Goal: Task Accomplishment & Management: Manage account settings

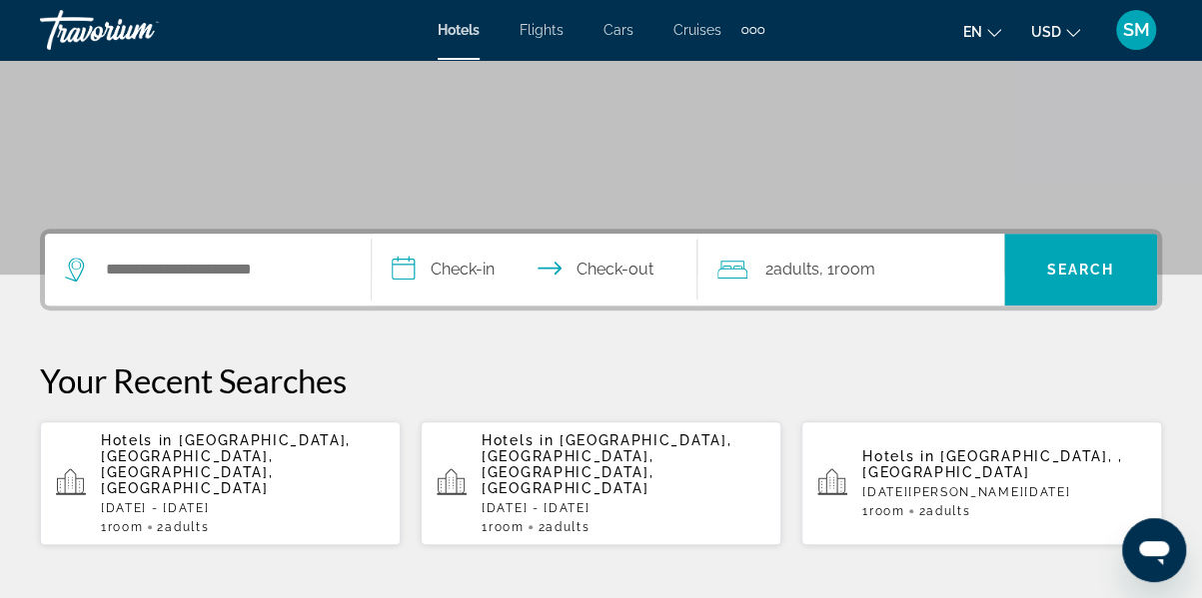
scroll to position [400, 0]
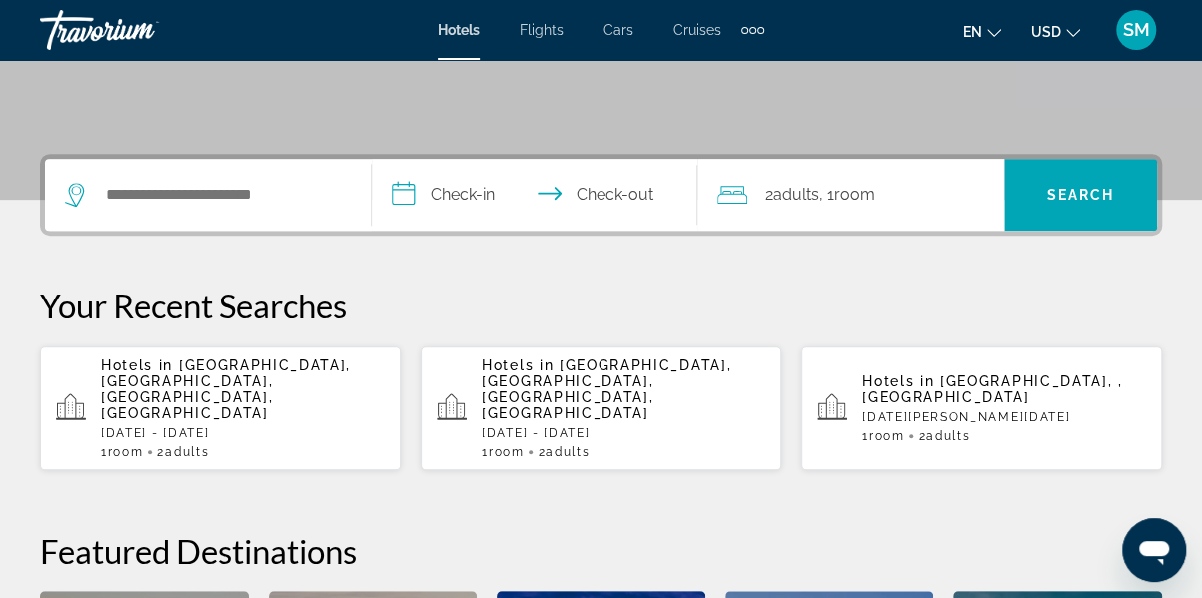
click at [74, 195] on icon "Search widget" at bounding box center [77, 195] width 24 height 24
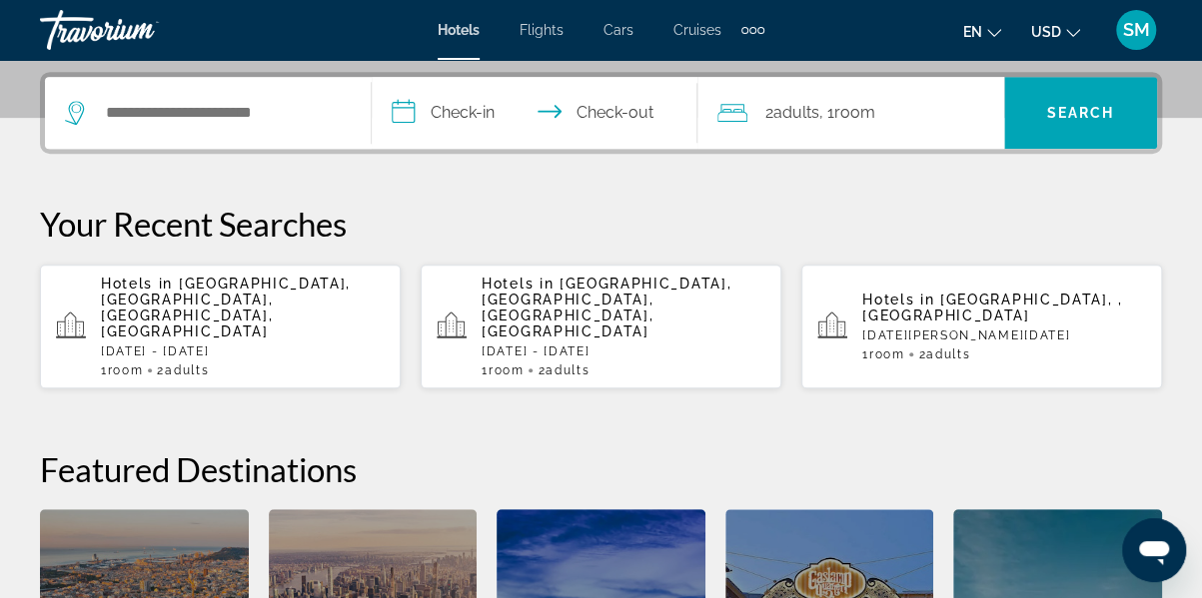
scroll to position [487, 0]
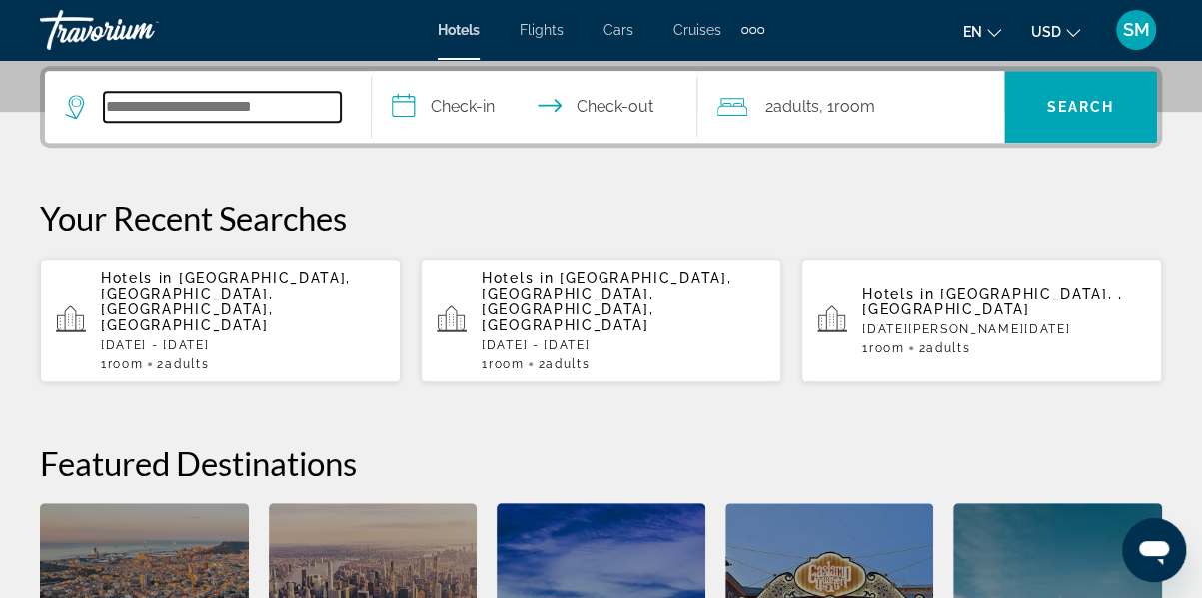
click at [150, 113] on input "Search widget" at bounding box center [222, 107] width 237 height 30
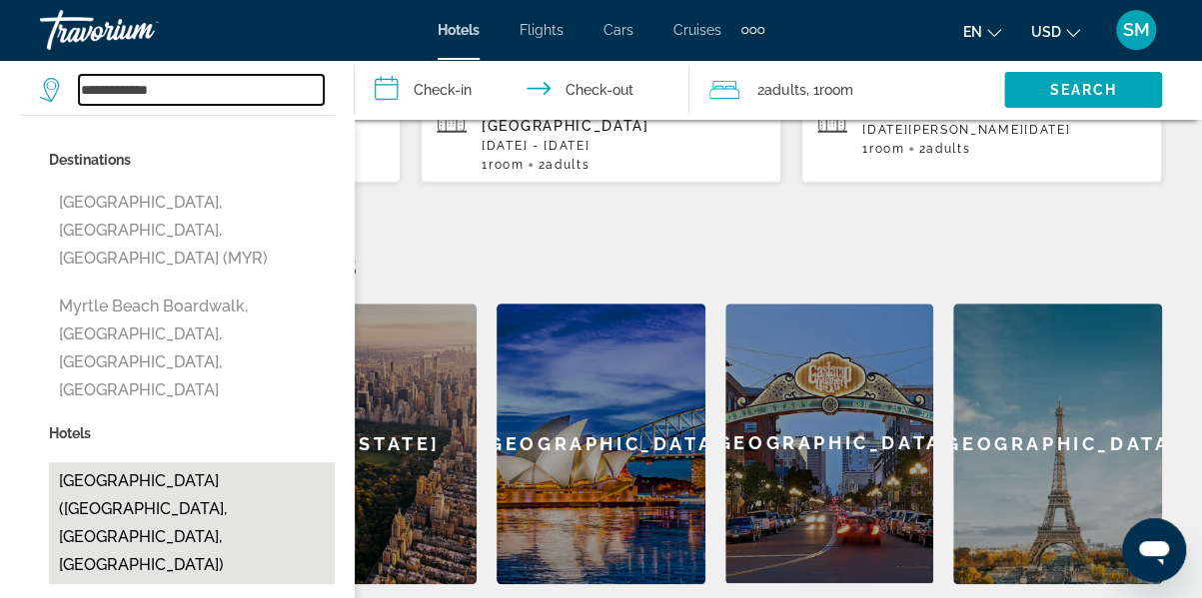
scroll to position [787, 0]
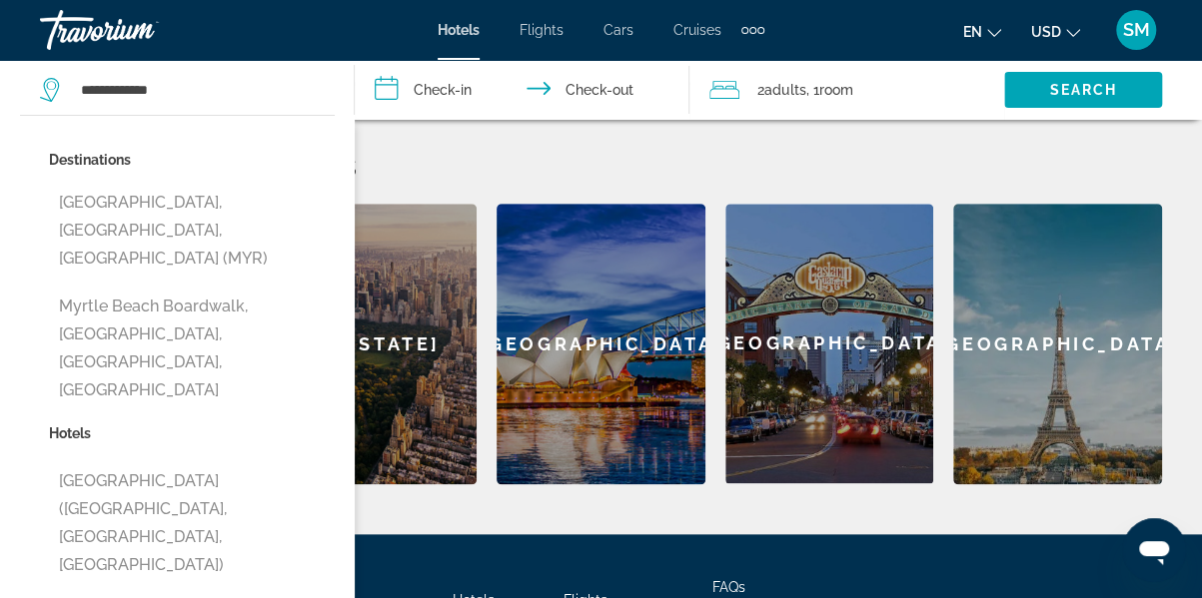
type input "**********"
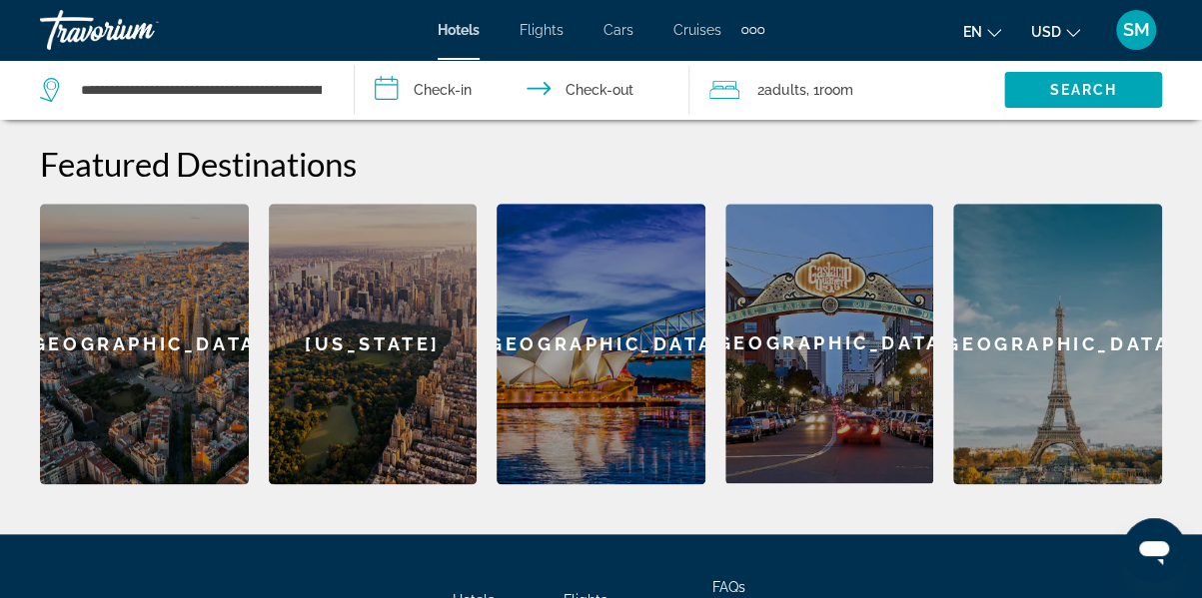
click at [426, 92] on input "**********" at bounding box center [526, 93] width 343 height 66
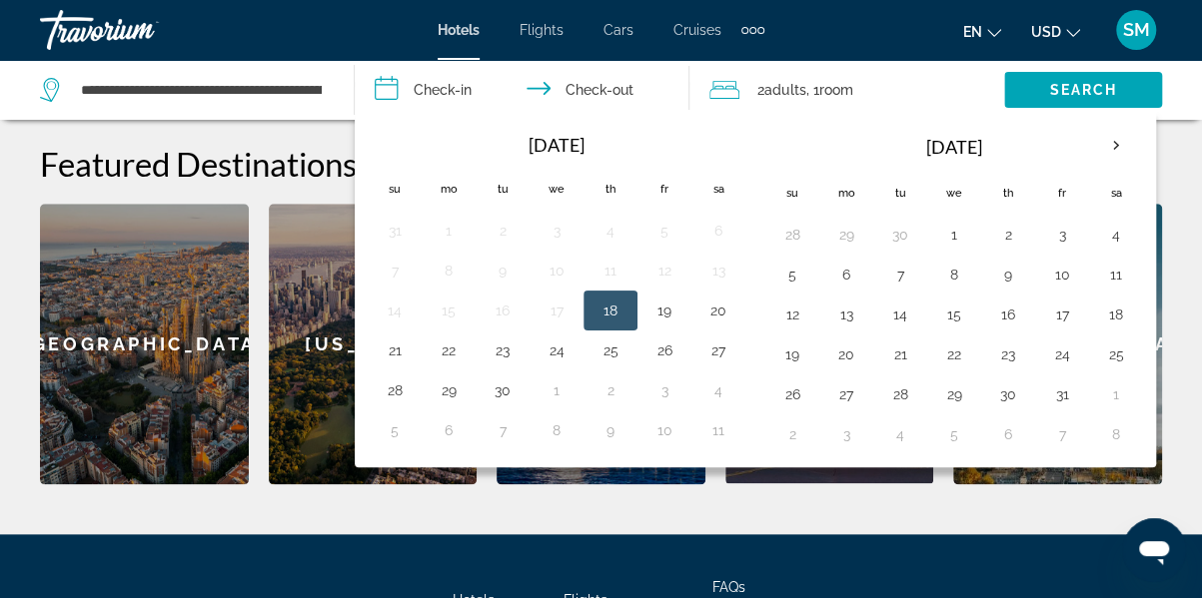
click at [603, 310] on button "18" at bounding box center [610, 311] width 32 height 28
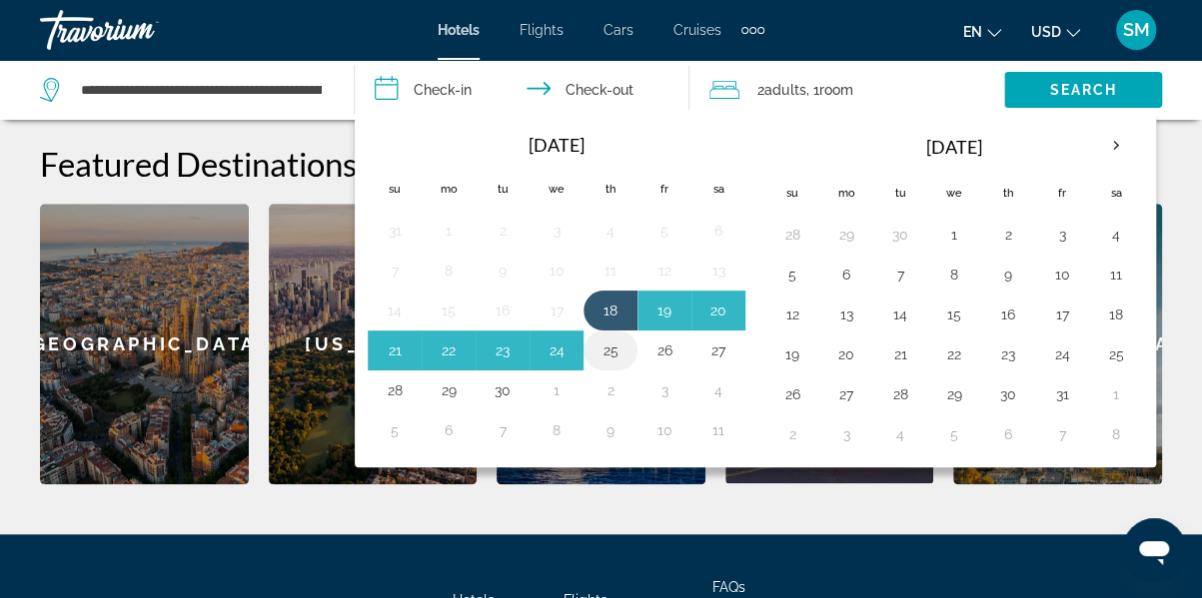
click at [611, 345] on button "25" at bounding box center [610, 351] width 32 height 28
type input "**********"
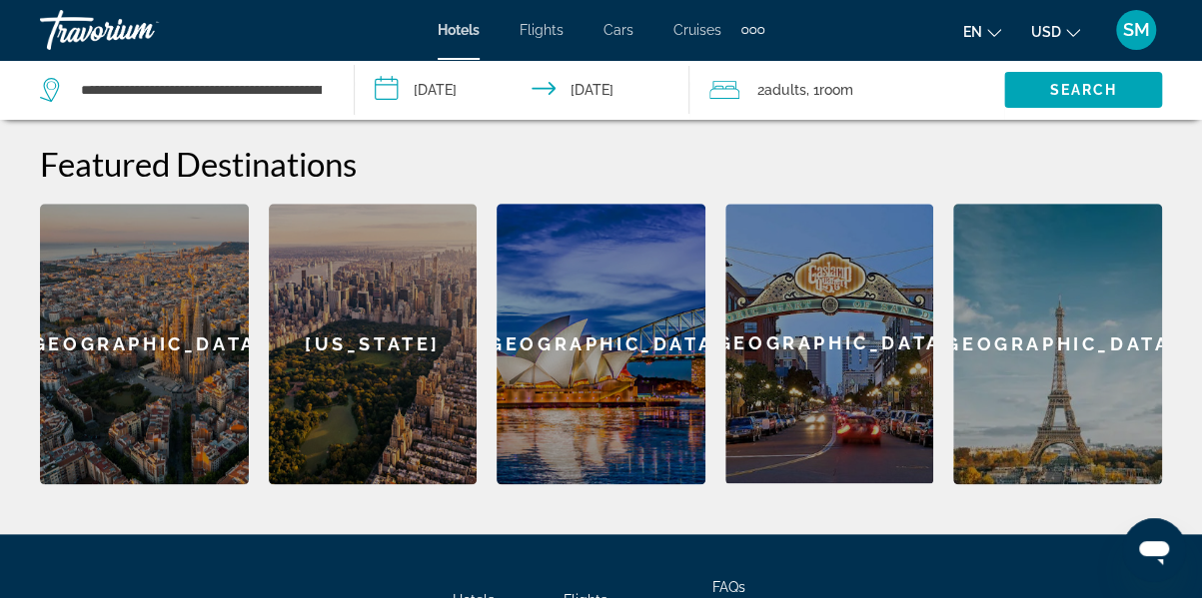
click at [721, 95] on icon "Travelers: 2 adults, 0 children" at bounding box center [724, 90] width 30 height 24
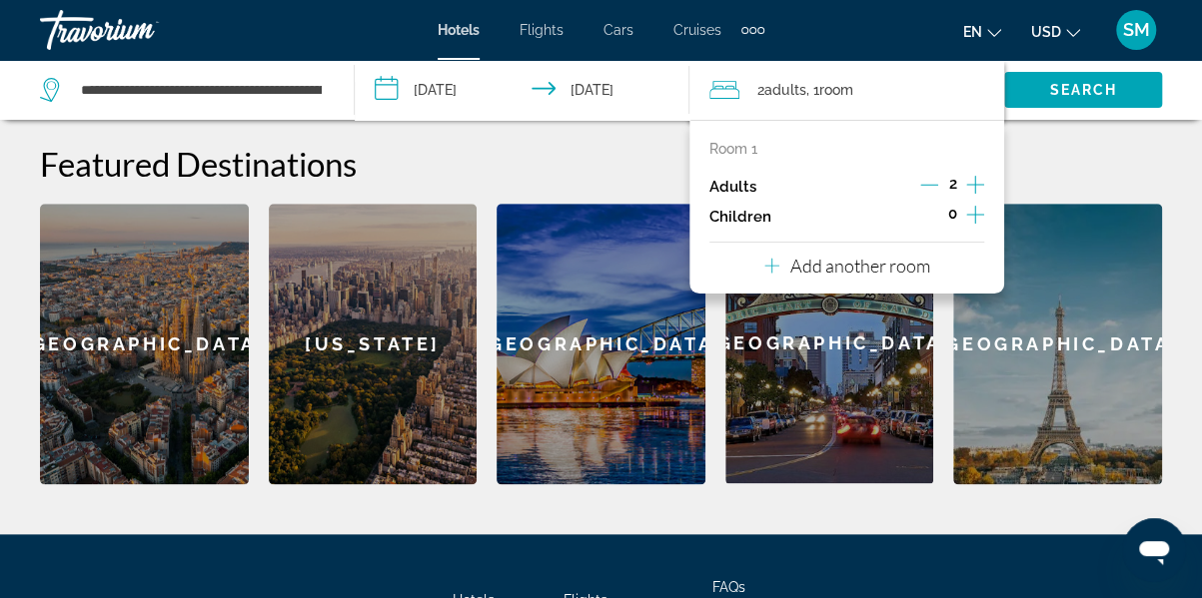
click at [977, 188] on icon "Increment adults" at bounding box center [975, 185] width 18 height 24
click at [1083, 84] on span "Search" at bounding box center [1083, 90] width 68 height 16
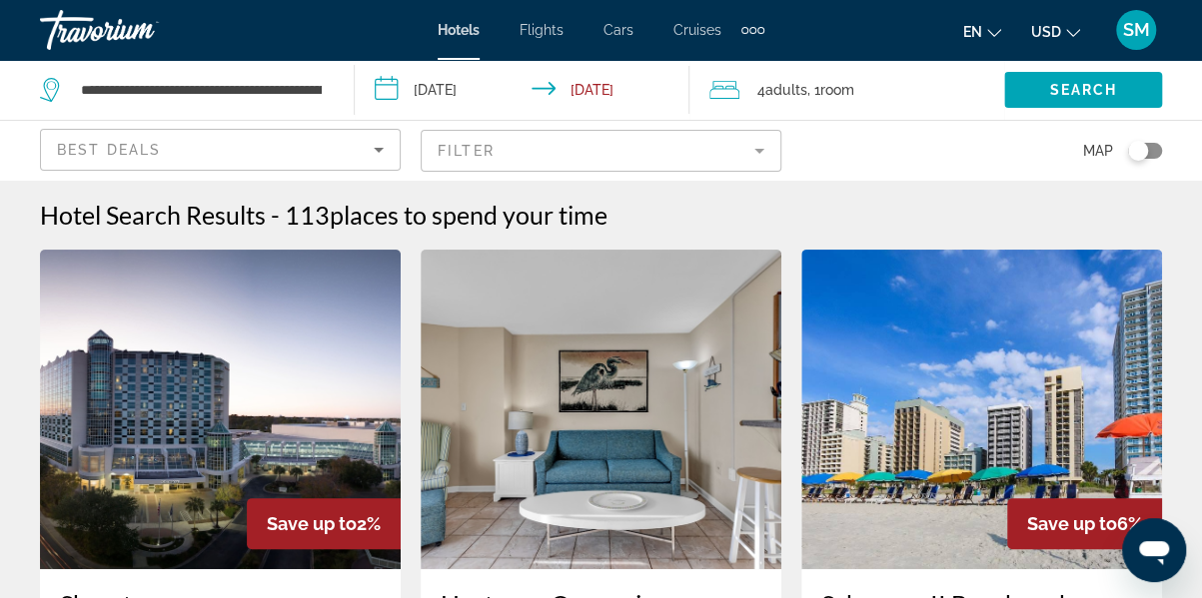
click at [763, 157] on mat-form-field "Filter" at bounding box center [601, 151] width 361 height 42
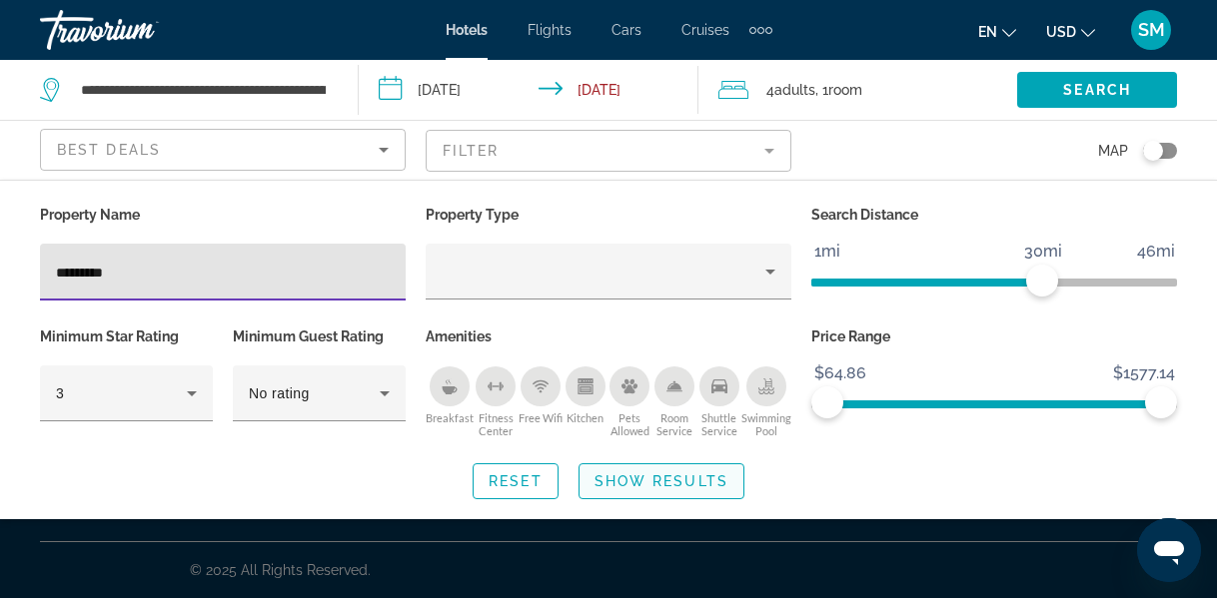
type input "*********"
click at [635, 486] on span "Show Results" at bounding box center [661, 481] width 134 height 16
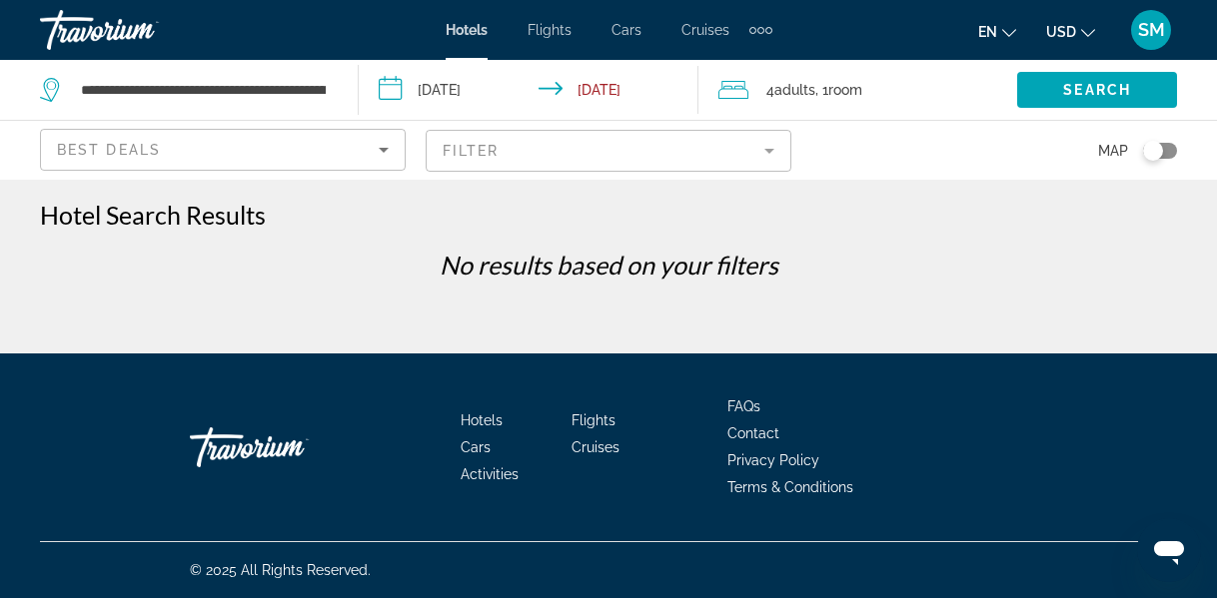
click at [44, 80] on icon "Search widget" at bounding box center [52, 90] width 24 height 24
click at [49, 85] on icon "Search widget" at bounding box center [52, 90] width 24 height 24
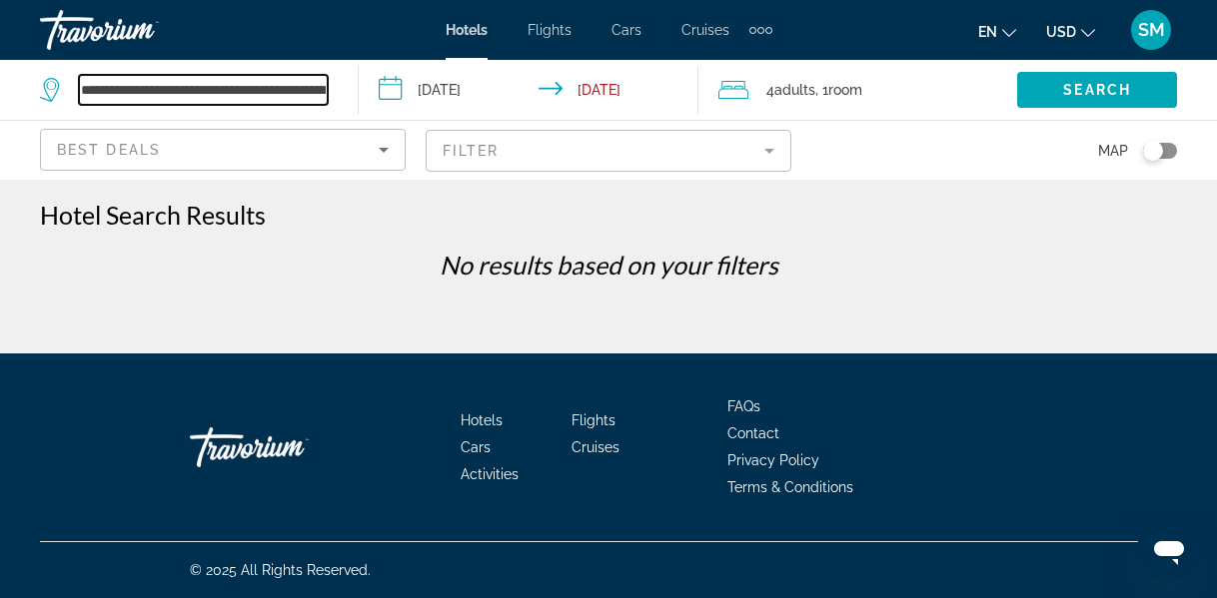
click at [212, 97] on input "**********" at bounding box center [203, 90] width 249 height 30
type input "**********"
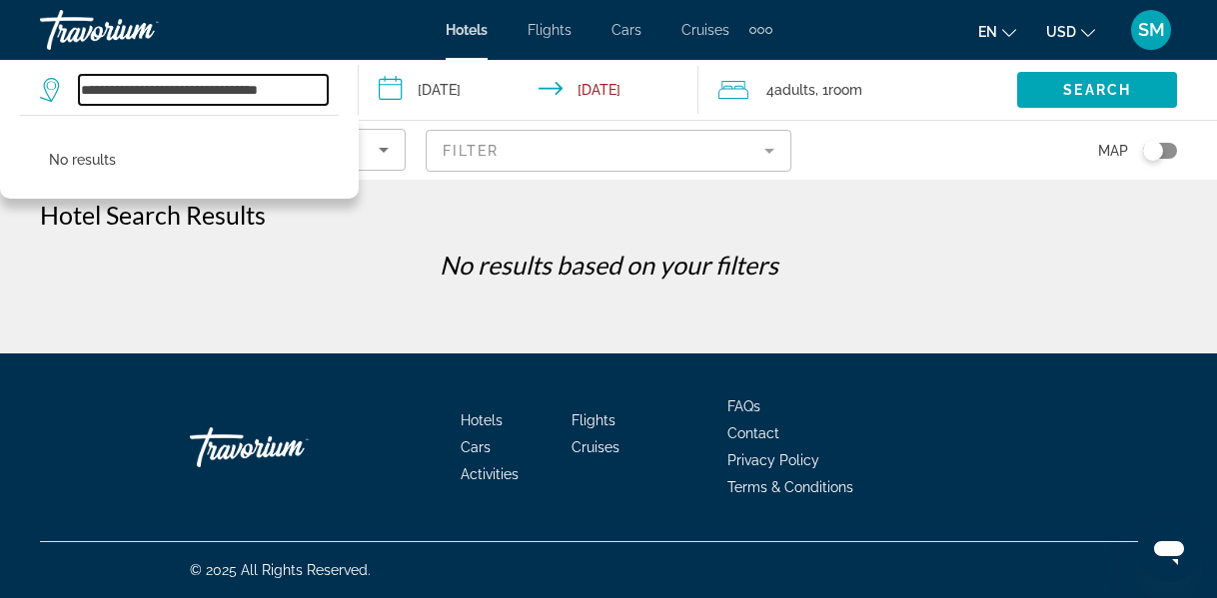
drag, startPoint x: 312, startPoint y: 88, endPoint x: 0, endPoint y: 46, distance: 314.5
click at [0, 46] on div "**********" at bounding box center [608, 299] width 1217 height 598
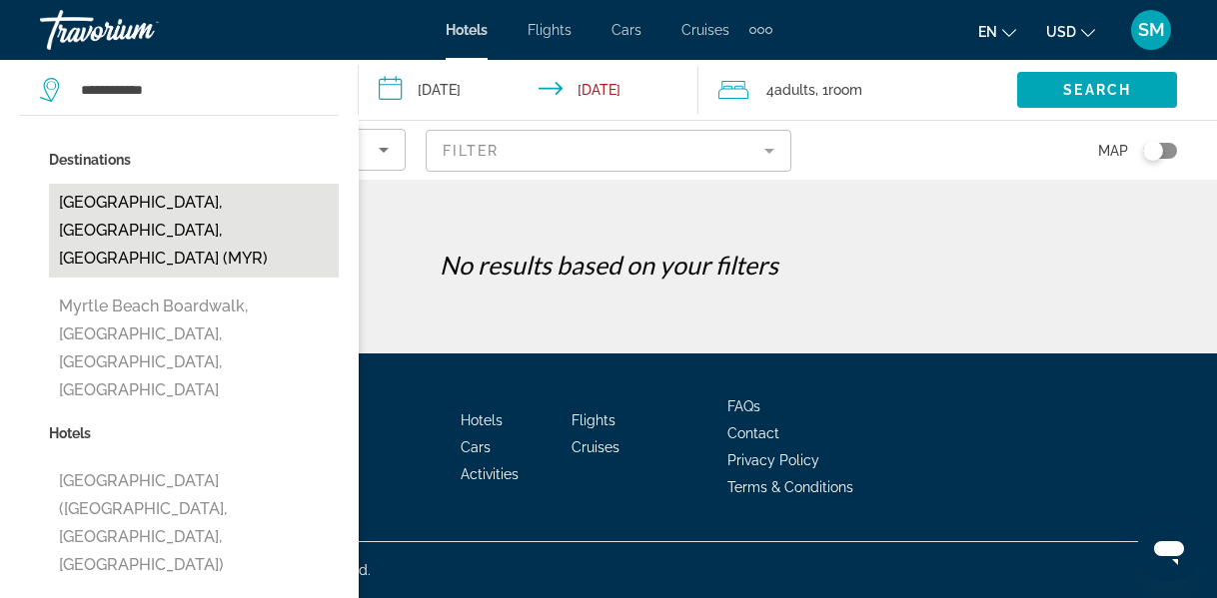
click at [184, 213] on button "Myrtle Beach, SC, United States (MYR)" at bounding box center [194, 231] width 290 height 94
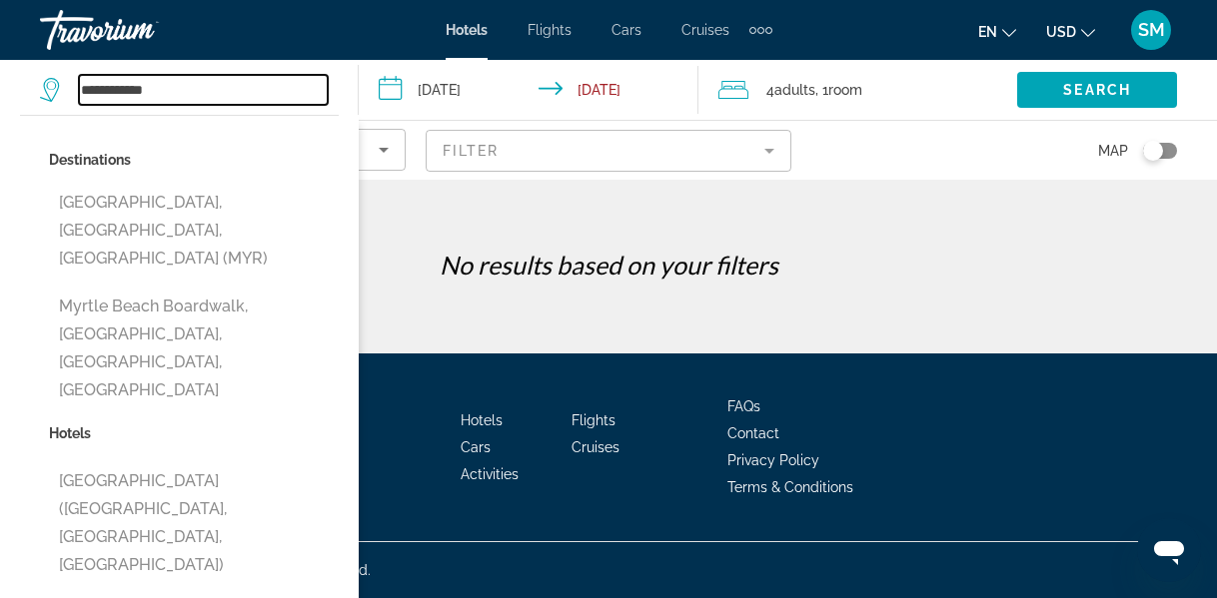
type input "**********"
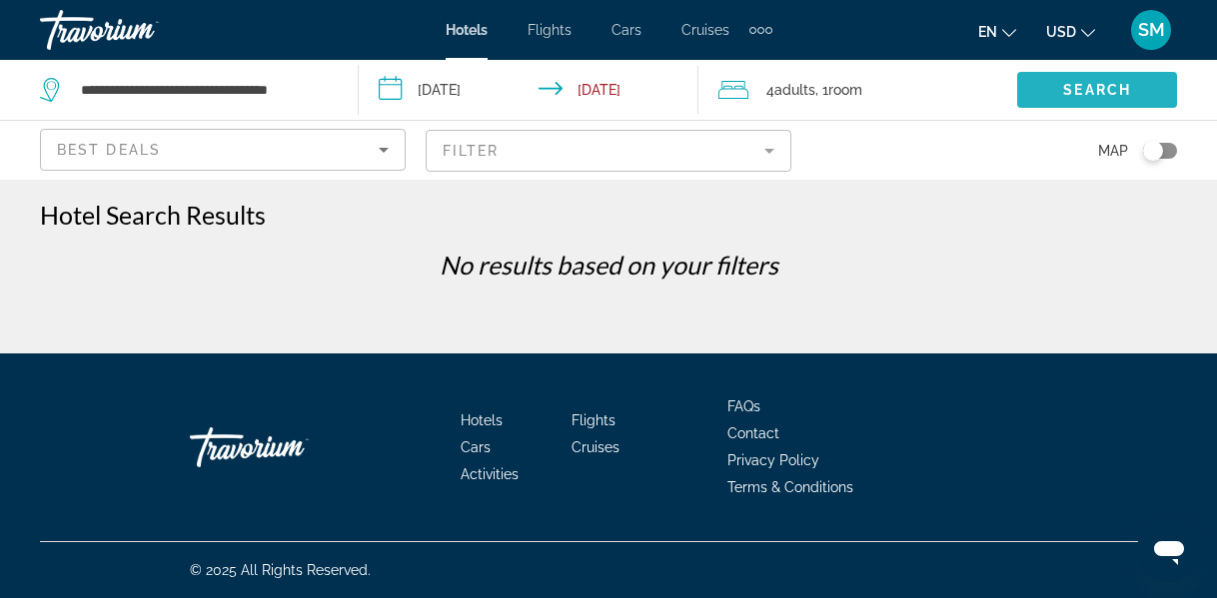
click at [1063, 87] on span "Search" at bounding box center [1097, 90] width 68 height 16
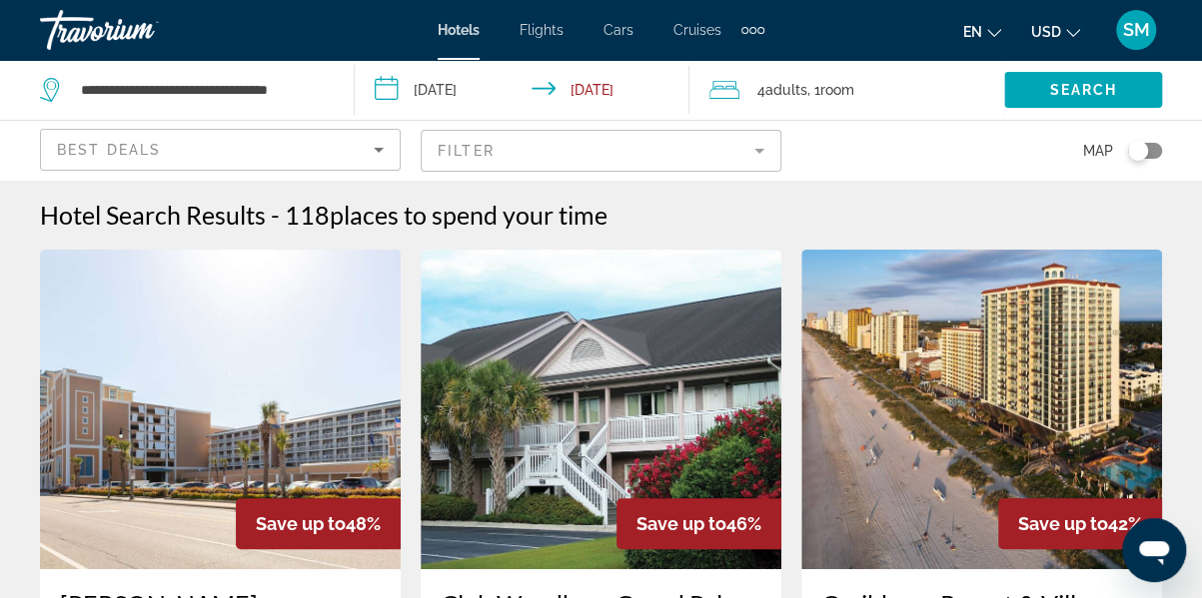
click at [675, 153] on mat-form-field "Filter" at bounding box center [601, 151] width 361 height 42
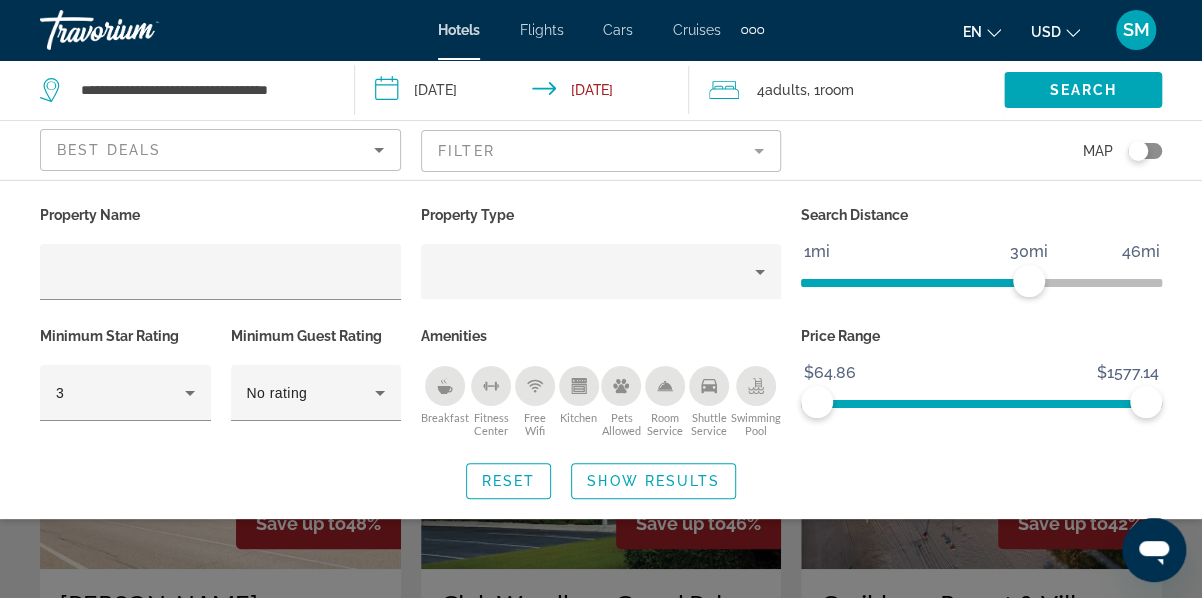
click at [761, 157] on mat-form-field "Filter" at bounding box center [601, 151] width 361 height 42
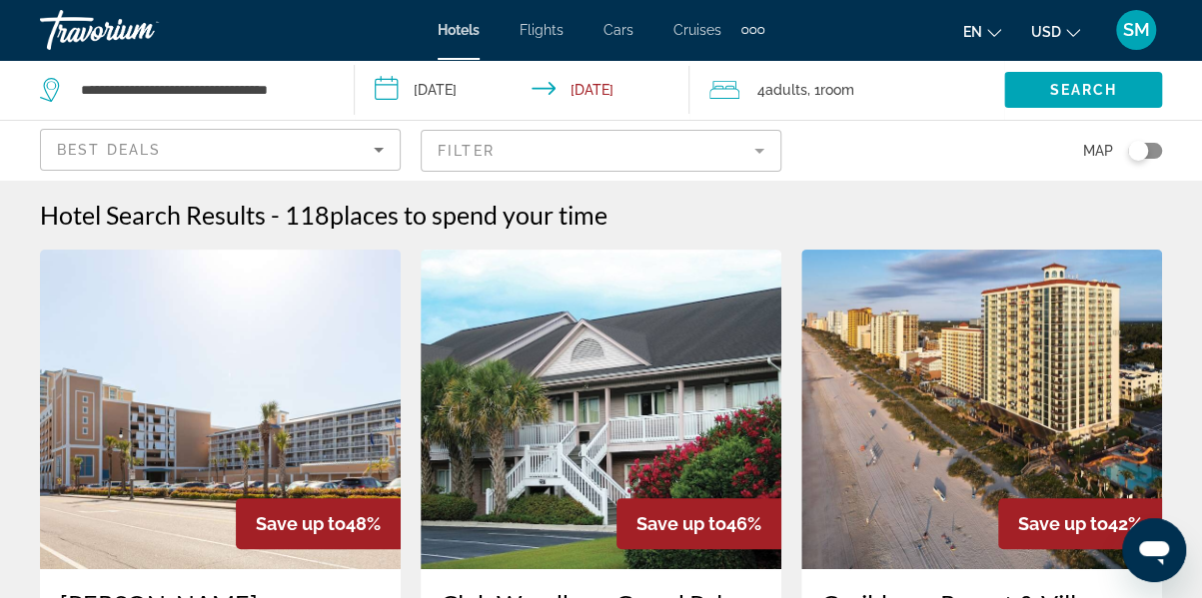
click at [750, 145] on mat-form-field "Filter" at bounding box center [601, 151] width 361 height 42
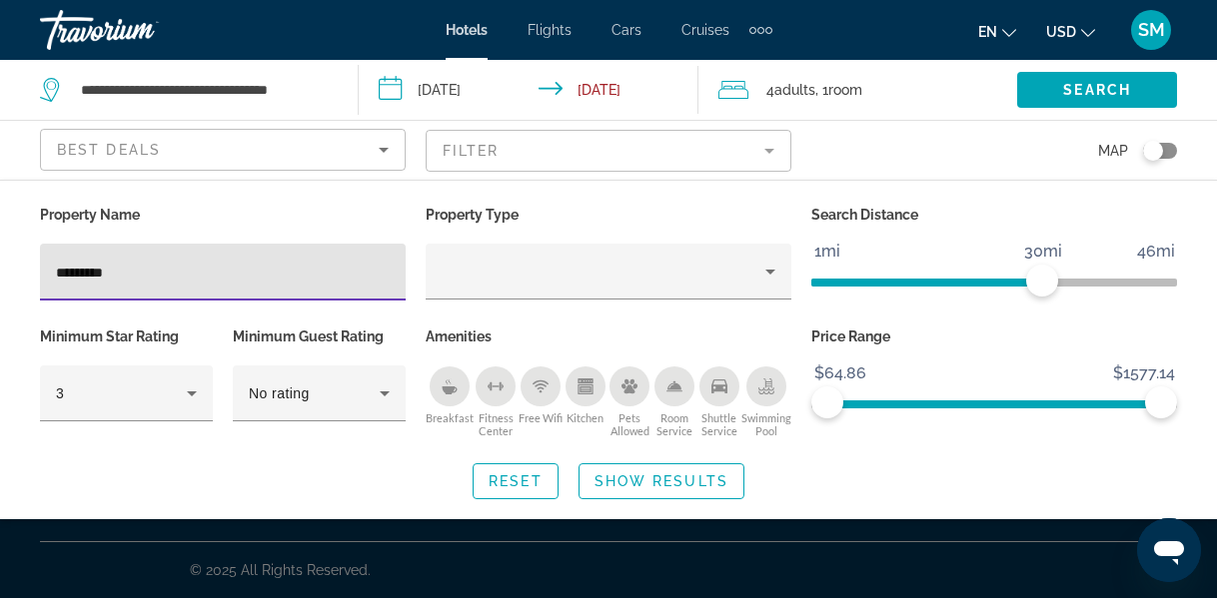
type input "*********"
click at [444, 89] on input "**********" at bounding box center [532, 93] width 347 height 66
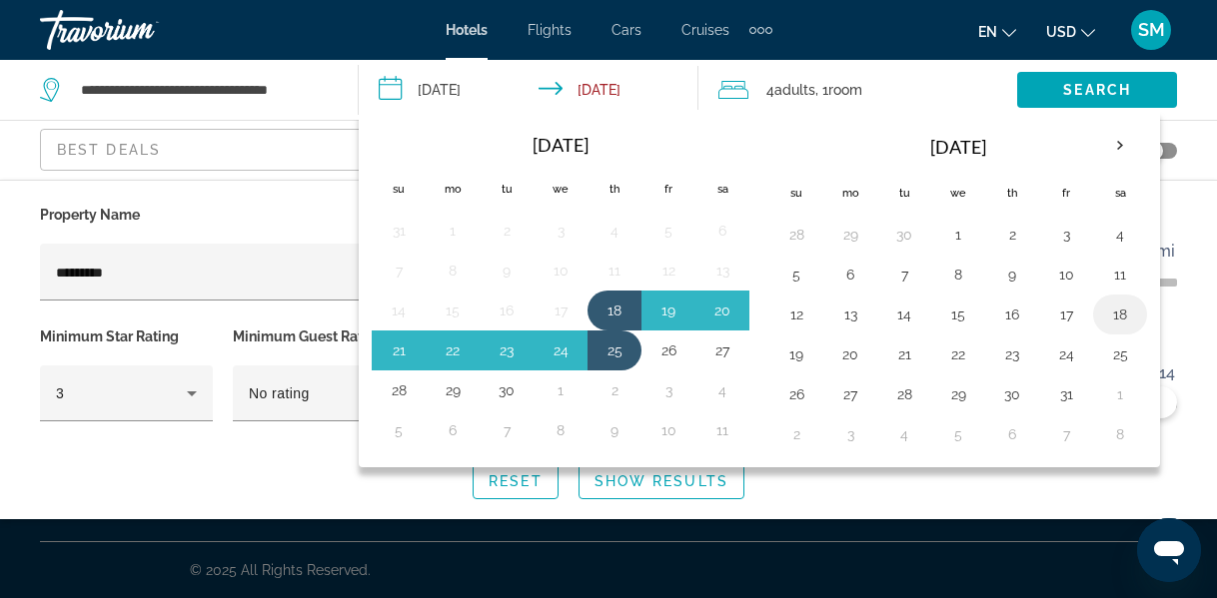
click at [1114, 312] on button "18" at bounding box center [1120, 315] width 32 height 28
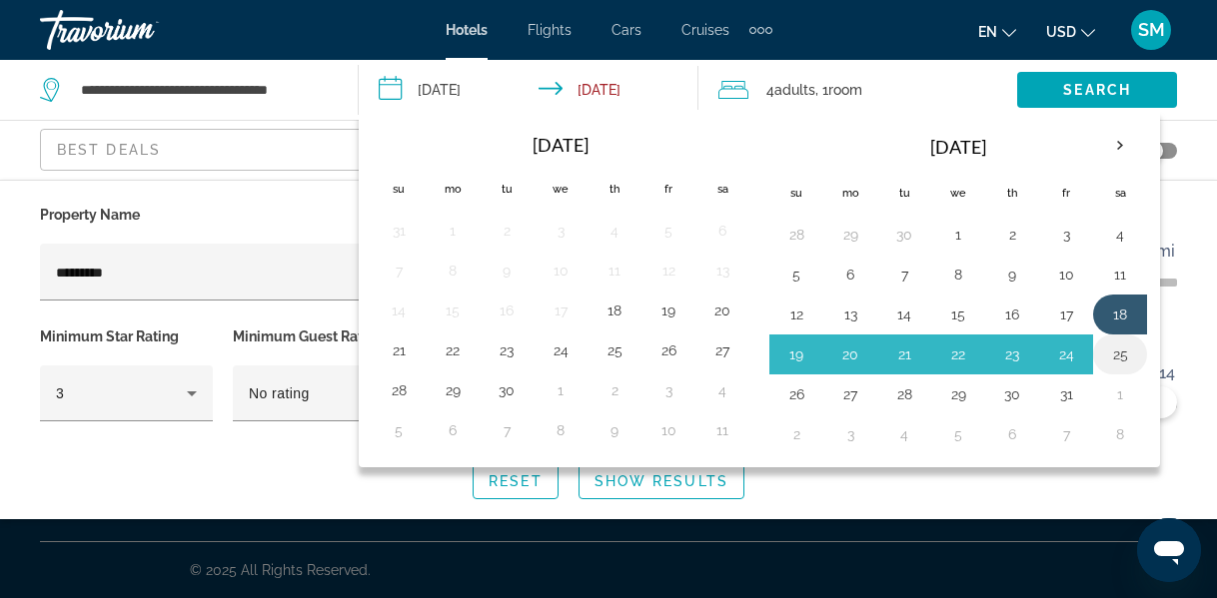
click at [1111, 349] on button "25" at bounding box center [1120, 355] width 32 height 28
type input "**********"
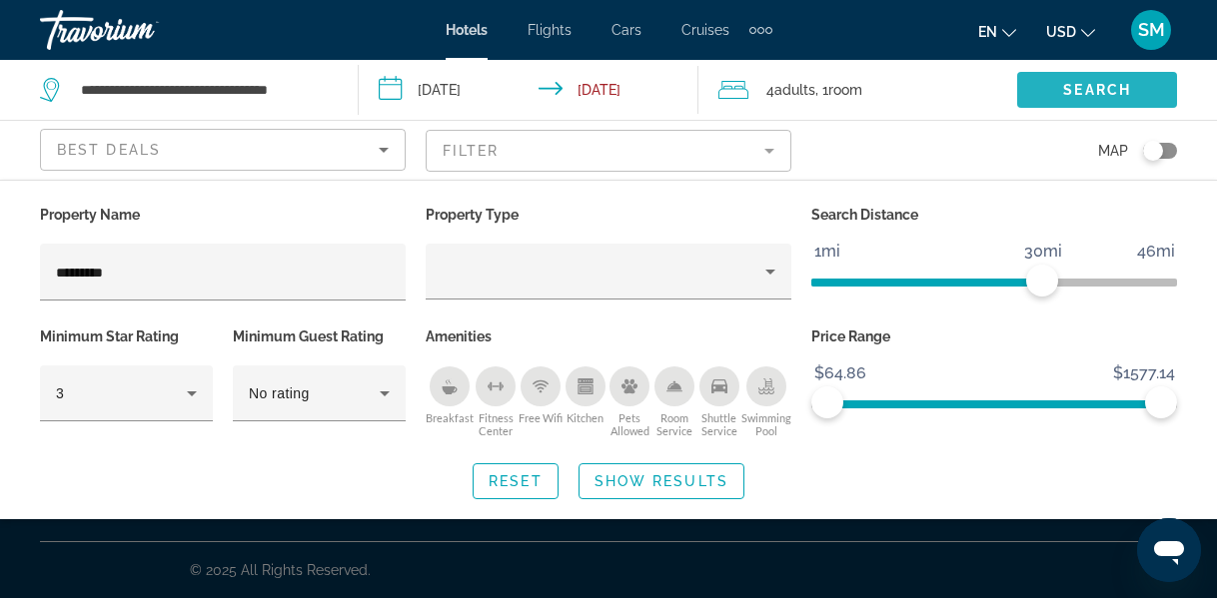
click at [1103, 97] on span "Search" at bounding box center [1097, 90] width 68 height 16
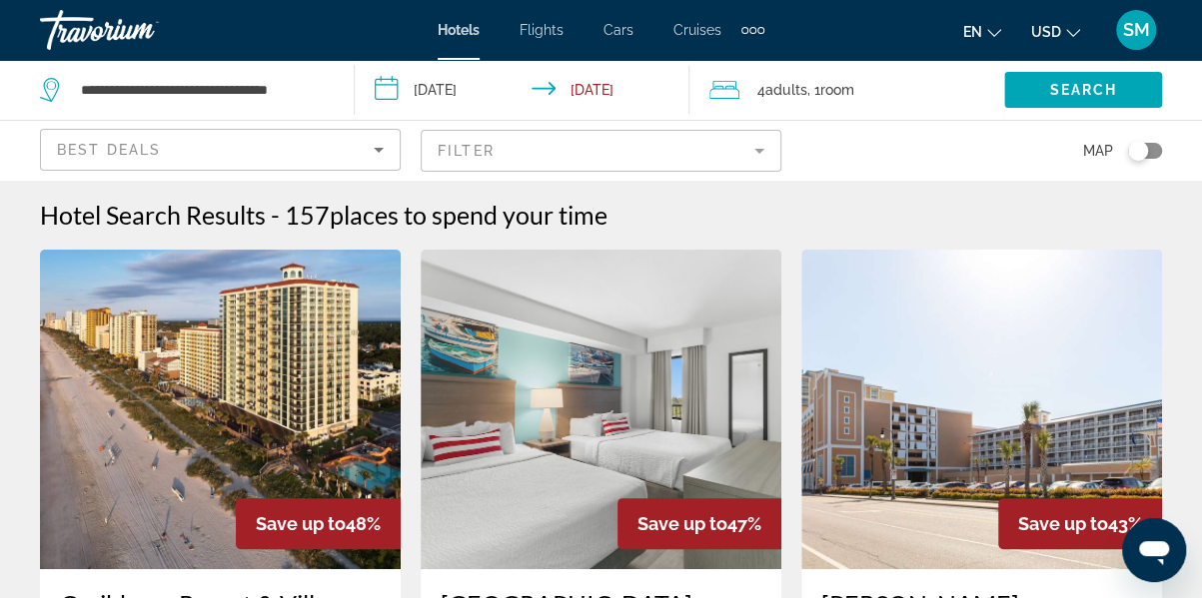
click at [669, 145] on mat-form-field "Filter" at bounding box center [601, 151] width 361 height 42
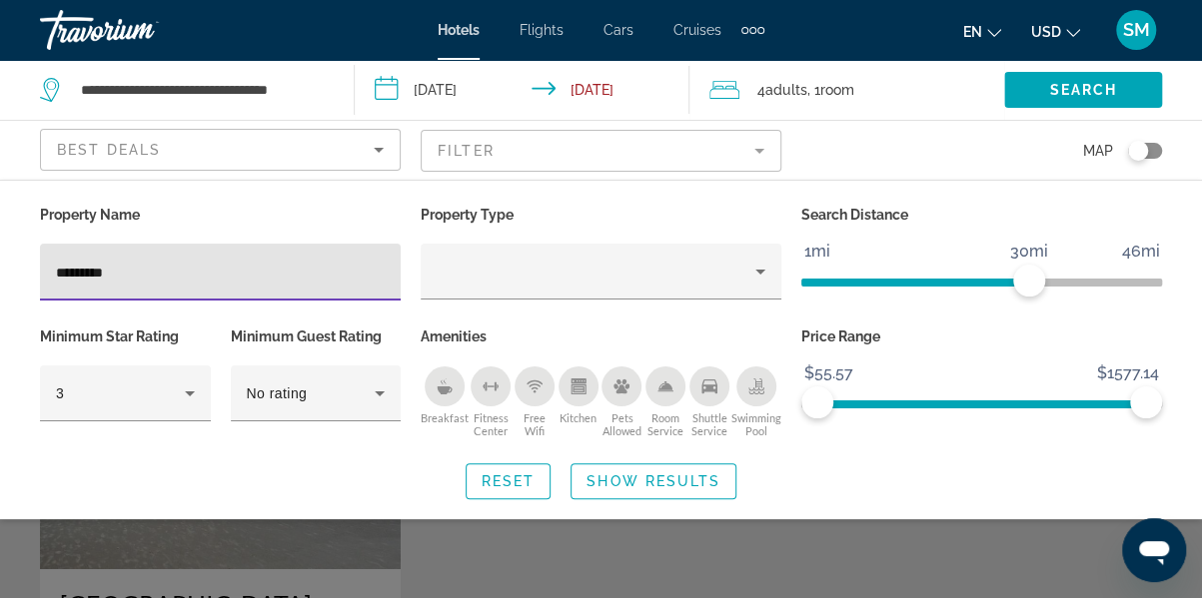
type input "*********"
click at [663, 479] on span "Show Results" at bounding box center [653, 481] width 134 height 16
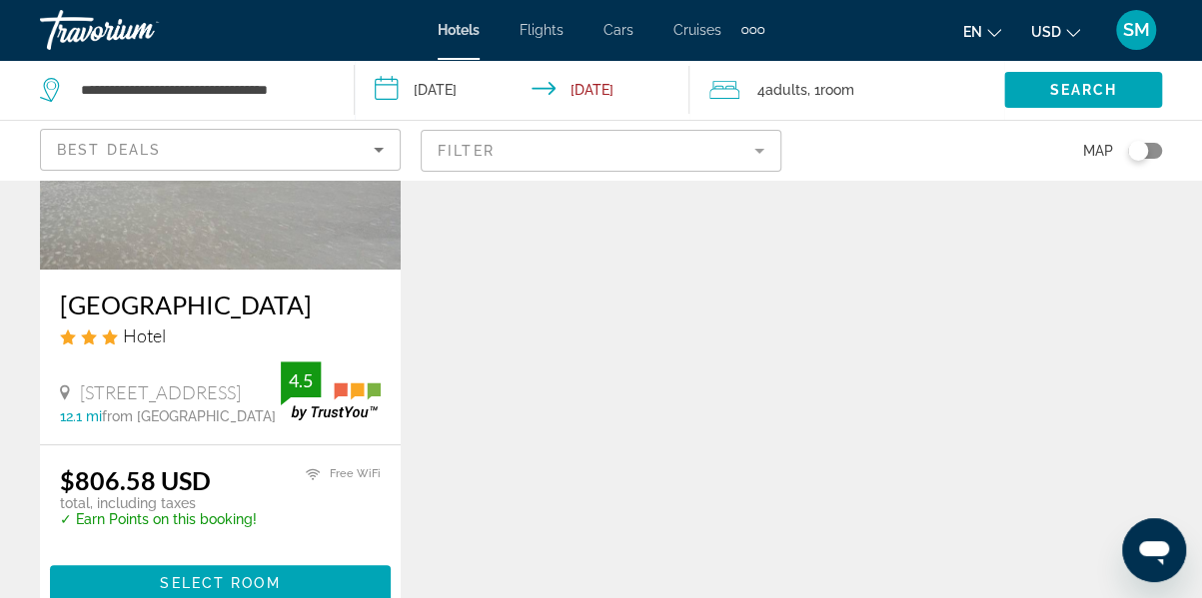
scroll to position [400, 0]
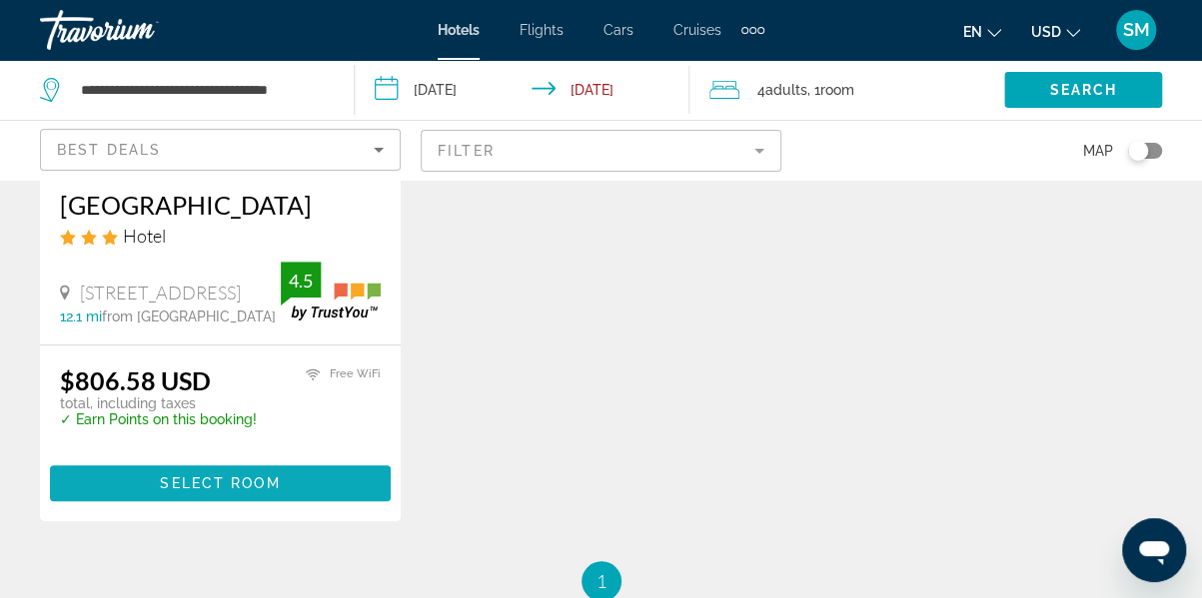
click at [212, 491] on span "Select Room" at bounding box center [220, 483] width 120 height 16
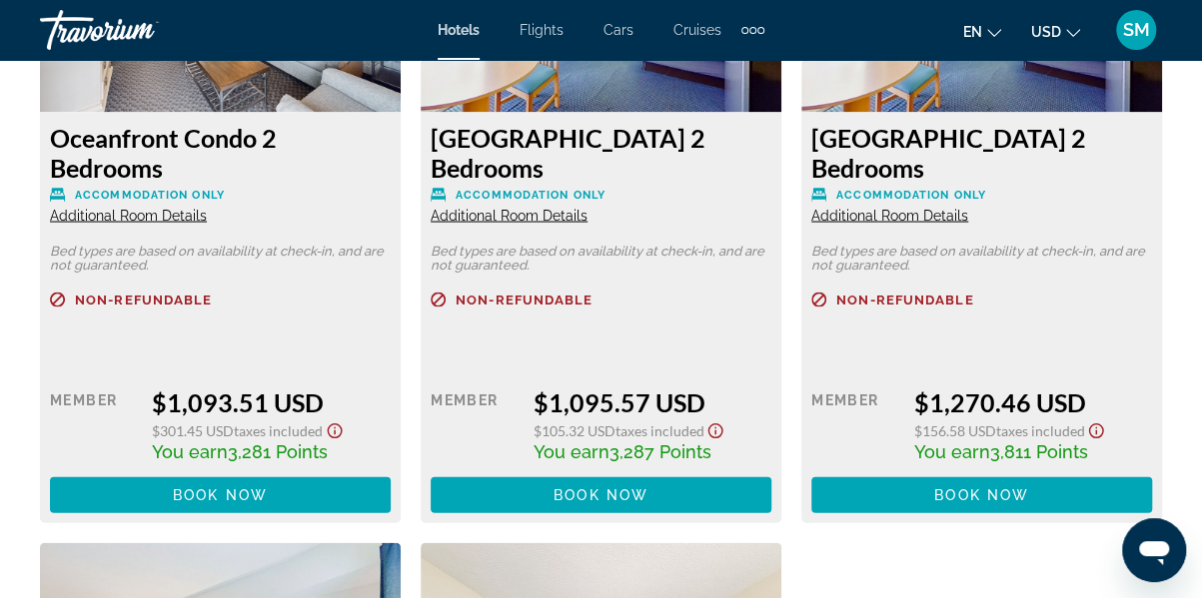
scroll to position [5294, 0]
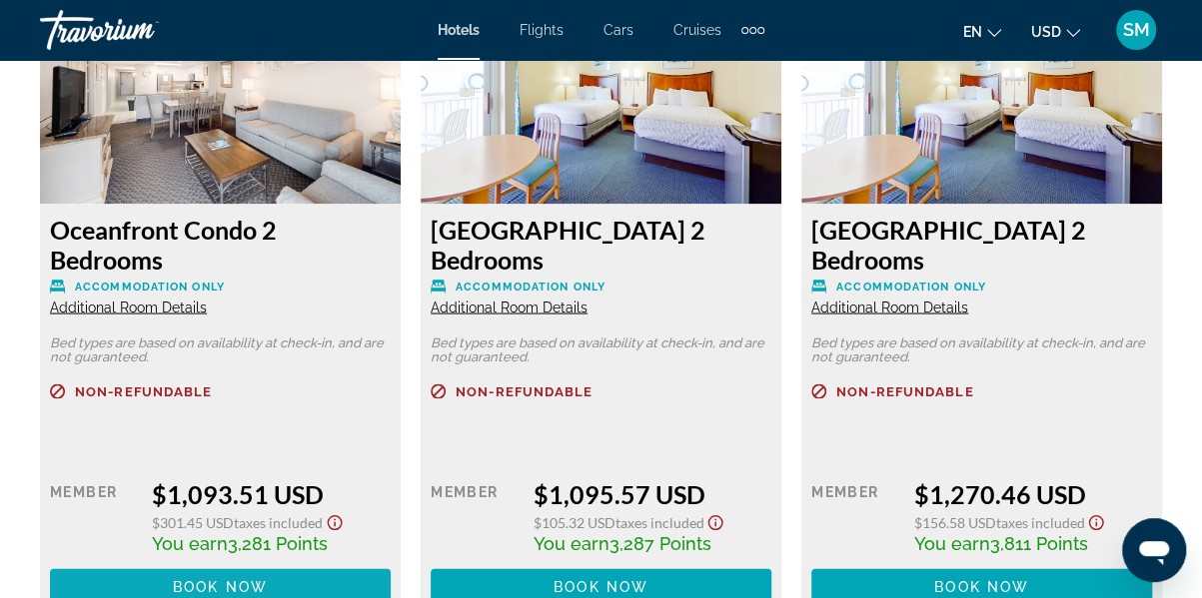
click at [213, 578] on span "Book now" at bounding box center [220, 586] width 95 height 16
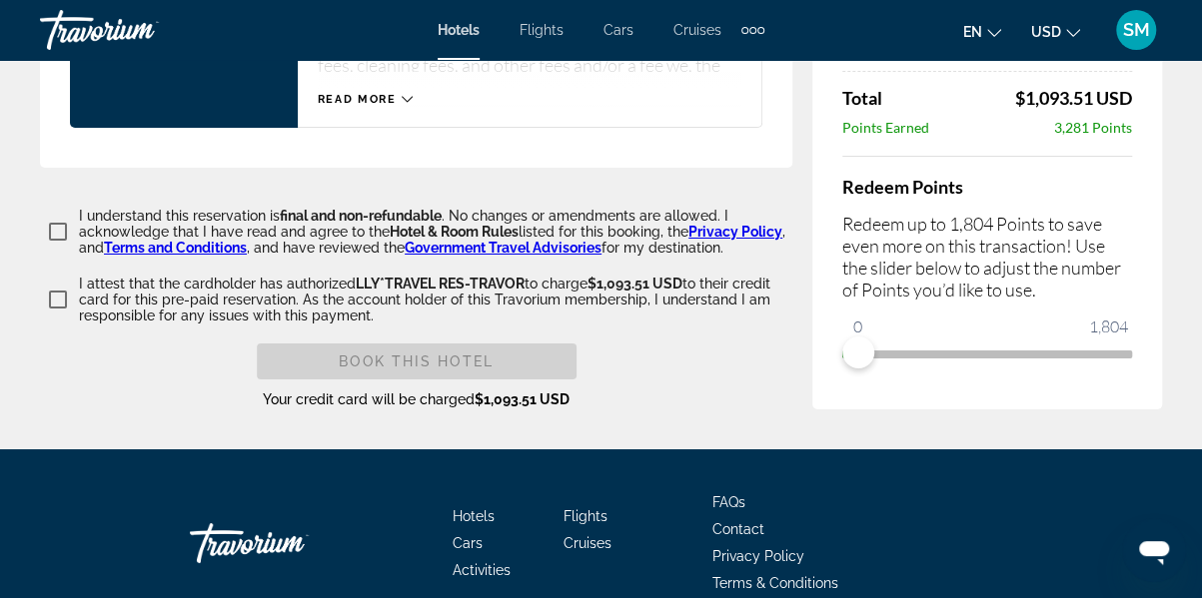
scroll to position [3296, 0]
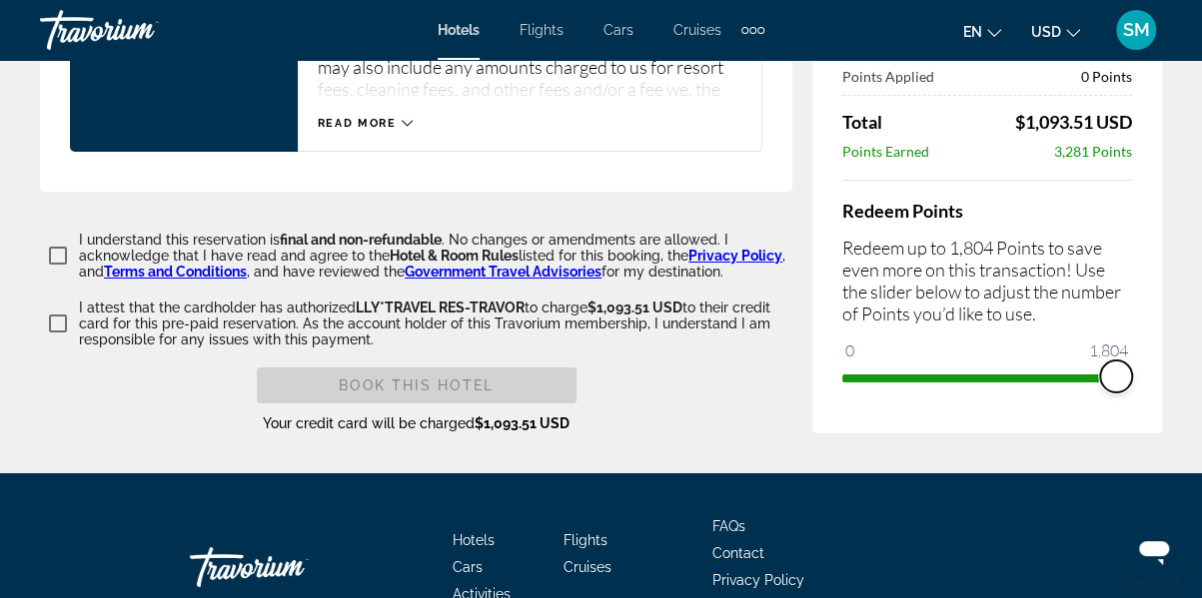
drag, startPoint x: 862, startPoint y: 394, endPoint x: 1202, endPoint y: 409, distance: 340.0
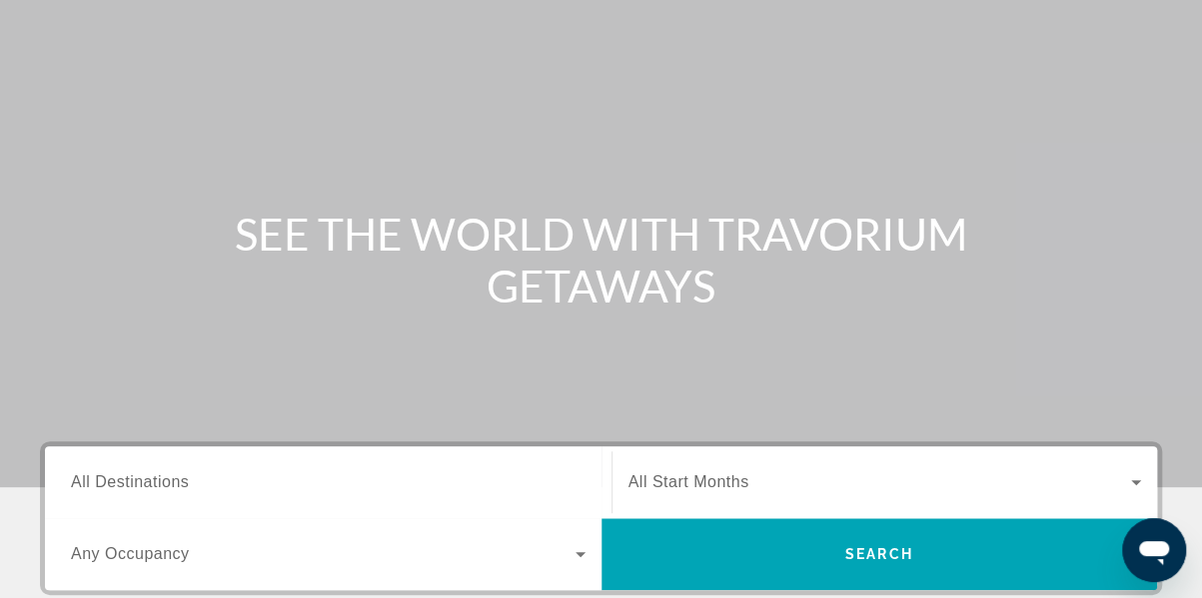
scroll to position [200, 0]
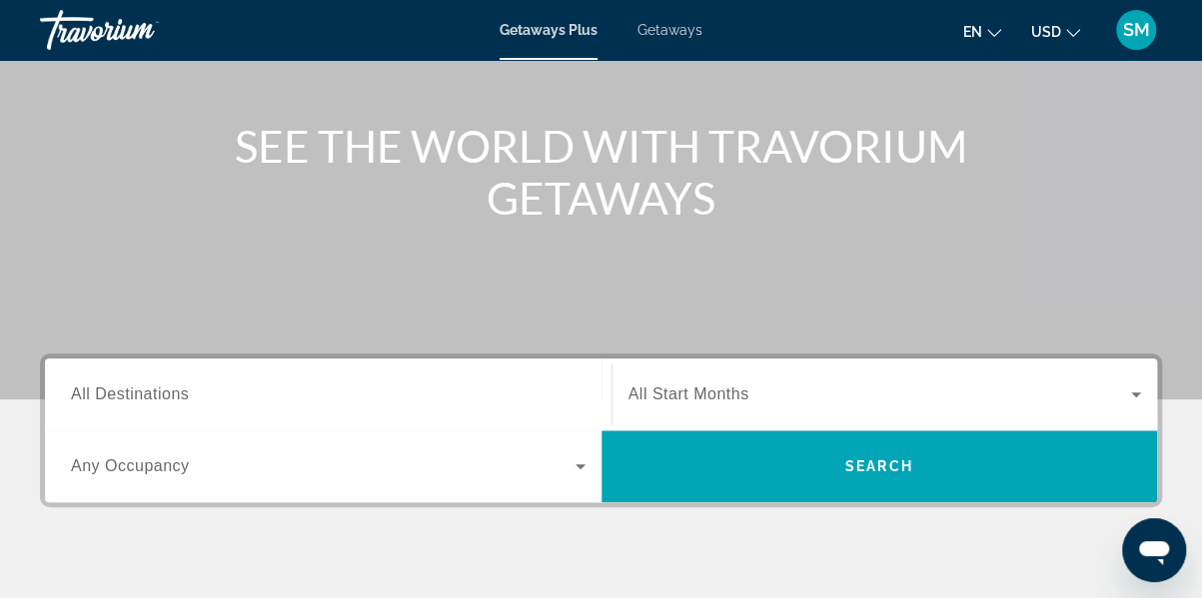
click at [667, 31] on span "Getaways" at bounding box center [669, 30] width 65 height 16
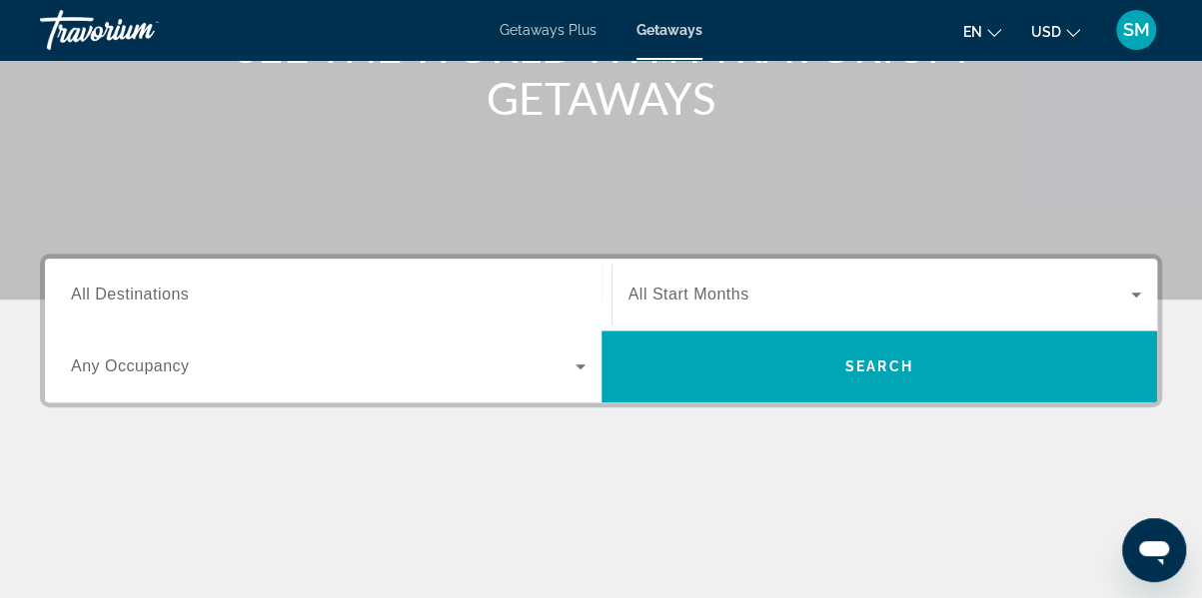
click at [149, 292] on span "All Destinations" at bounding box center [130, 294] width 118 height 17
click at [149, 292] on input "Destination All Destinations" at bounding box center [328, 296] width 514 height 24
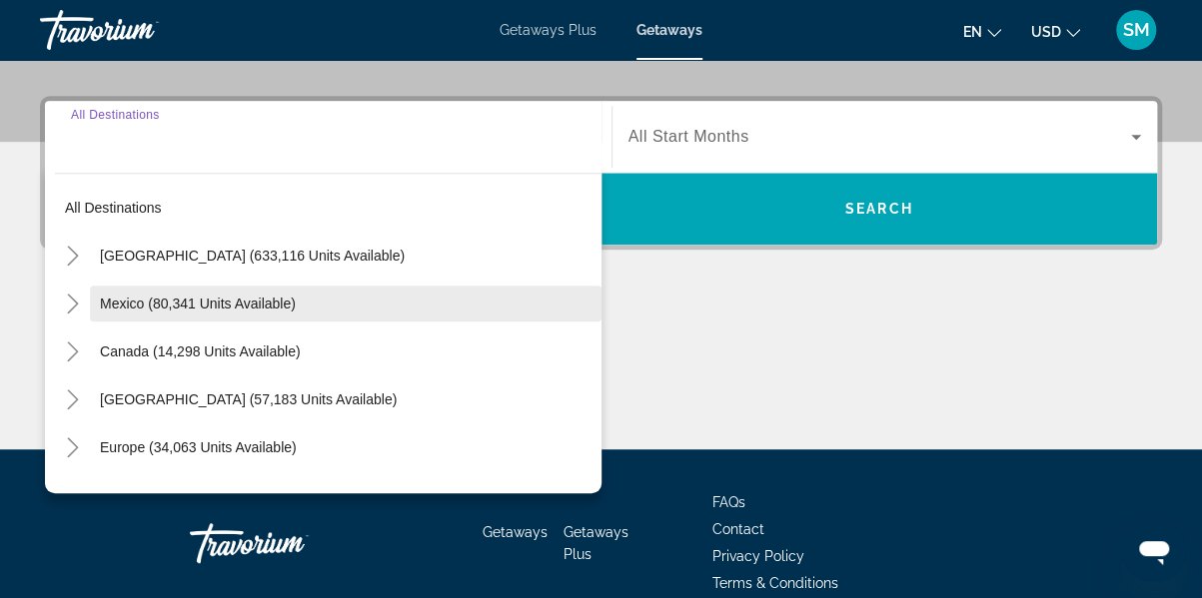
scroll to position [487, 0]
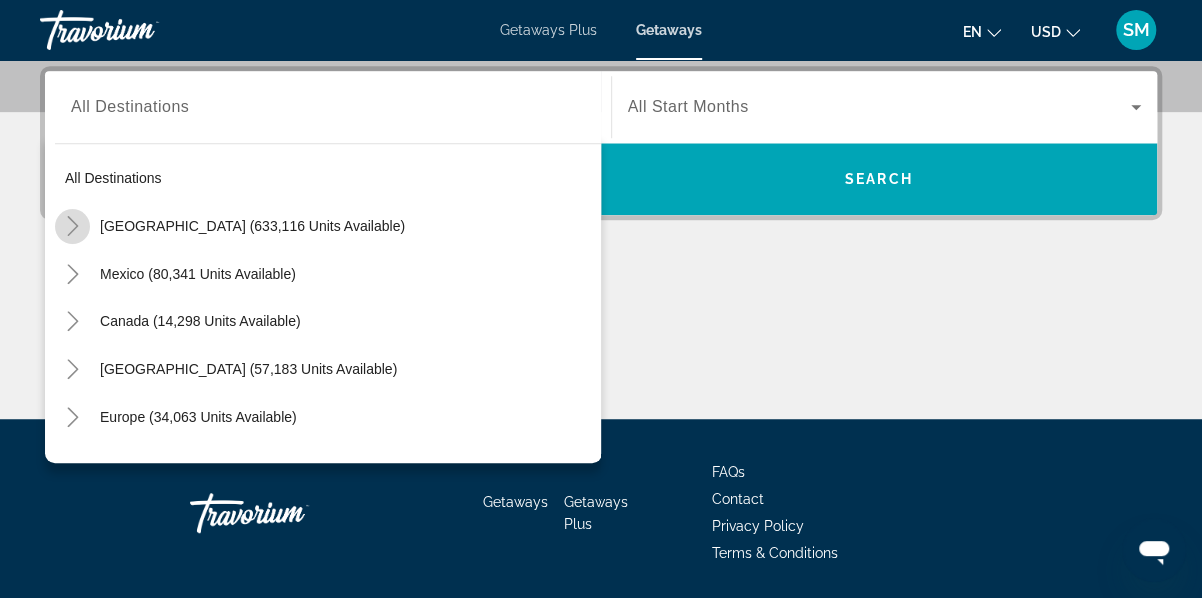
click at [78, 231] on icon "Toggle United States (633,116 units available)" at bounding box center [73, 226] width 20 height 20
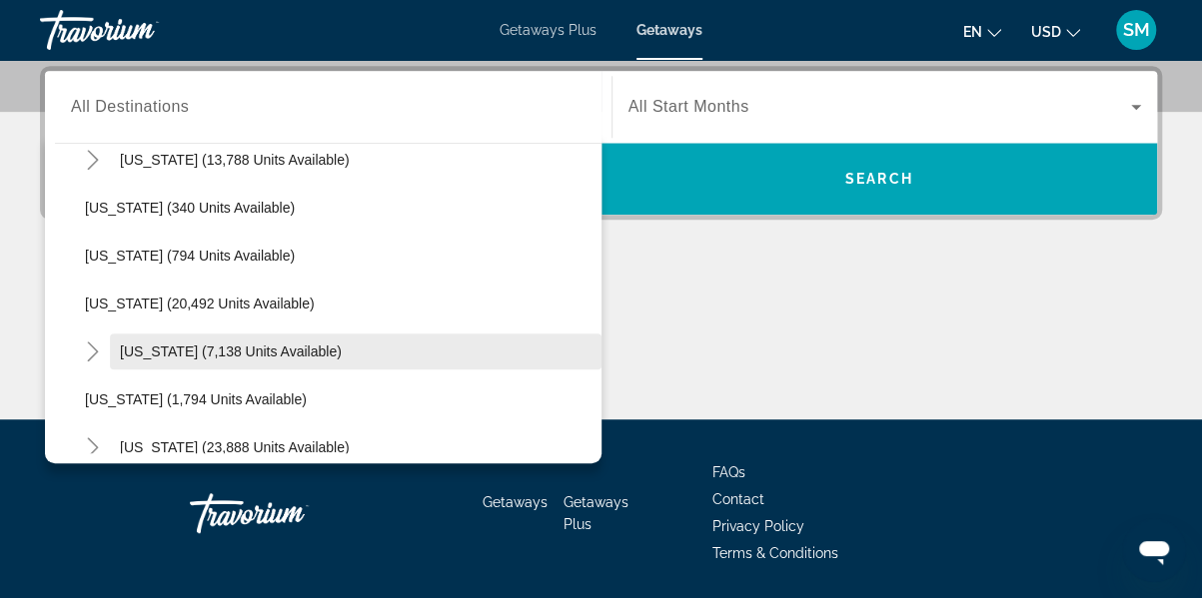
scroll to position [1556, 0]
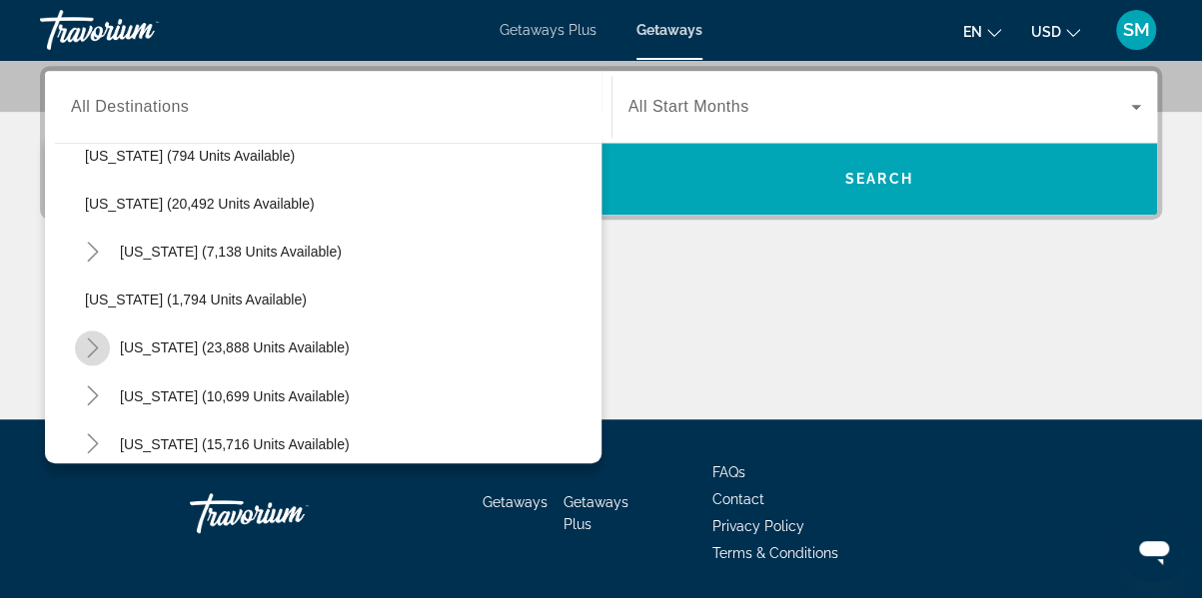
click at [96, 345] on icon "Toggle South Carolina (23,888 units available)" at bounding box center [92, 348] width 11 height 20
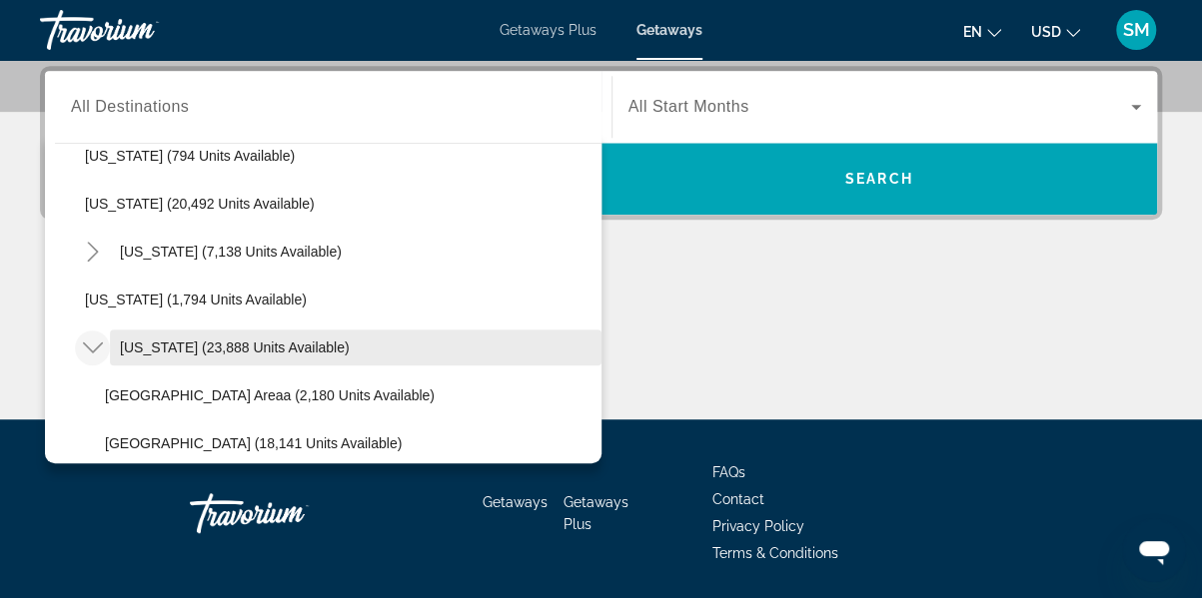
scroll to position [1656, 0]
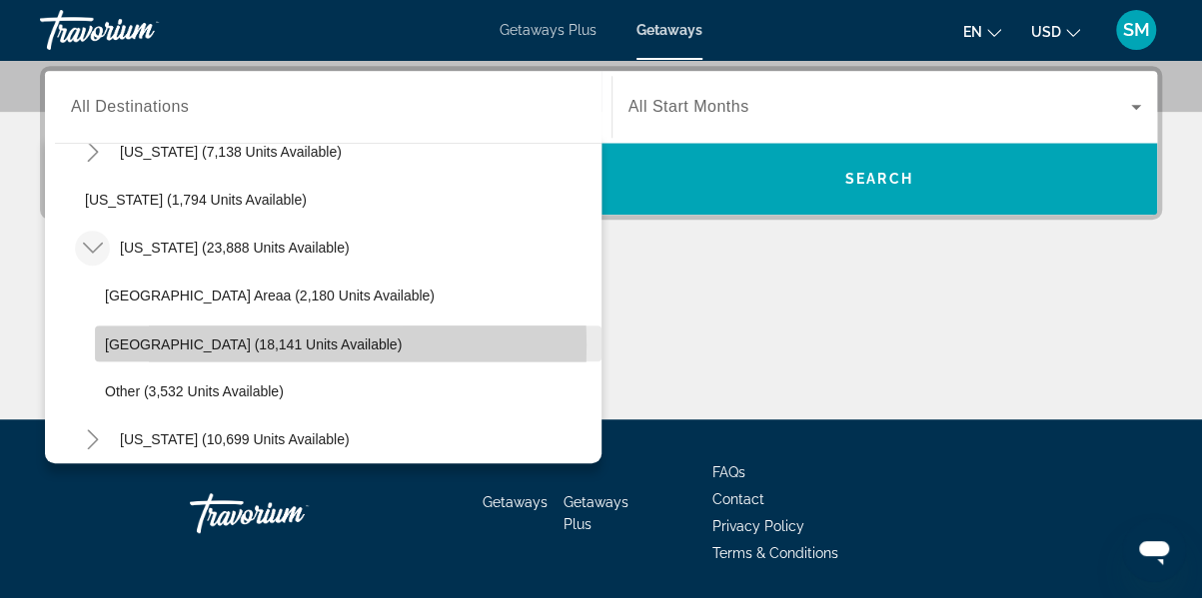
click at [240, 344] on span "Myrtle Beach Area (18,141 units available)" at bounding box center [253, 344] width 297 height 16
type input "**********"
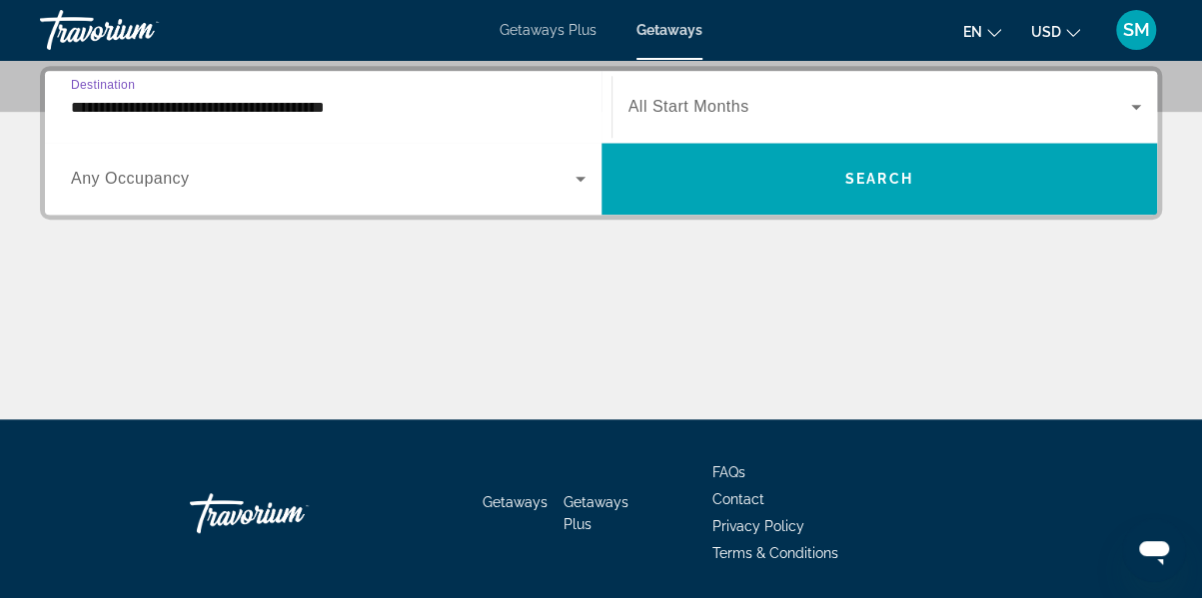
click at [578, 179] on icon "Search widget" at bounding box center [580, 179] width 24 height 24
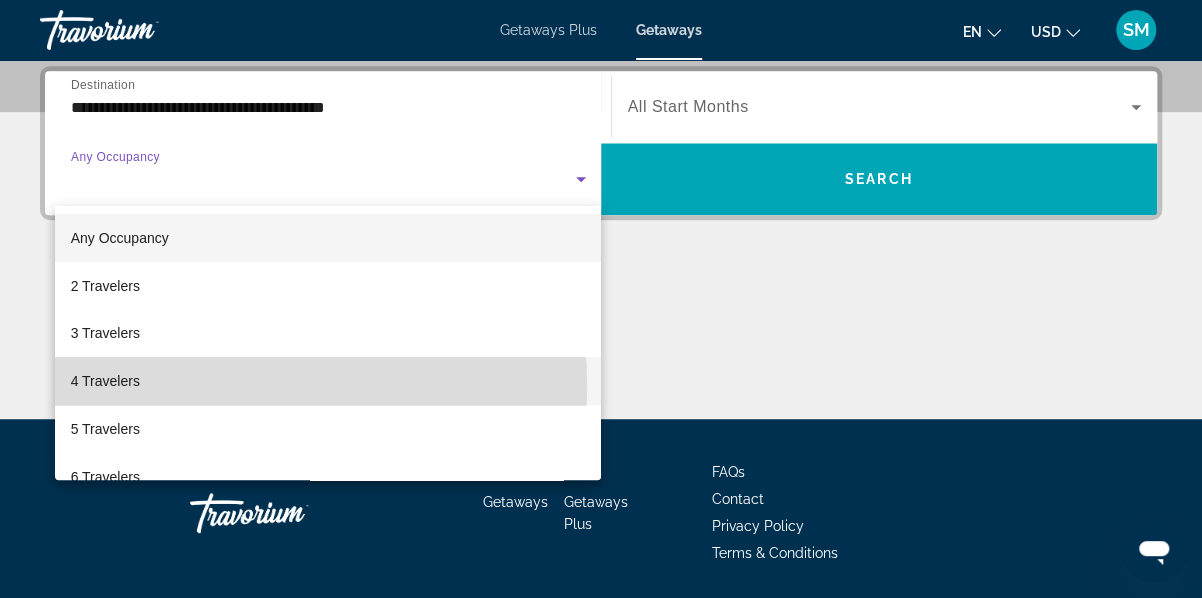
click at [132, 387] on span "4 Travelers" at bounding box center [105, 382] width 69 height 24
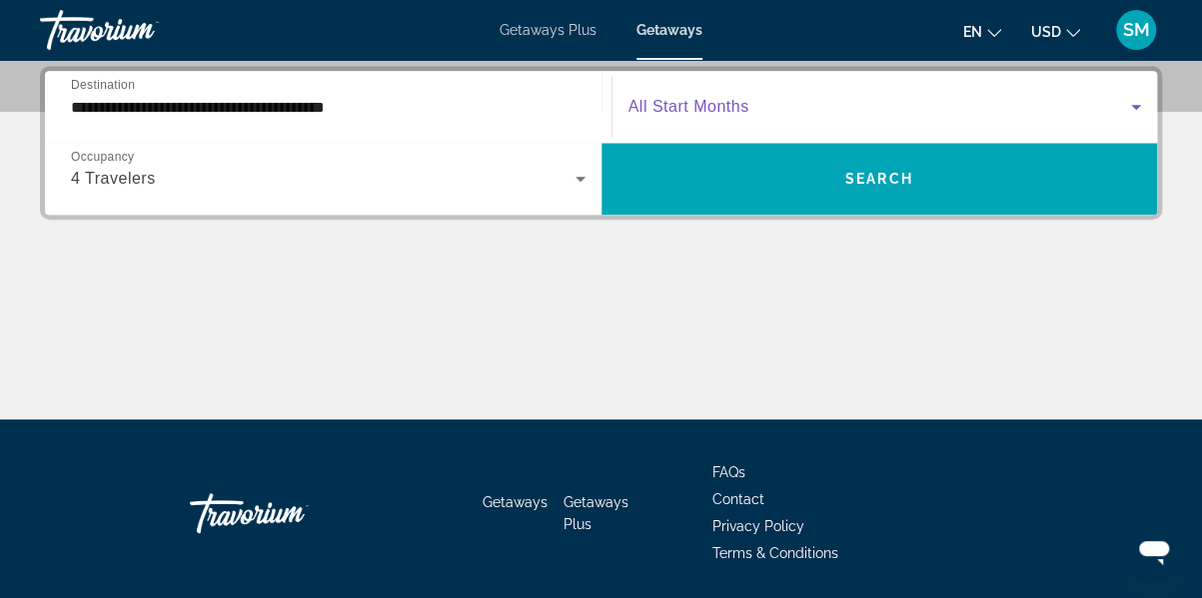
click at [1135, 103] on icon "Search widget" at bounding box center [1136, 107] width 24 height 24
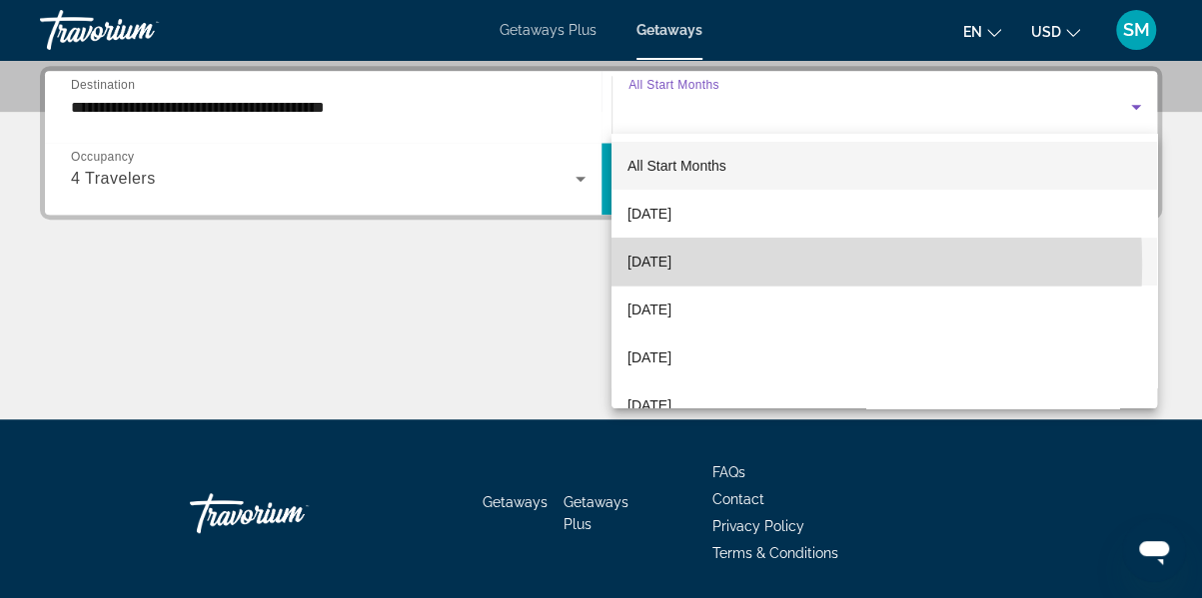
click at [671, 265] on span "[DATE]" at bounding box center [649, 262] width 44 height 24
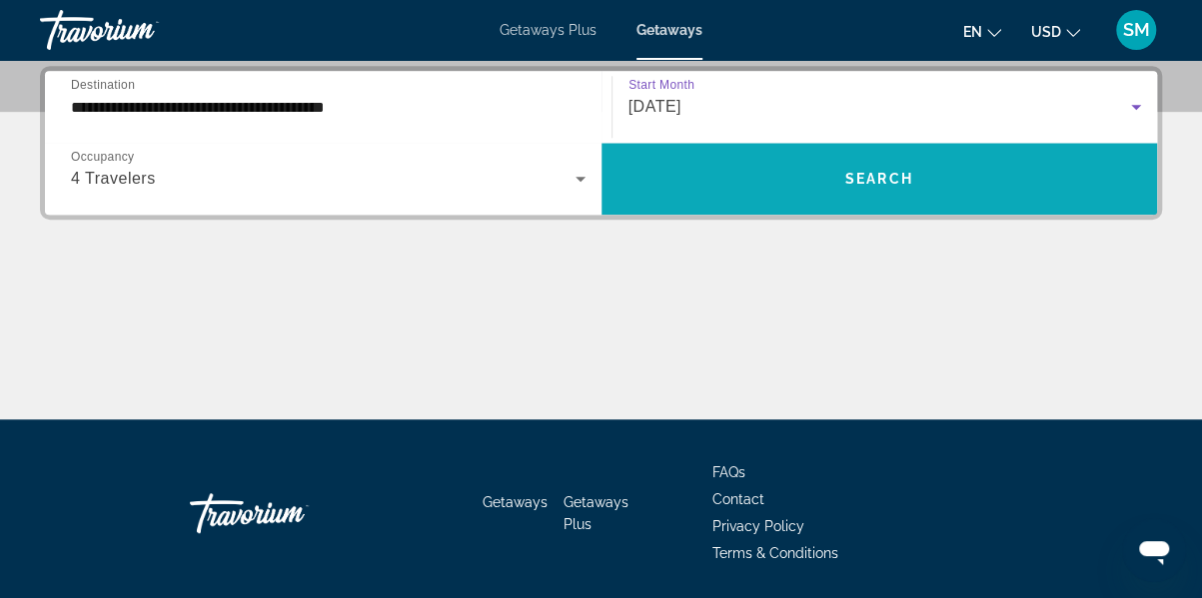
click at [867, 175] on span "Search" at bounding box center [879, 179] width 68 height 16
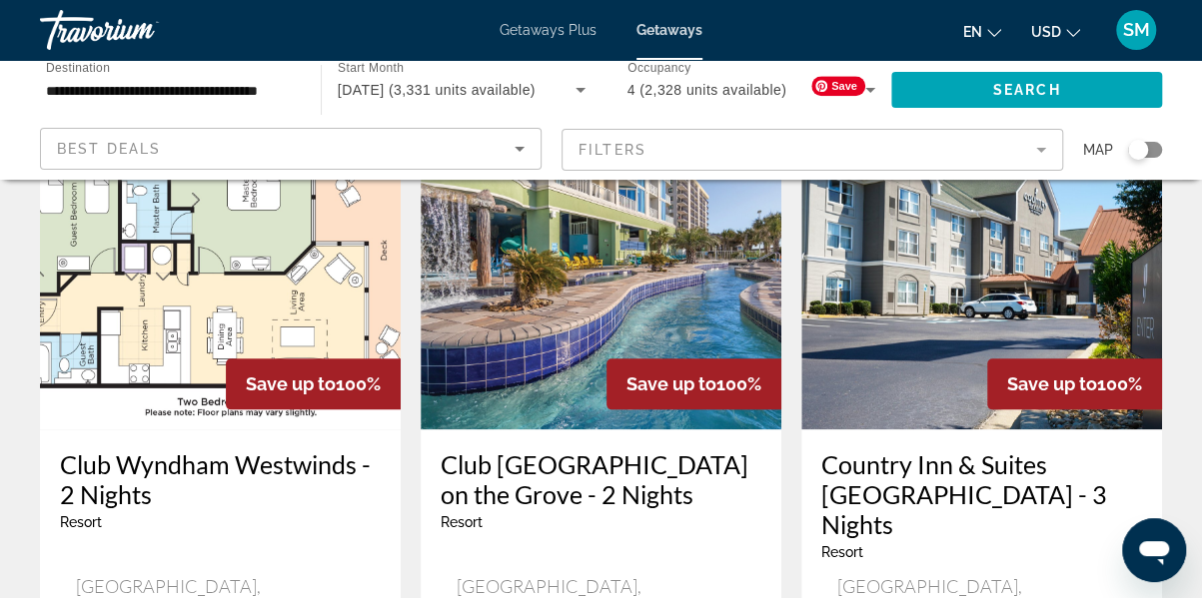
scroll to position [899, 0]
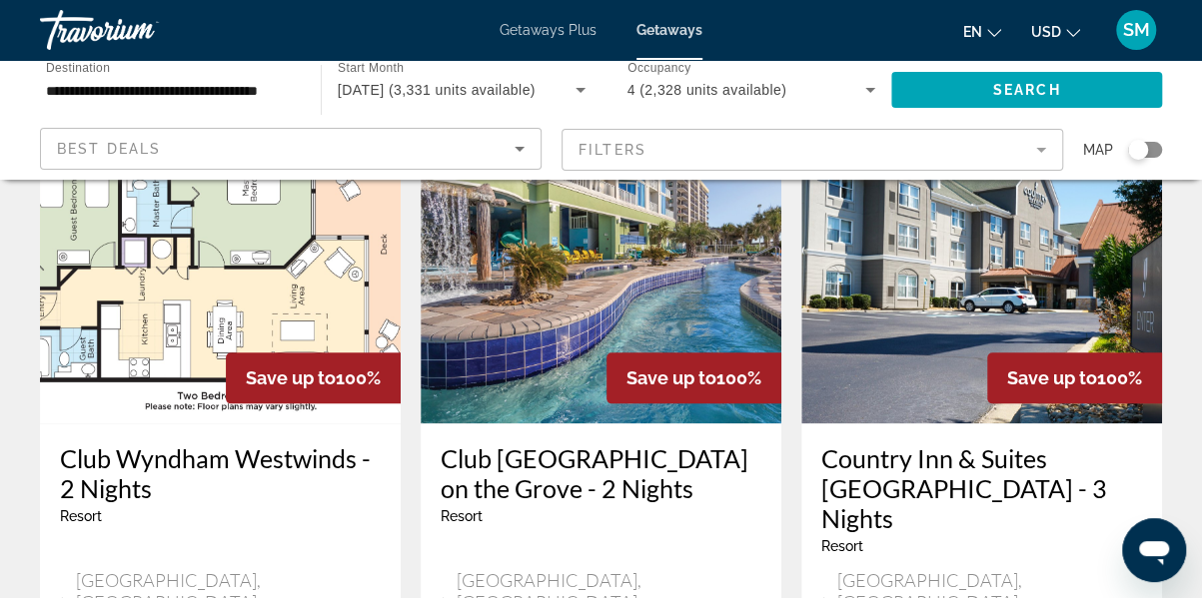
click at [1045, 153] on mat-form-field "Filters" at bounding box center [811, 150] width 501 height 42
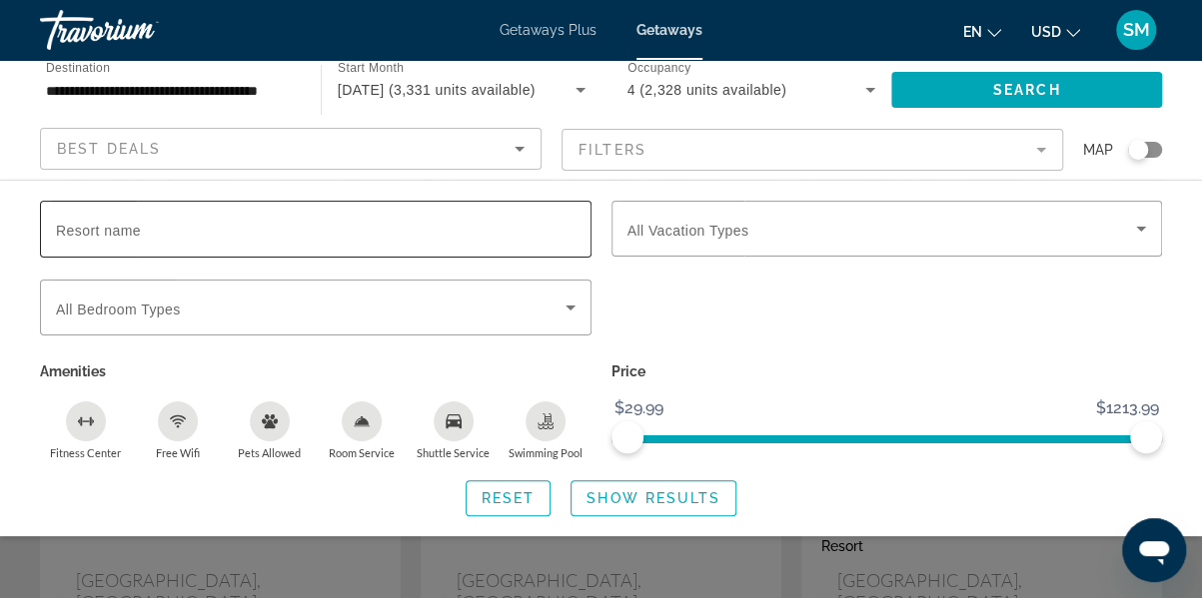
click at [136, 221] on input "Resort name" at bounding box center [315, 230] width 519 height 24
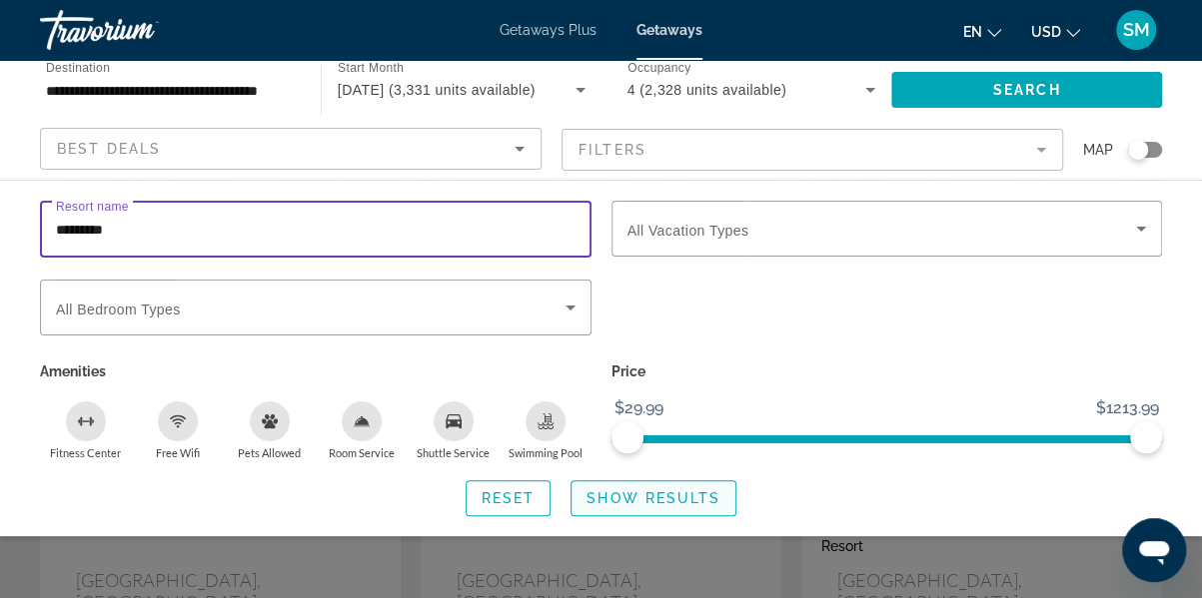
type input "*********"
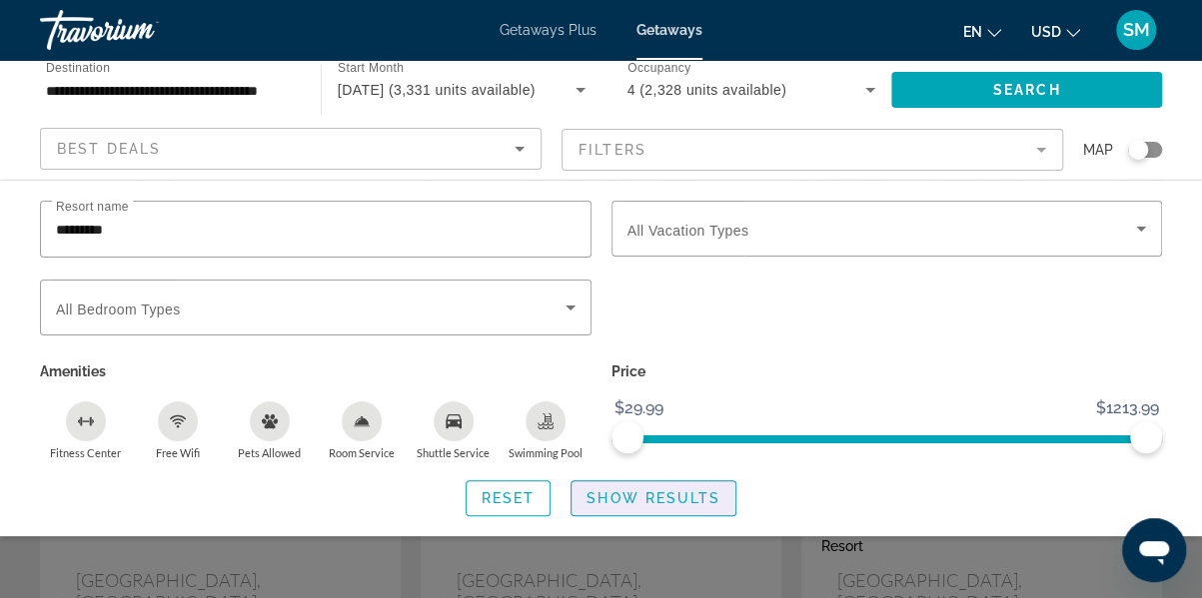
click at [613, 492] on span "Show Results" at bounding box center [653, 498] width 134 height 16
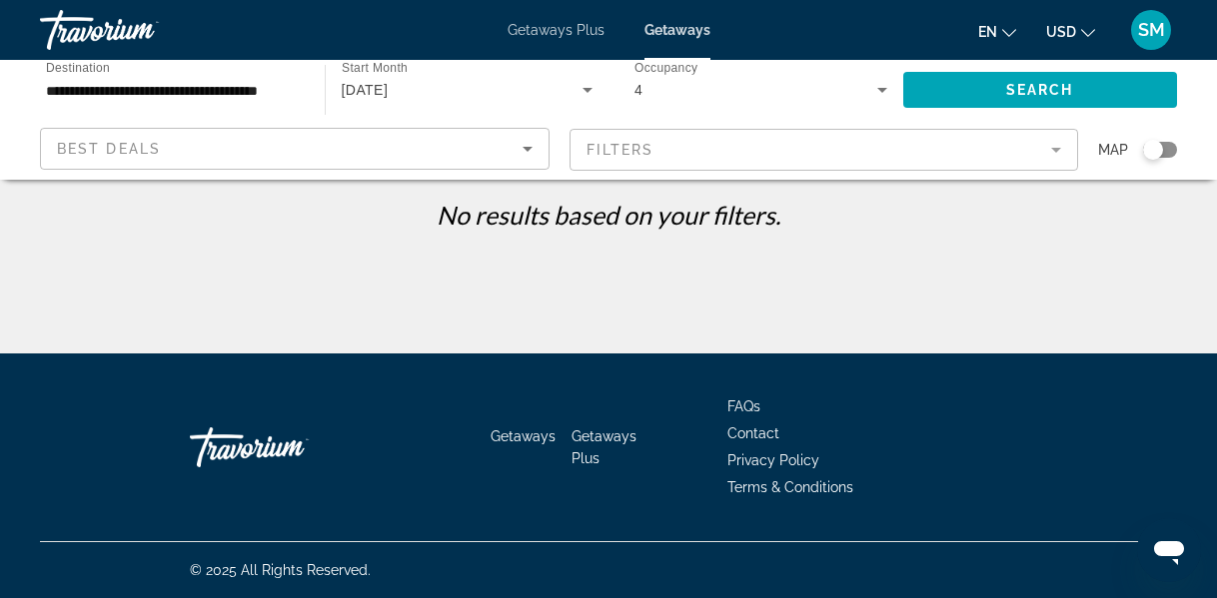
click at [1060, 147] on mat-form-field "Filters" at bounding box center [823, 150] width 509 height 42
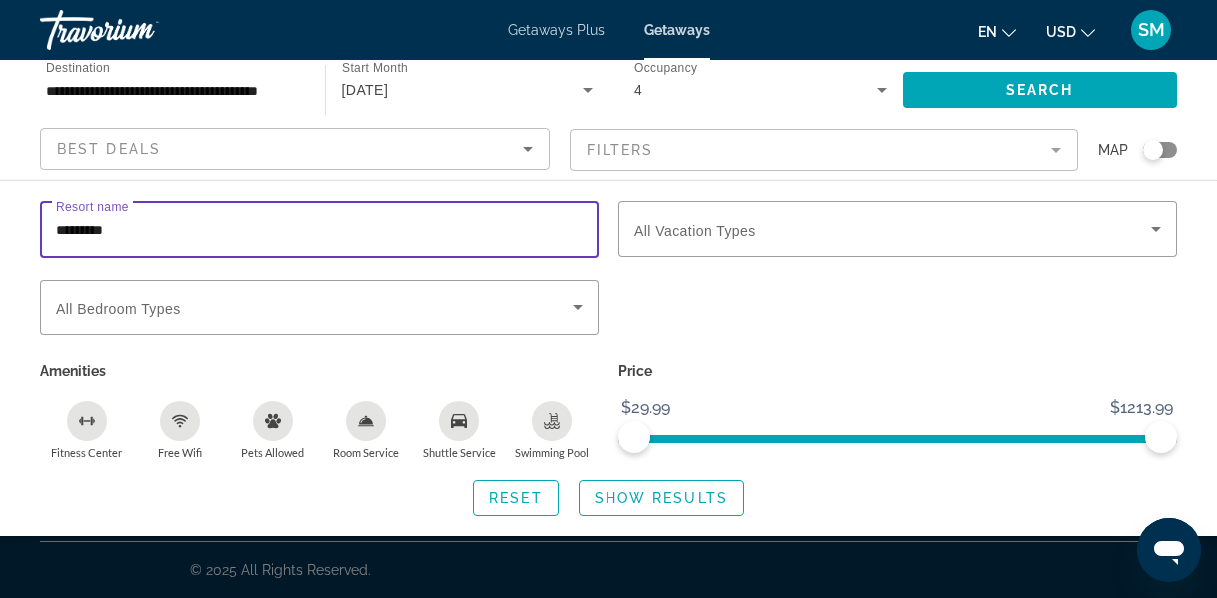
drag, startPoint x: 164, startPoint y: 240, endPoint x: 0, endPoint y: 228, distance: 164.3
click at [0, 228] on div "Resort name ********* Vacation Types All Vacation Types Bedroom Types All Bedro…" at bounding box center [608, 359] width 1217 height 316
click at [884, 90] on icon "Search widget" at bounding box center [882, 90] width 24 height 24
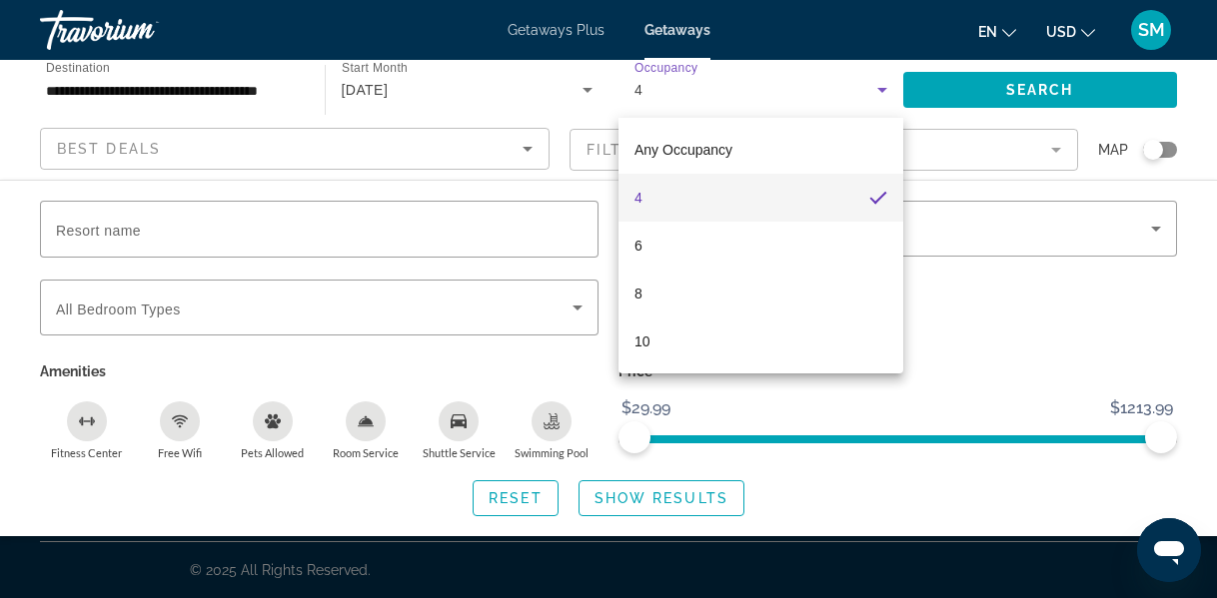
click at [639, 90] on div at bounding box center [608, 299] width 1217 height 598
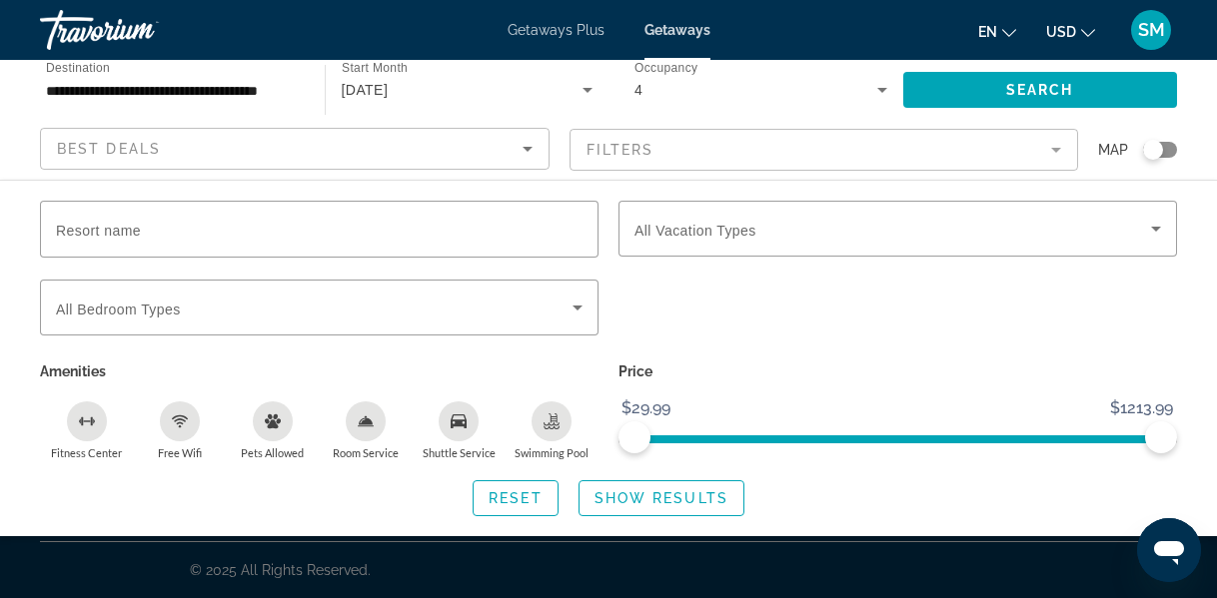
click at [639, 90] on span "4" at bounding box center [638, 90] width 8 height 16
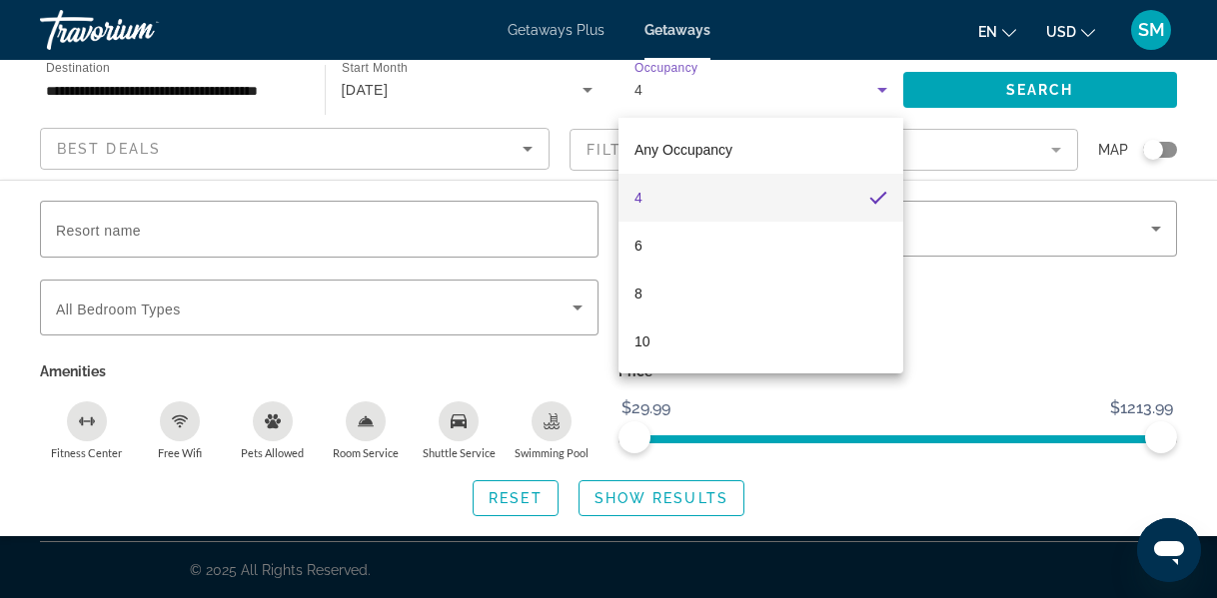
click at [643, 198] on mat-option "4" at bounding box center [760, 198] width 285 height 48
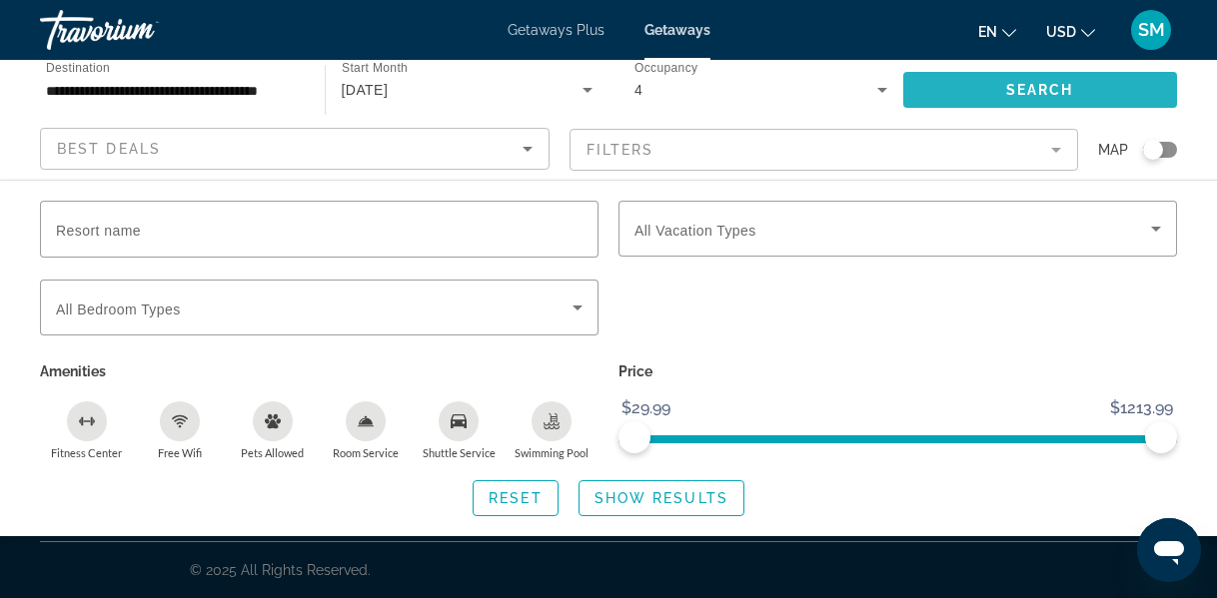
click at [1064, 86] on span "Search" at bounding box center [1040, 90] width 68 height 16
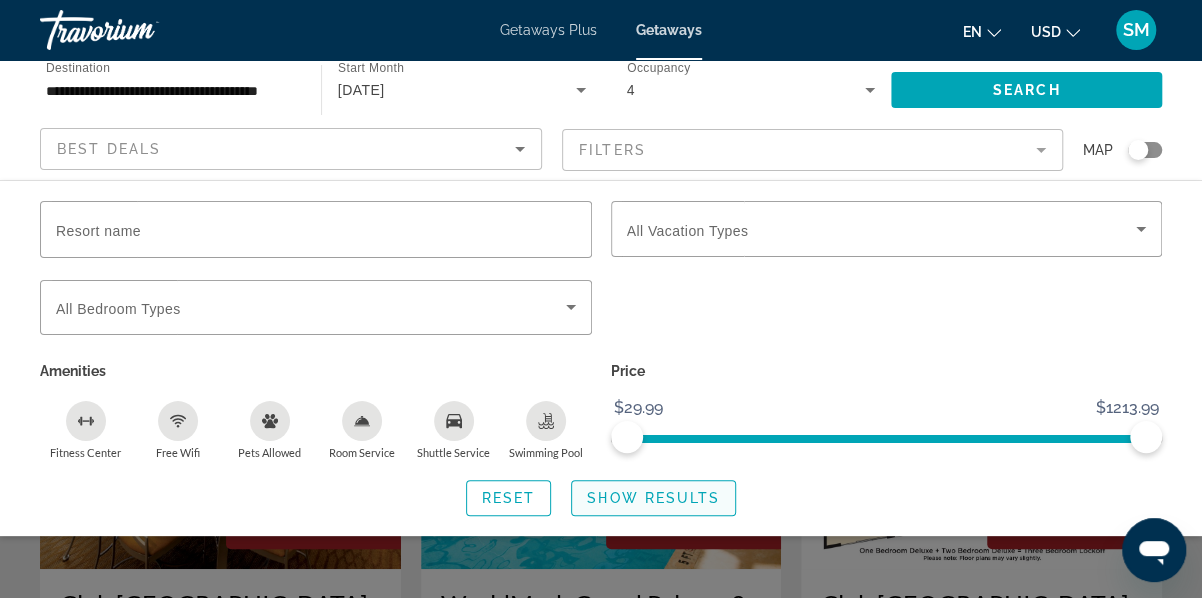
click at [671, 496] on span "Show Results" at bounding box center [653, 498] width 134 height 16
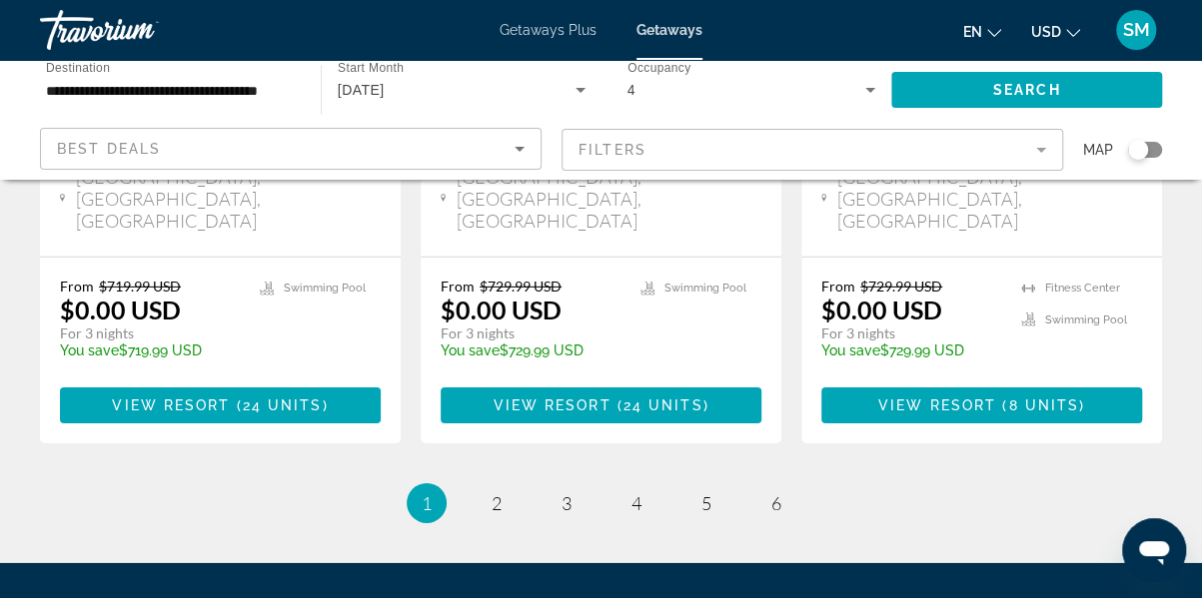
scroll to position [2811, 0]
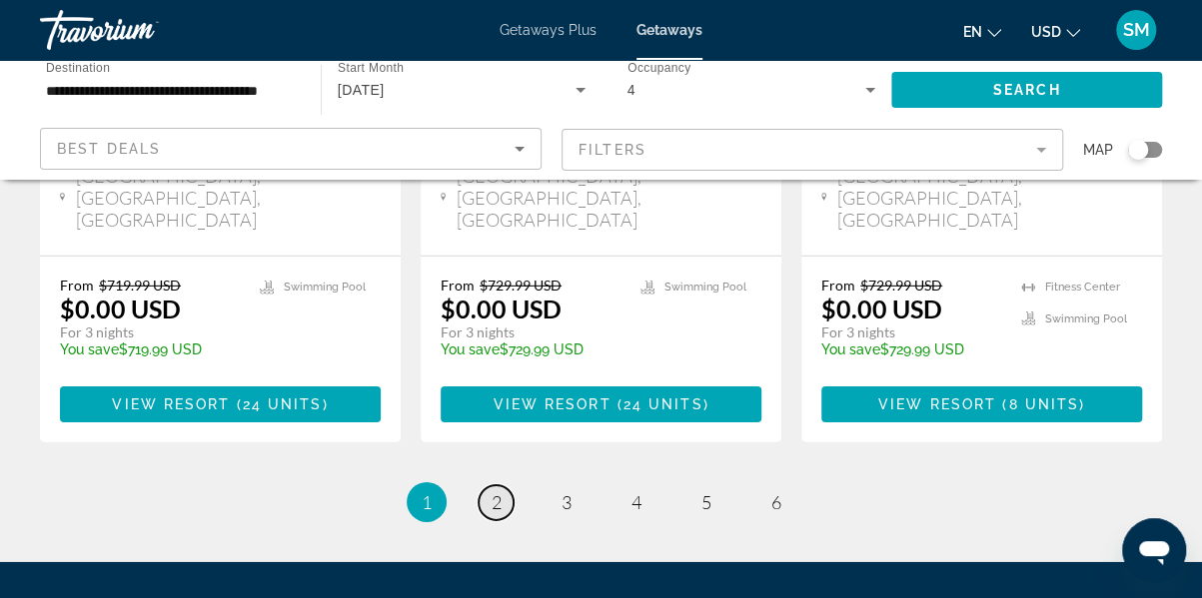
click at [499, 491] on span "2" at bounding box center [496, 502] width 10 height 22
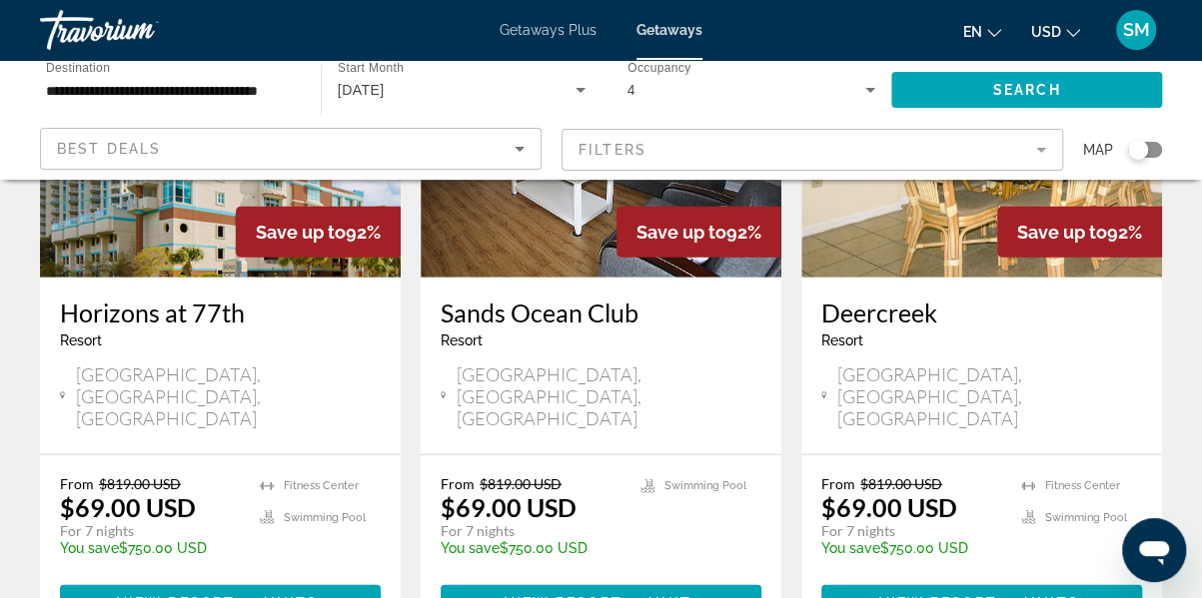
scroll to position [2781, 0]
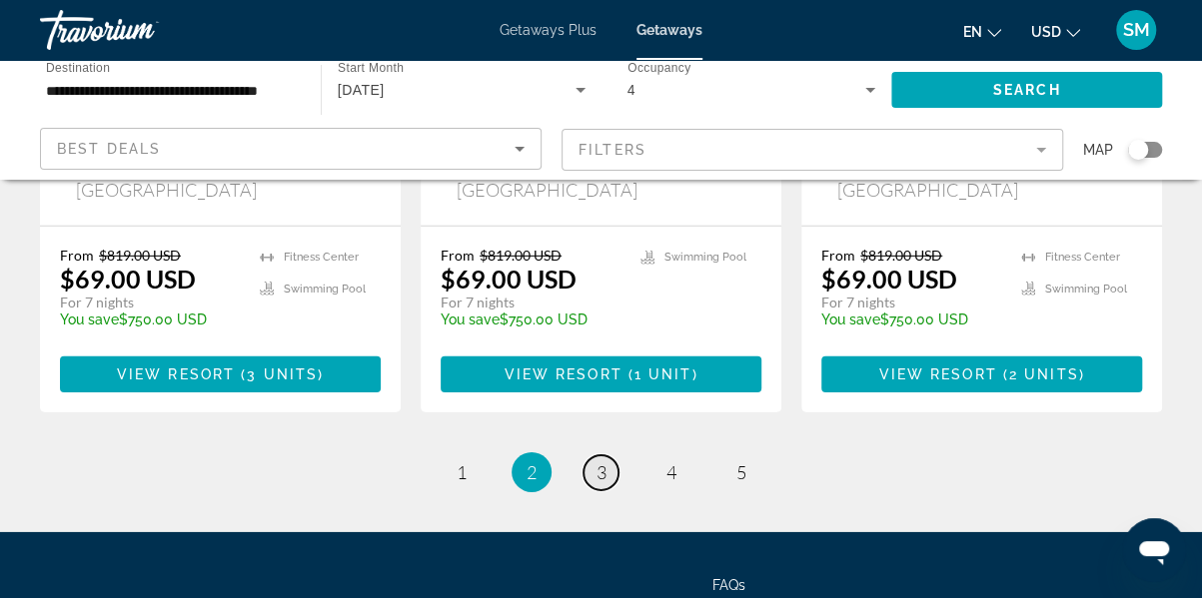
click at [596, 461] on span "3" at bounding box center [601, 472] width 10 height 22
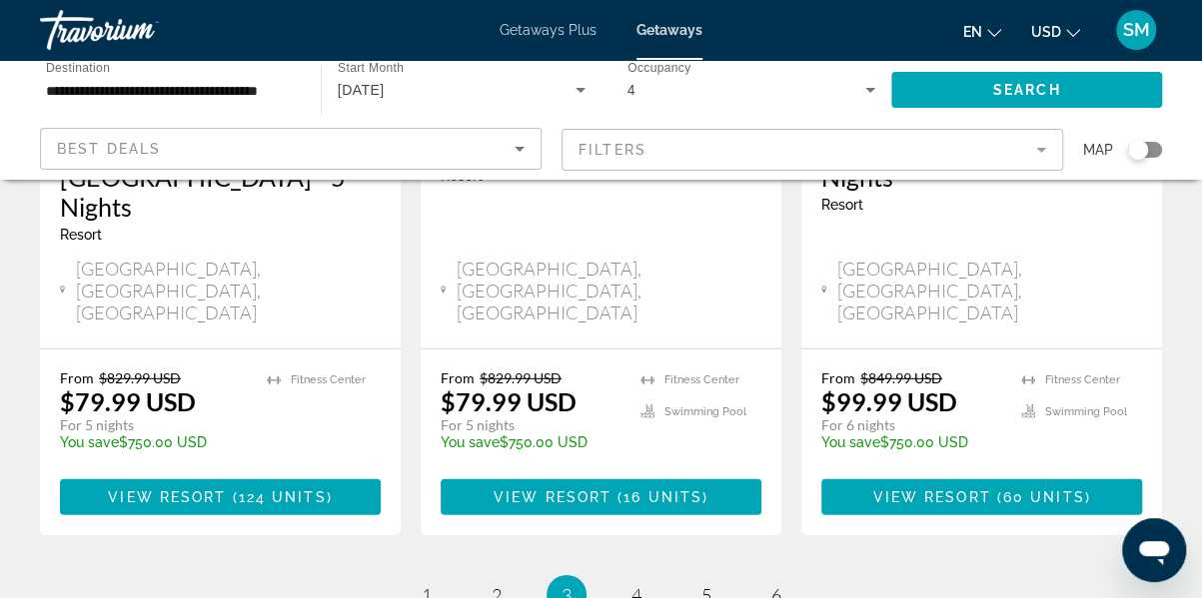
scroll to position [2697, 0]
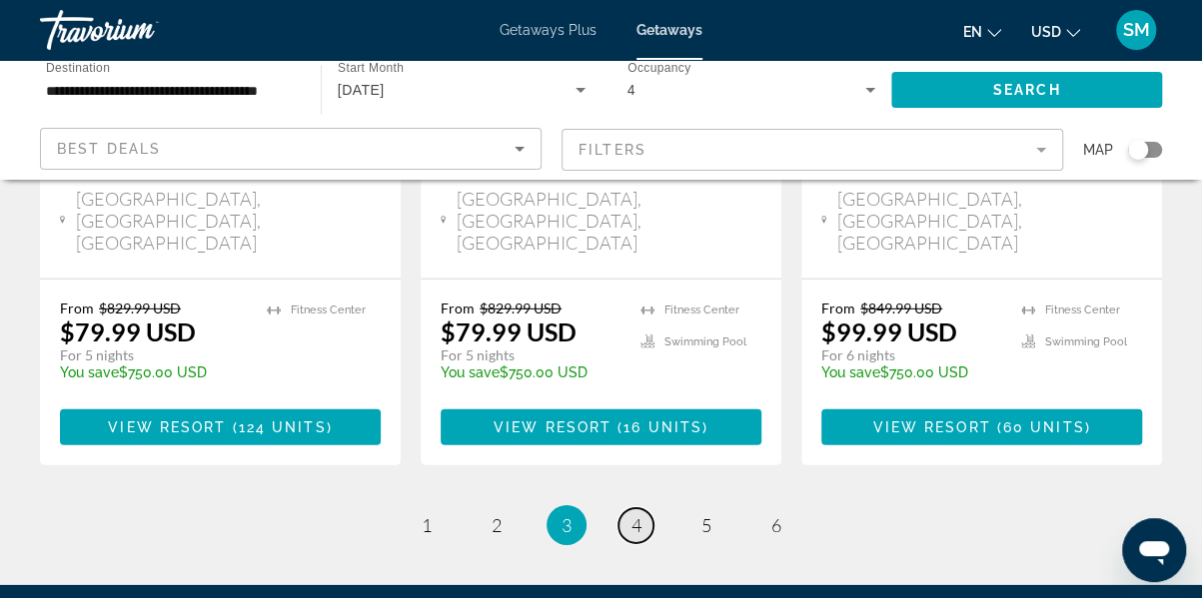
click at [640, 514] on span "4" at bounding box center [636, 525] width 10 height 22
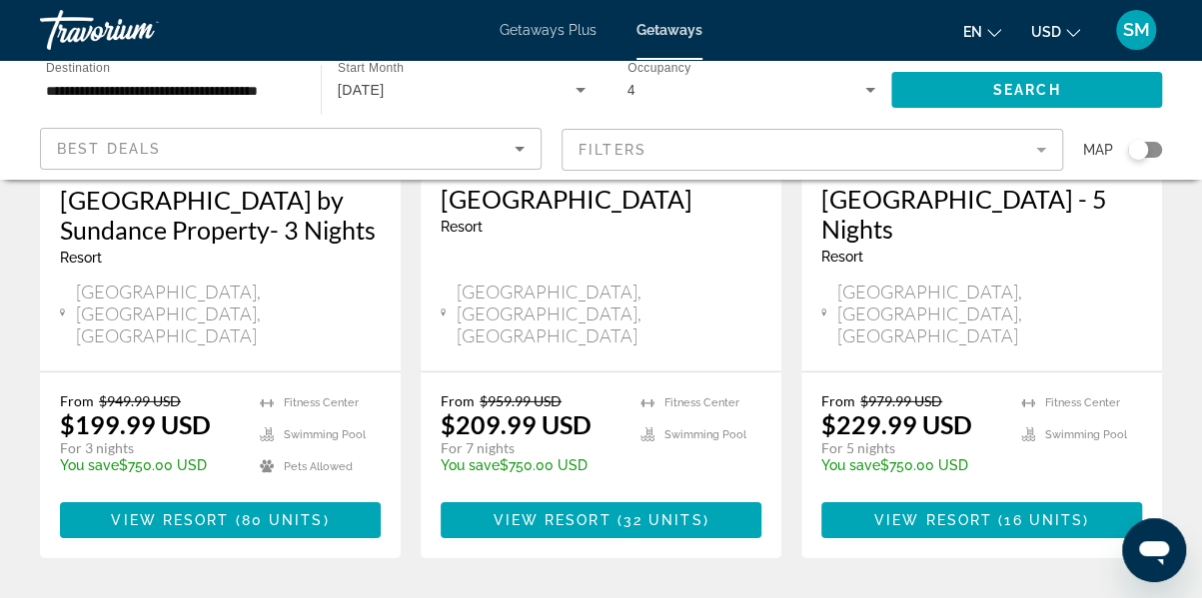
scroll to position [2797, 0]
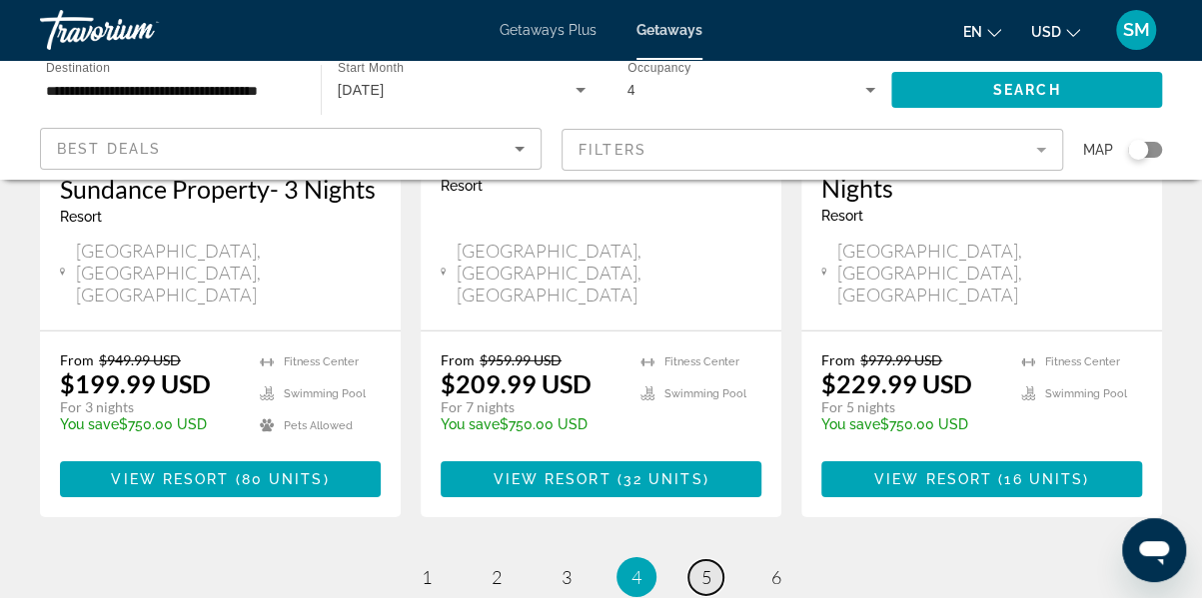
click at [696, 560] on link "page 5" at bounding box center [705, 577] width 35 height 35
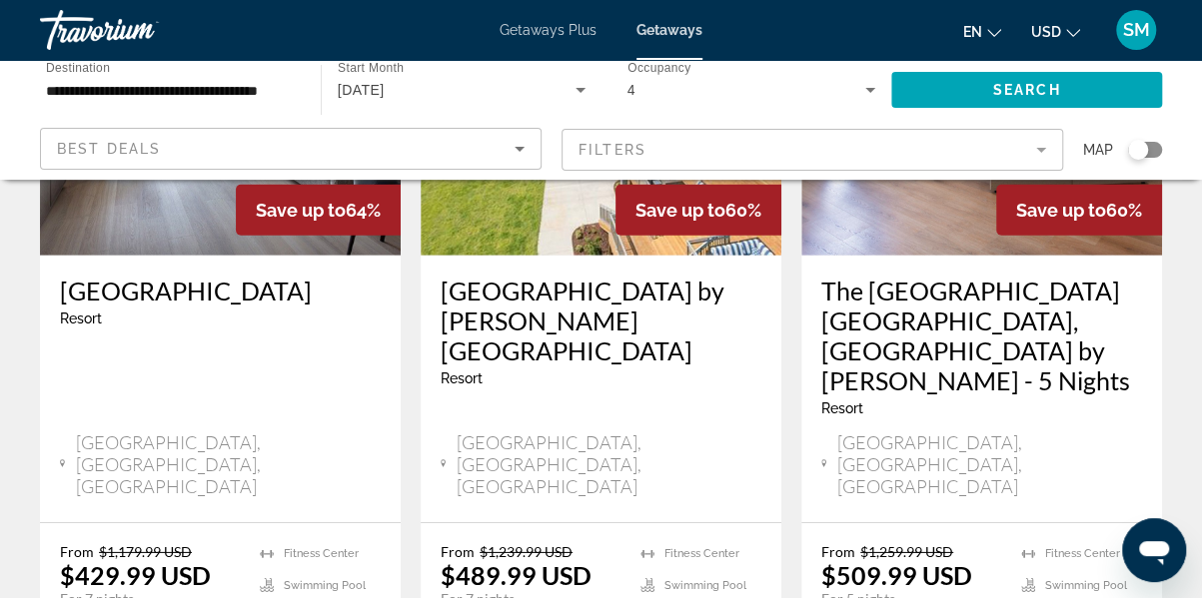
scroll to position [2697, 0]
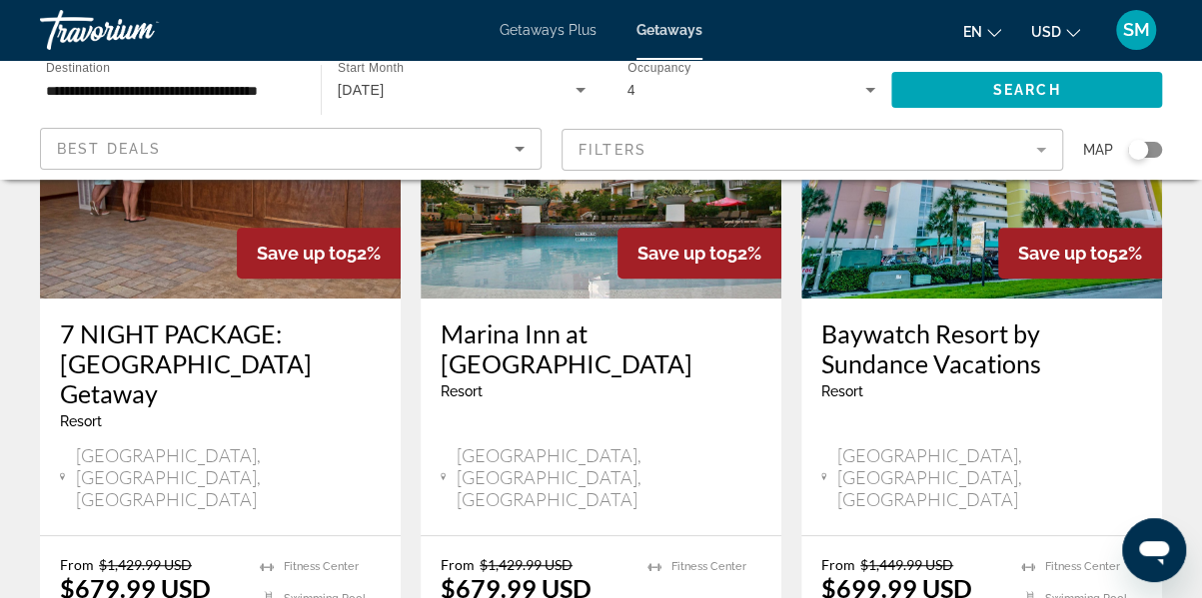
scroll to position [300, 0]
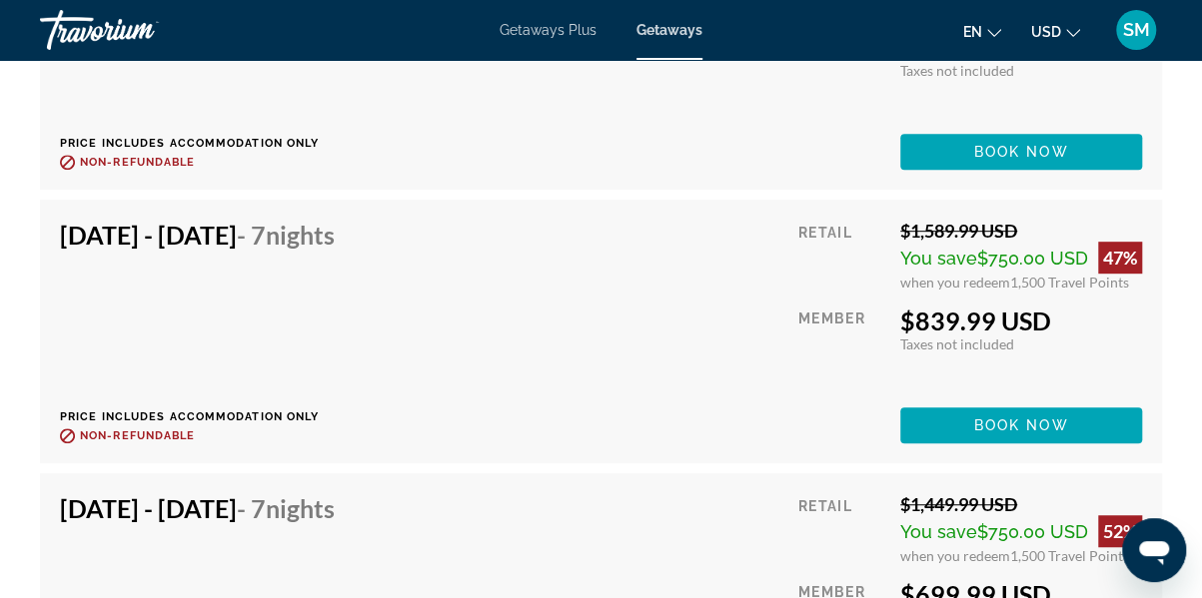
scroll to position [3996, 0]
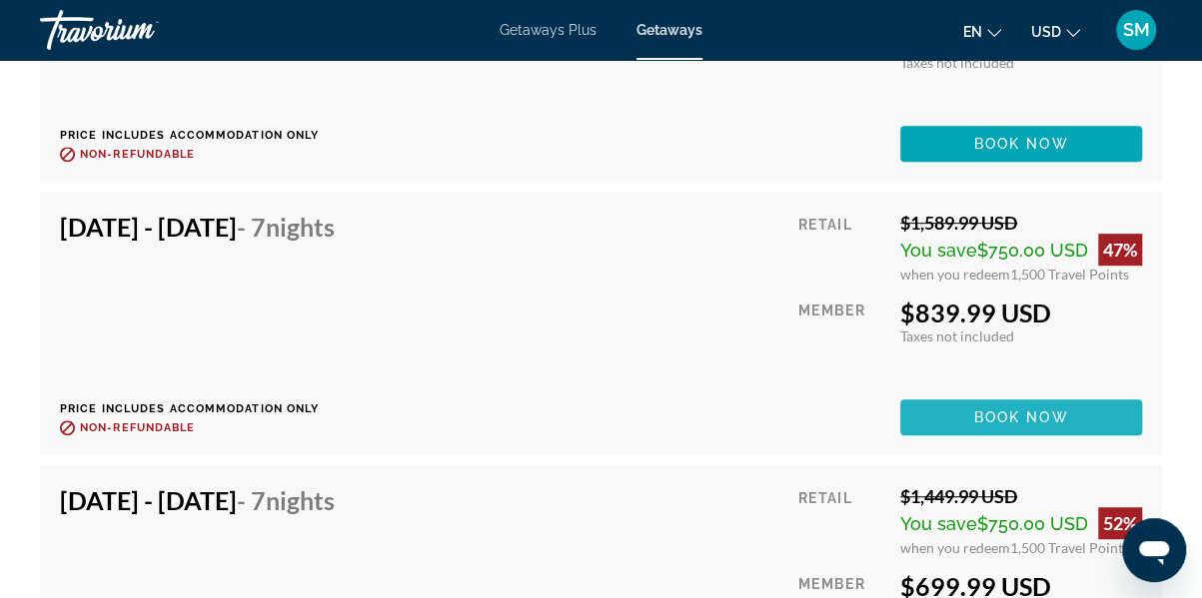
click at [1001, 414] on span "Book now" at bounding box center [1021, 418] width 95 height 16
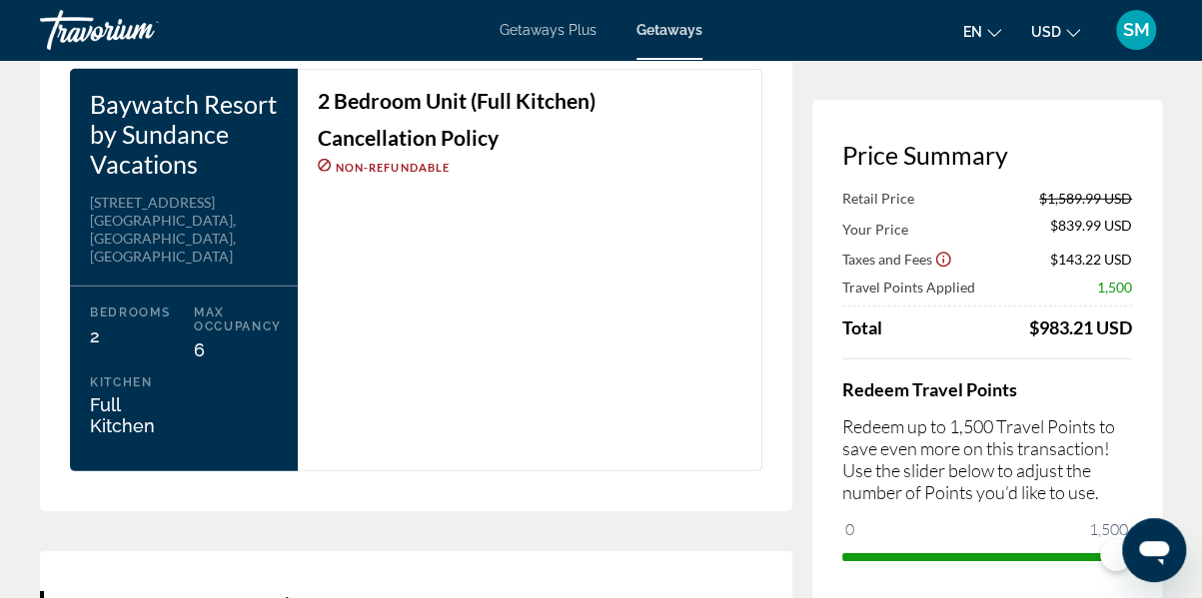
scroll to position [2697, 0]
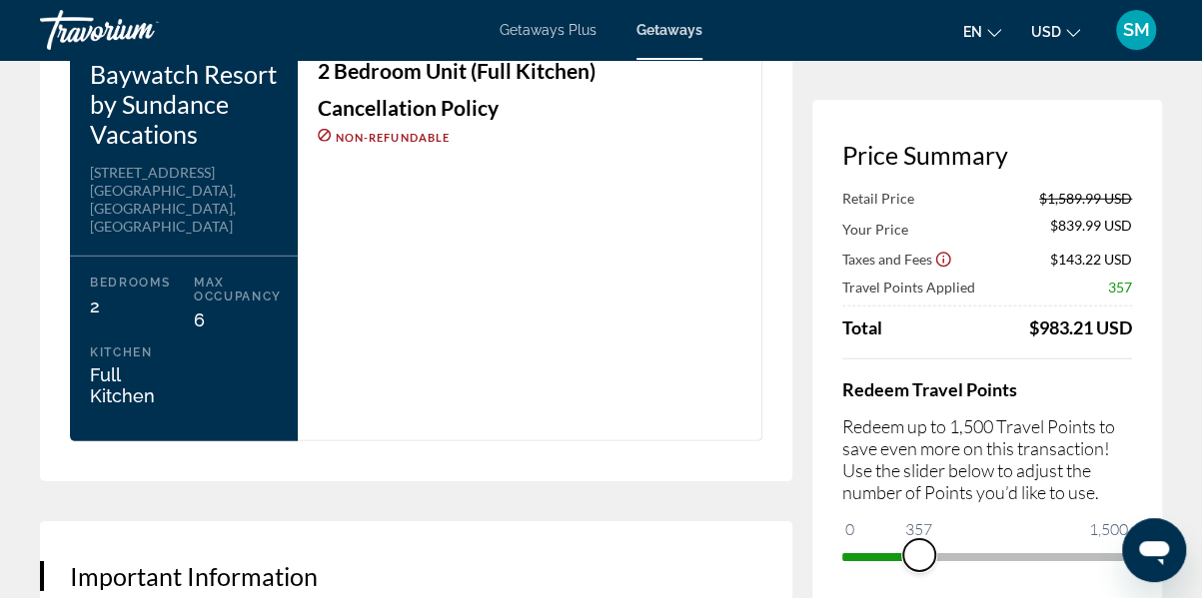
click at [919, 548] on span "ngx-slider" at bounding box center [919, 555] width 32 height 32
drag, startPoint x: 916, startPoint y: 554, endPoint x: 1278, endPoint y: 570, distance: 362.0
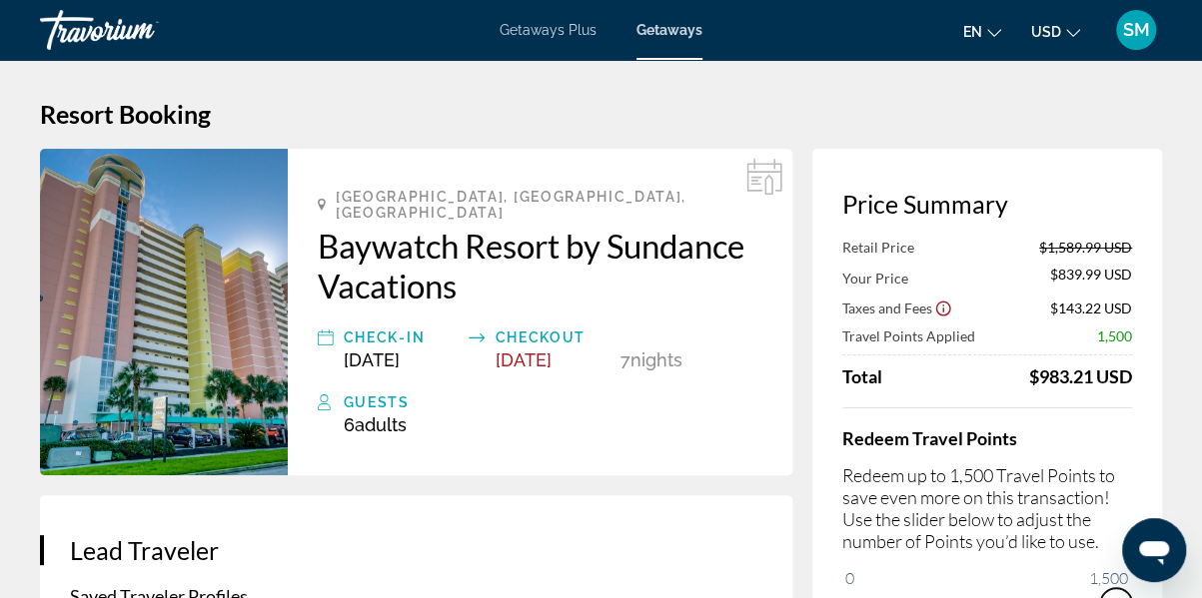
scroll to position [0, 0]
click at [570, 30] on span "Getaways Plus" at bounding box center [547, 30] width 97 height 16
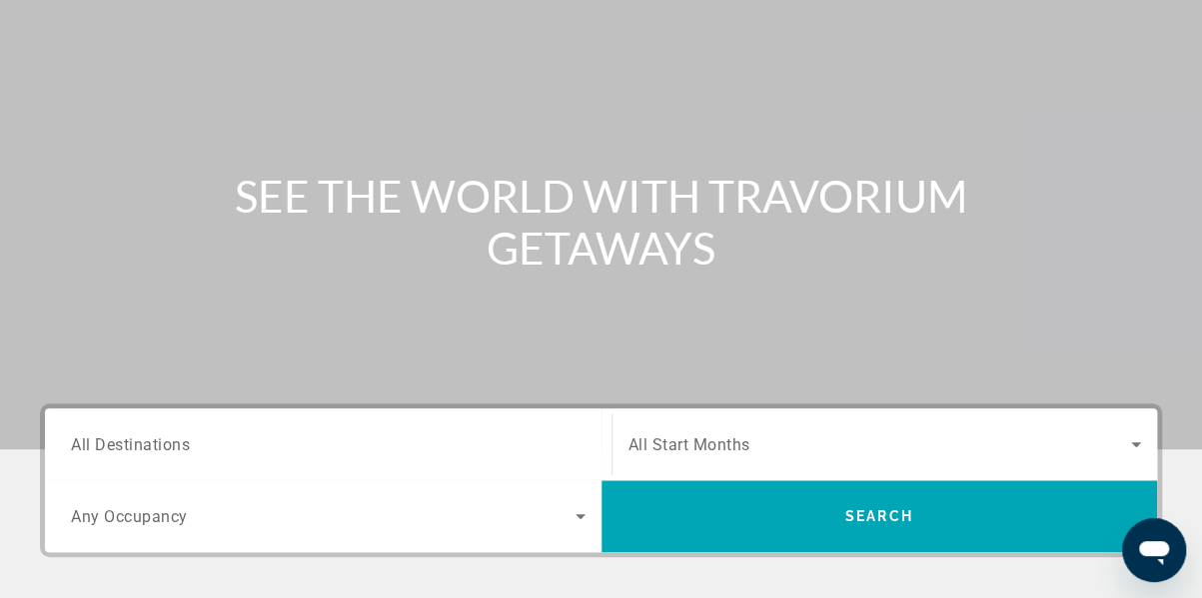
scroll to position [300, 0]
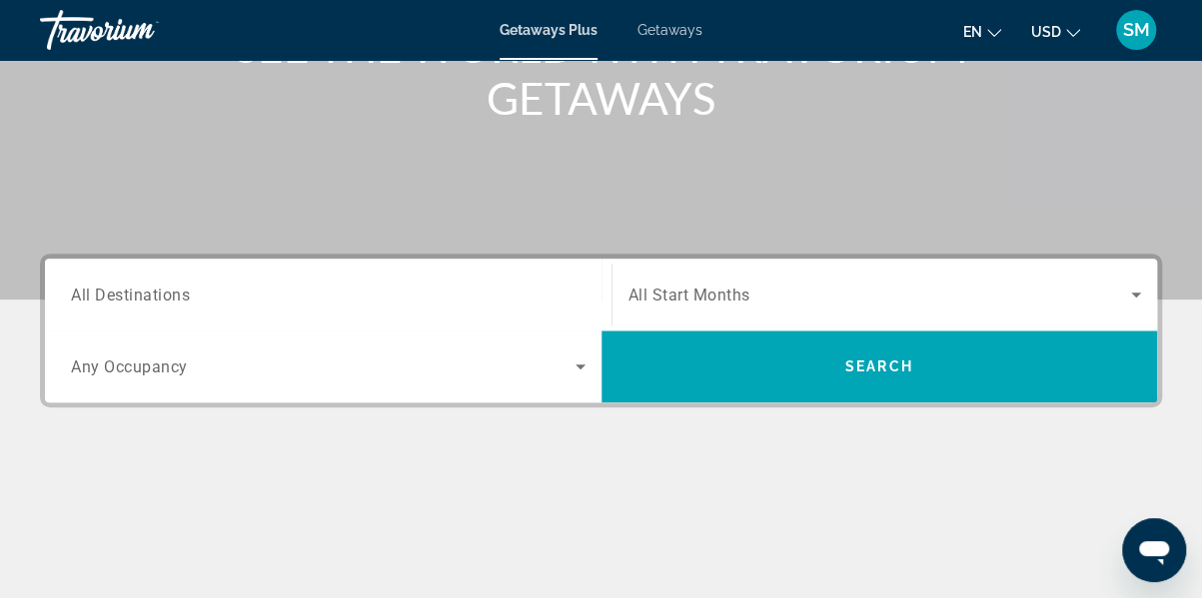
click at [96, 300] on span "All Destinations" at bounding box center [130, 294] width 119 height 19
click at [96, 300] on input "Destination All Destinations" at bounding box center [328, 296] width 514 height 24
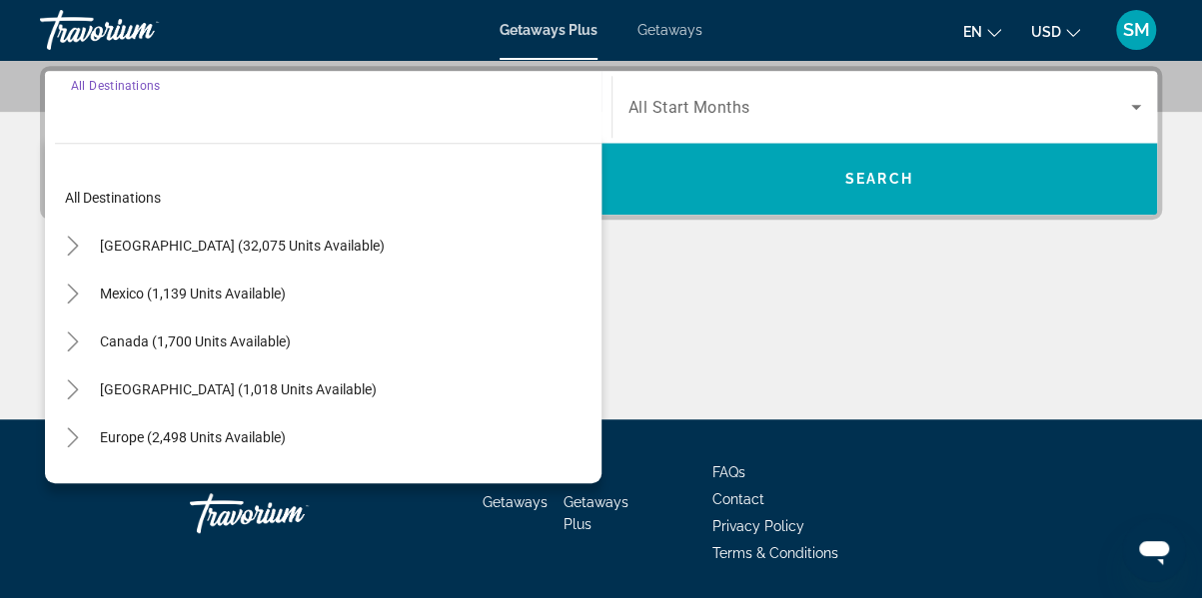
scroll to position [487, 0]
click at [63, 245] on icon "Toggle United States (32,075 units available)" at bounding box center [73, 246] width 20 height 20
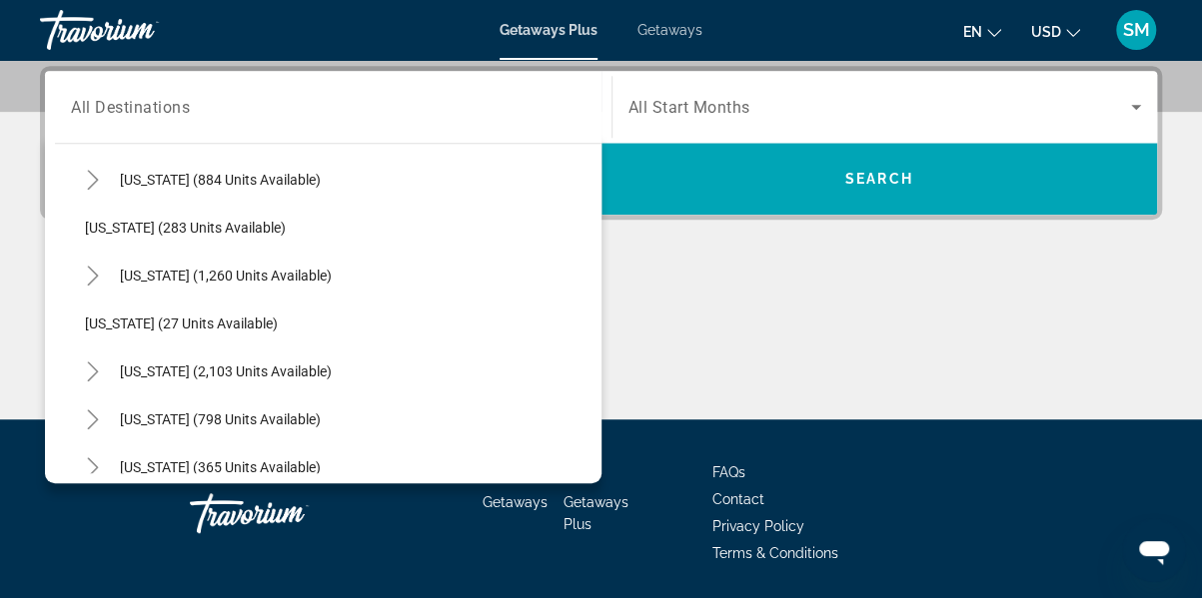
scroll to position [1357, 0]
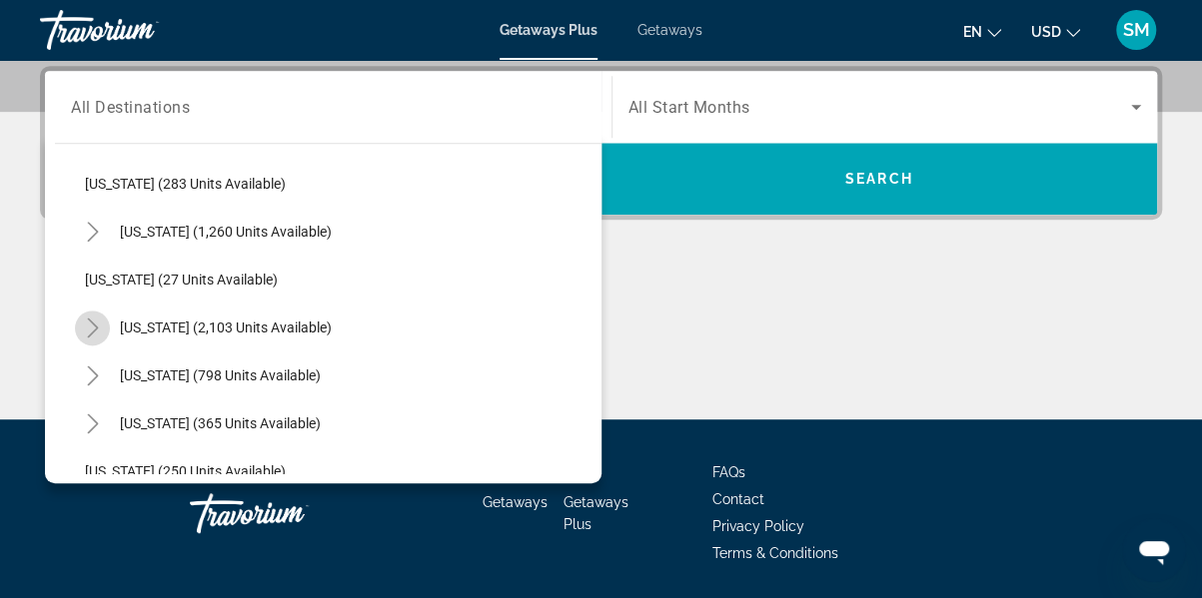
click at [87, 324] on icon "Toggle South Carolina (2,103 units available)" at bounding box center [93, 328] width 20 height 20
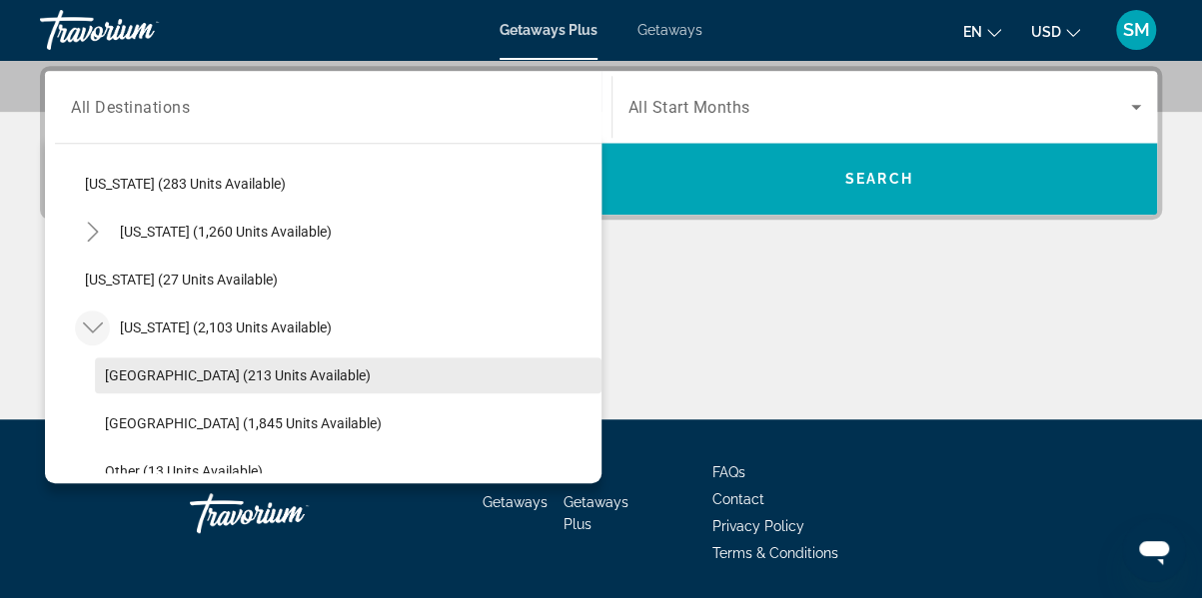
scroll to position [1456, 0]
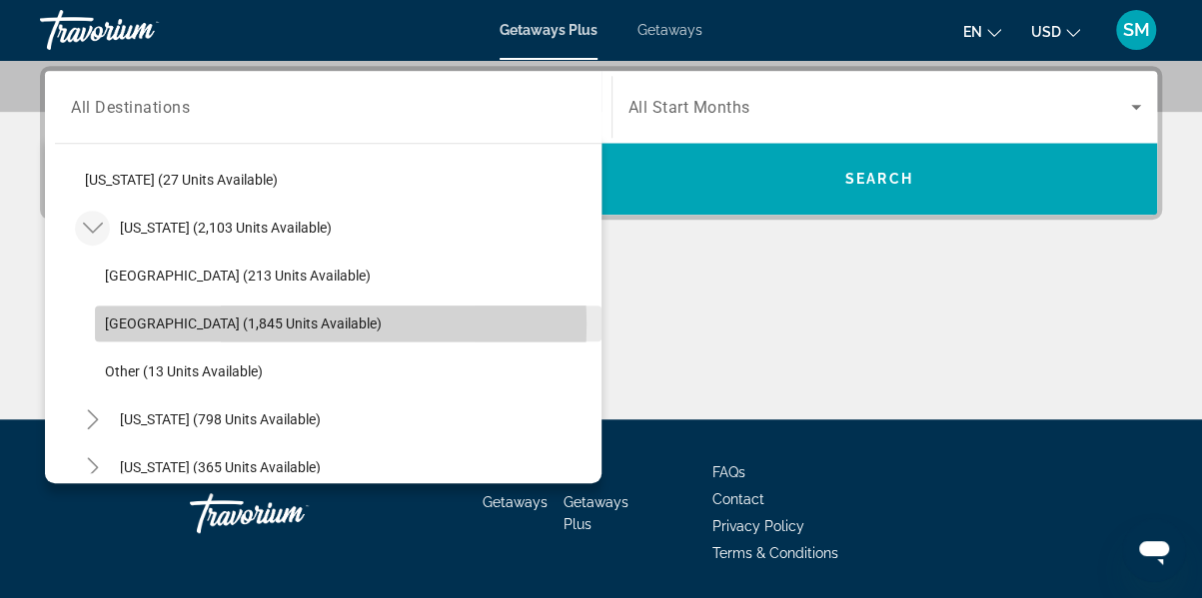
click at [276, 323] on span "Myrtle Beach Area (1,845 units available)" at bounding box center [243, 324] width 277 height 16
type input "**********"
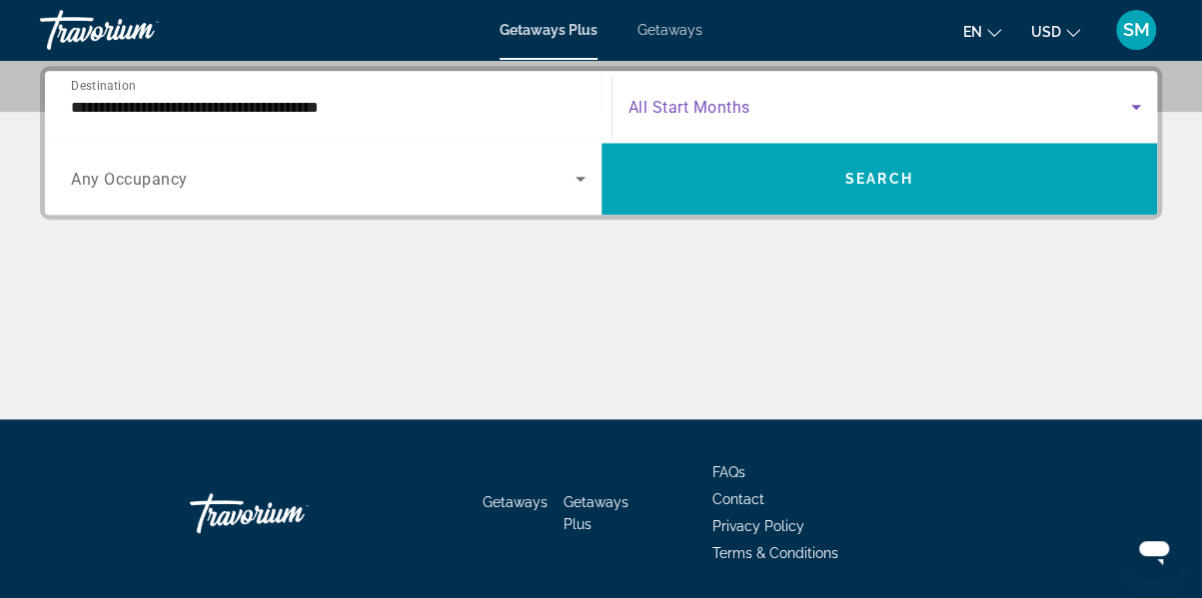
click at [1133, 108] on icon "Search widget" at bounding box center [1136, 107] width 24 height 24
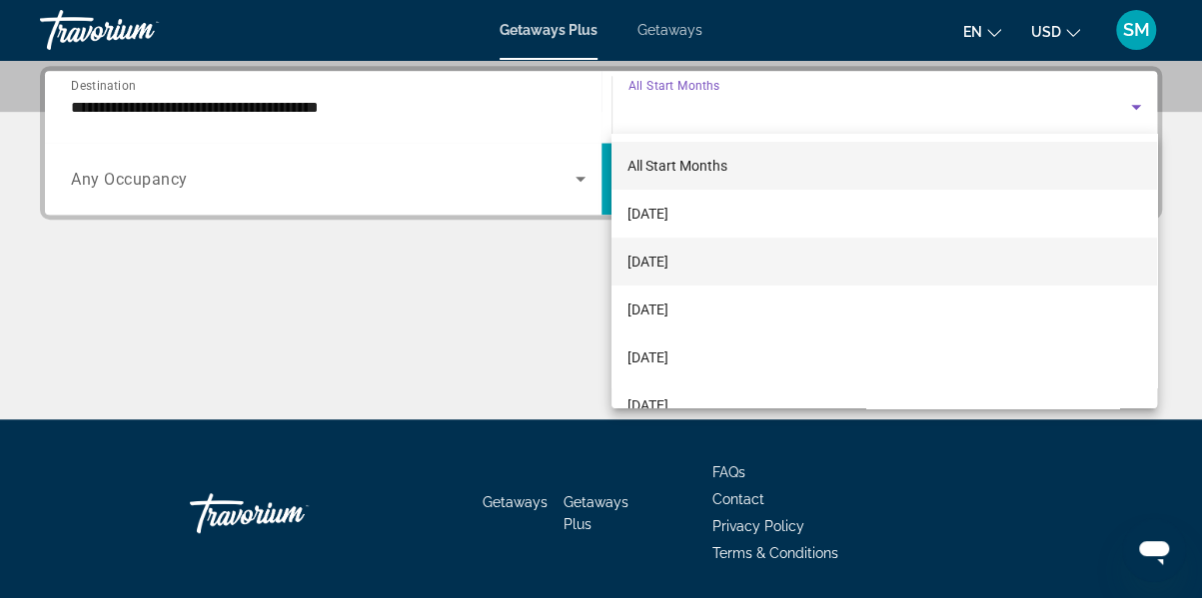
click at [641, 263] on span "[DATE]" at bounding box center [647, 262] width 41 height 24
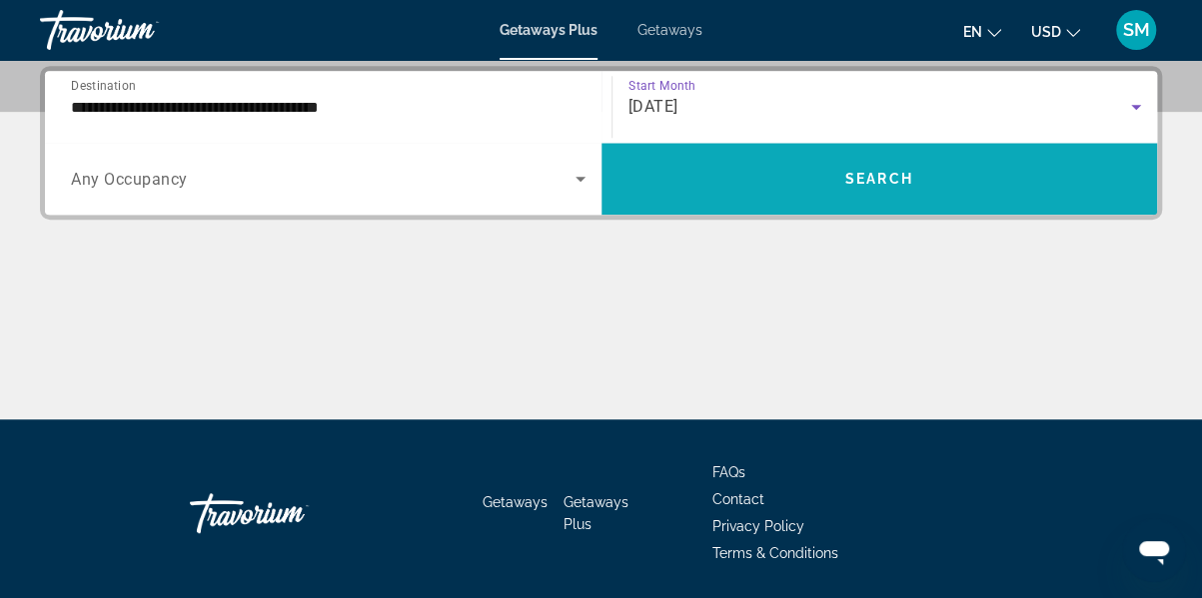
click at [883, 175] on span "Search" at bounding box center [879, 179] width 68 height 16
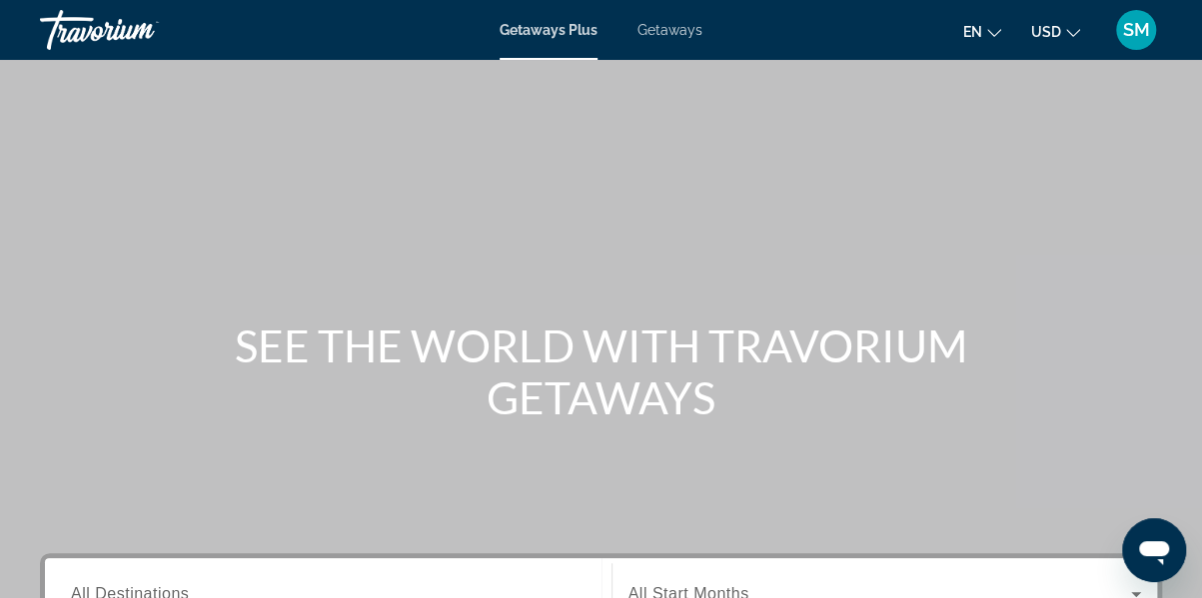
click at [591, 29] on span "Getaways Plus" at bounding box center [548, 30] width 98 height 16
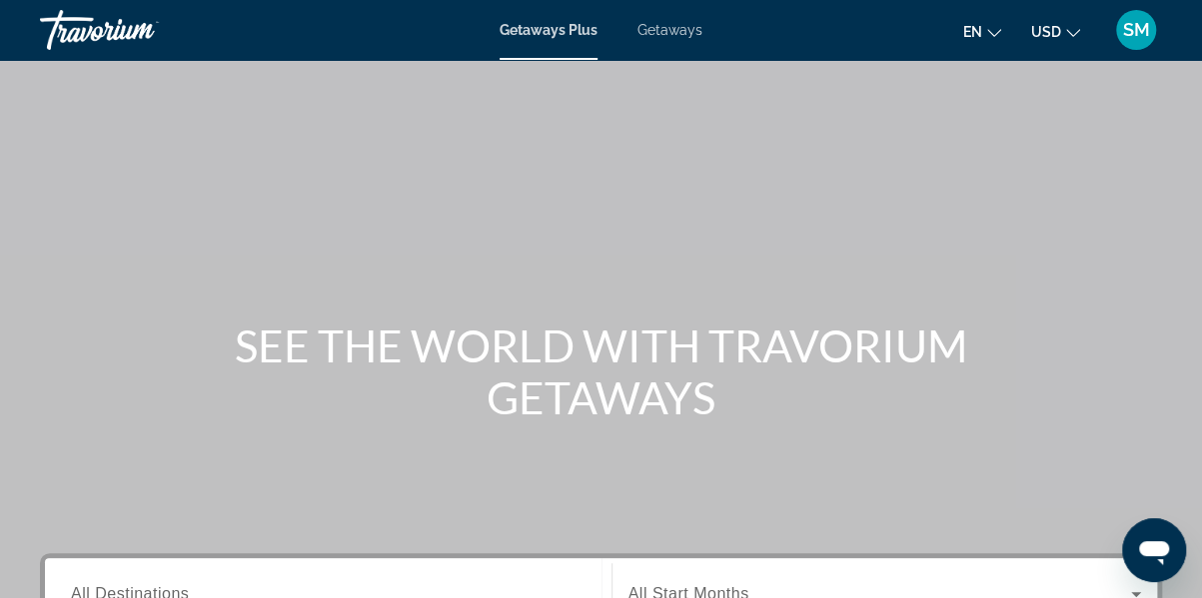
scroll to position [300, 0]
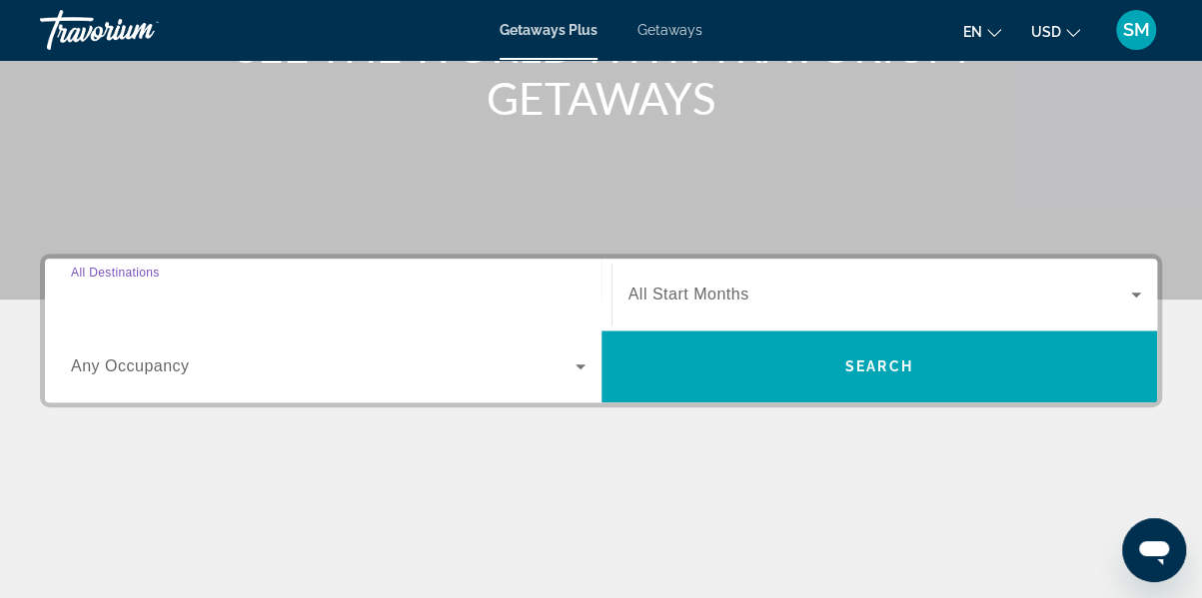
click at [137, 306] on input "Destination All Destinations" at bounding box center [328, 296] width 514 height 24
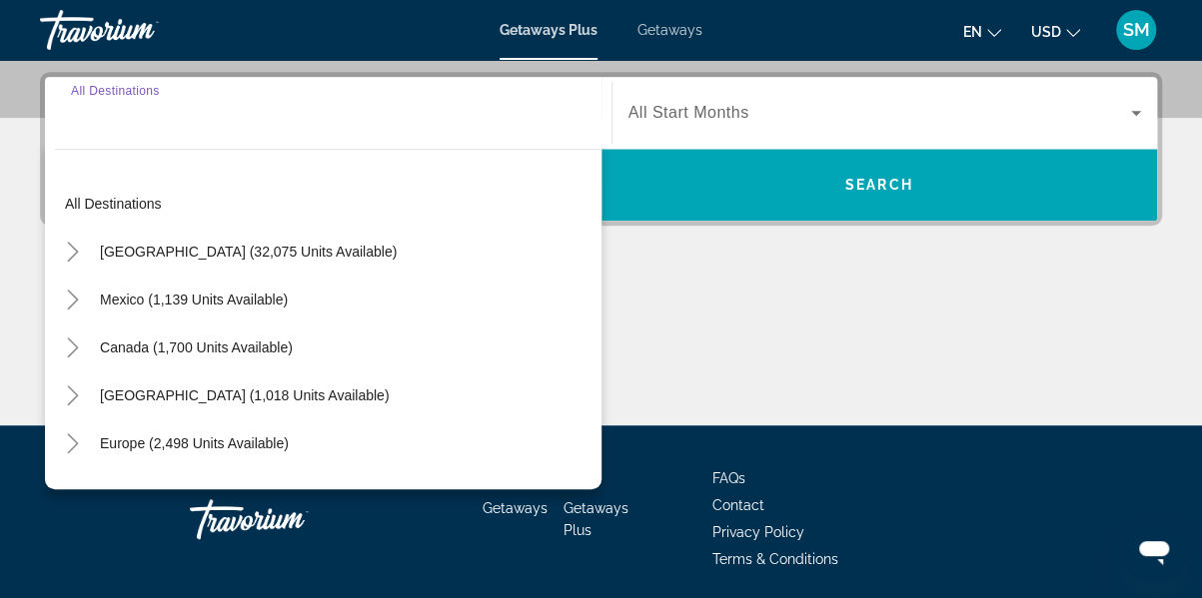
scroll to position [487, 0]
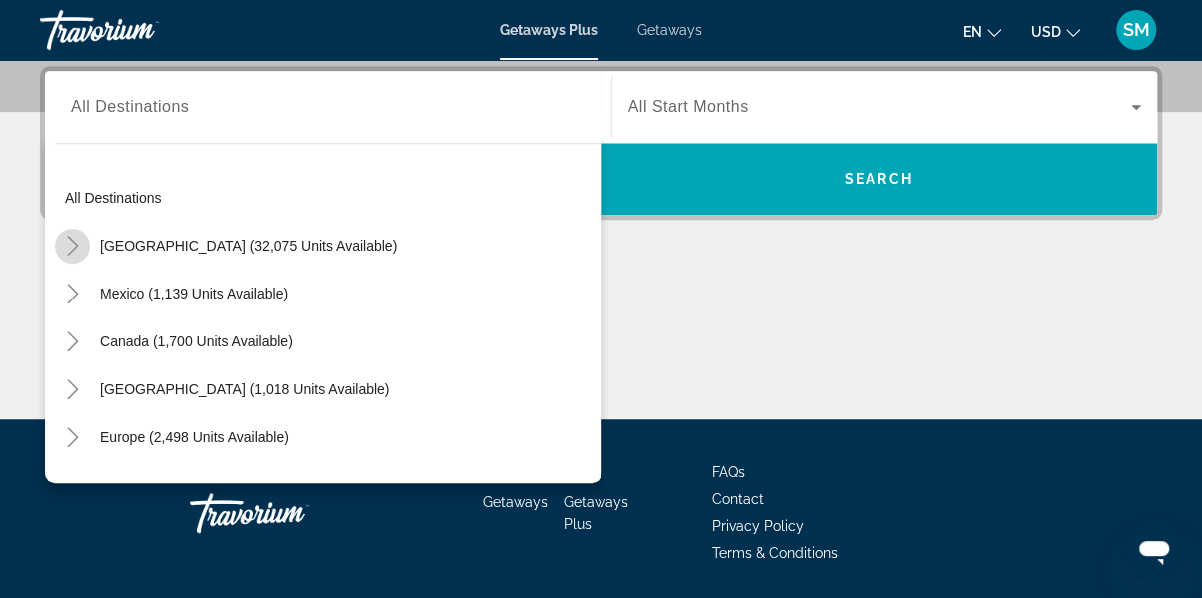
click at [72, 247] on icon "Toggle United States (32,075 units available)" at bounding box center [72, 246] width 11 height 20
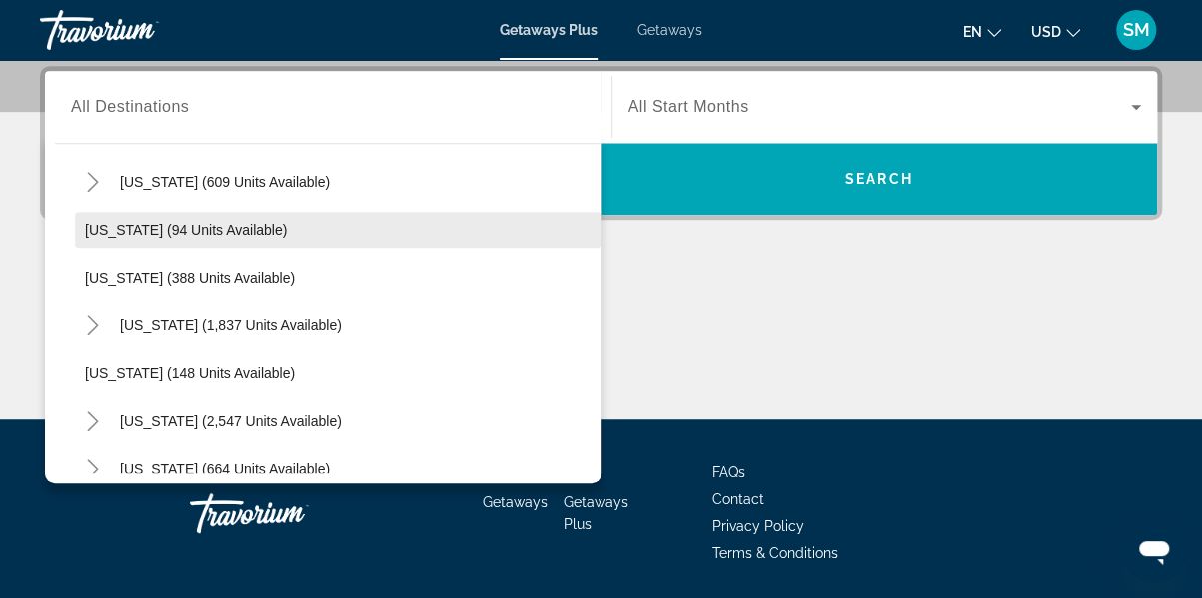
scroll to position [857, 0]
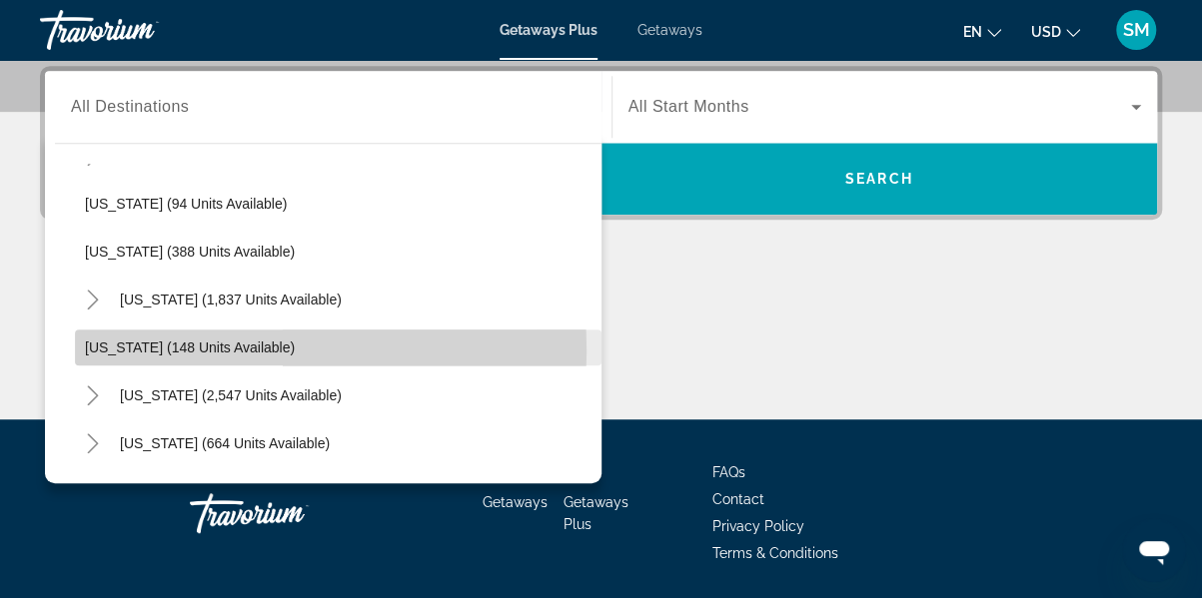
click at [180, 350] on span "[US_STATE] (148 units available)" at bounding box center [190, 348] width 210 height 16
type input "**********"
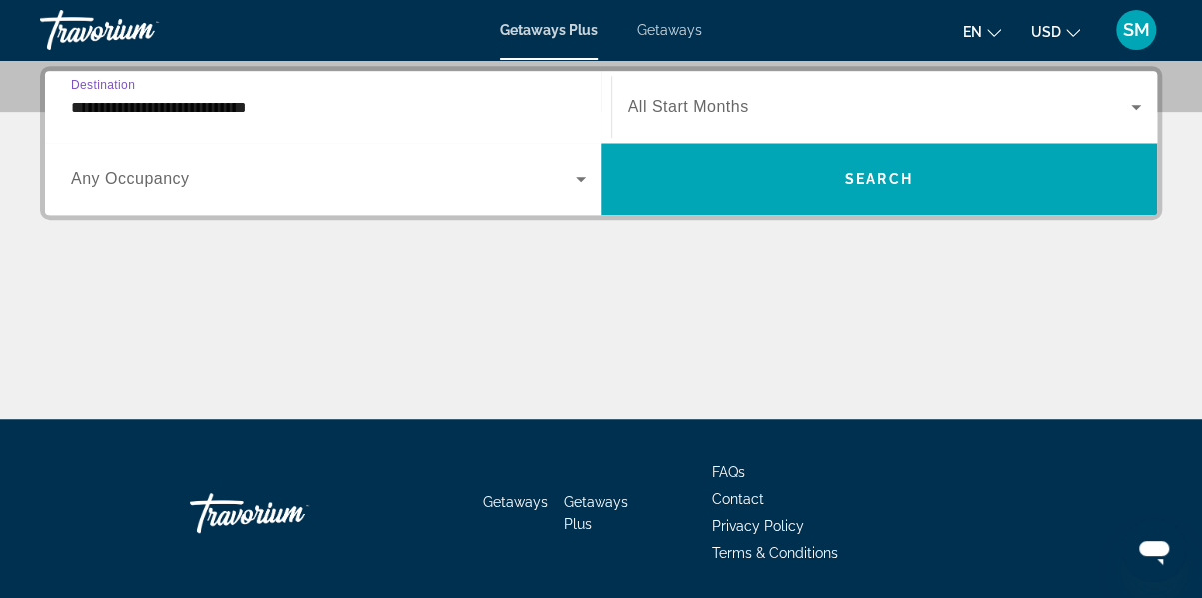
click at [1070, 109] on span "Search widget" at bounding box center [879, 107] width 503 height 24
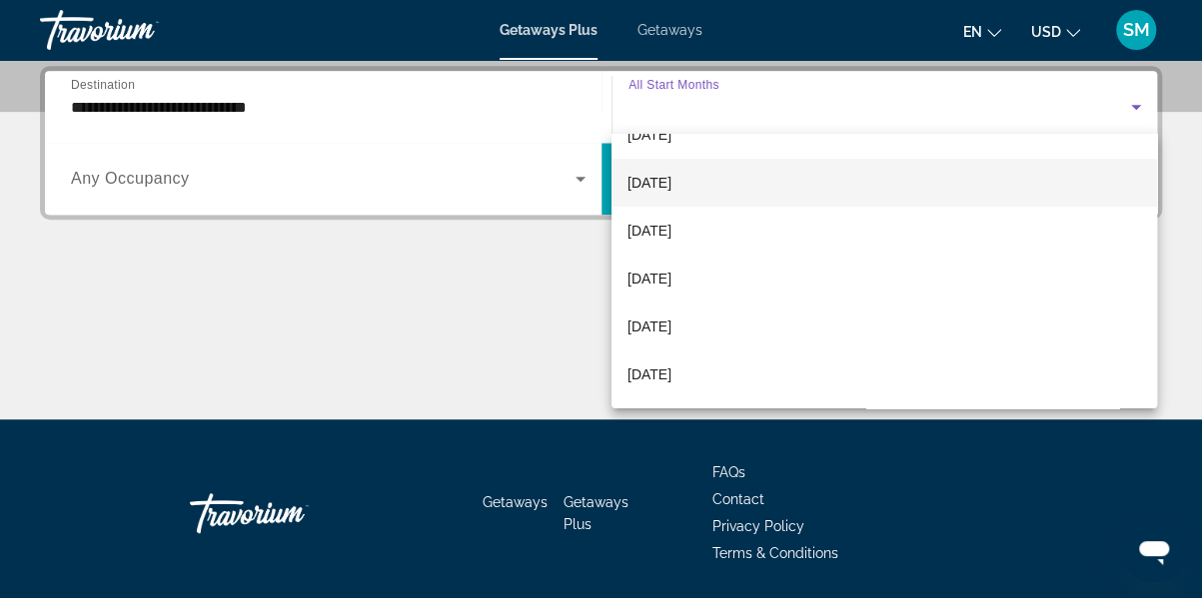
scroll to position [200, 0]
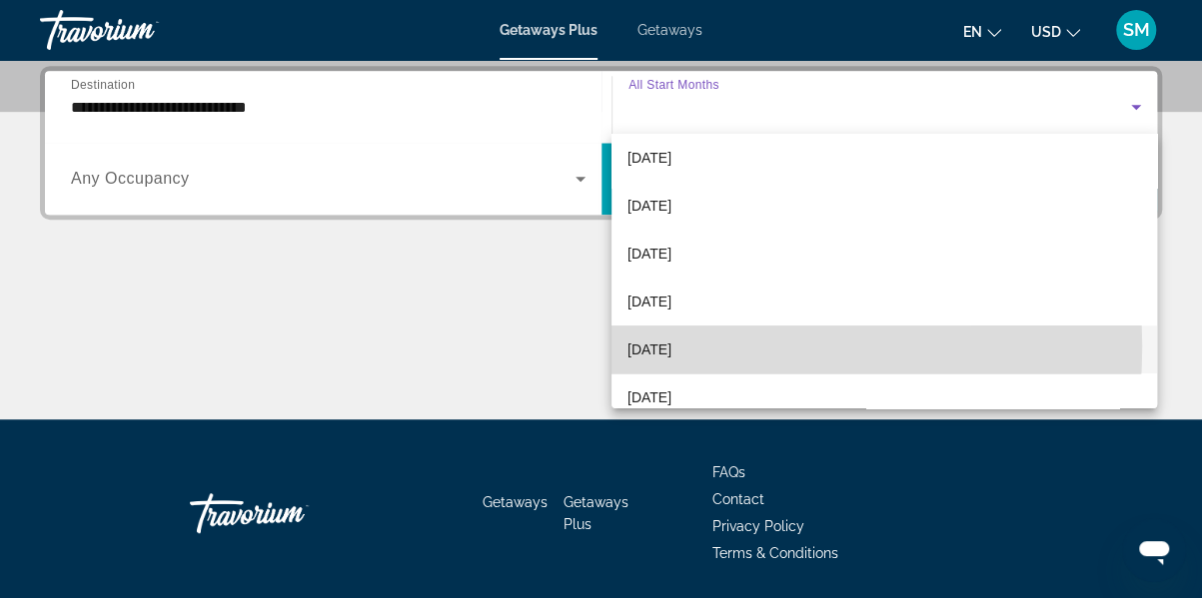
click at [671, 347] on span "[DATE]" at bounding box center [649, 350] width 44 height 24
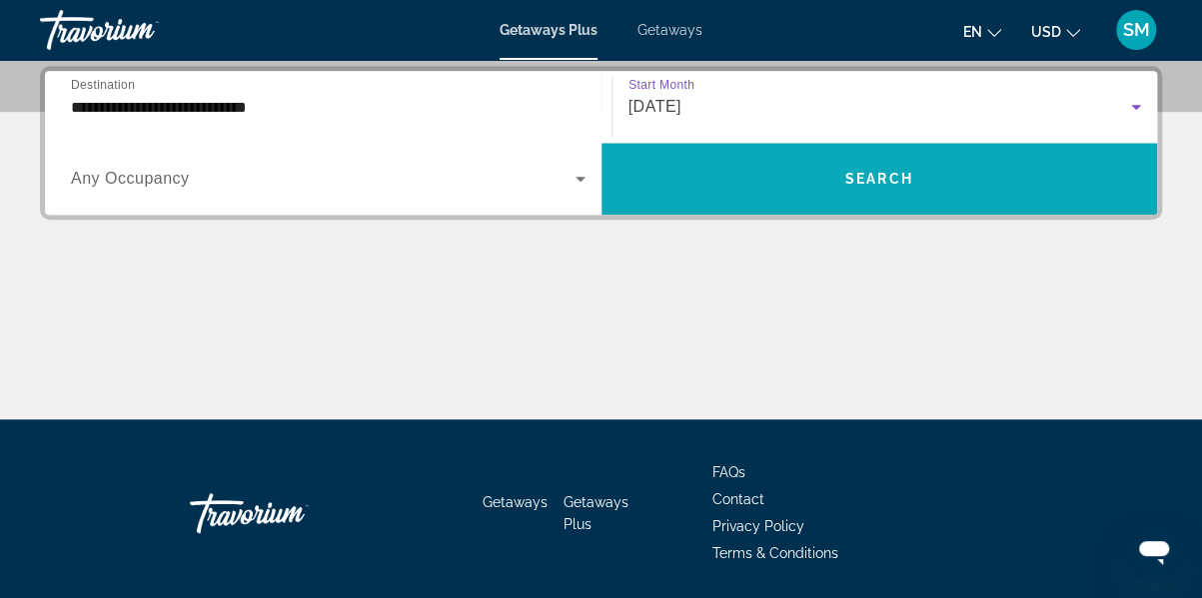
click at [826, 181] on span "Search widget" at bounding box center [879, 179] width 556 height 48
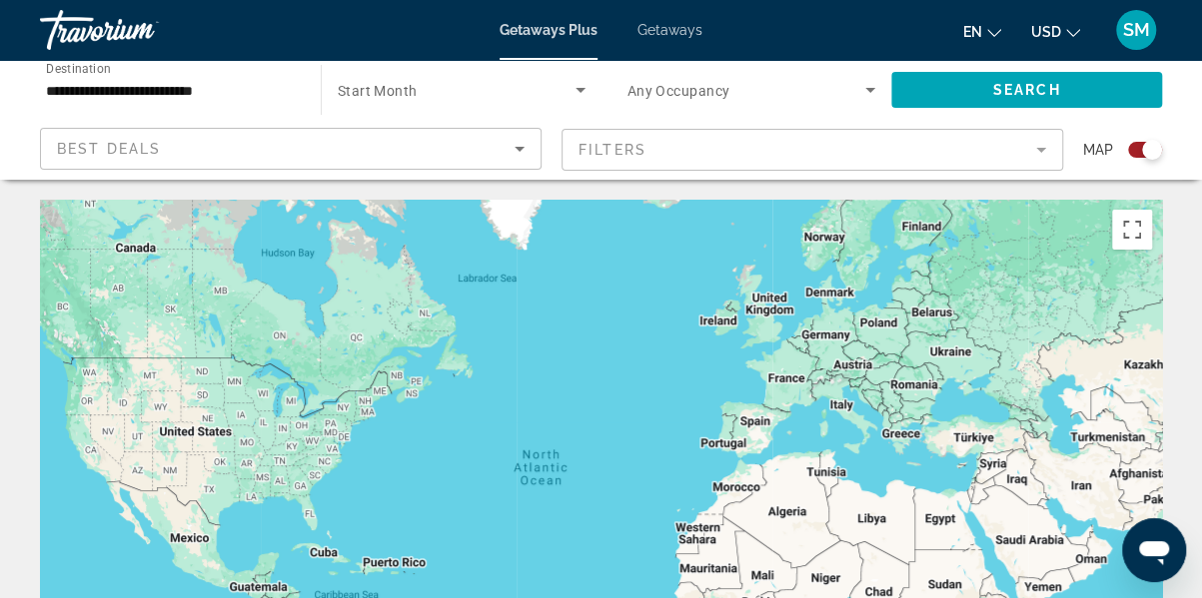
click at [873, 86] on icon "Search widget" at bounding box center [870, 90] width 24 height 24
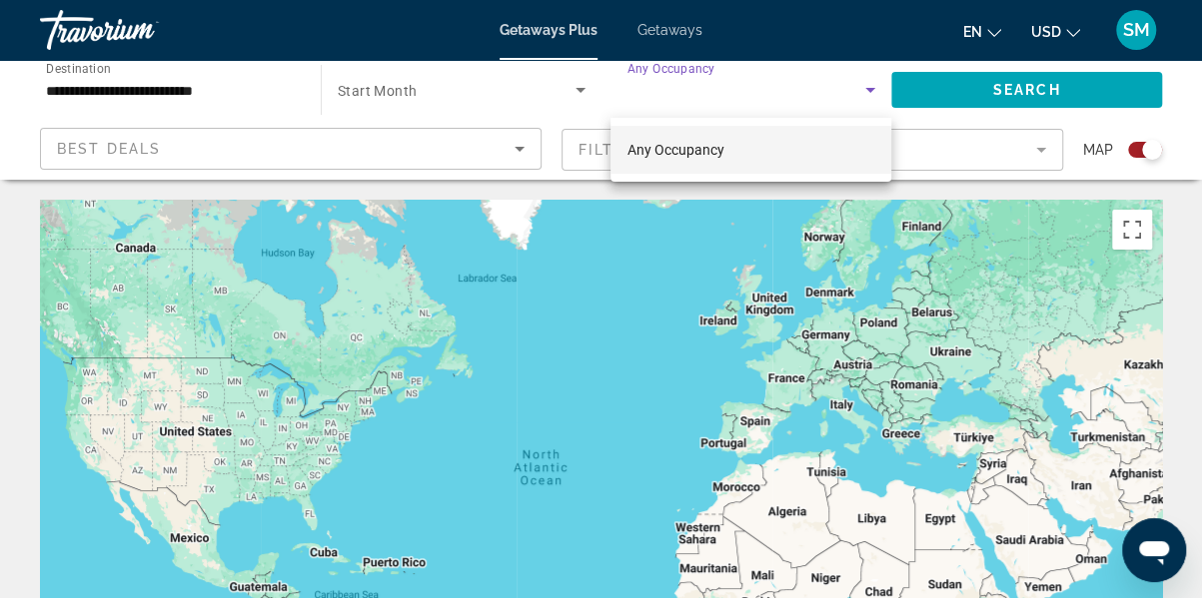
click at [574, 89] on div at bounding box center [601, 299] width 1202 height 598
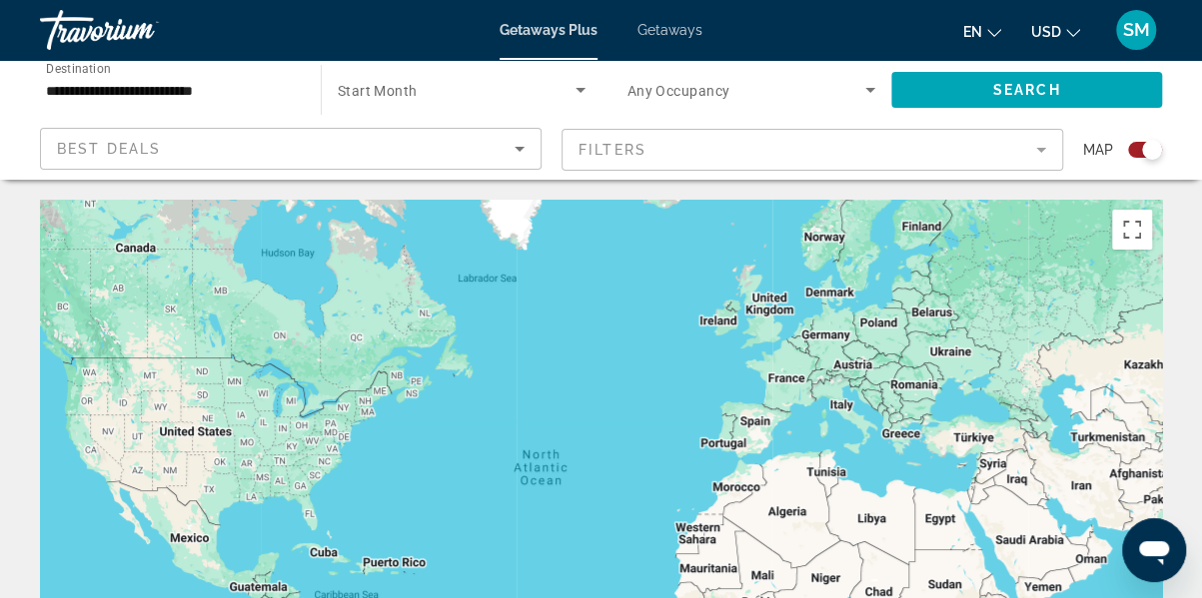
click at [574, 89] on icon "Search widget" at bounding box center [580, 90] width 24 height 24
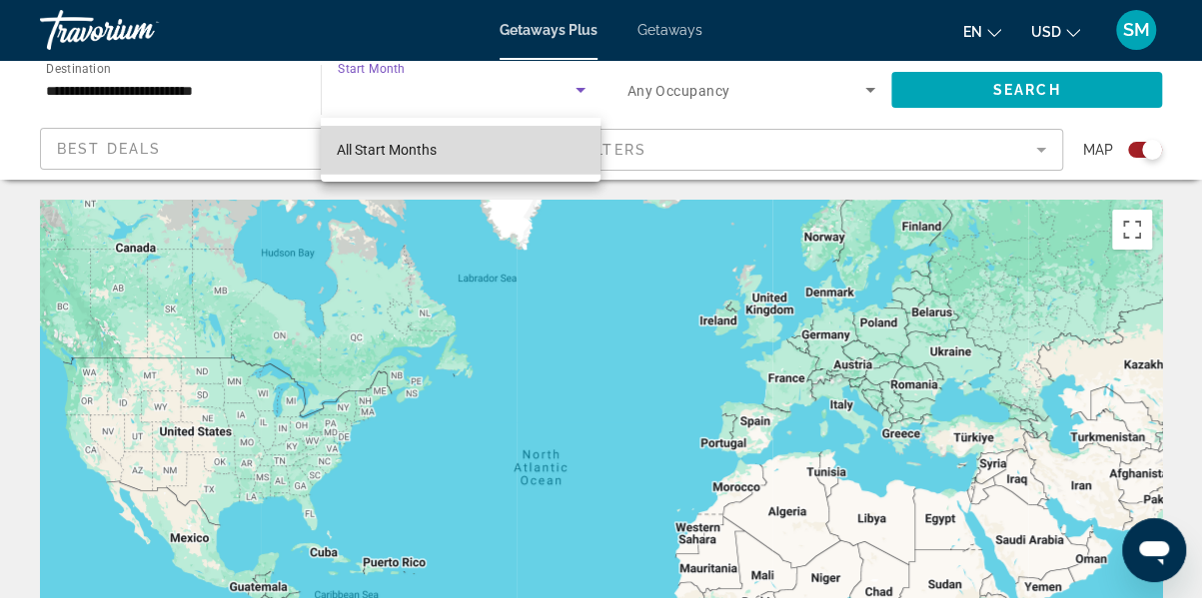
click at [379, 146] on span "All Start Months" at bounding box center [387, 150] width 100 height 16
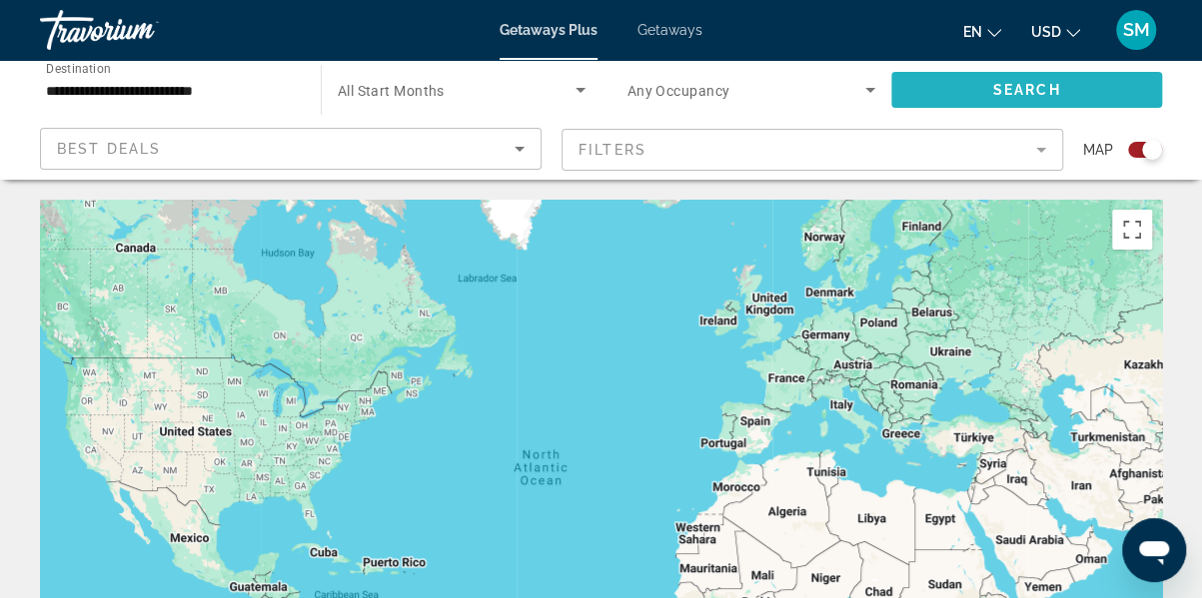
click at [1021, 93] on span "Search" at bounding box center [1027, 90] width 68 height 16
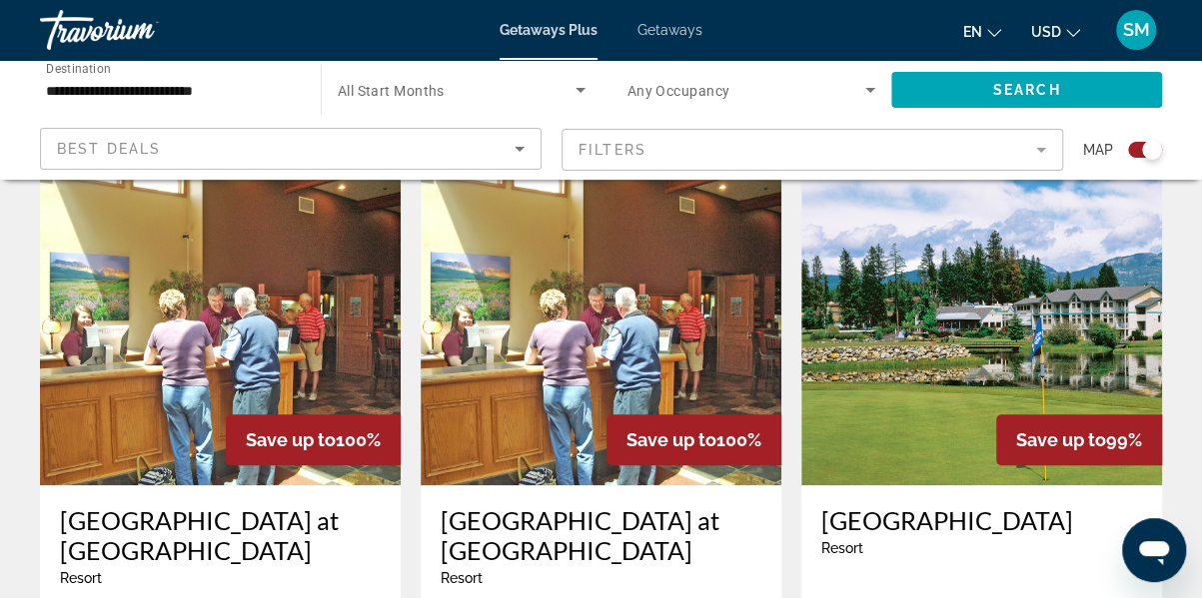
scroll to position [699, 0]
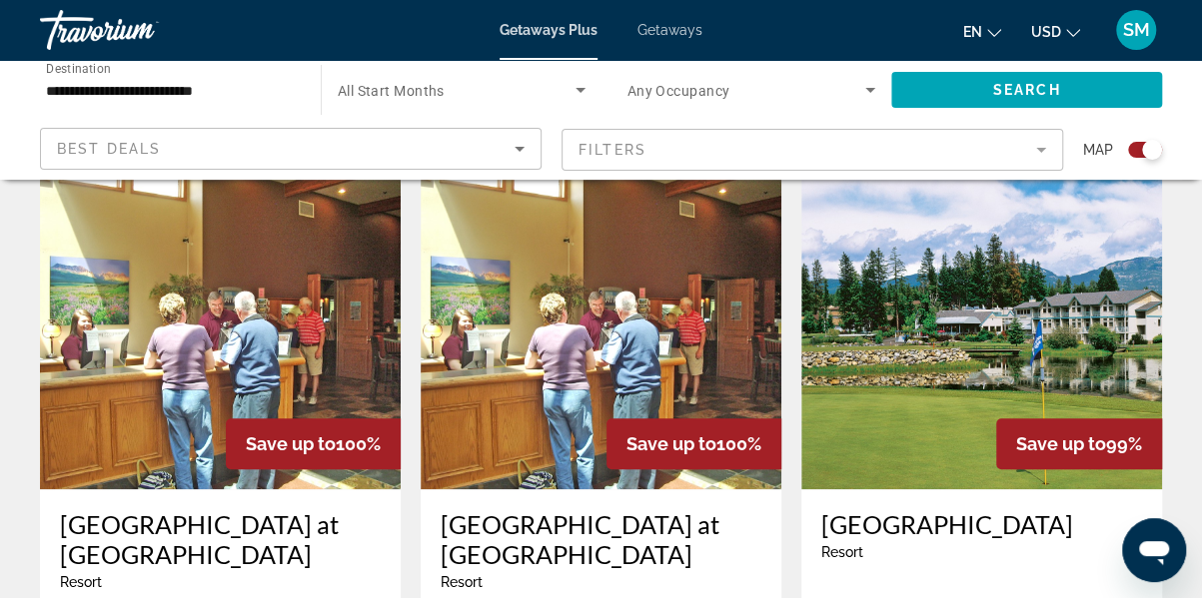
click at [657, 23] on span "Getaways" at bounding box center [669, 30] width 65 height 16
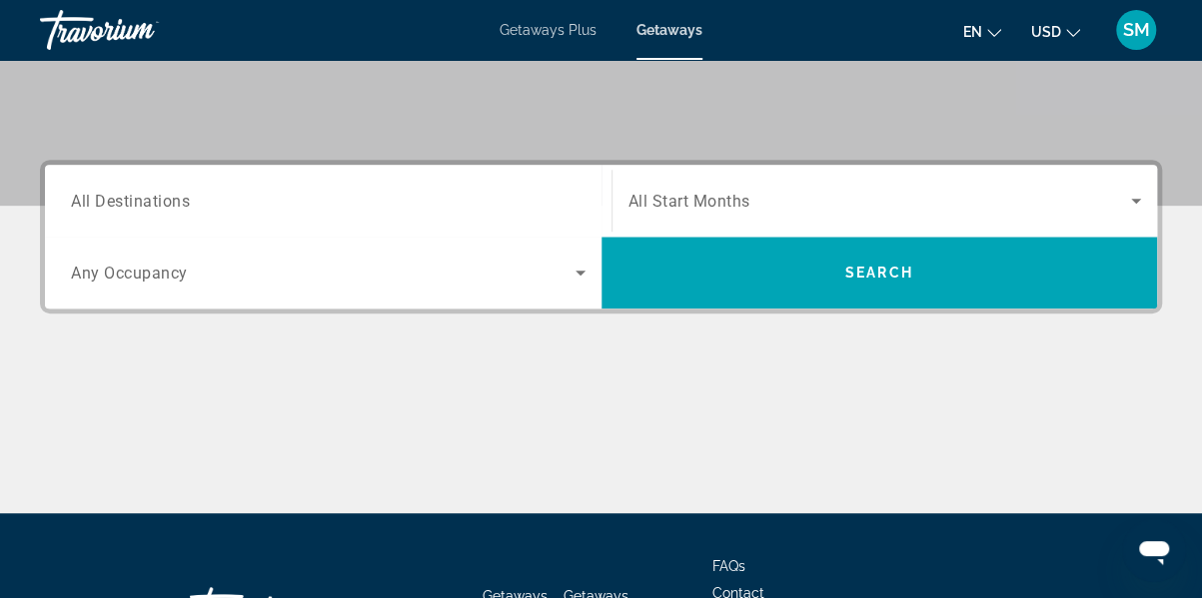
scroll to position [400, 0]
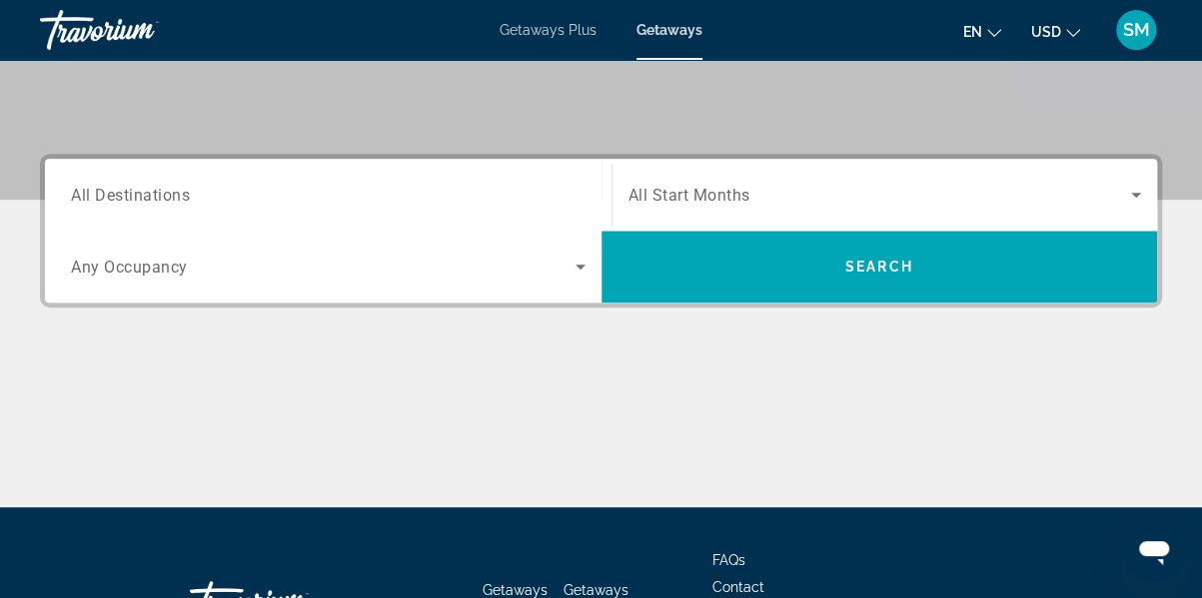
click at [236, 193] on input "Destination All Destinations" at bounding box center [328, 196] width 514 height 24
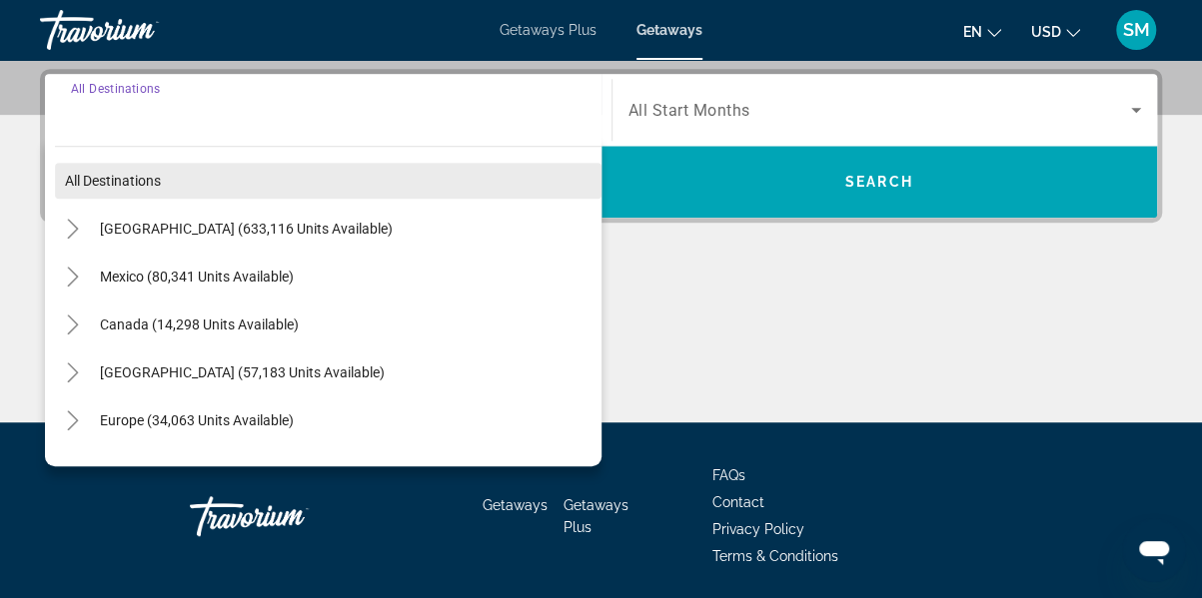
scroll to position [487, 0]
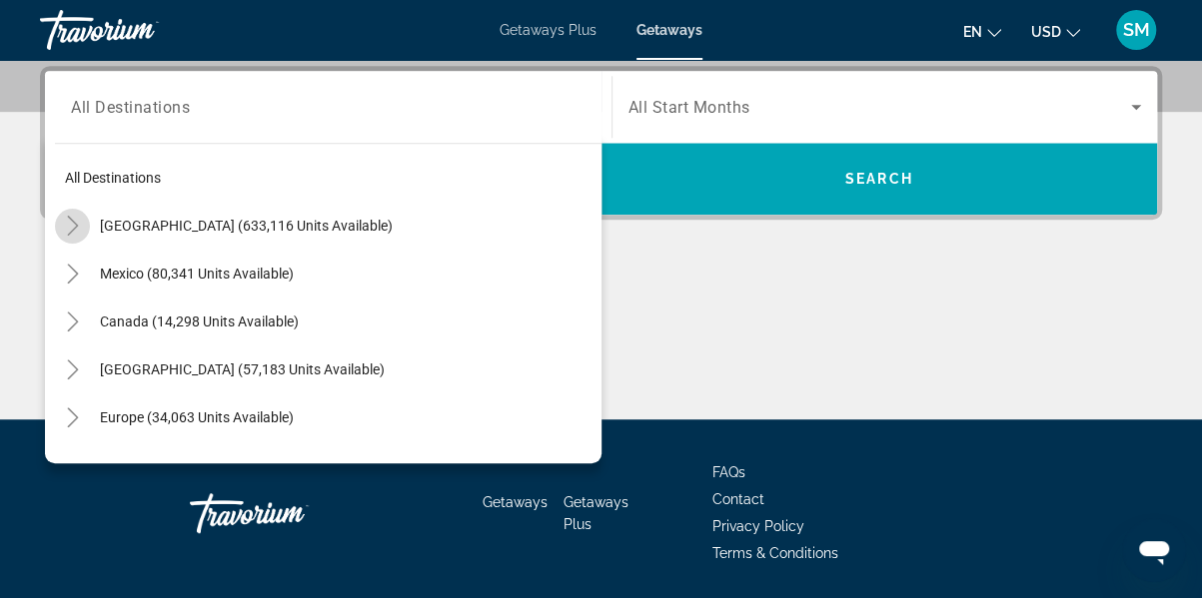
click at [78, 232] on icon "Toggle United States (633,116 units available)" at bounding box center [73, 226] width 20 height 20
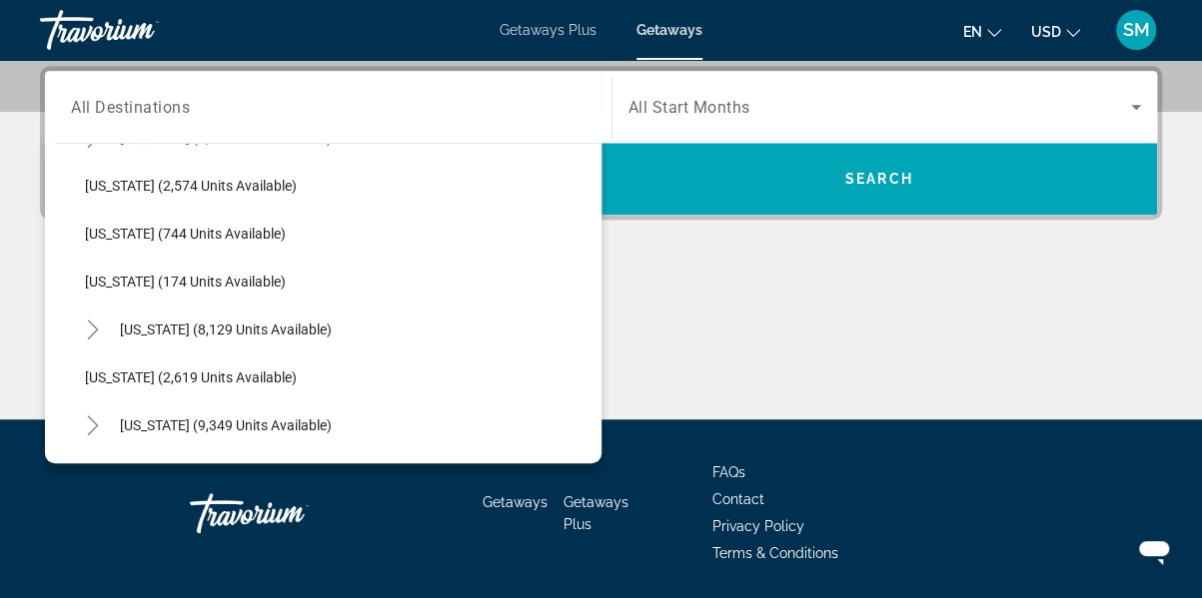
scroll to position [957, 0]
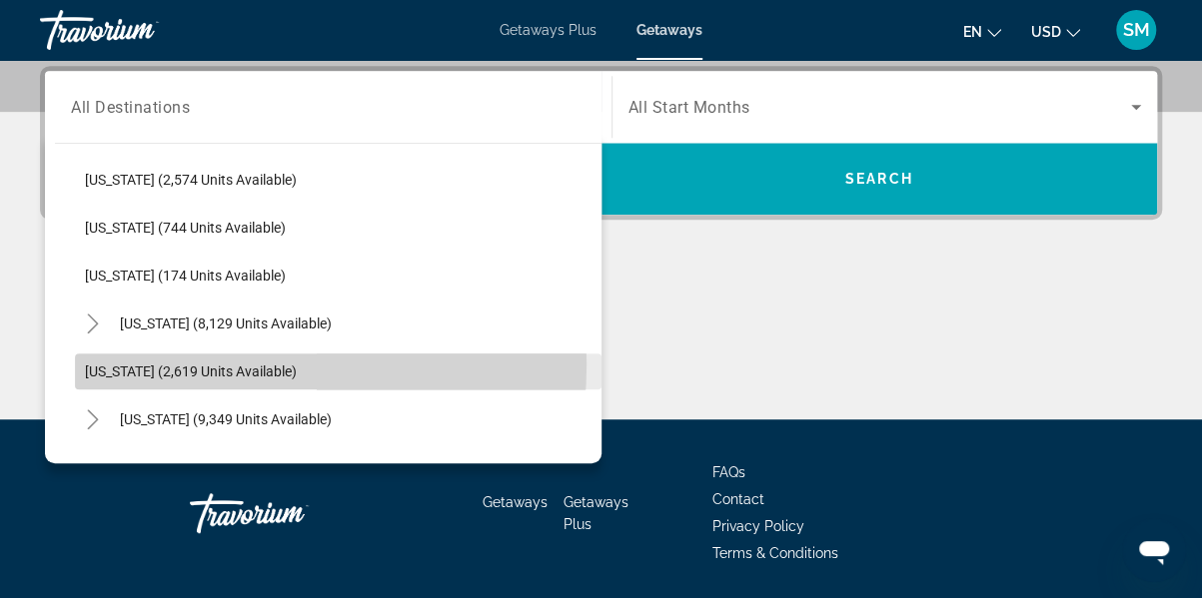
click at [197, 364] on span "Montana (2,619 units available)" at bounding box center [191, 372] width 212 height 16
type input "**********"
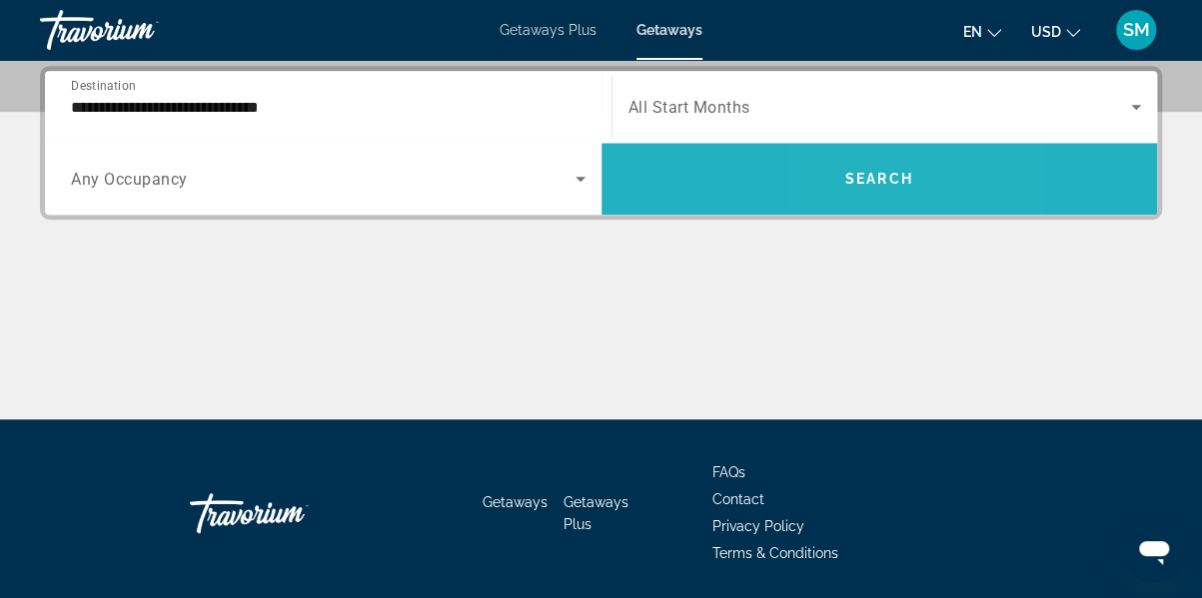
click at [847, 178] on span "Search" at bounding box center [879, 179] width 68 height 16
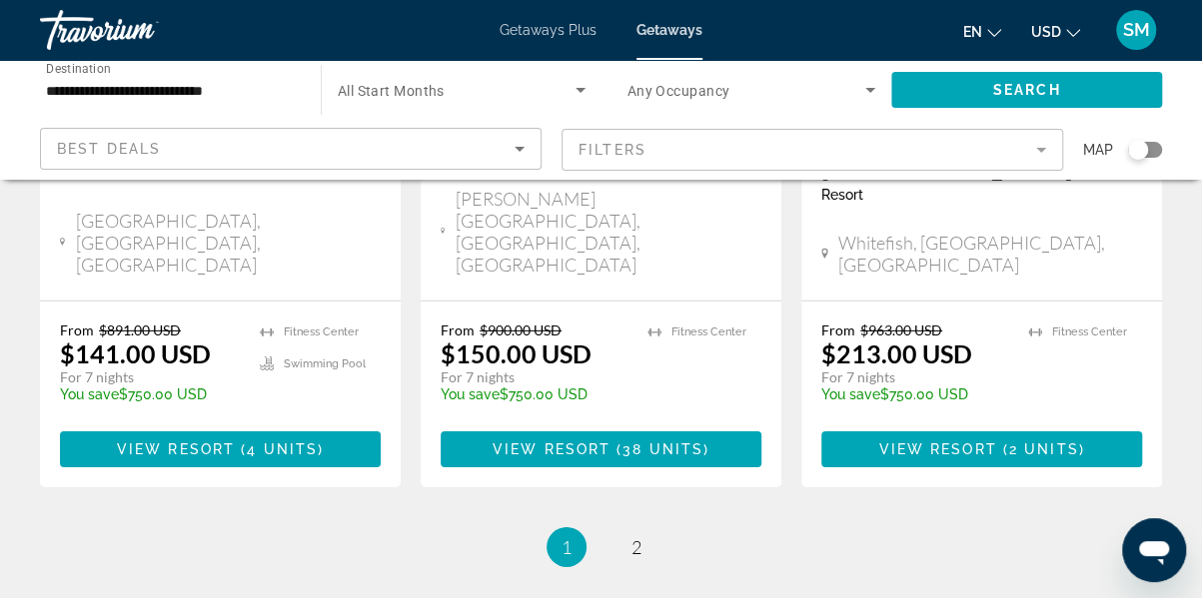
scroll to position [2811, 0]
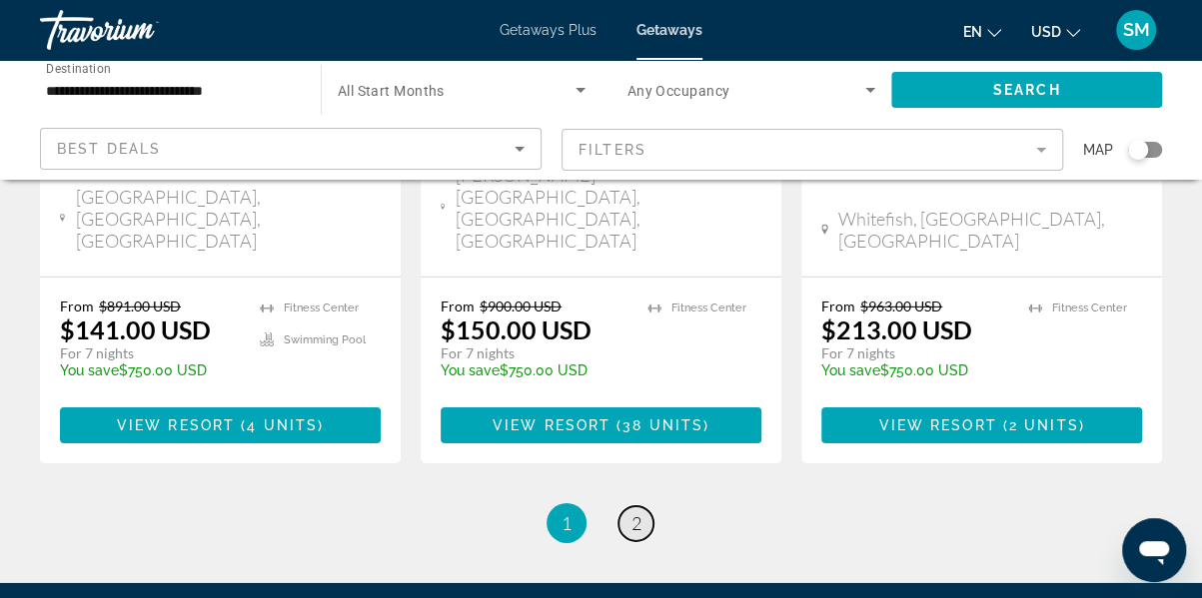
click at [627, 506] on link "page 2" at bounding box center [635, 523] width 35 height 35
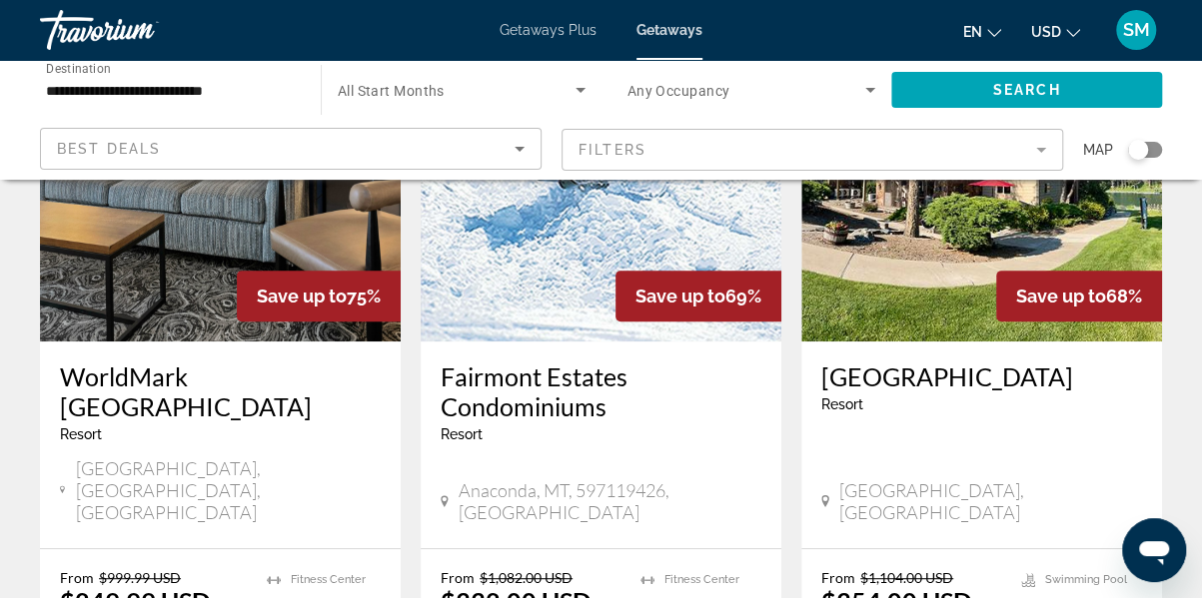
scroll to position [400, 0]
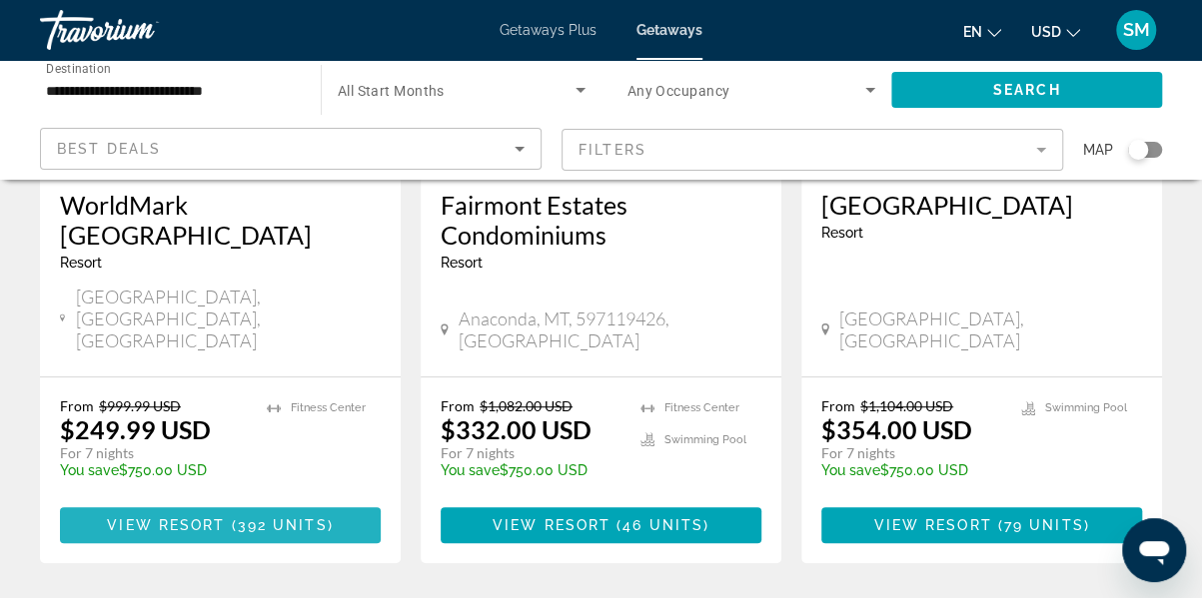
click at [211, 517] on span "View Resort" at bounding box center [166, 525] width 118 height 16
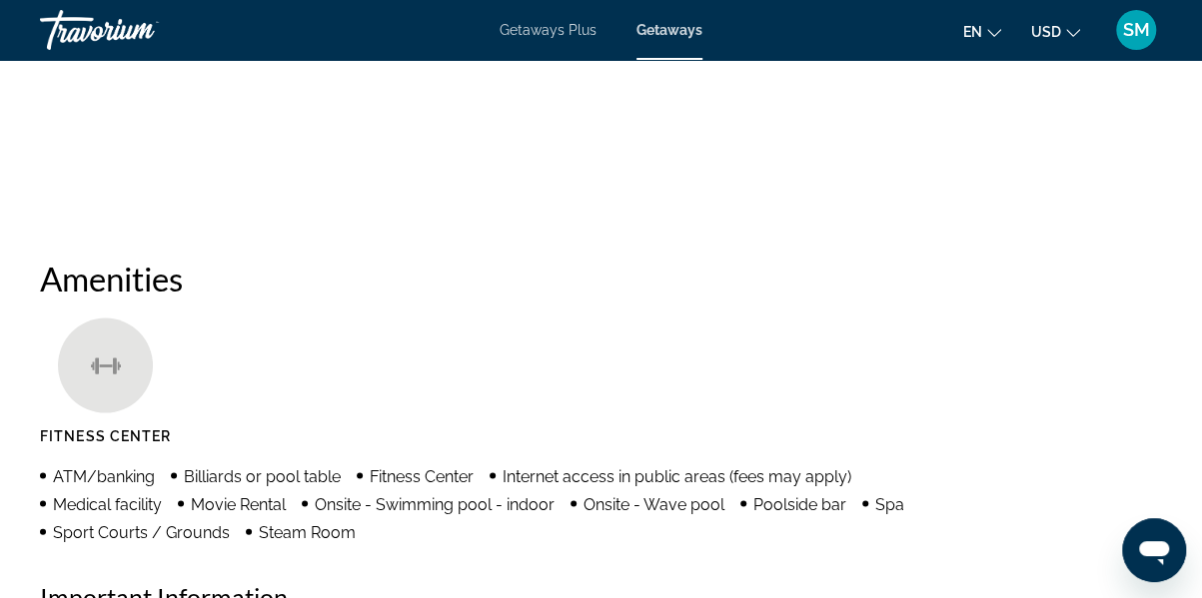
scroll to position [1533, 0]
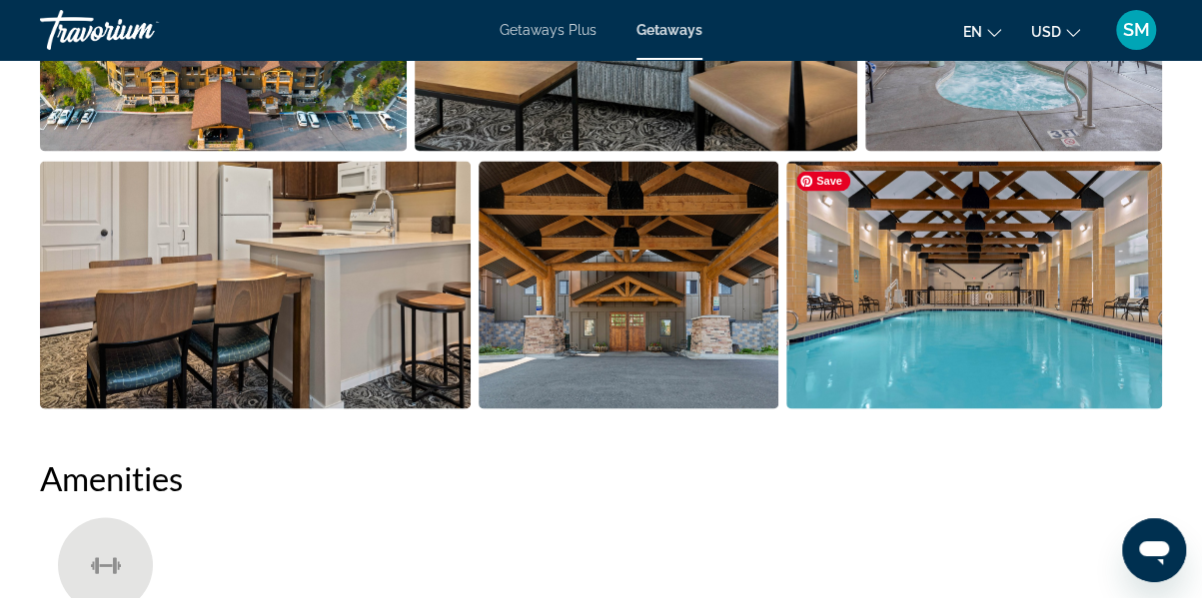
click at [951, 267] on img "Open full-screen image slider" at bounding box center [974, 285] width 376 height 248
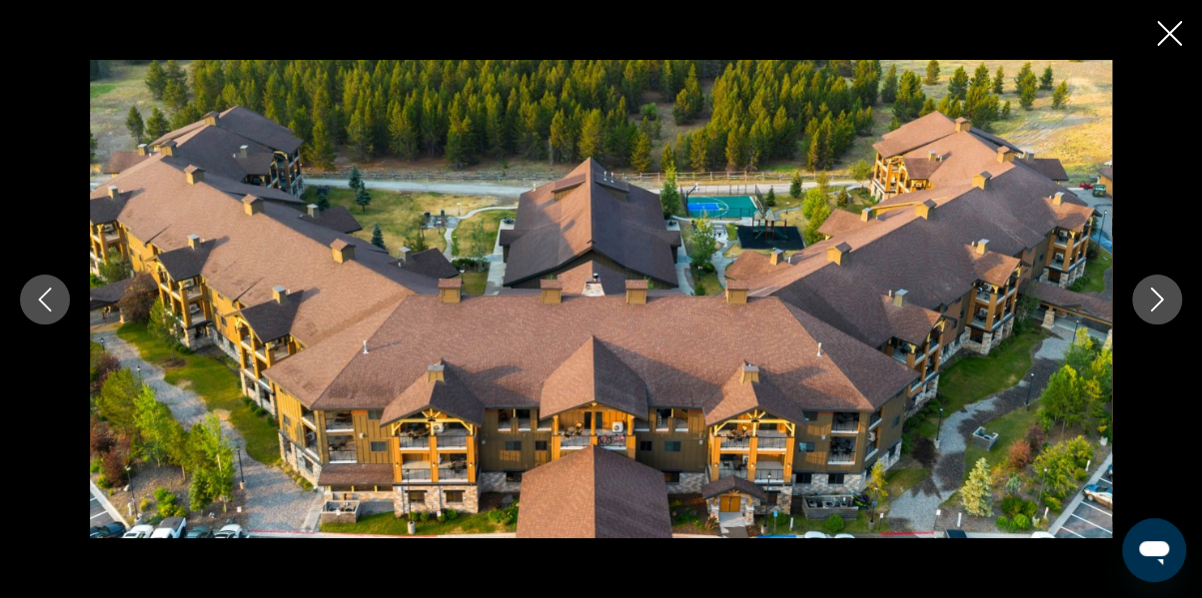
click at [1153, 299] on icon "Next image" at bounding box center [1157, 300] width 24 height 24
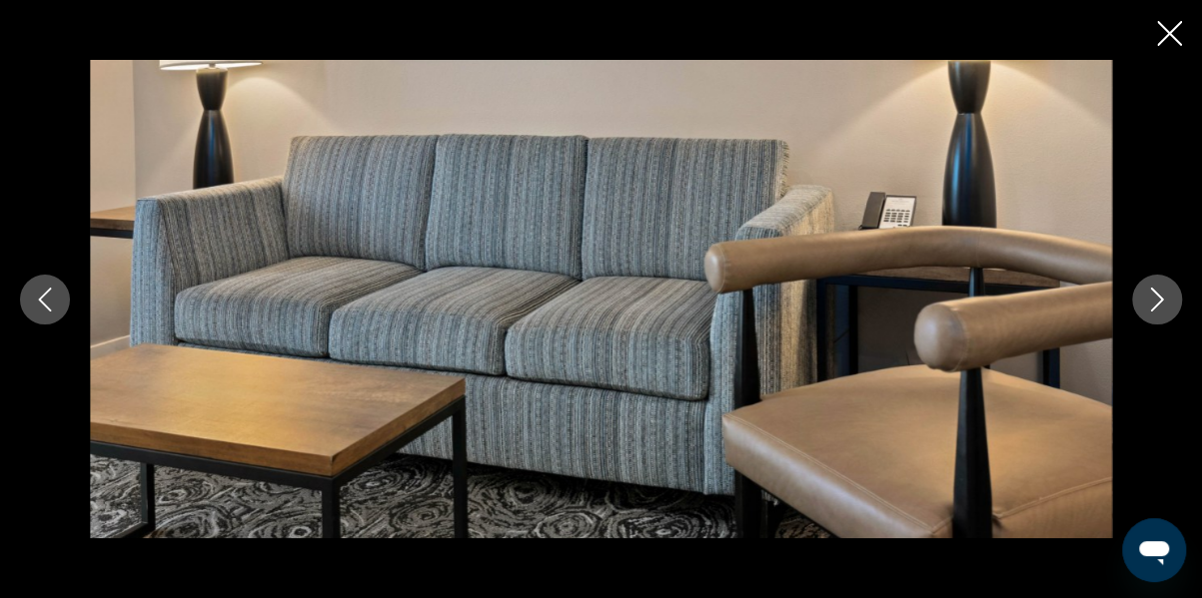
click at [1153, 299] on icon "Next image" at bounding box center [1157, 300] width 24 height 24
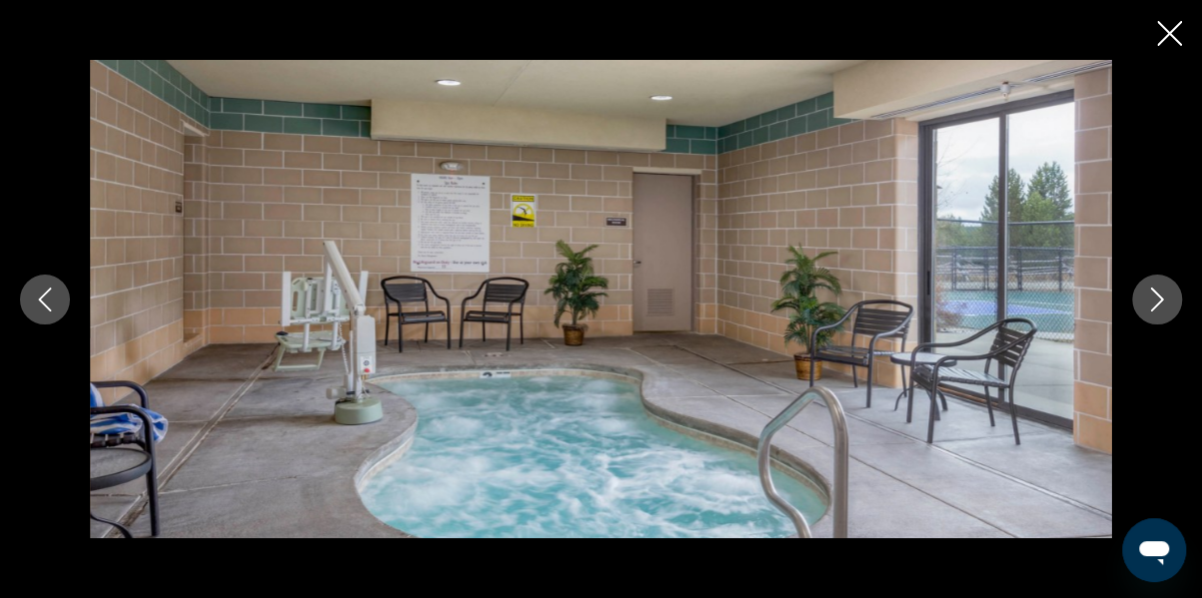
click at [1153, 299] on icon "Next image" at bounding box center [1157, 300] width 24 height 24
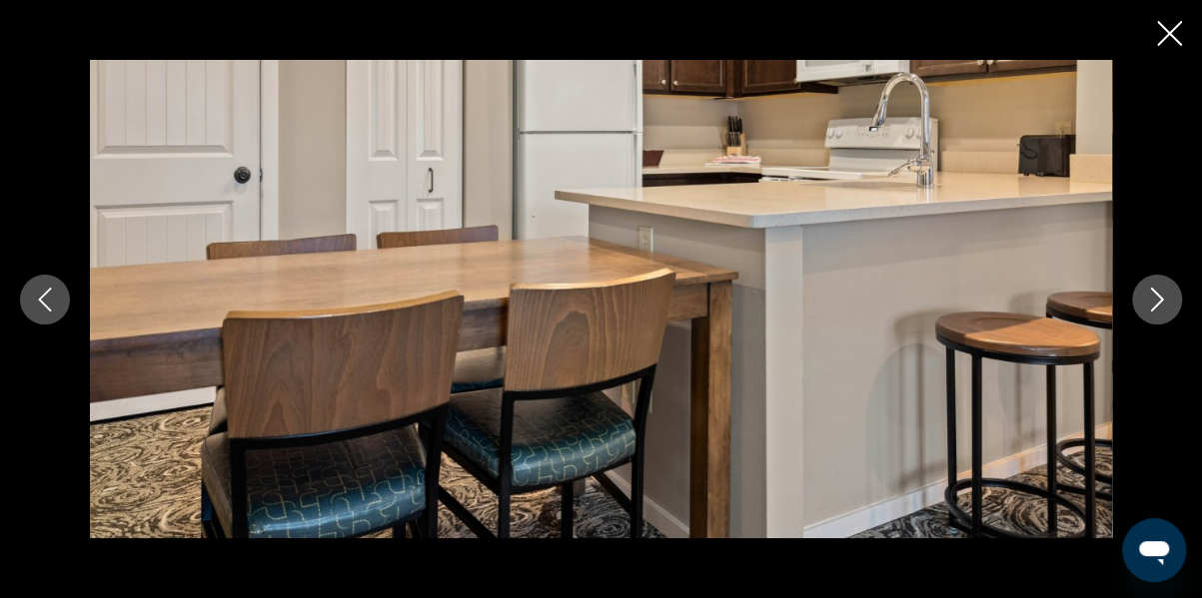
click at [1153, 299] on icon "Next image" at bounding box center [1157, 300] width 24 height 24
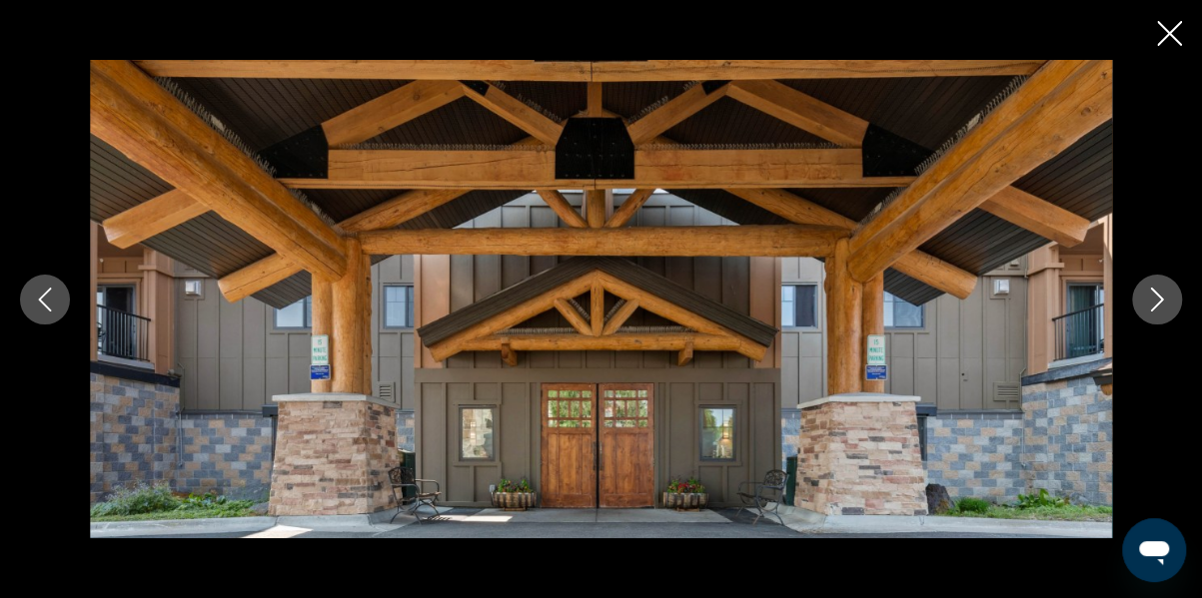
click at [1153, 299] on icon "Next image" at bounding box center [1157, 300] width 24 height 24
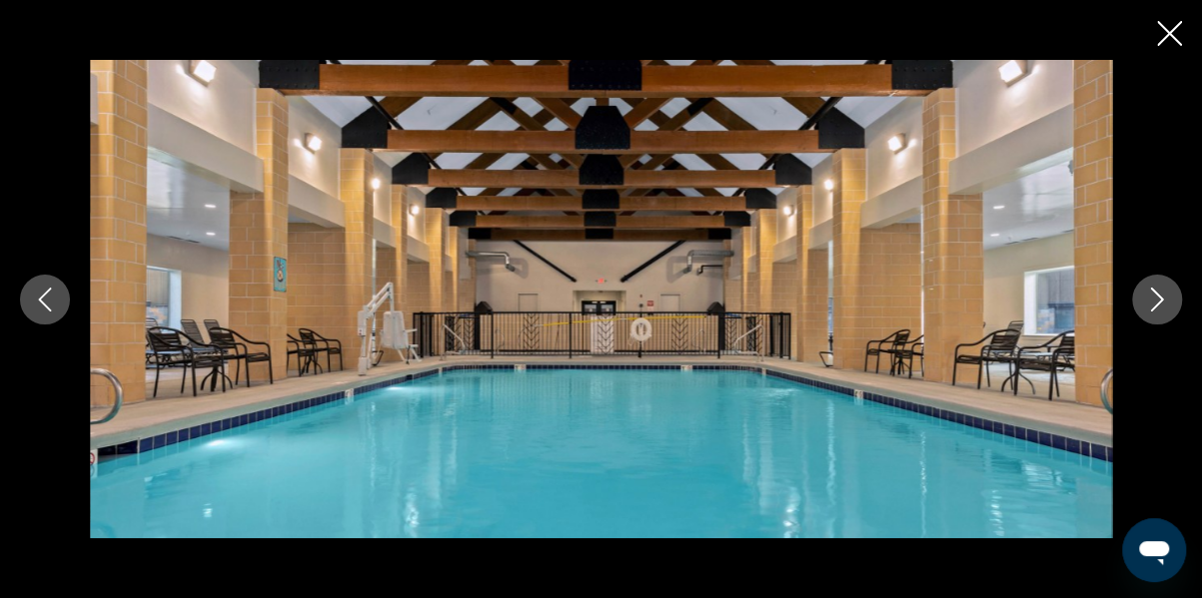
click at [1153, 299] on icon "Next image" at bounding box center [1157, 300] width 24 height 24
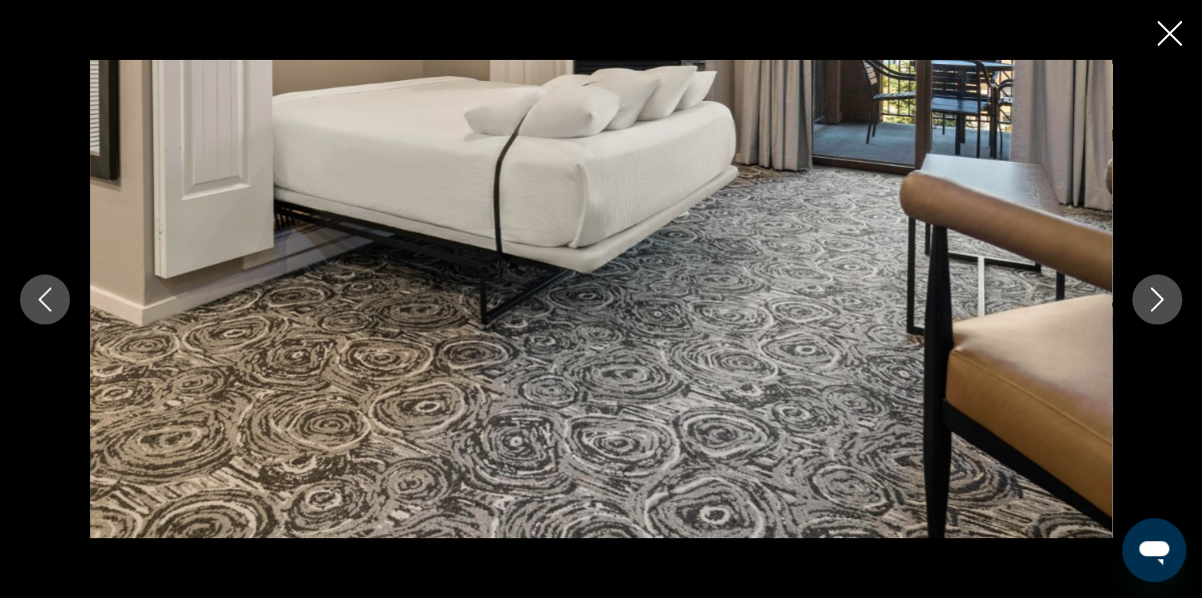
click at [1153, 299] on icon "Next image" at bounding box center [1157, 300] width 24 height 24
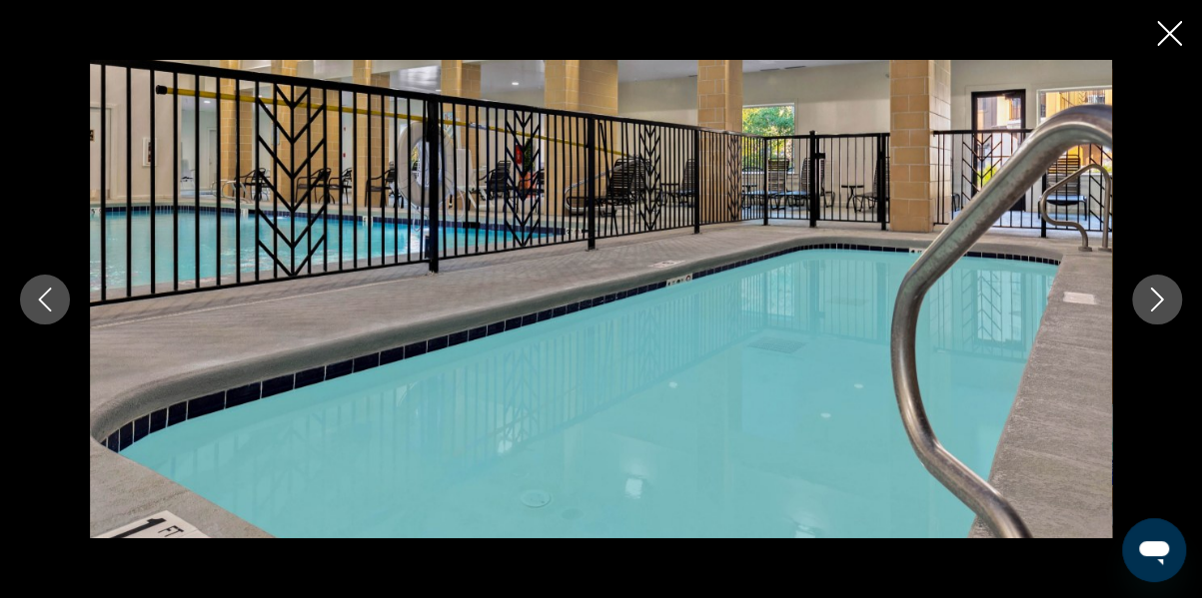
click at [1153, 299] on icon "Next image" at bounding box center [1157, 300] width 24 height 24
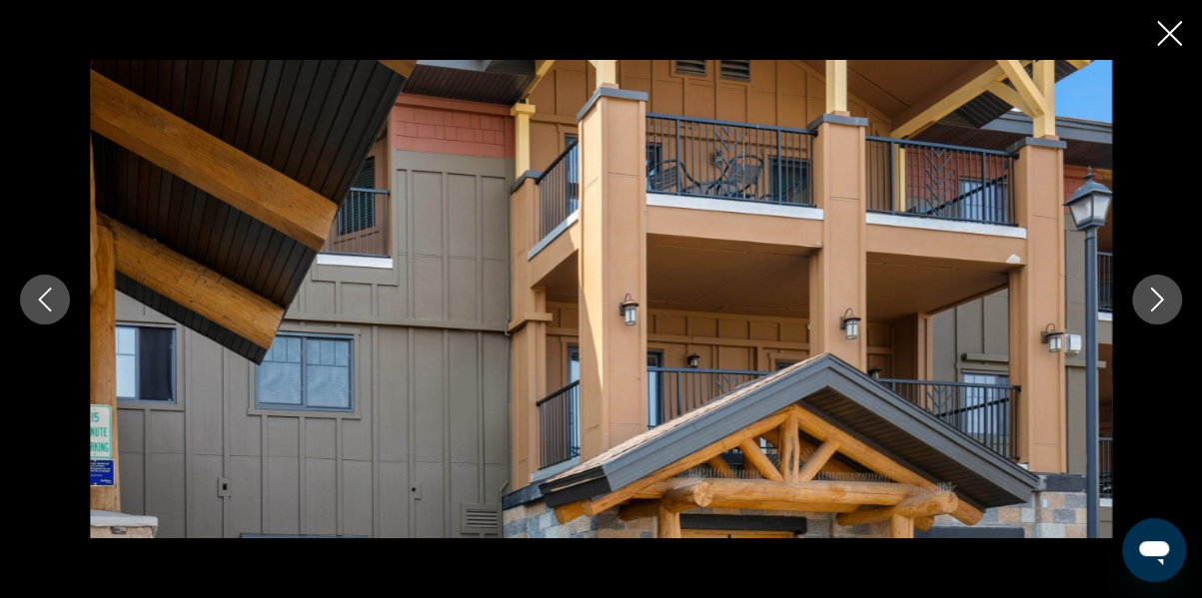
click at [1153, 299] on icon "Next image" at bounding box center [1157, 300] width 24 height 24
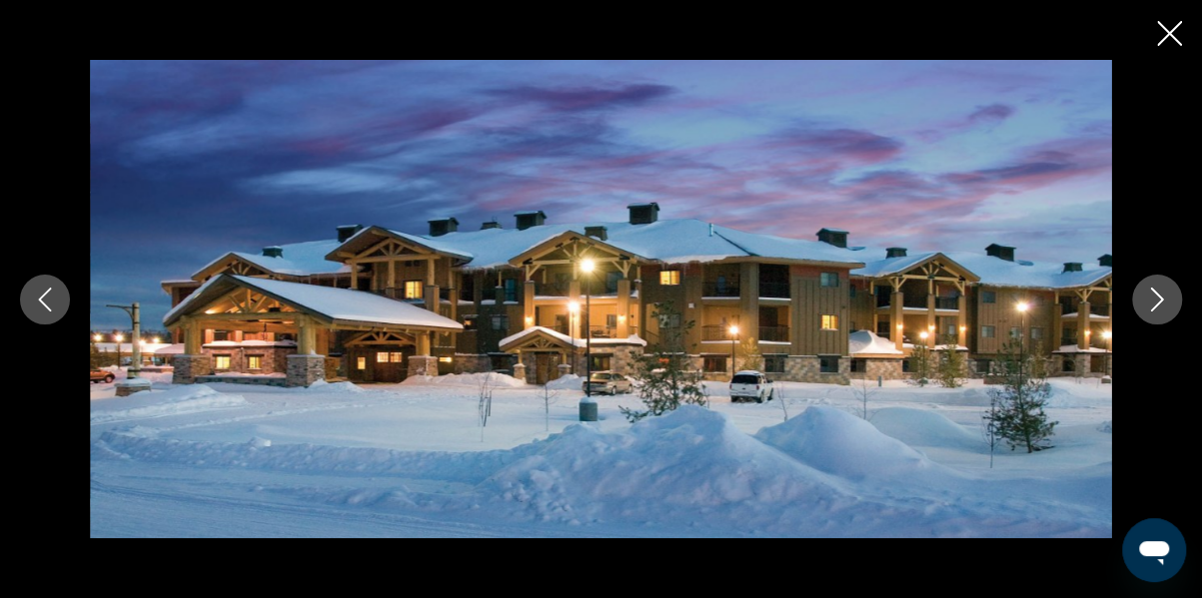
click at [1153, 299] on icon "Next image" at bounding box center [1157, 300] width 24 height 24
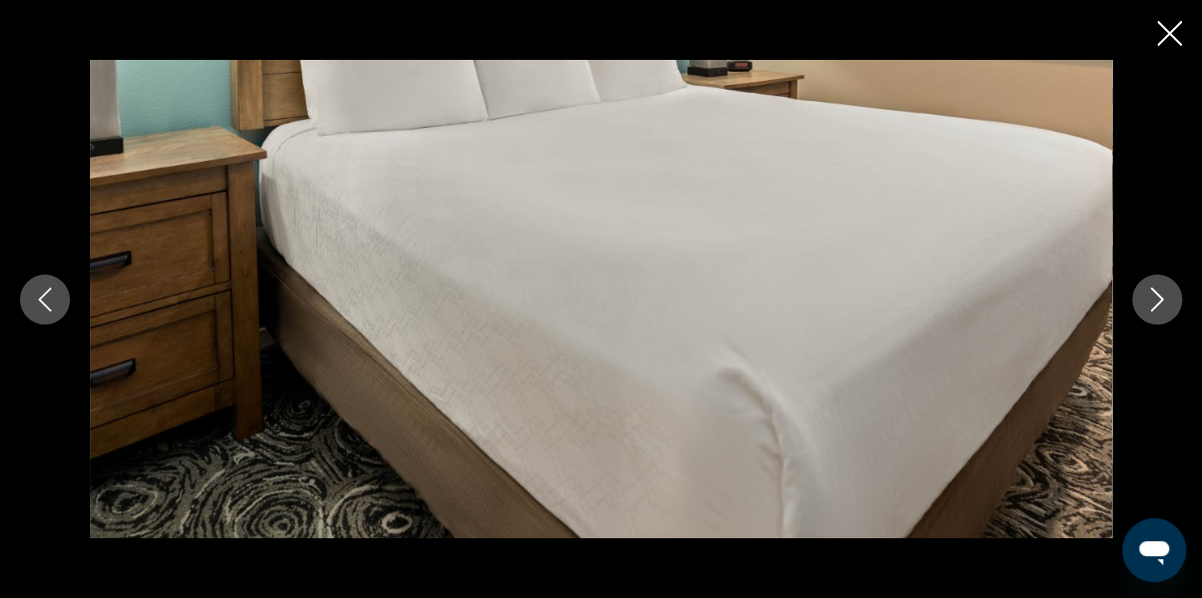
click at [1153, 299] on icon "Next image" at bounding box center [1157, 300] width 24 height 24
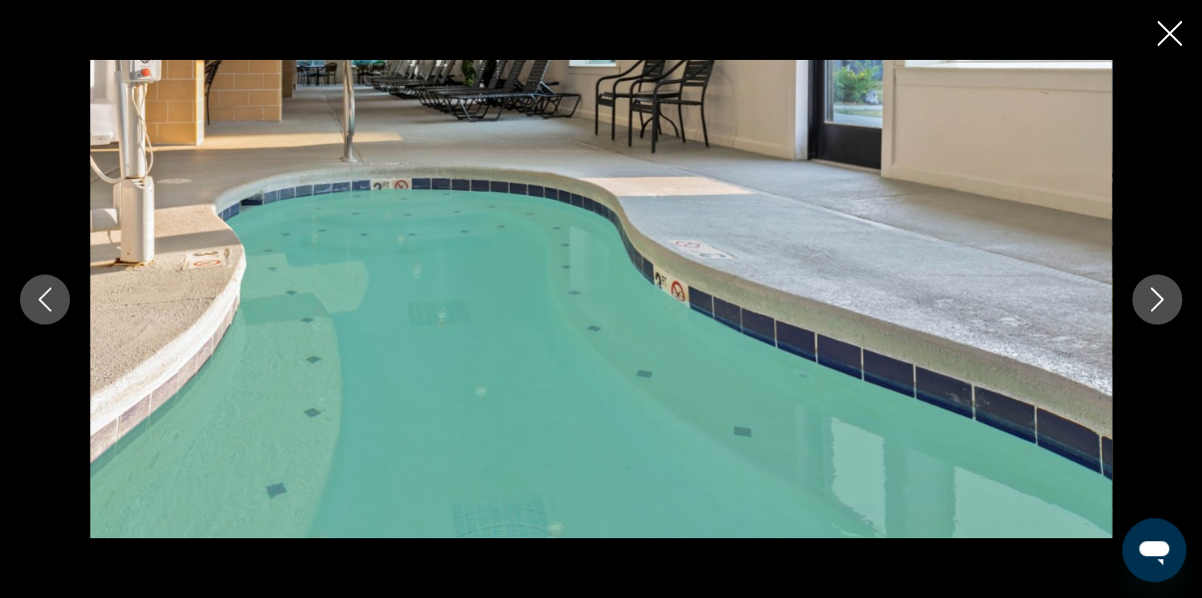
click at [1153, 299] on icon "Next image" at bounding box center [1157, 300] width 24 height 24
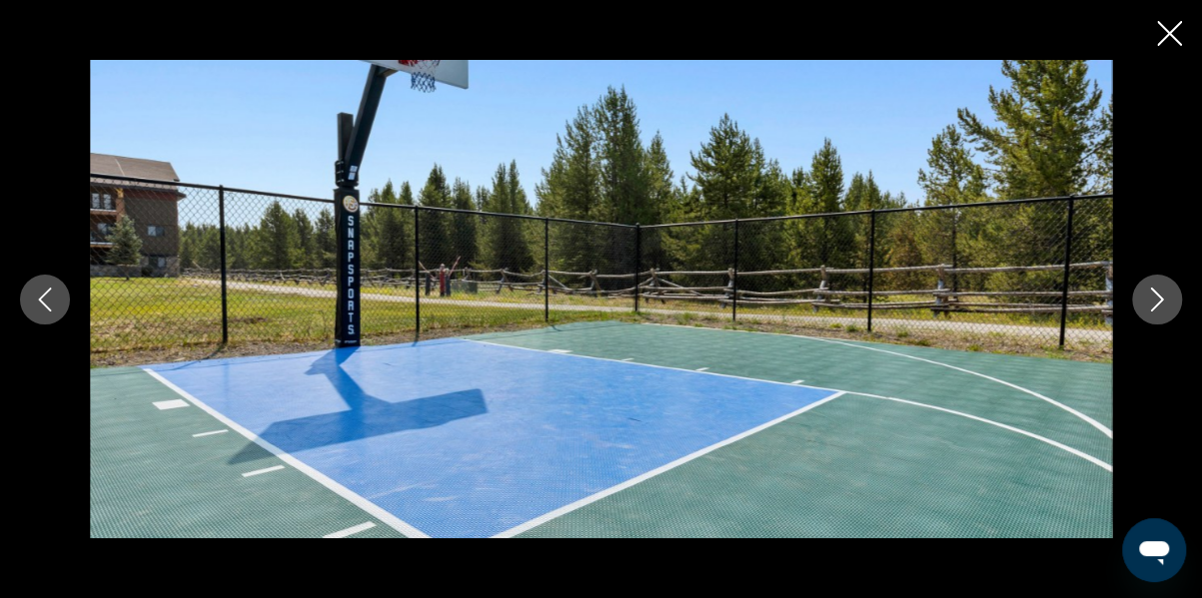
click at [1153, 299] on icon "Next image" at bounding box center [1157, 300] width 24 height 24
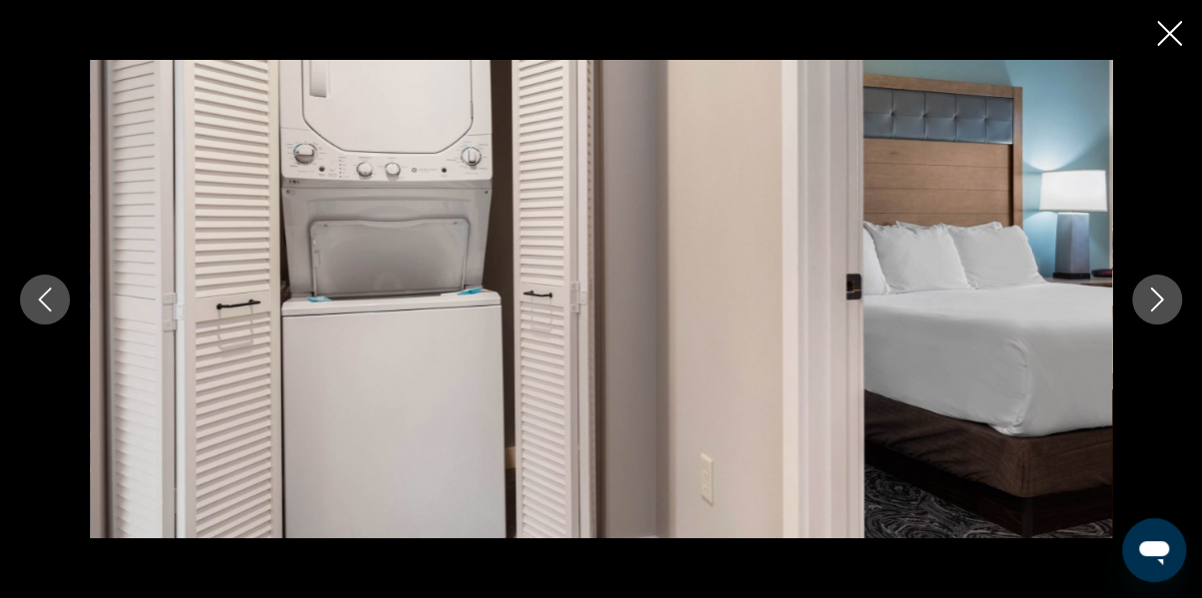
click at [1153, 299] on icon "Next image" at bounding box center [1157, 300] width 24 height 24
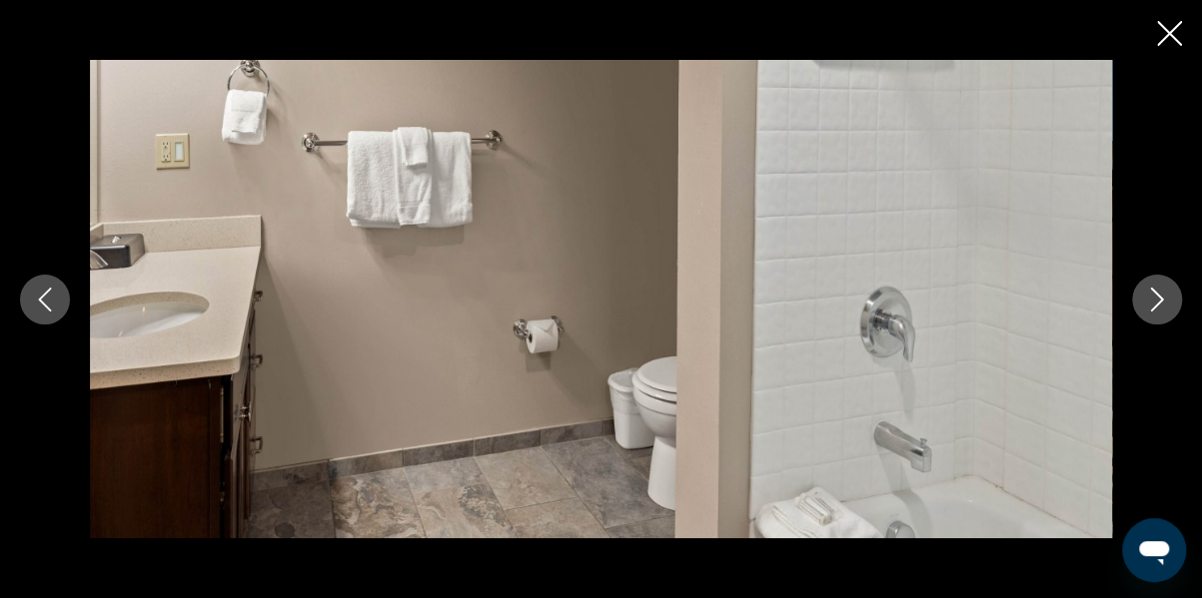
click at [1153, 299] on icon "Next image" at bounding box center [1157, 300] width 24 height 24
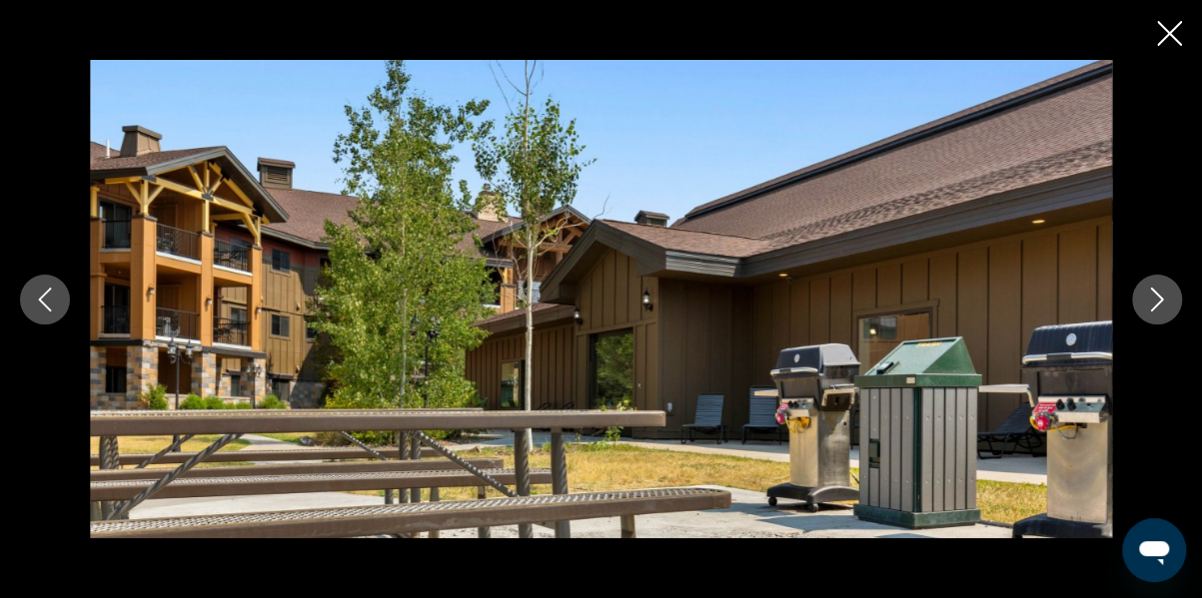
click at [1153, 299] on icon "Next image" at bounding box center [1157, 300] width 24 height 24
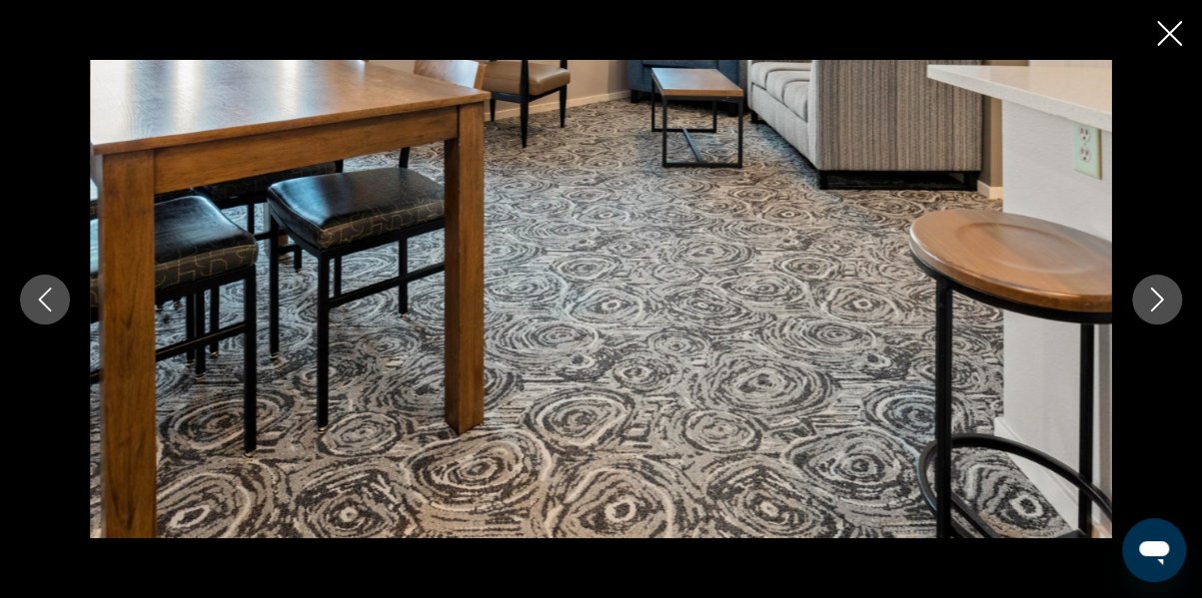
click at [1153, 299] on icon "Next image" at bounding box center [1157, 300] width 24 height 24
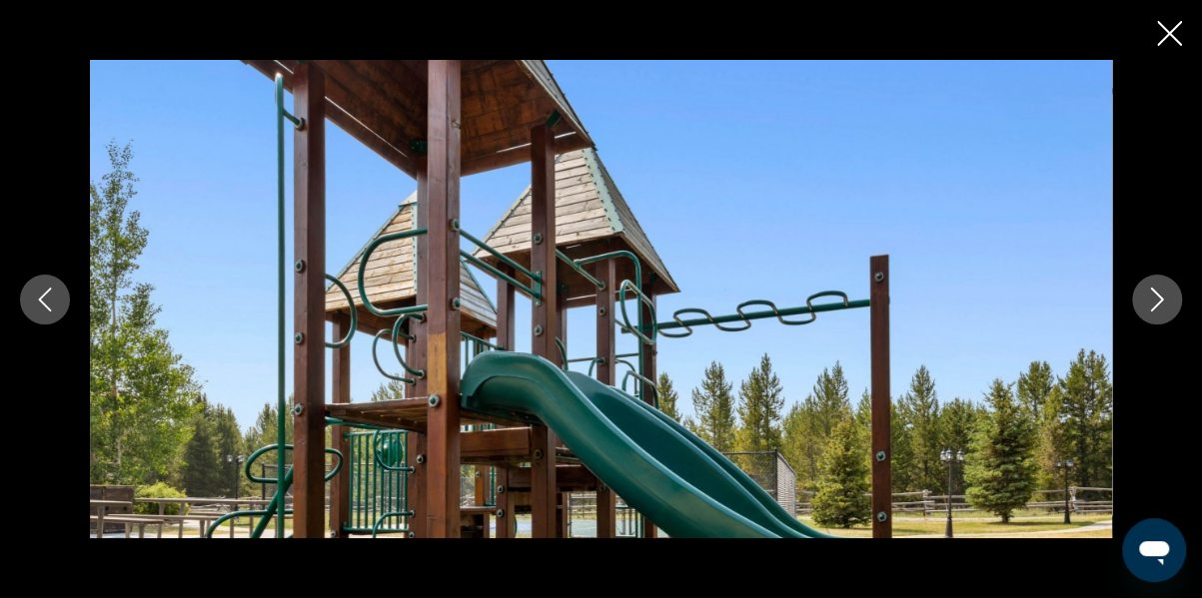
click at [1153, 299] on icon "Next image" at bounding box center [1157, 300] width 24 height 24
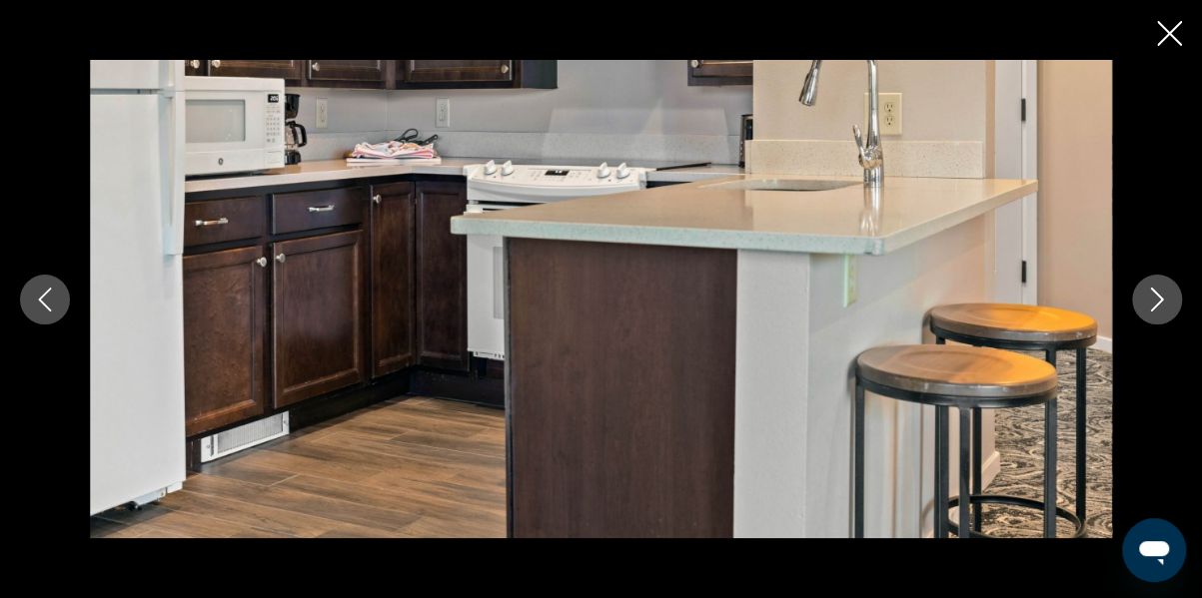
click at [1153, 299] on icon "Next image" at bounding box center [1157, 300] width 24 height 24
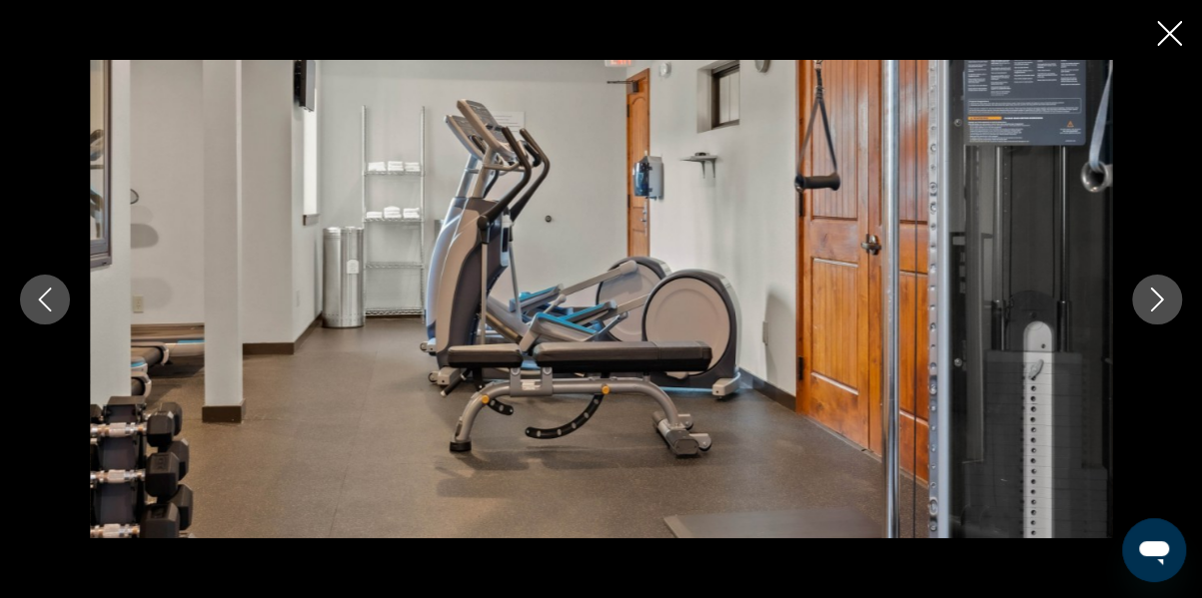
click at [1153, 299] on icon "Next image" at bounding box center [1157, 300] width 24 height 24
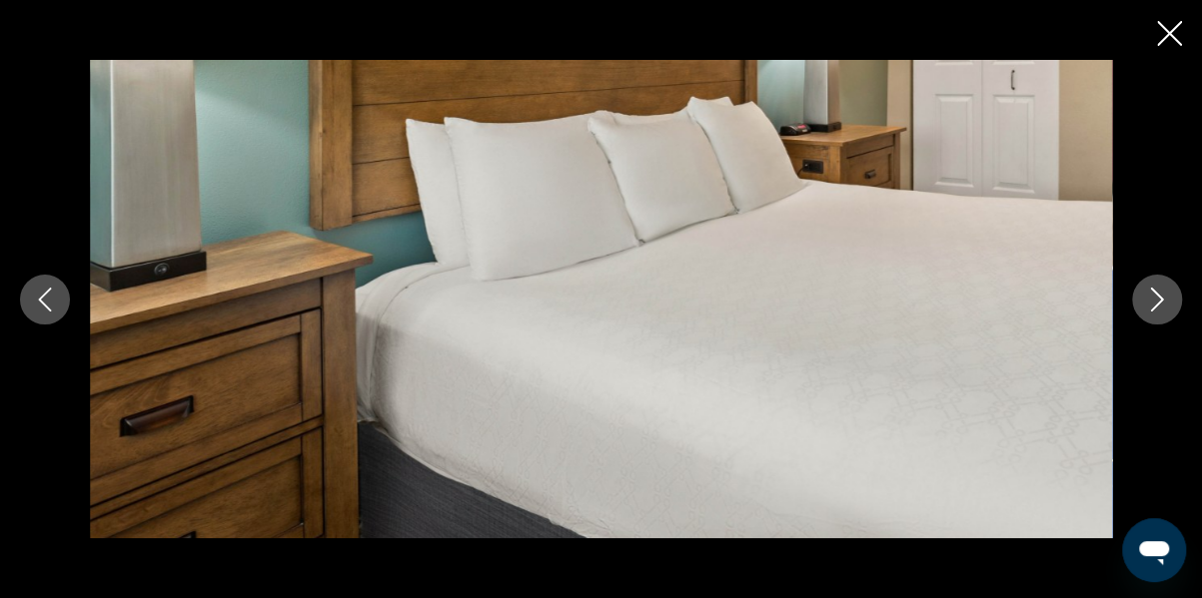
click at [1153, 299] on icon "Next image" at bounding box center [1157, 300] width 24 height 24
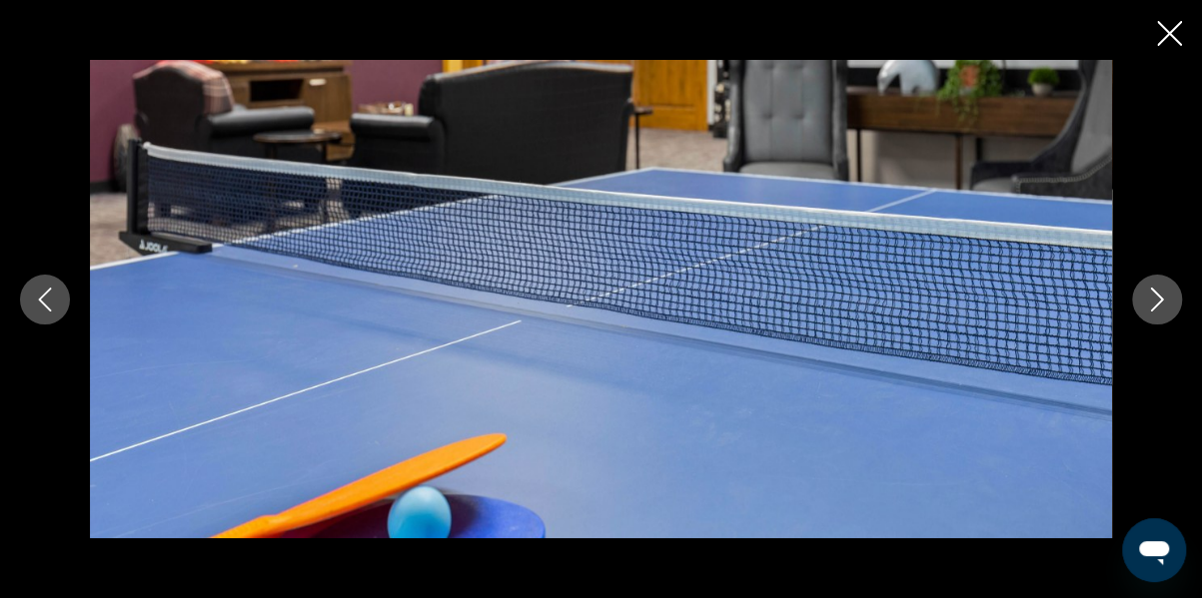
click at [1153, 299] on icon "Next image" at bounding box center [1157, 300] width 24 height 24
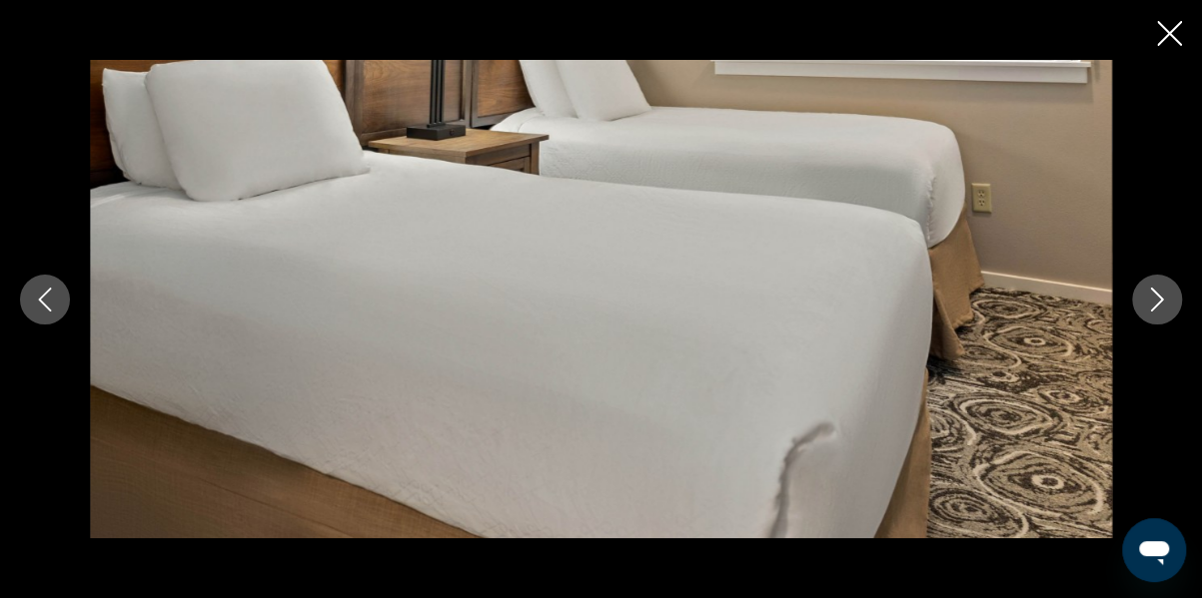
click at [1153, 299] on icon "Next image" at bounding box center [1157, 300] width 24 height 24
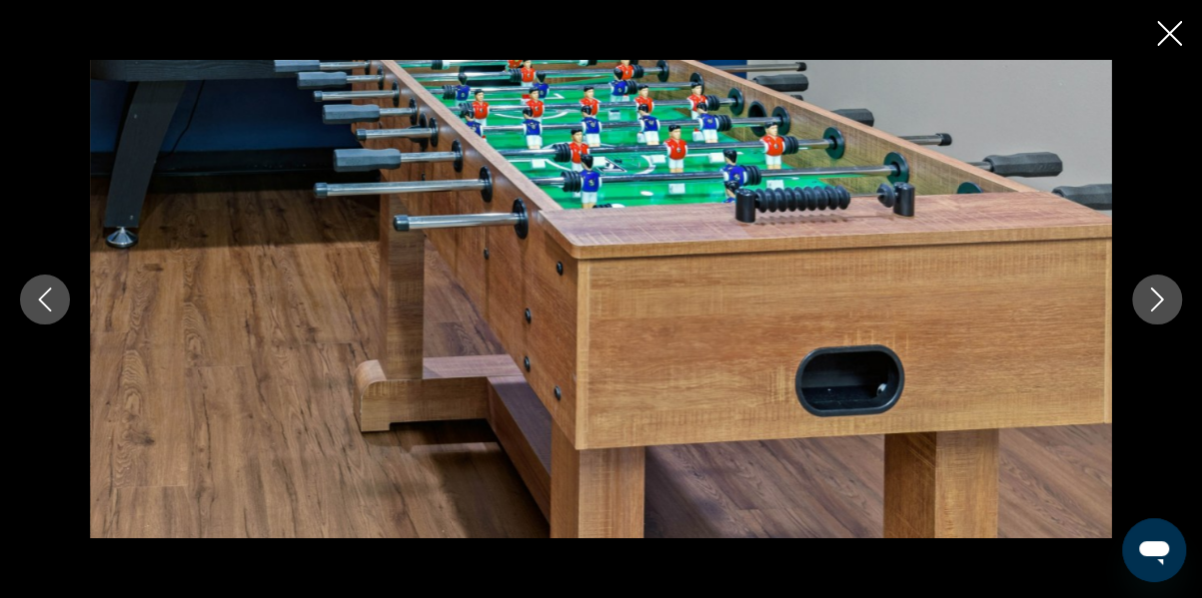
click at [1157, 307] on icon "Next image" at bounding box center [1157, 300] width 24 height 24
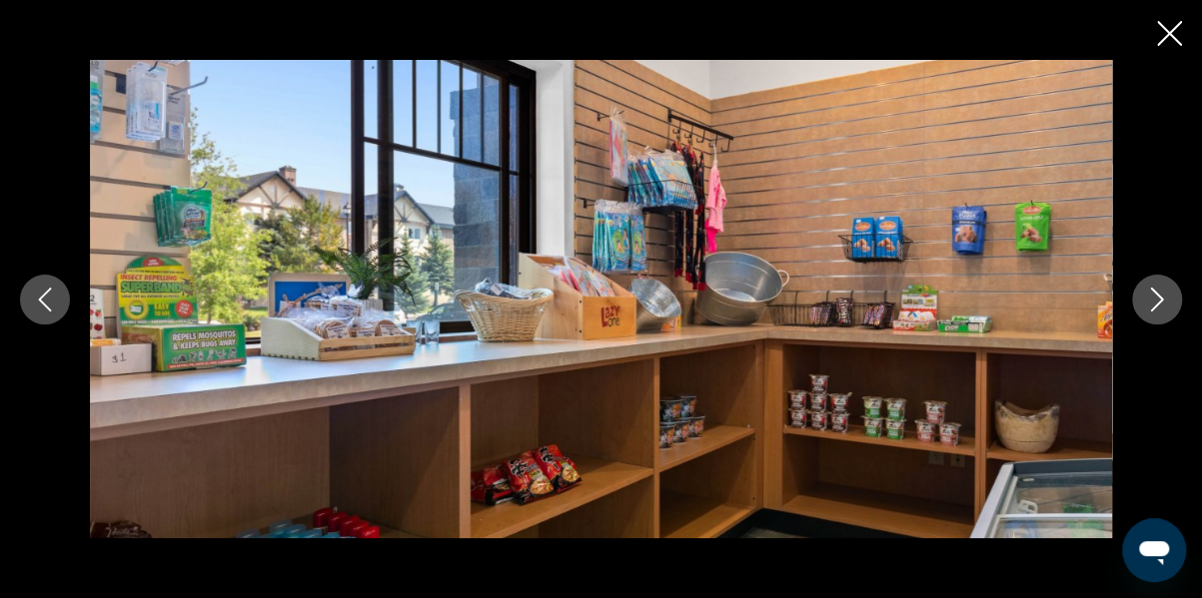
click at [1157, 307] on icon "Next image" at bounding box center [1157, 300] width 24 height 24
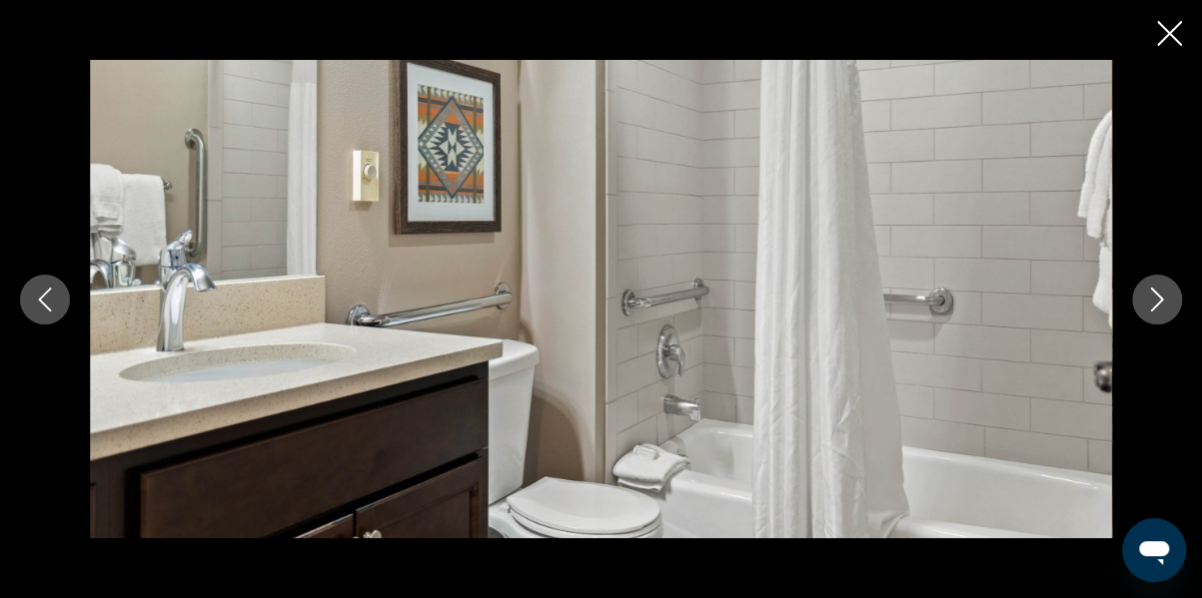
click at [1157, 307] on icon "Next image" at bounding box center [1157, 300] width 24 height 24
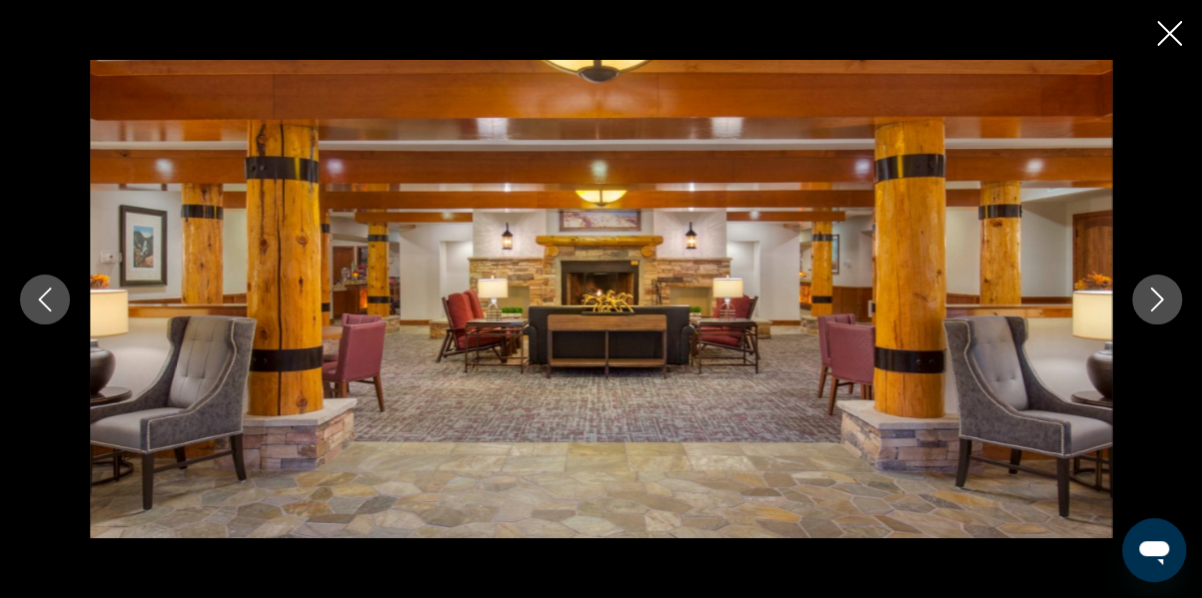
click at [1157, 307] on icon "Next image" at bounding box center [1157, 300] width 24 height 24
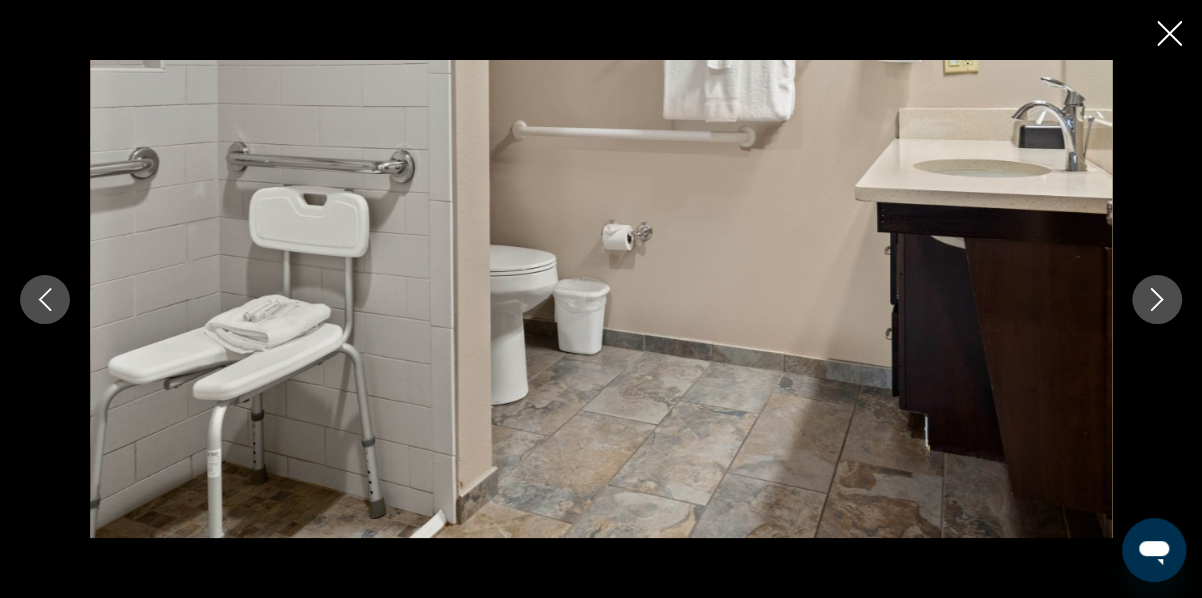
click at [1157, 307] on icon "Next image" at bounding box center [1157, 300] width 24 height 24
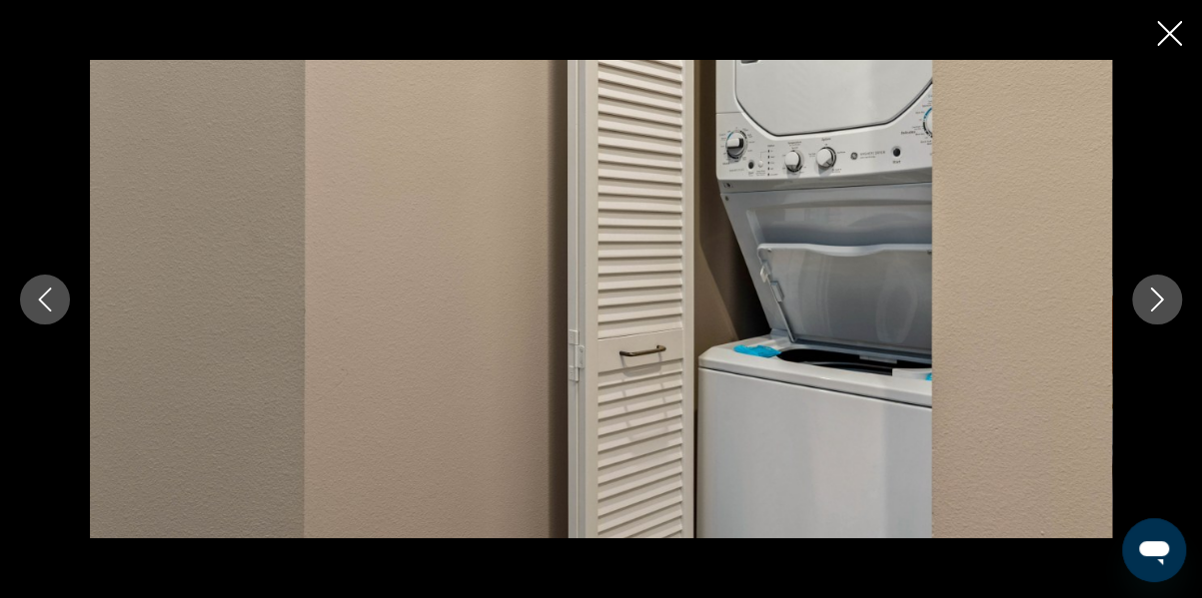
click at [1157, 307] on icon "Next image" at bounding box center [1157, 300] width 24 height 24
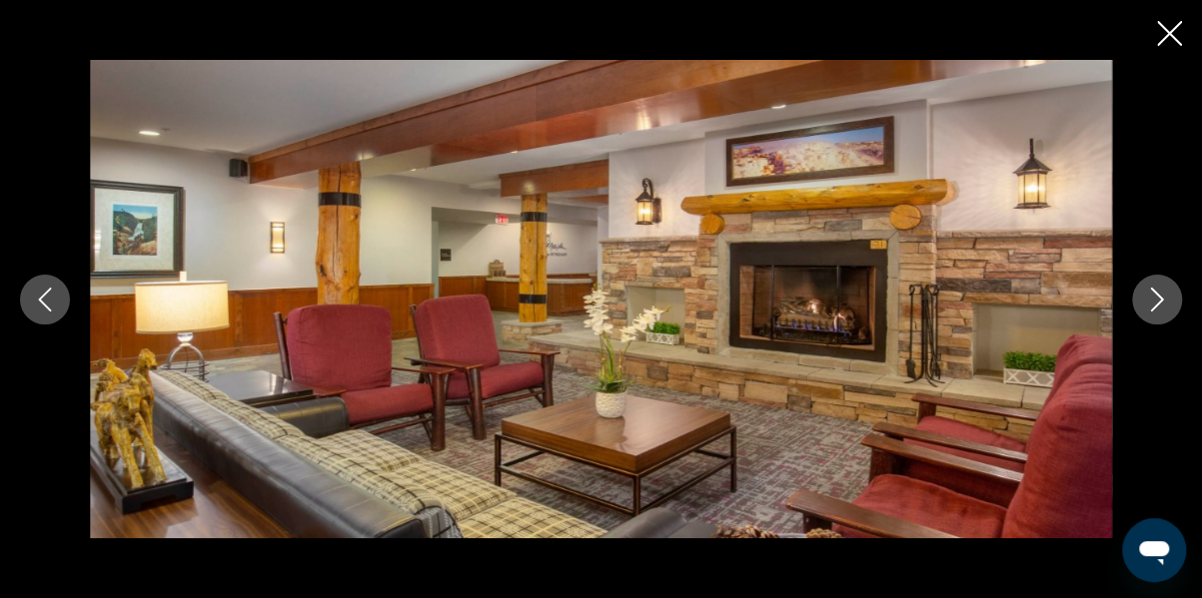
click at [1157, 307] on icon "Next image" at bounding box center [1157, 300] width 24 height 24
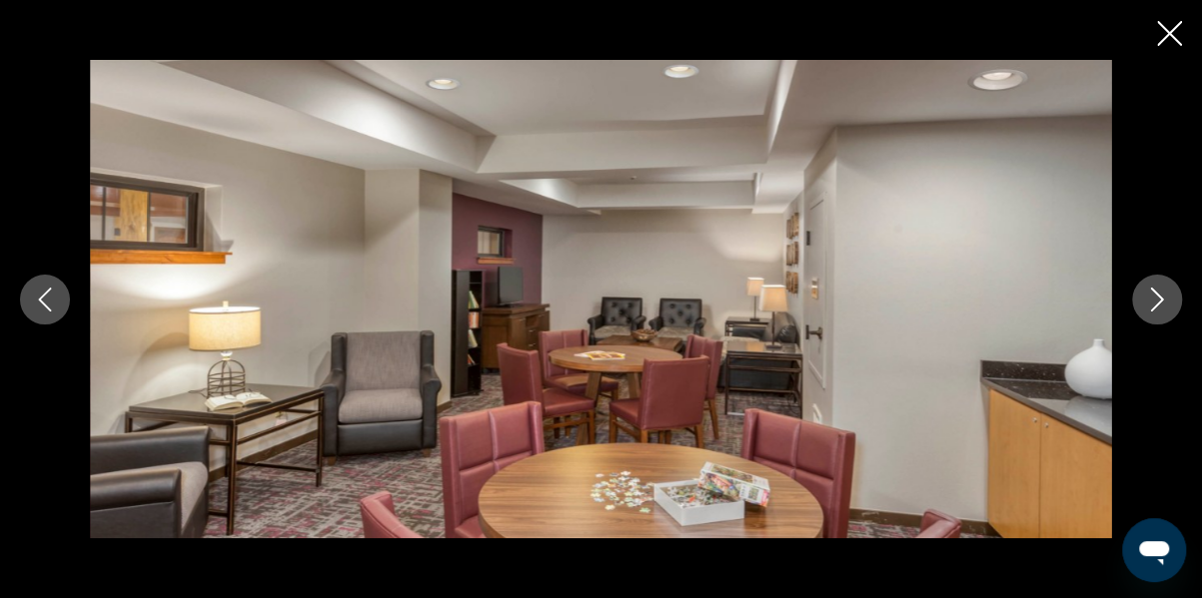
click at [1157, 307] on icon "Next image" at bounding box center [1157, 300] width 24 height 24
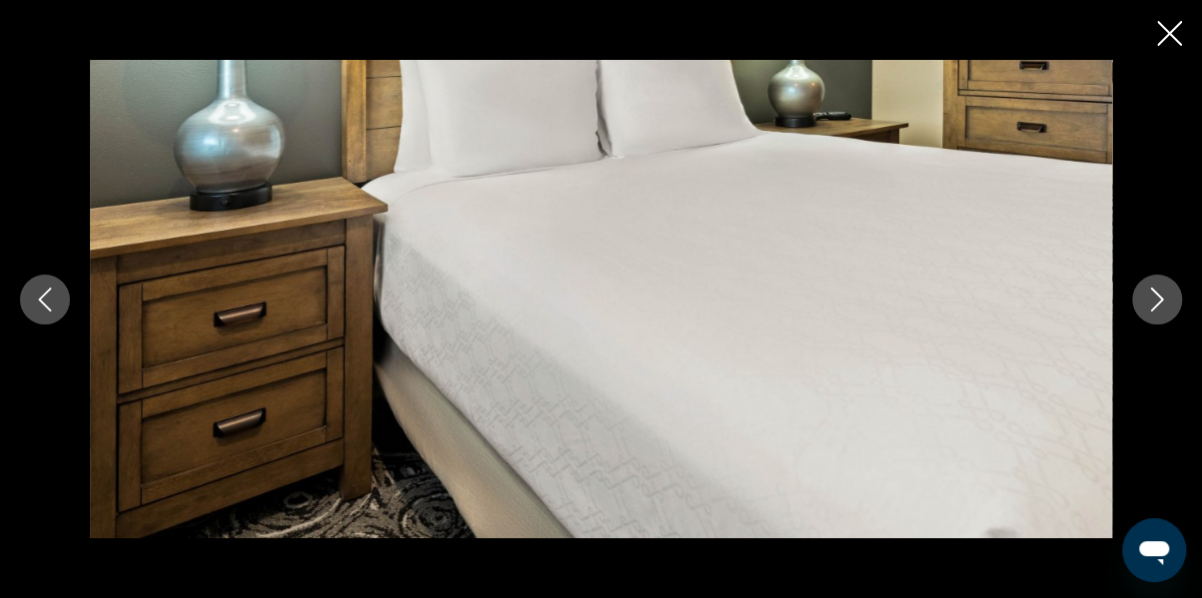
click at [1157, 307] on icon "Next image" at bounding box center [1157, 300] width 24 height 24
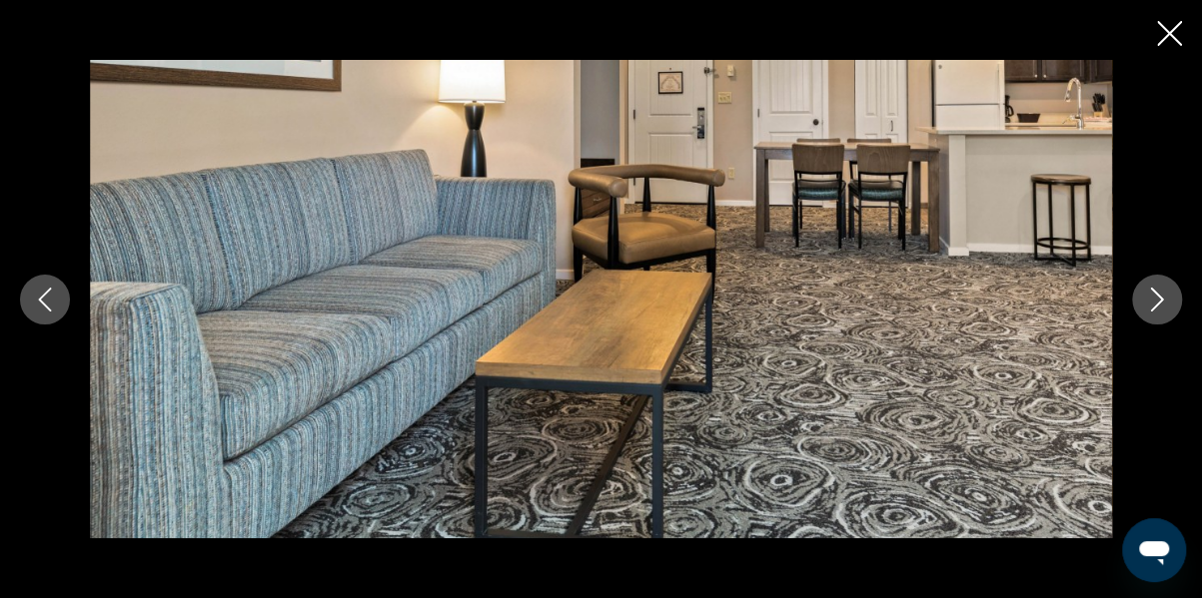
click at [1157, 307] on icon "Next image" at bounding box center [1157, 300] width 24 height 24
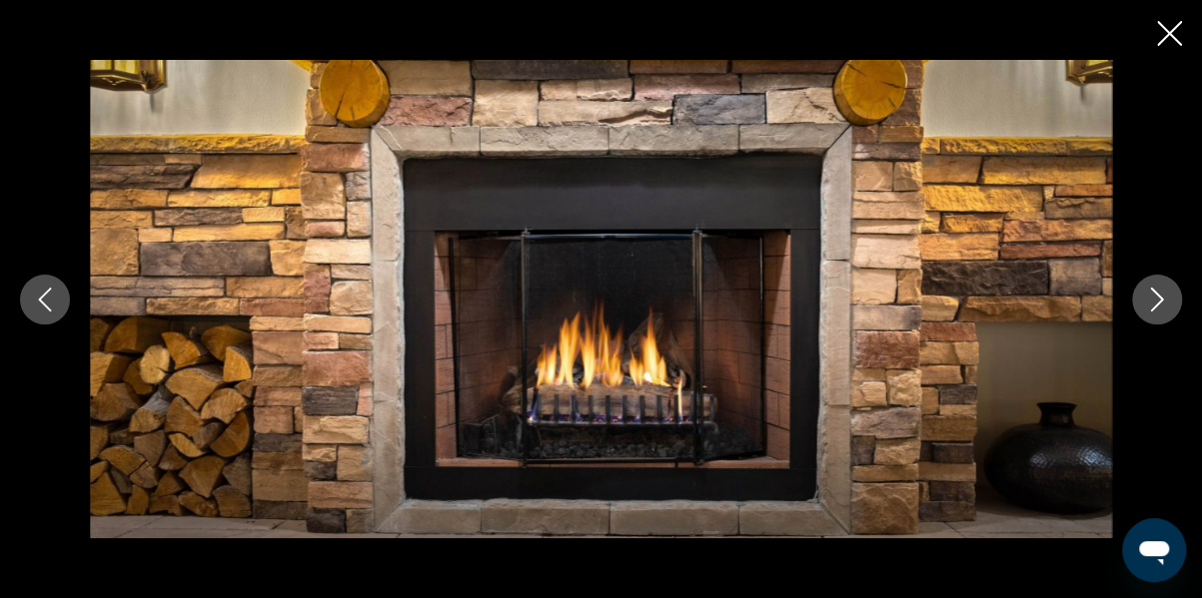
click at [1157, 307] on icon "Next image" at bounding box center [1157, 300] width 24 height 24
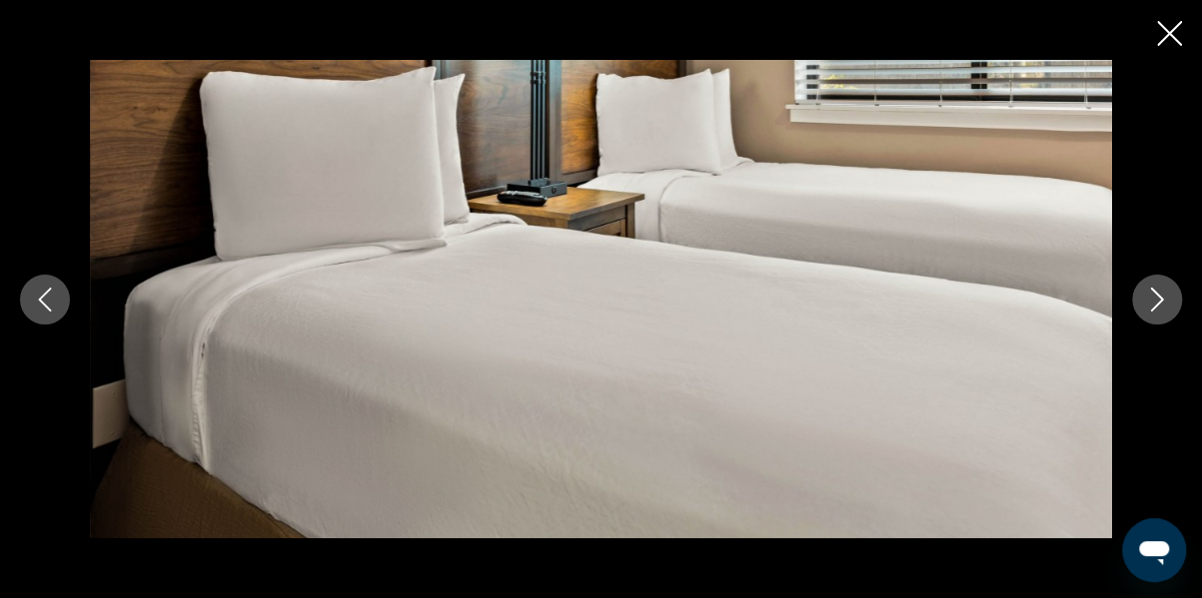
click at [1157, 307] on icon "Next image" at bounding box center [1157, 300] width 24 height 24
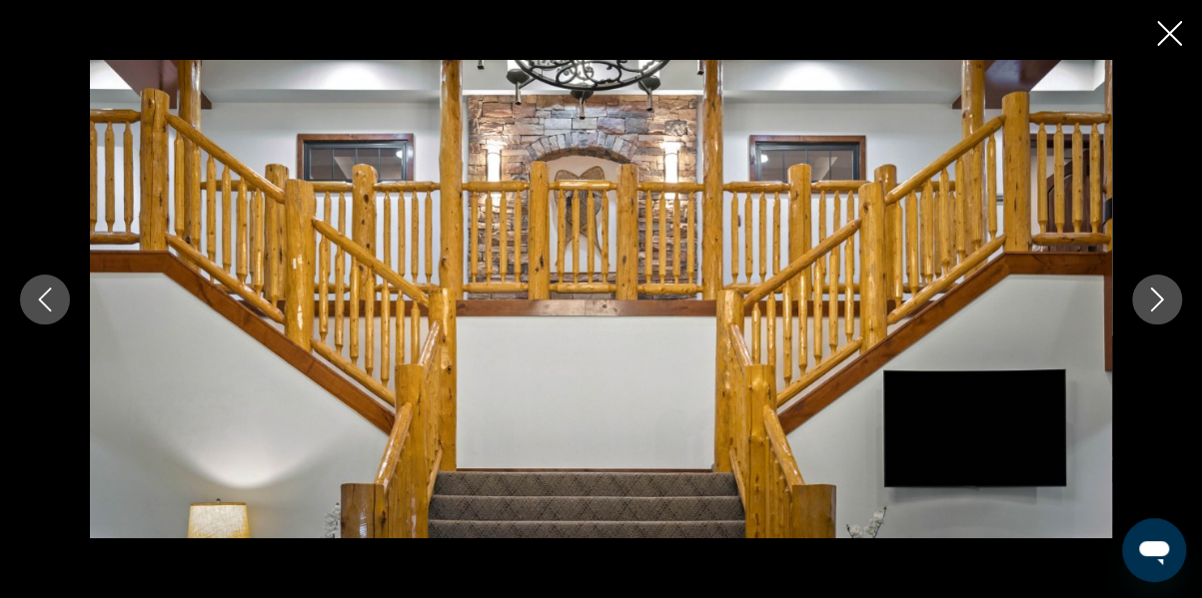
click at [1157, 307] on icon "Next image" at bounding box center [1157, 300] width 24 height 24
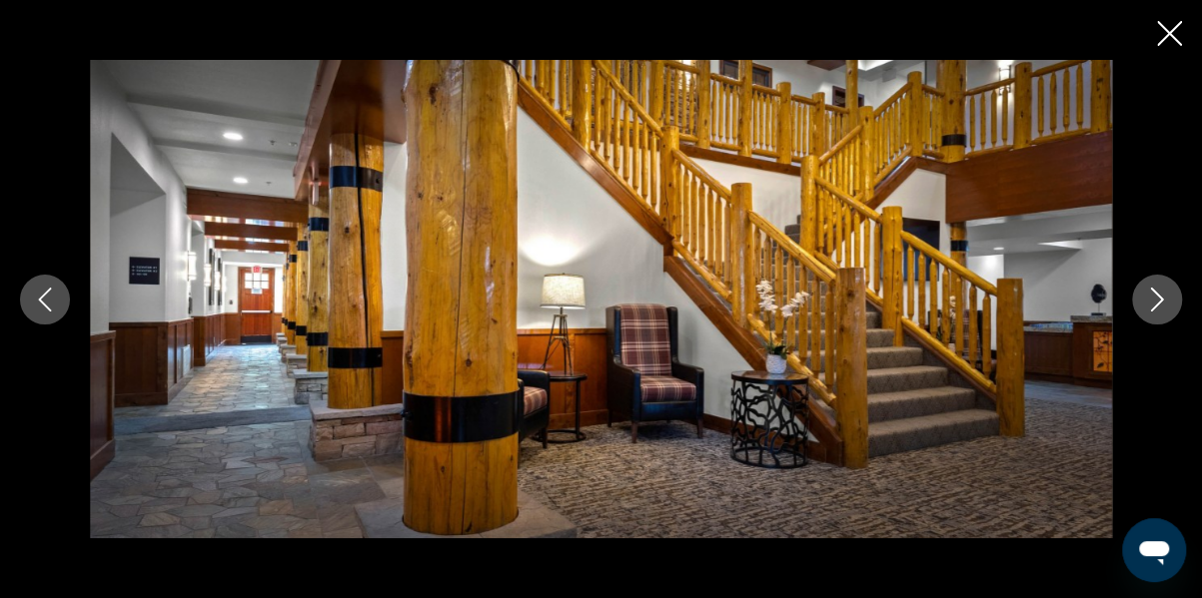
click at [1157, 307] on icon "Next image" at bounding box center [1157, 300] width 24 height 24
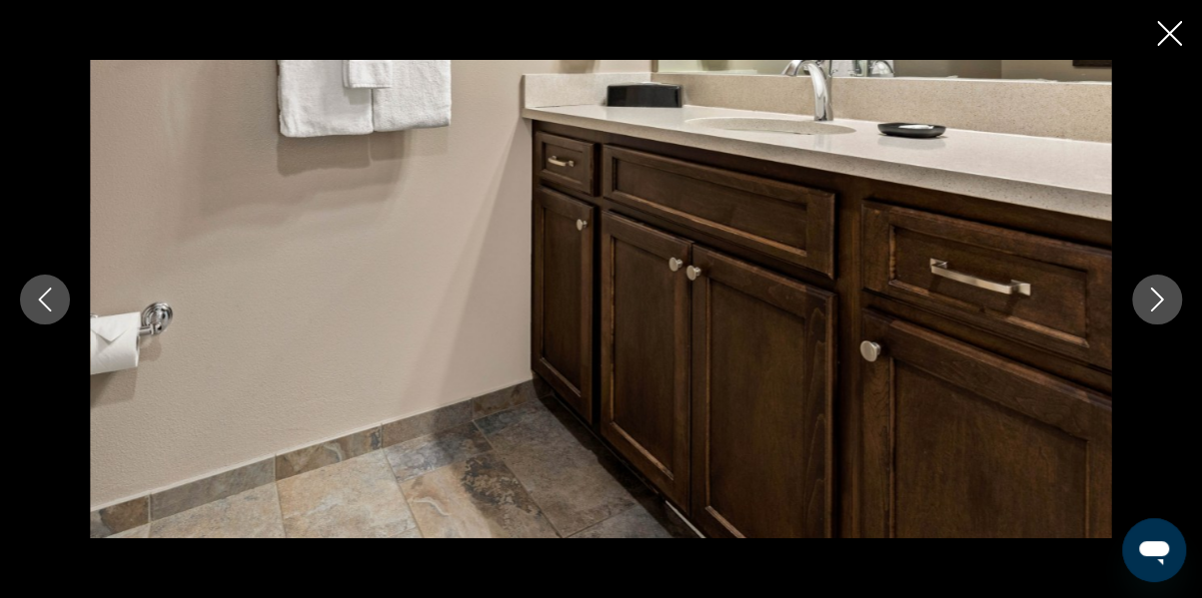
click at [1157, 307] on icon "Next image" at bounding box center [1157, 300] width 24 height 24
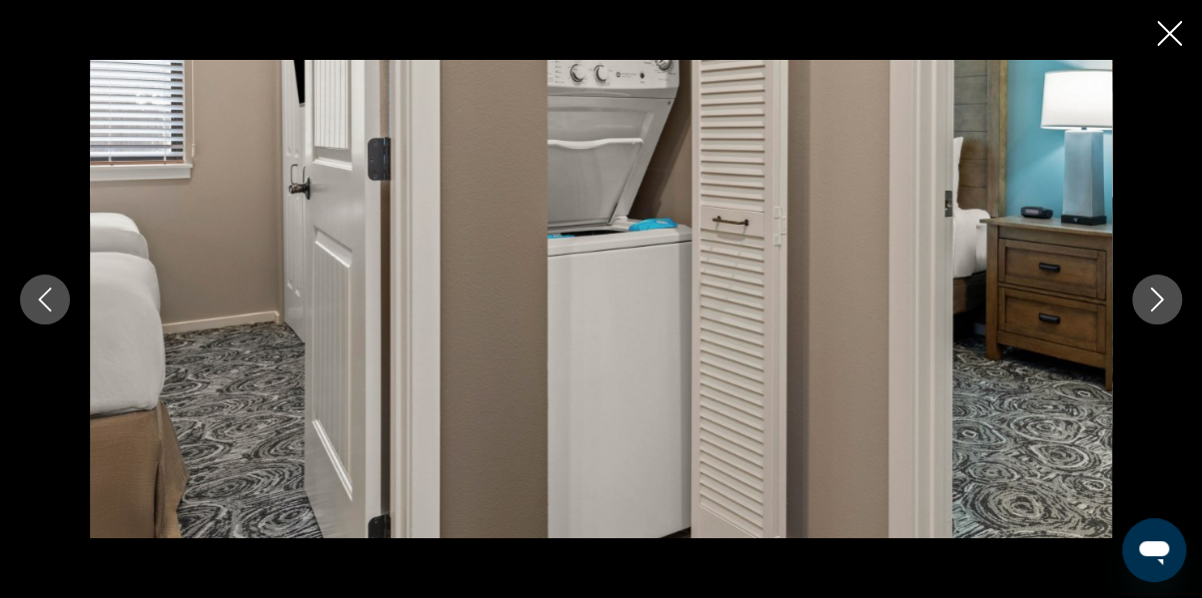
click at [1157, 307] on icon "Next image" at bounding box center [1157, 300] width 24 height 24
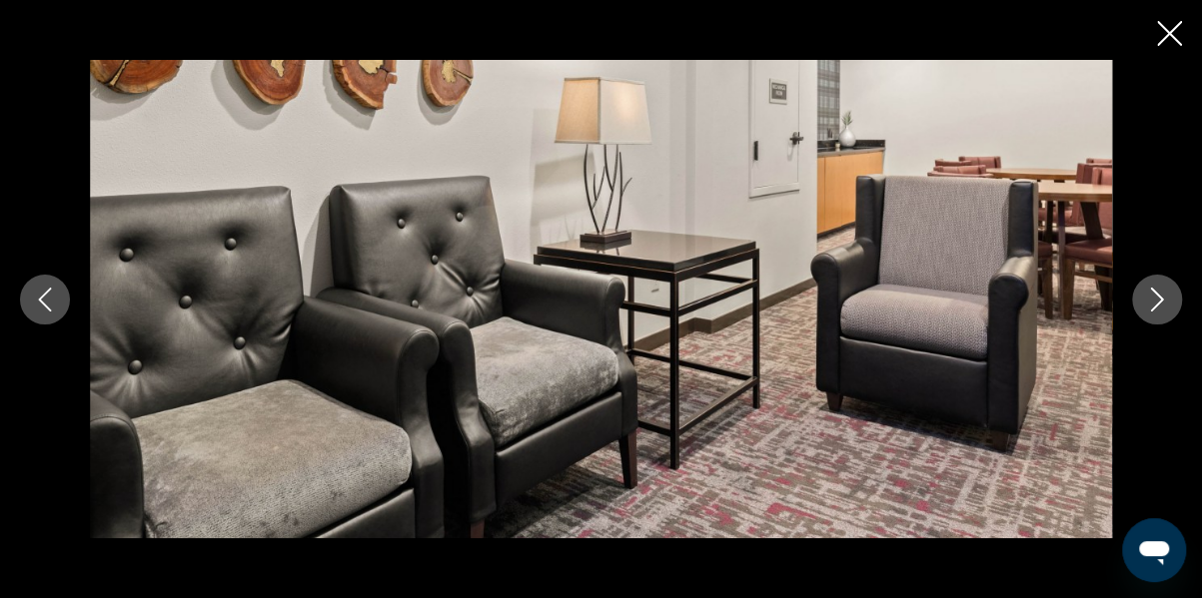
click at [1157, 307] on icon "Next image" at bounding box center [1157, 300] width 24 height 24
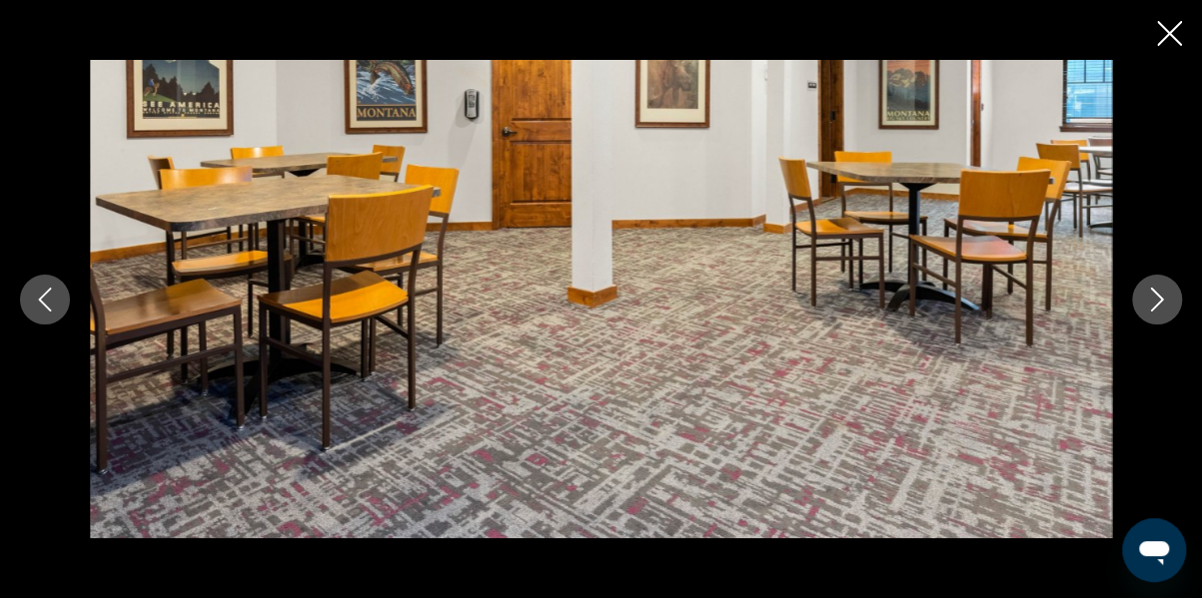
click at [1168, 37] on icon "Close slideshow" at bounding box center [1169, 33] width 25 height 25
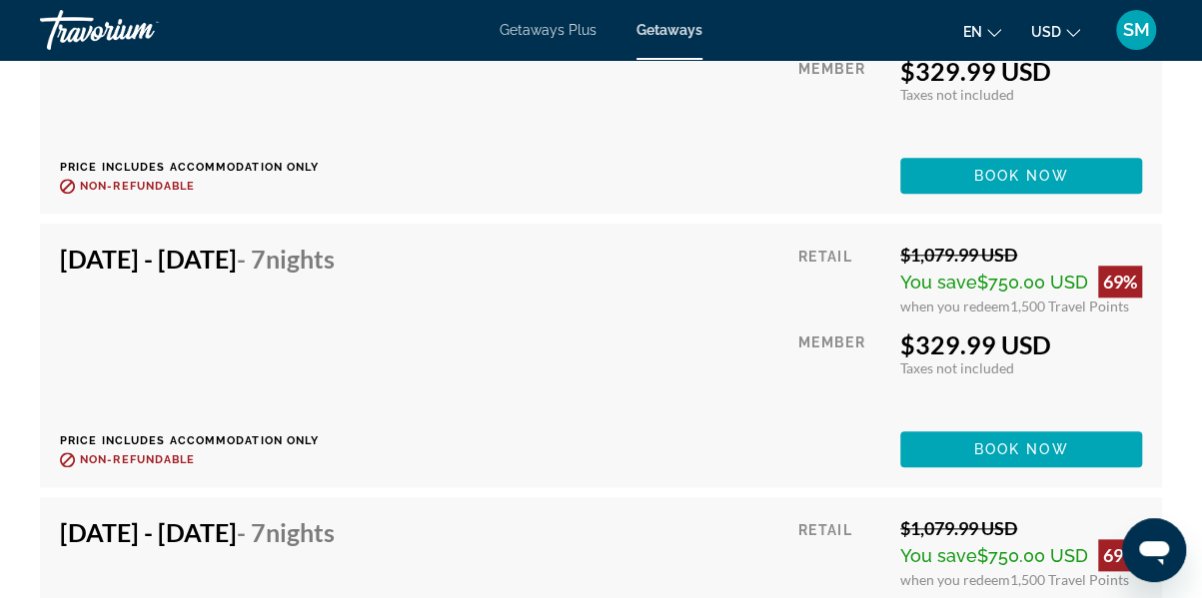
scroll to position [25507, 0]
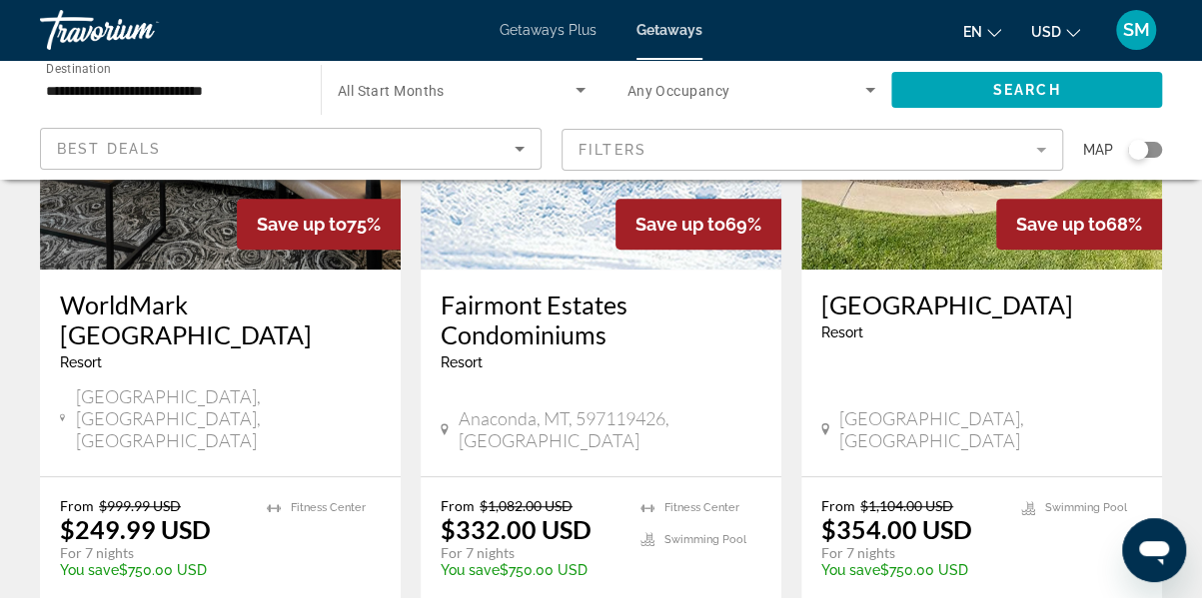
scroll to position [400, 0]
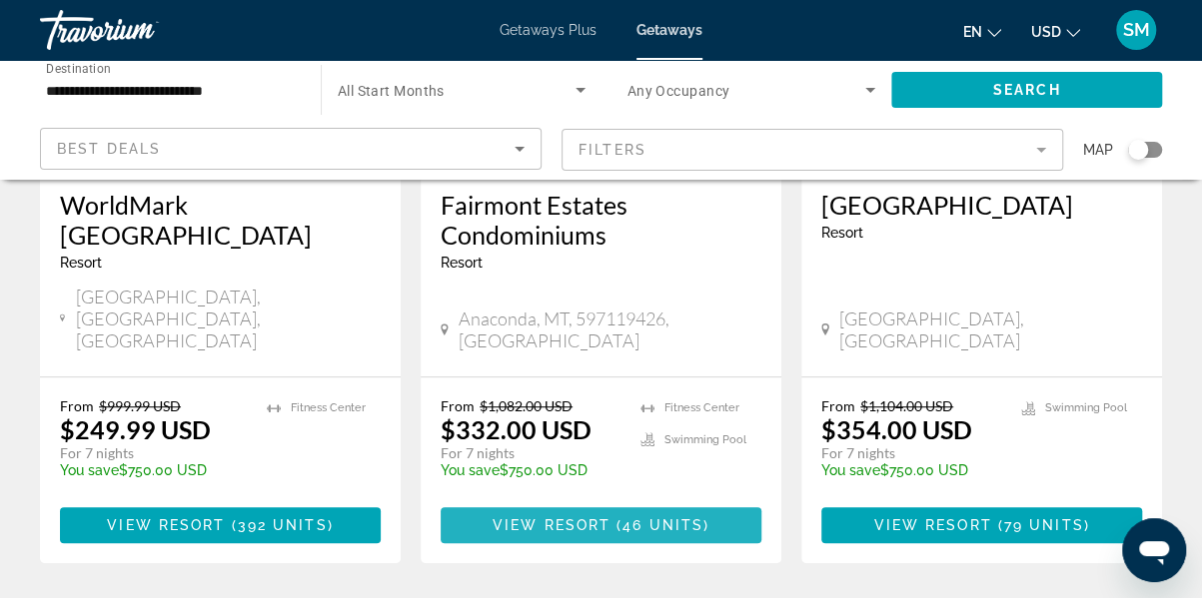
click at [553, 517] on span "View Resort" at bounding box center [551, 525] width 118 height 16
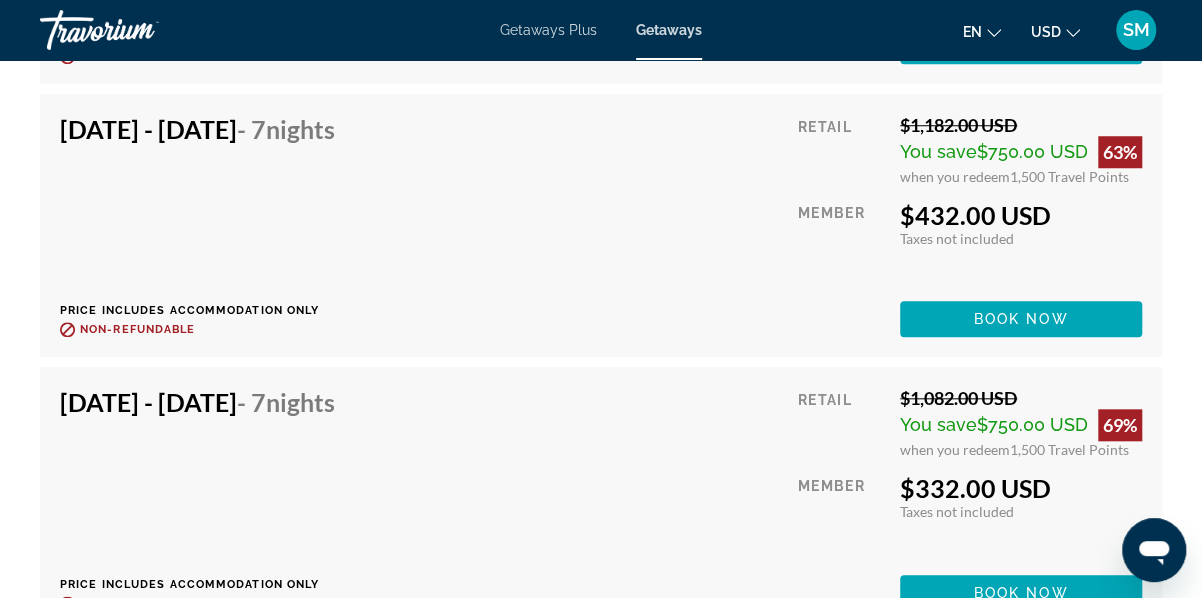
scroll to position [7775, 0]
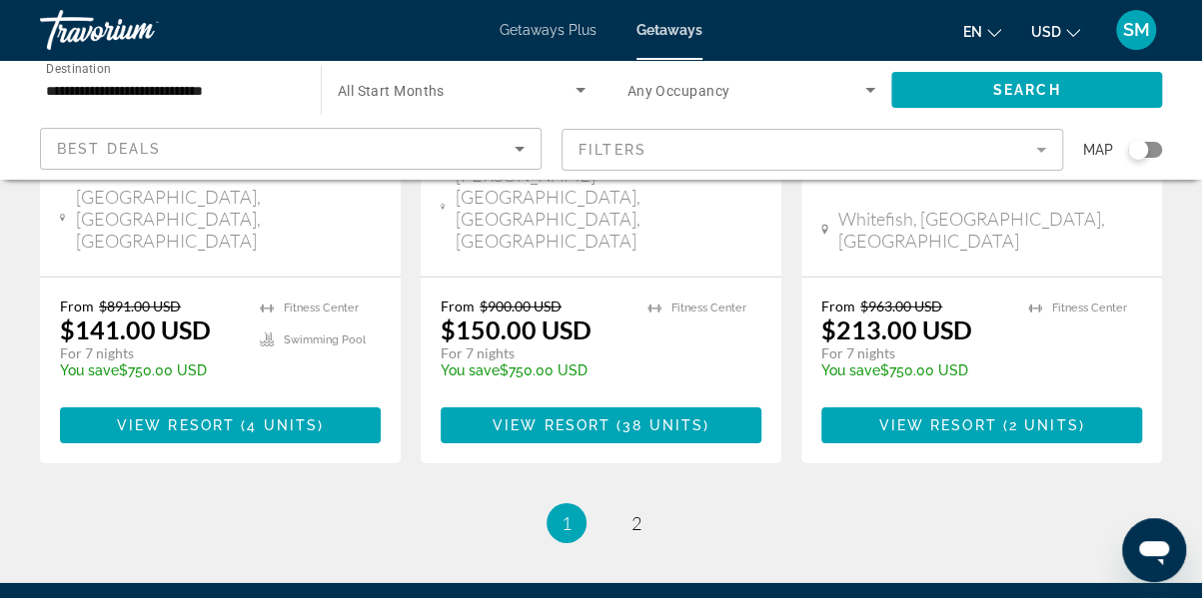
scroll to position [2711, 0]
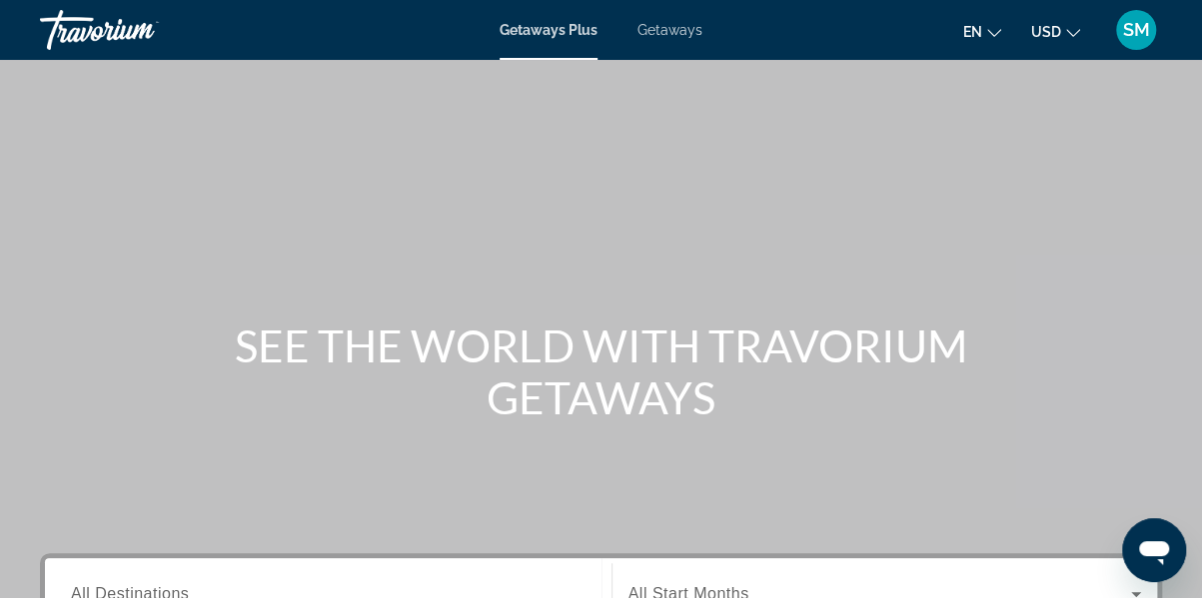
click at [991, 31] on icon "Change language" at bounding box center [994, 33] width 14 height 14
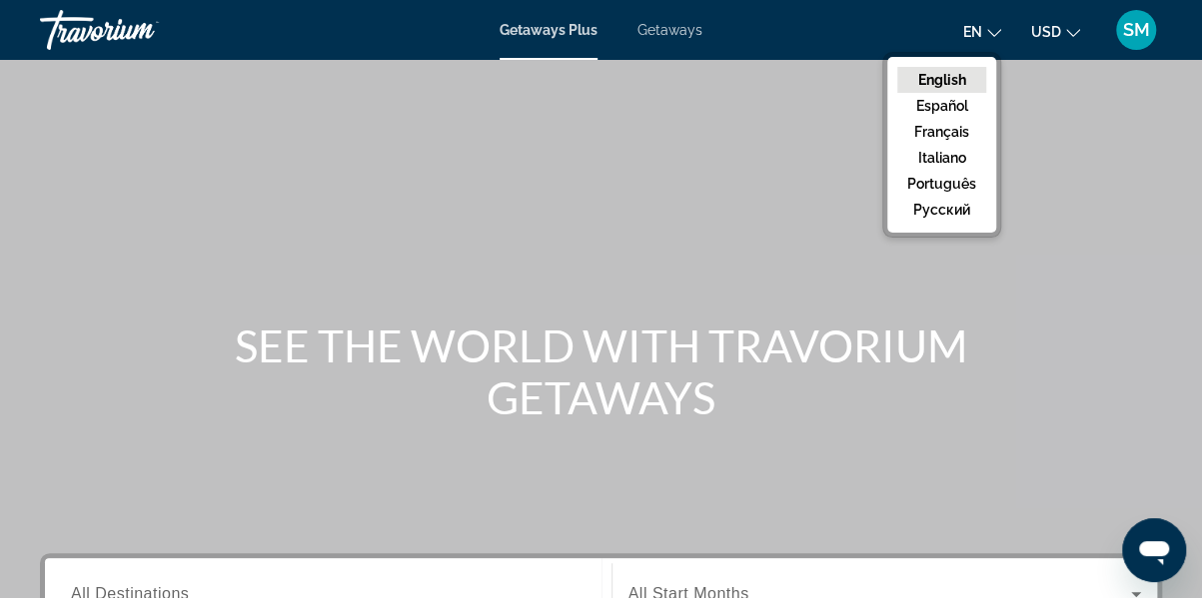
click at [1067, 31] on icon "Change currency" at bounding box center [1073, 33] width 14 height 14
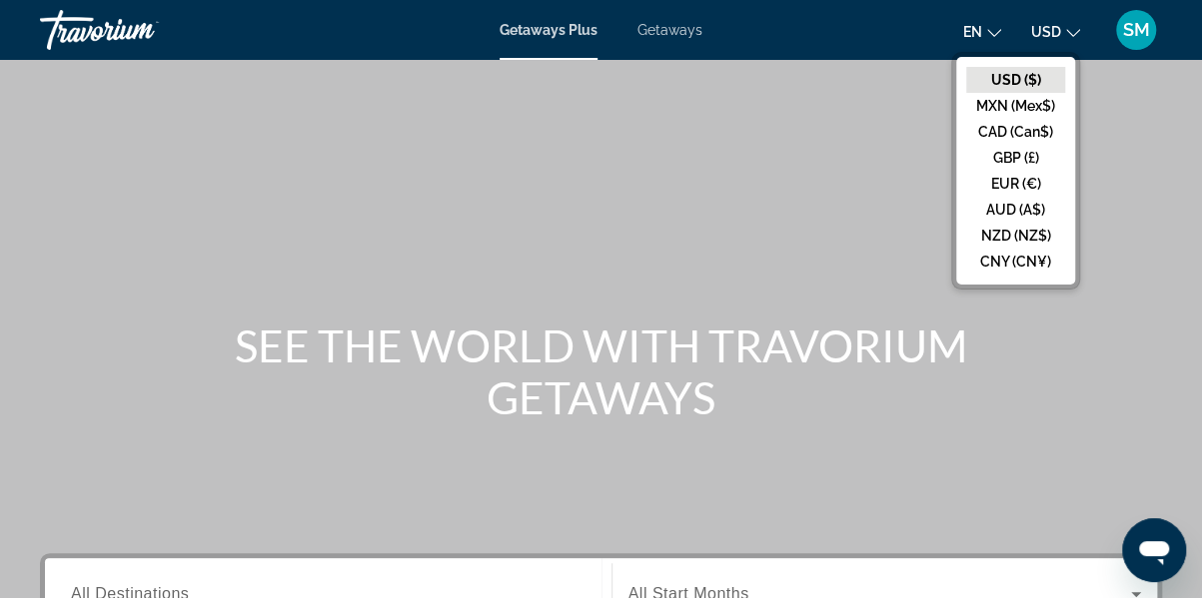
click at [749, 167] on div "Main content" at bounding box center [601, 299] width 1202 height 599
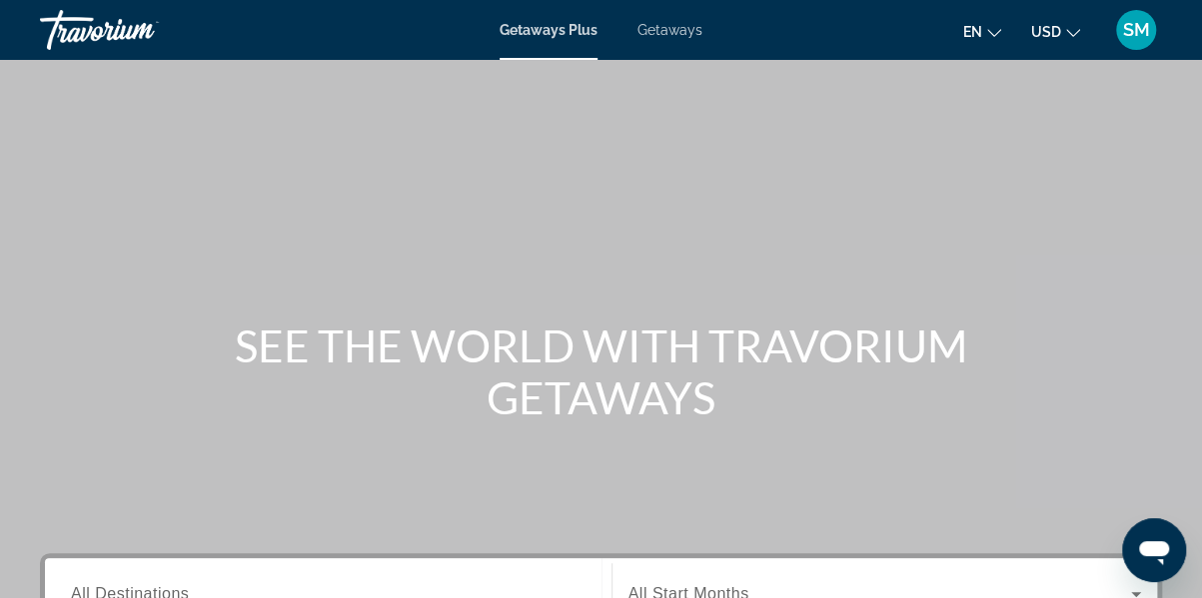
click at [1140, 40] on div "SM" at bounding box center [1136, 30] width 40 height 40
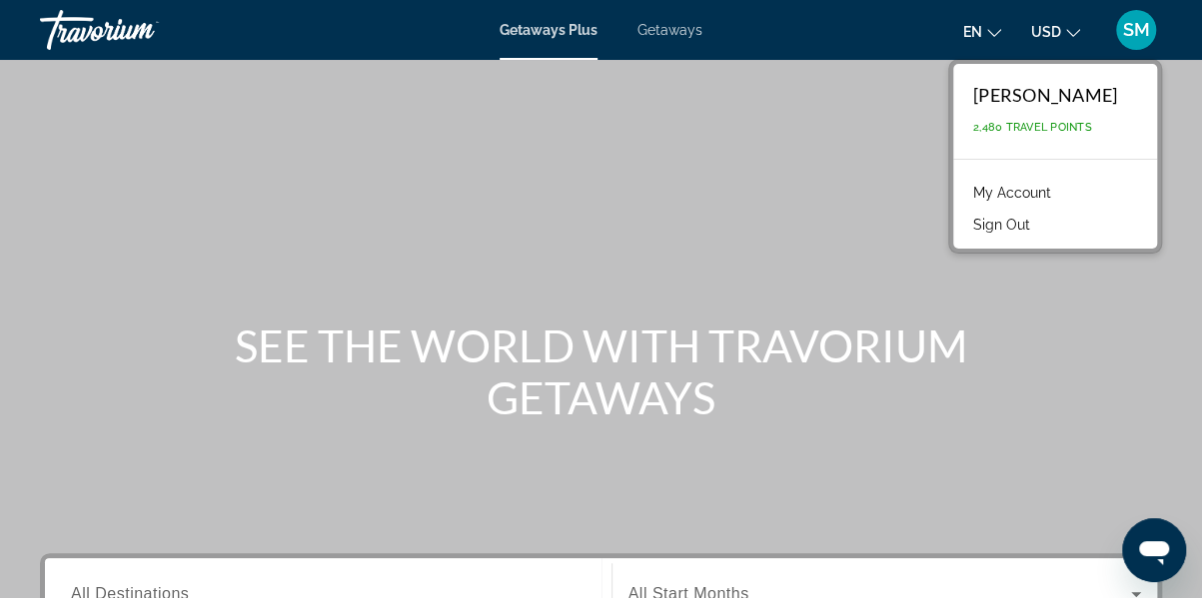
click at [1047, 192] on link "My Account" at bounding box center [1012, 193] width 98 height 26
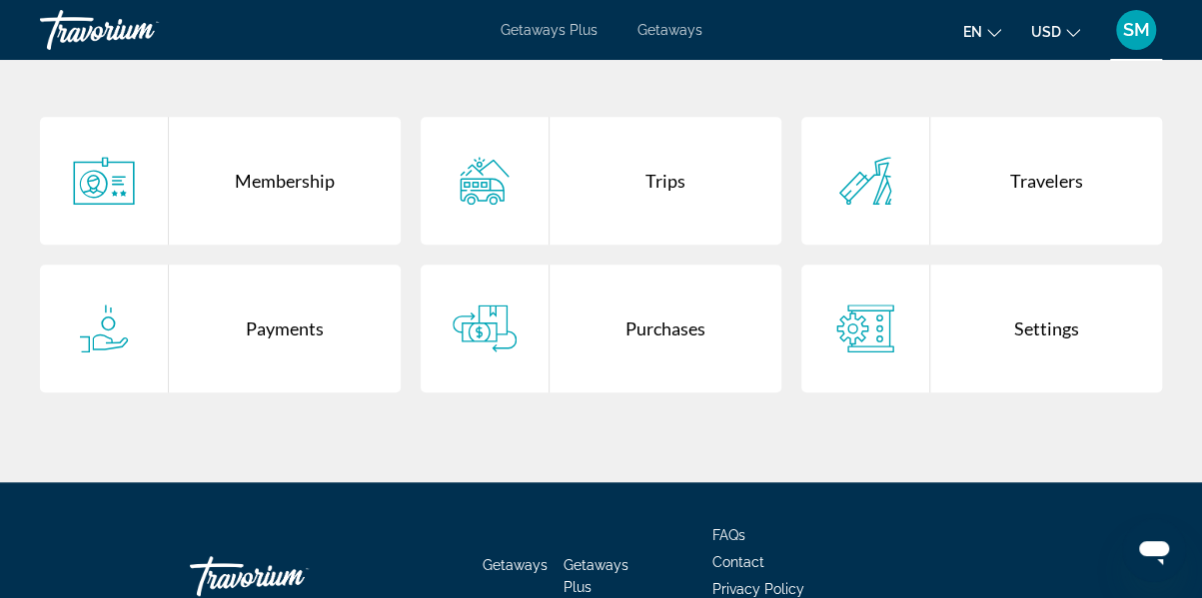
scroll to position [499, 0]
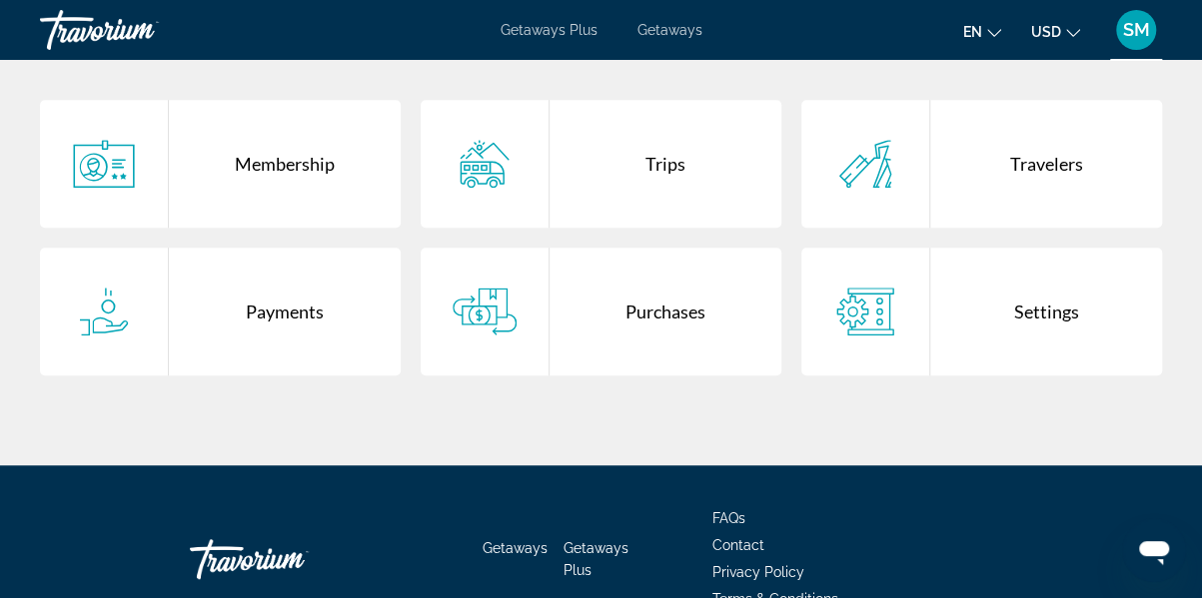
click at [631, 163] on div "Trips" at bounding box center [665, 164] width 232 height 128
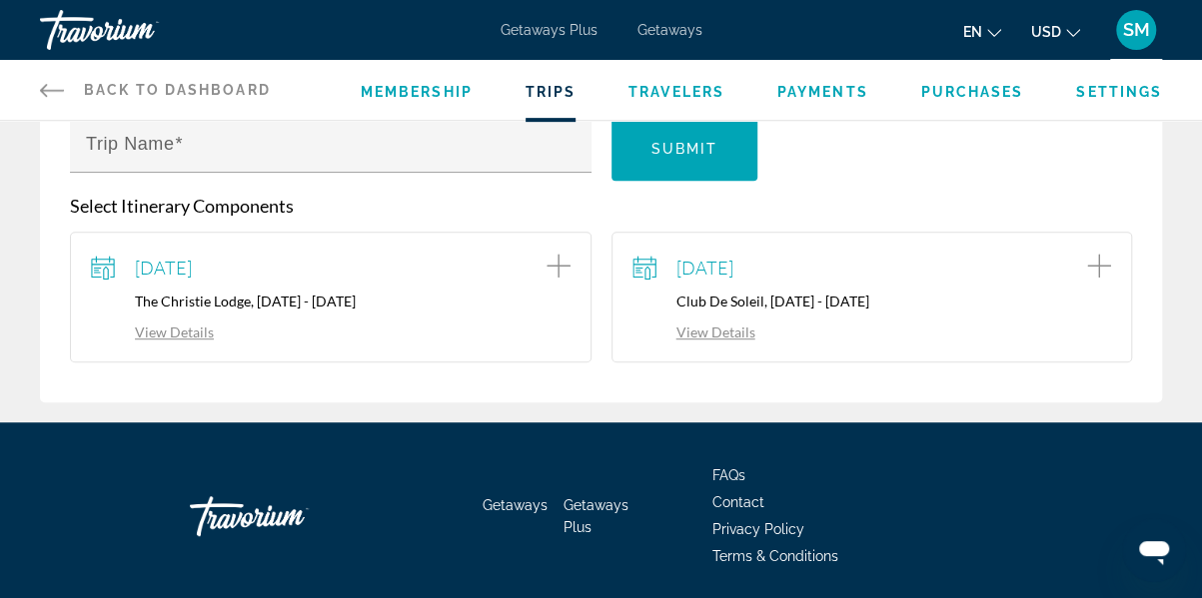
scroll to position [377, 0]
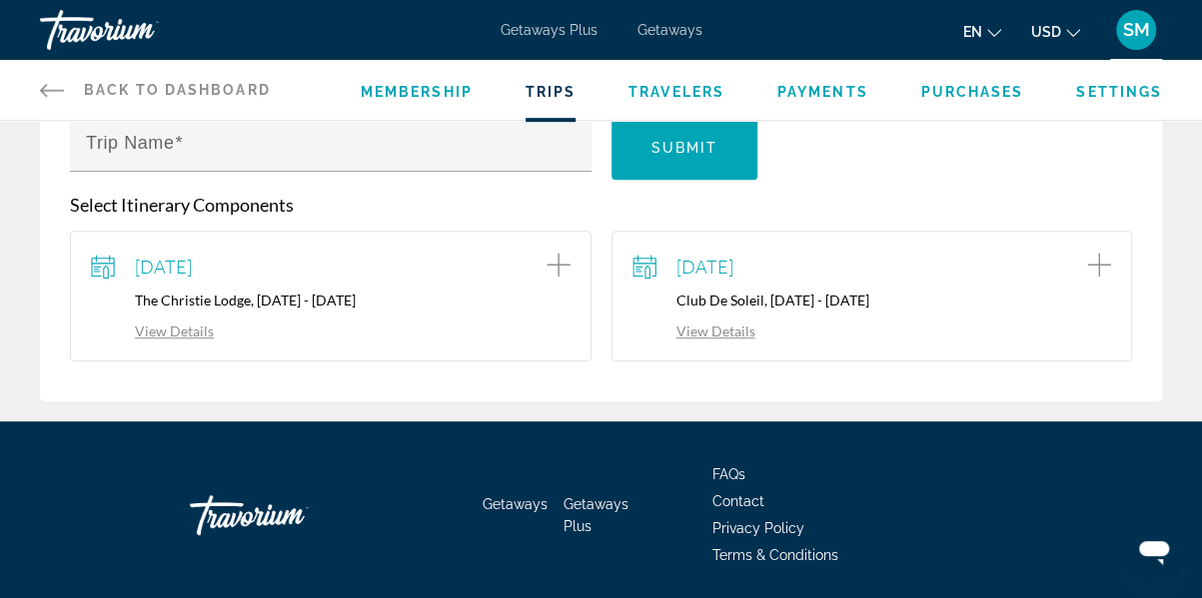
click at [180, 329] on link "View Details" at bounding box center [152, 331] width 123 height 17
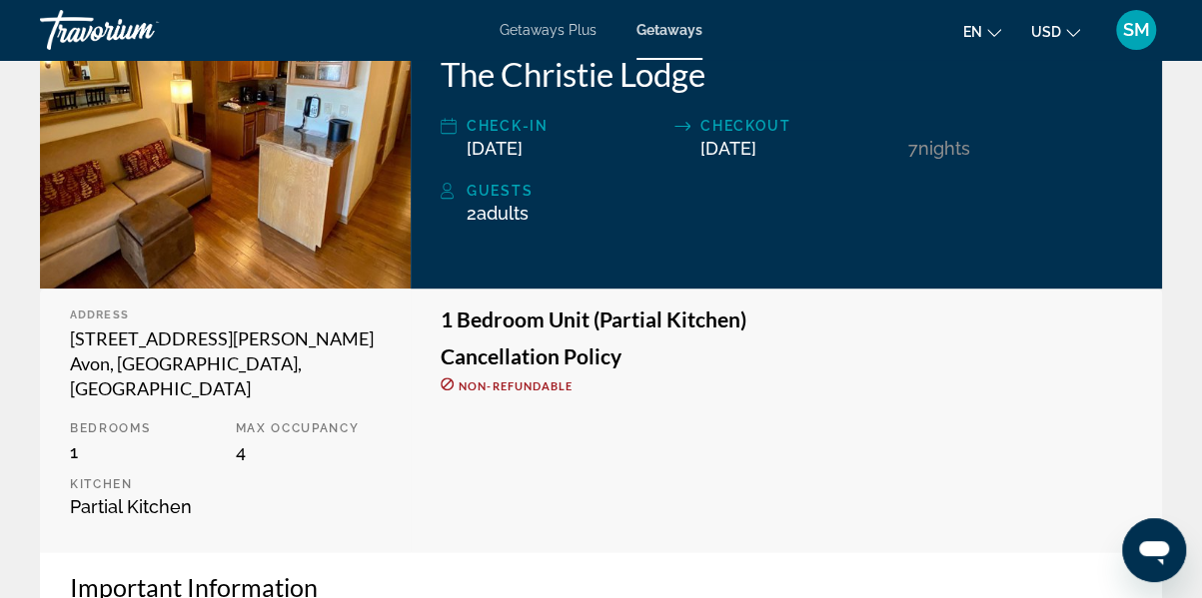
scroll to position [298, 0]
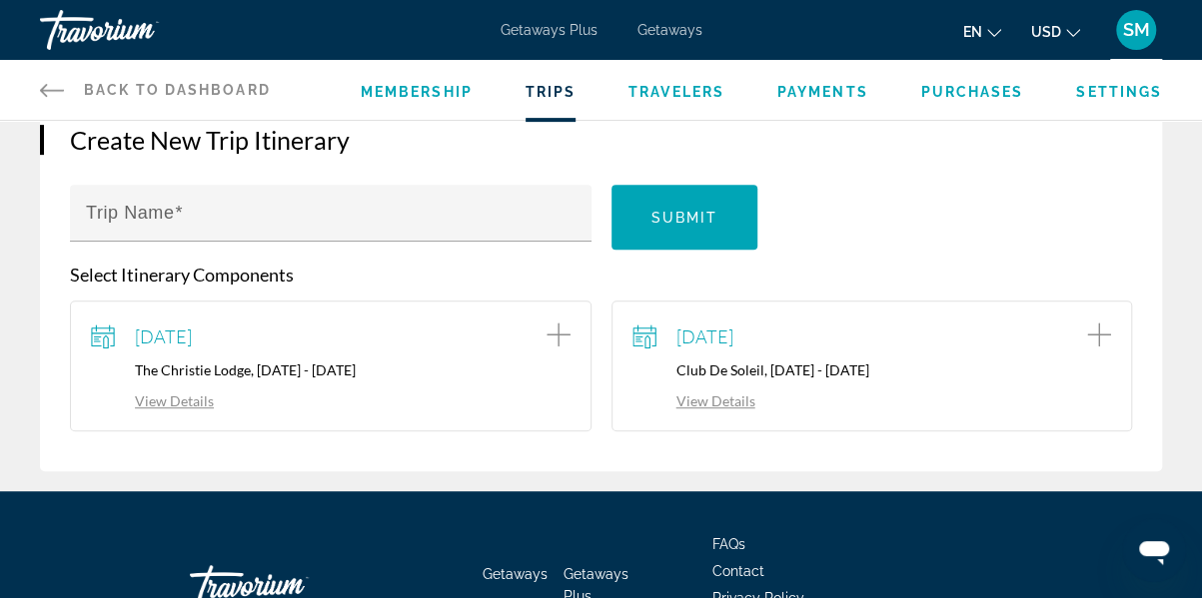
scroll to position [334, 0]
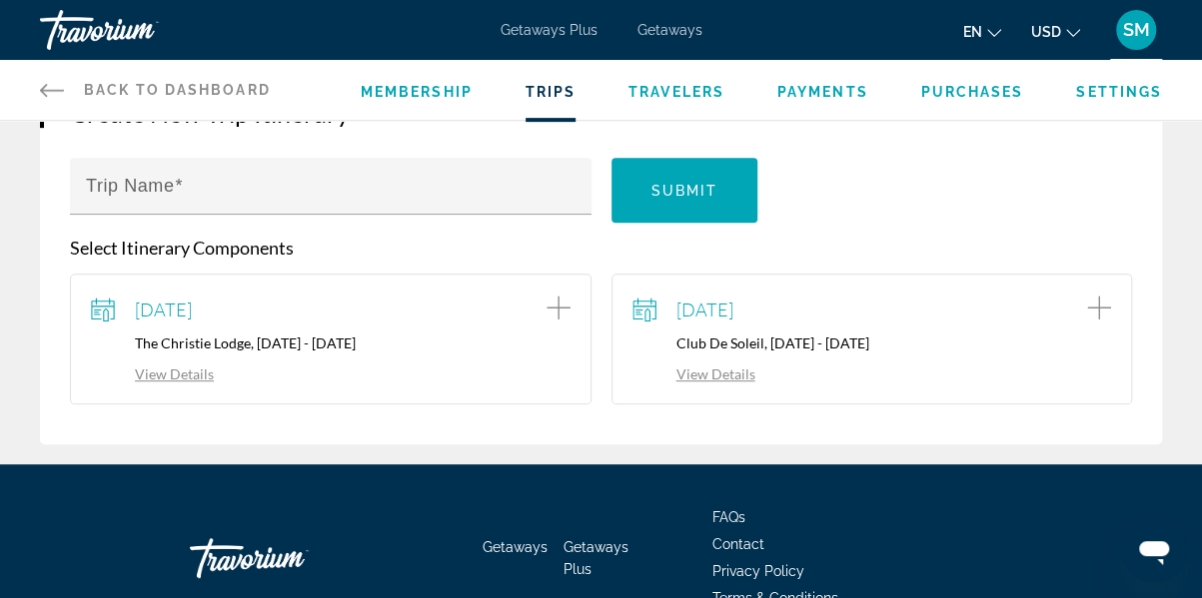
click at [560, 305] on icon "Add item to trip" at bounding box center [558, 308] width 24 height 24
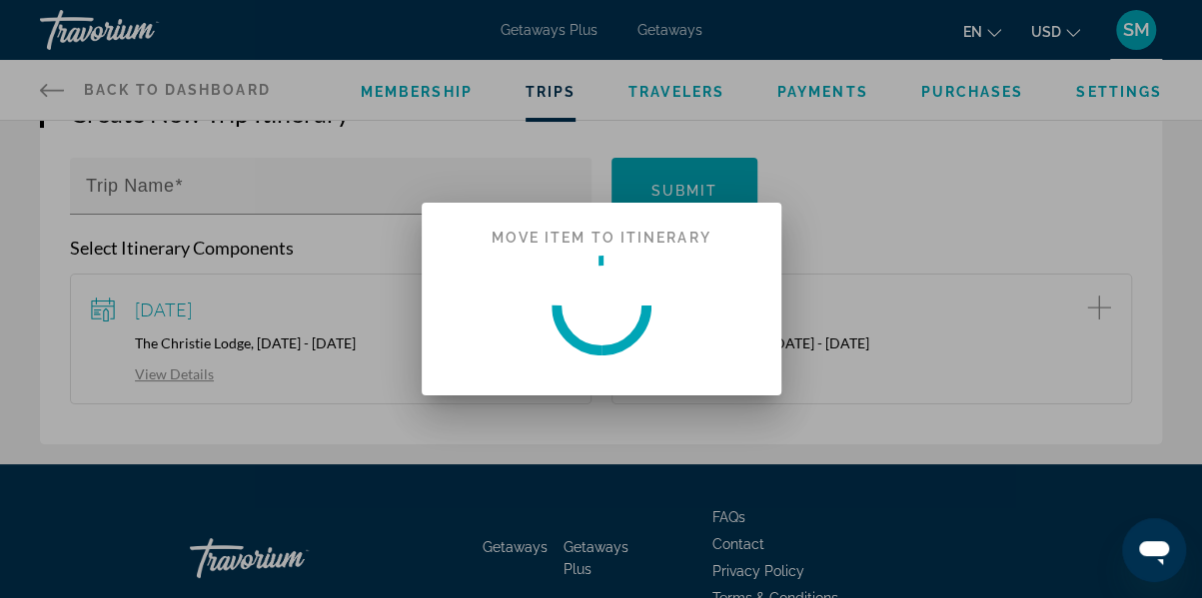
scroll to position [0, 0]
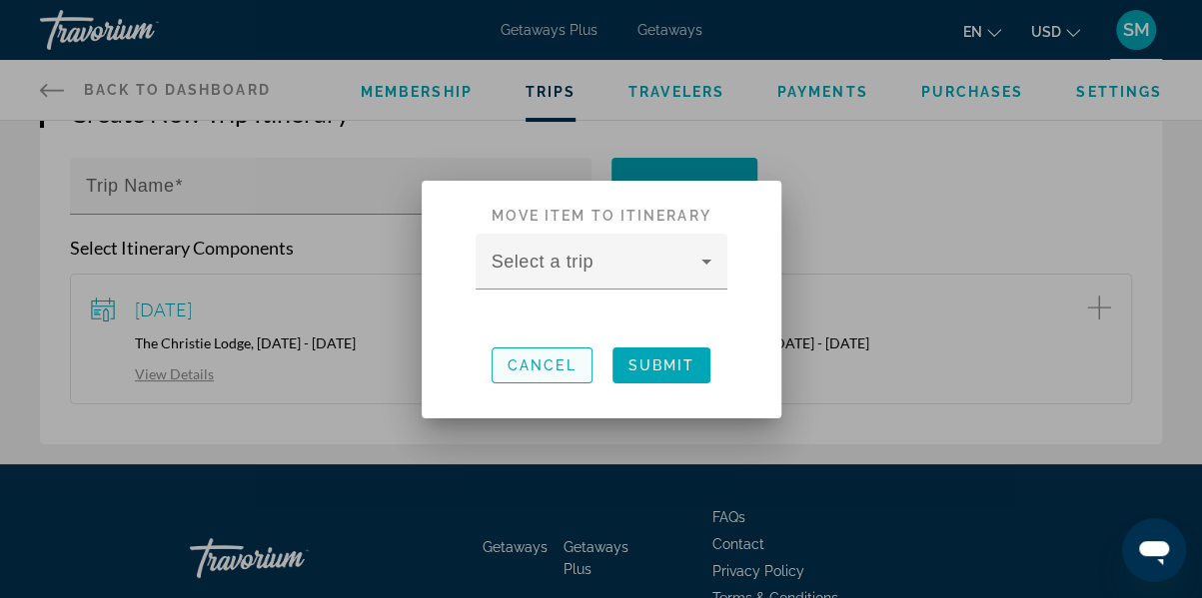
click at [565, 369] on span "Cancel" at bounding box center [541, 366] width 69 height 16
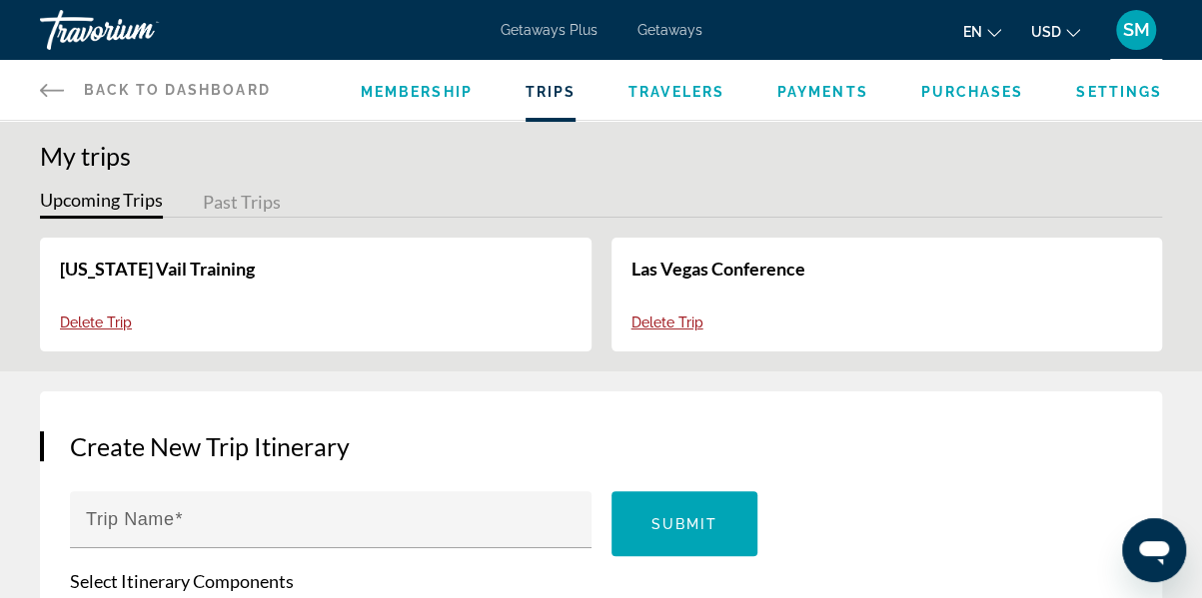
scroll to position [334, 0]
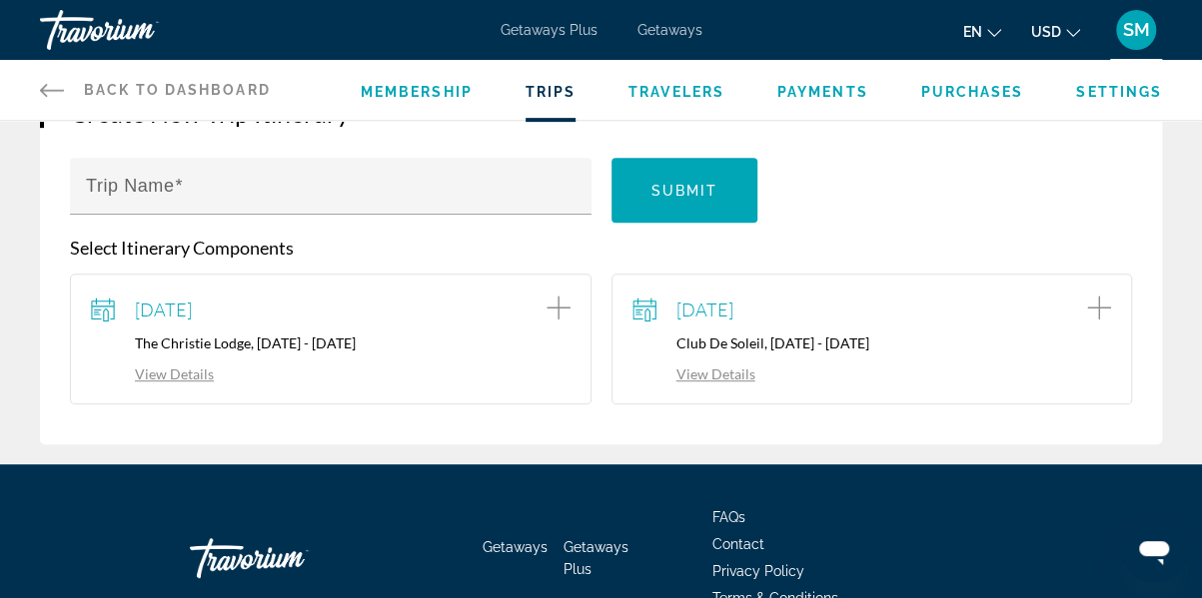
click at [150, 371] on link "View Details" at bounding box center [152, 374] width 123 height 17
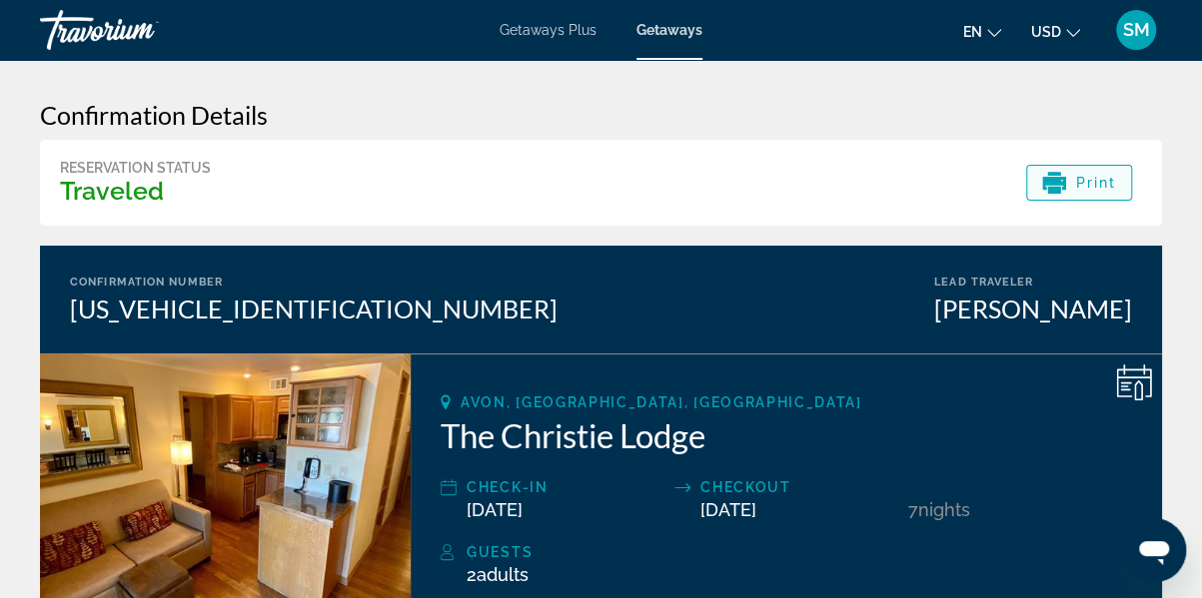
click at [1089, 195] on span "Main content" at bounding box center [1079, 183] width 105 height 48
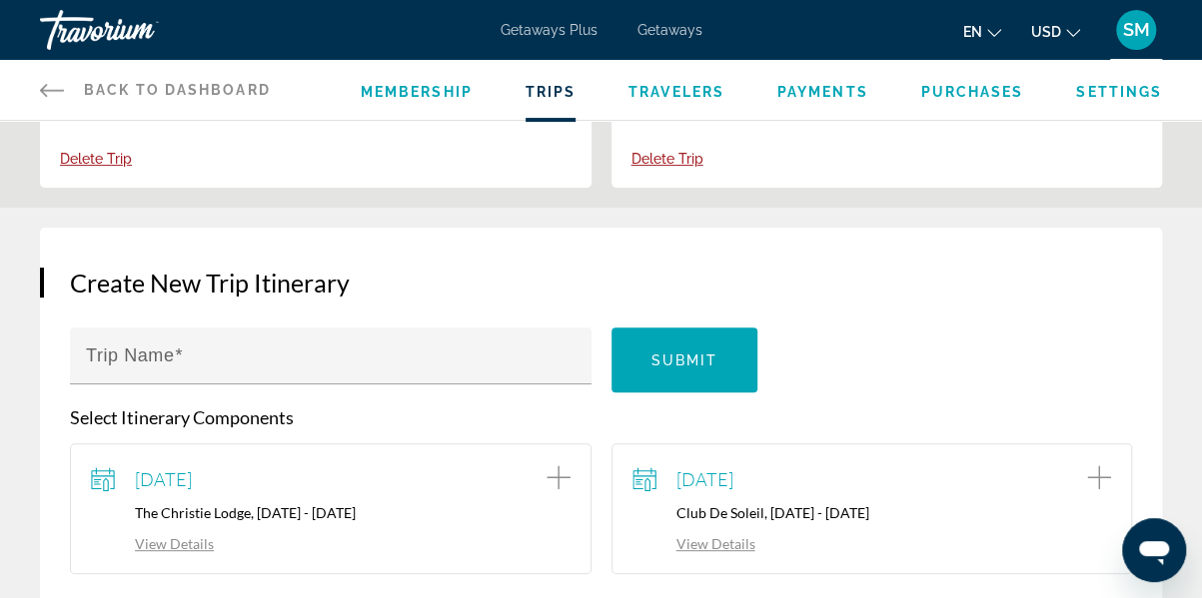
scroll to position [174, 0]
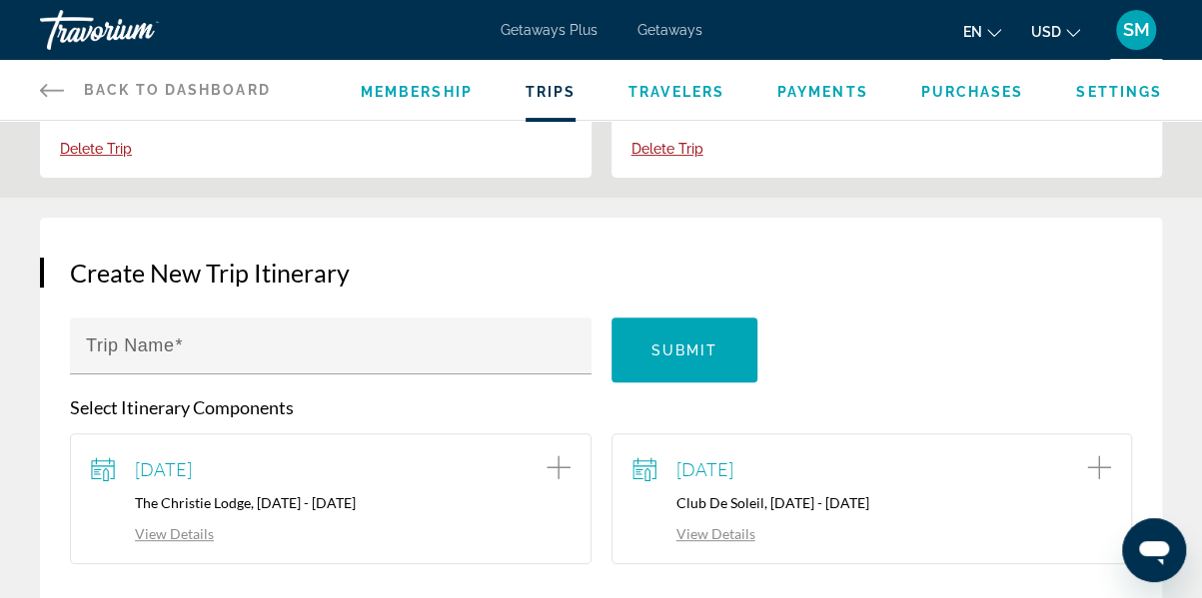
click at [1185, 154] on div "My trips Upcoming Trips Past Trips Colorado Vail Training Delete Trip Las Vegas…" at bounding box center [601, 82] width 1202 height 231
drag, startPoint x: 1185, startPoint y: 154, endPoint x: 1209, endPoint y: 161, distance: 25.0
click at [1202, 161] on html "Skip to main content Getaways Plus Getaways en English Español Français Italian…" at bounding box center [601, 125] width 1202 height 598
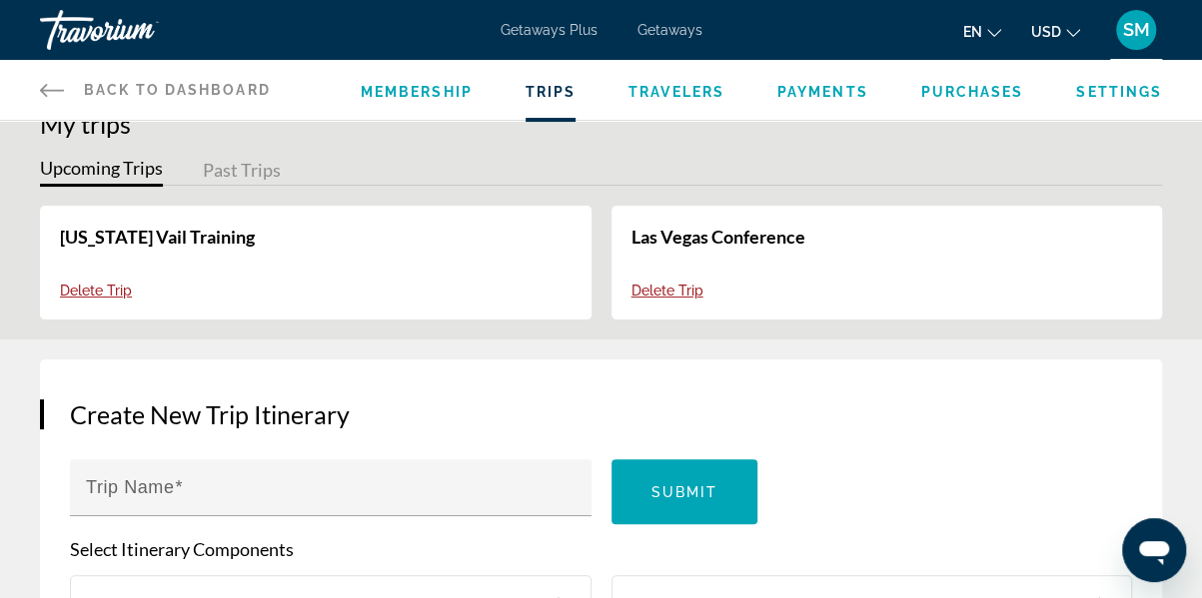
scroll to position [0, 0]
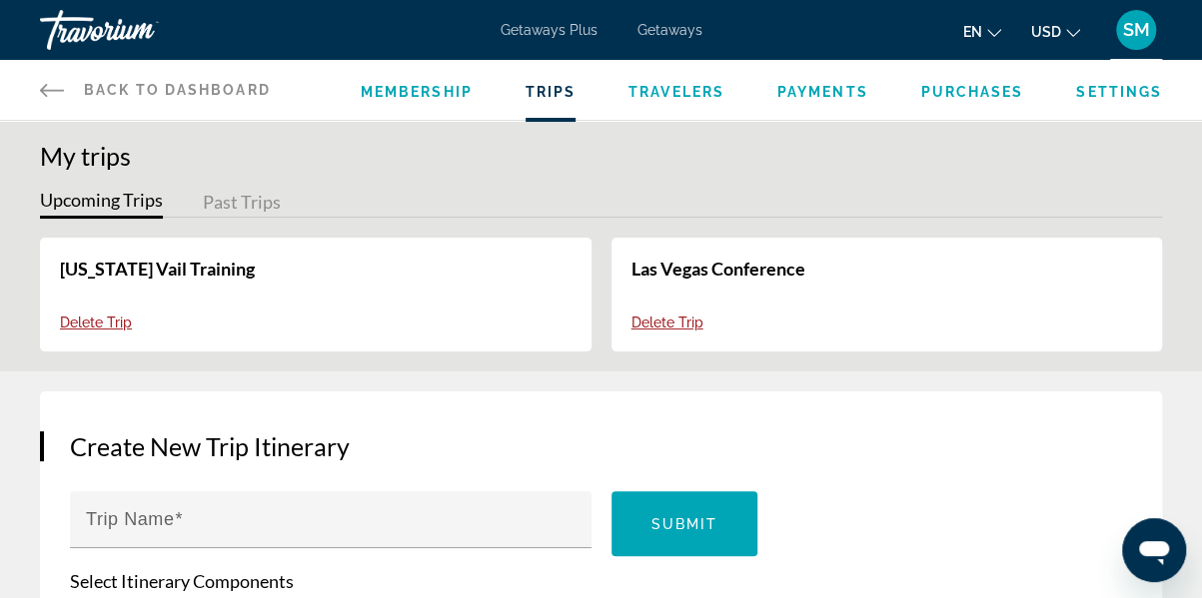
click at [731, 285] on div "Las Vegas Conference" at bounding box center [771, 276] width 280 height 37
click at [731, 275] on link "Las Vegas Conference" at bounding box center [718, 269] width 174 height 22
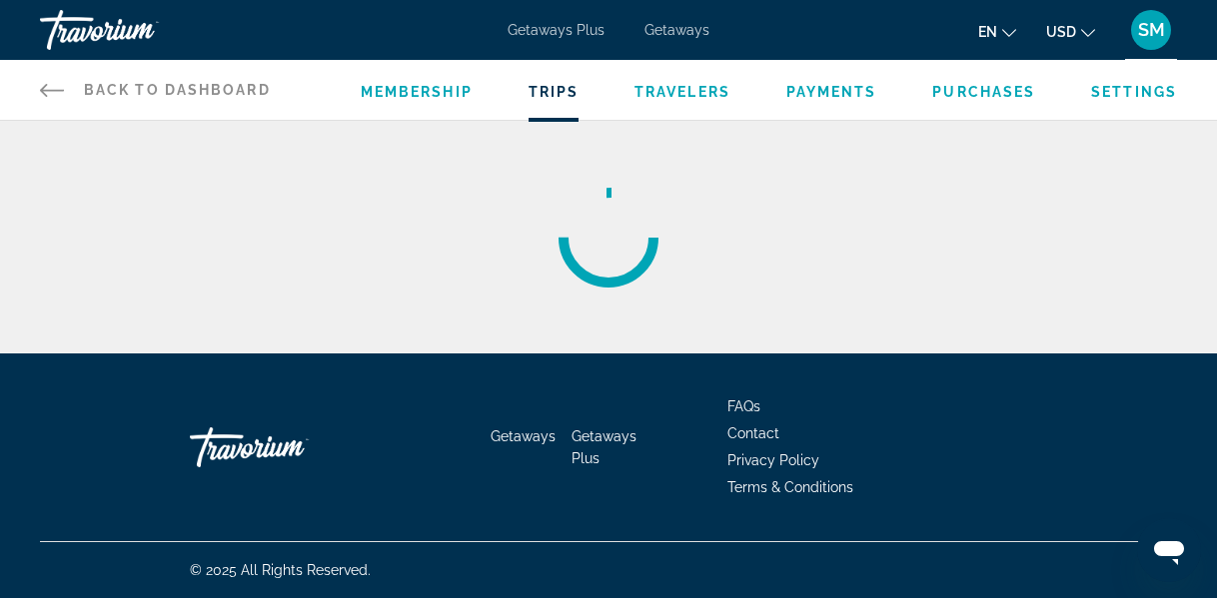
click at [731, 274] on div "Main content" at bounding box center [608, 238] width 1217 height 354
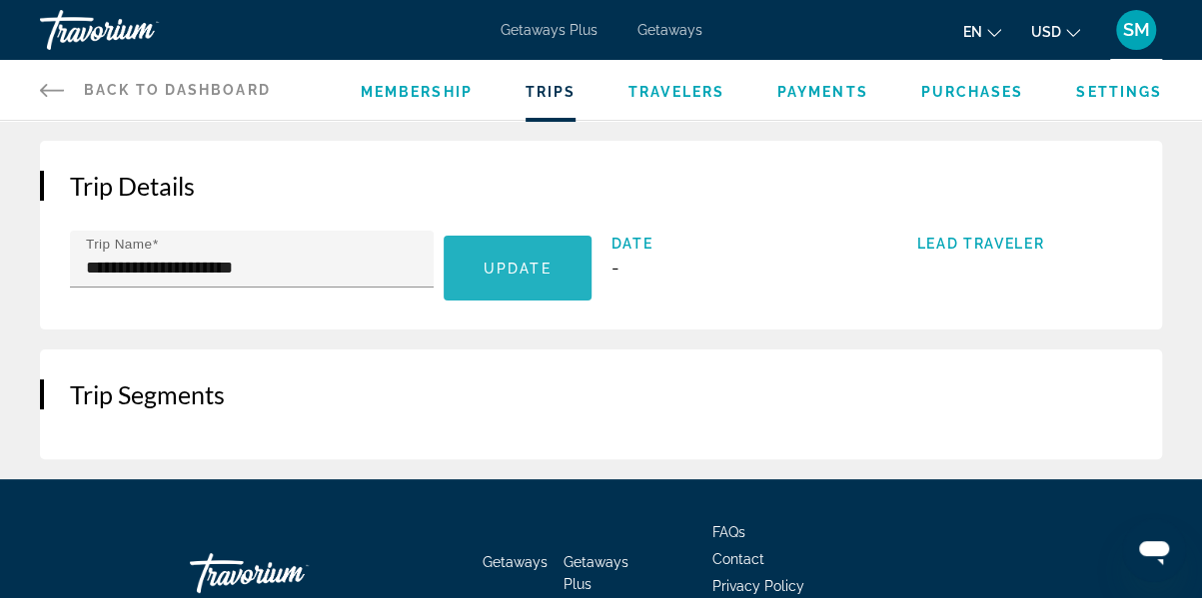
click at [539, 274] on span "Update" at bounding box center [517, 269] width 68 height 16
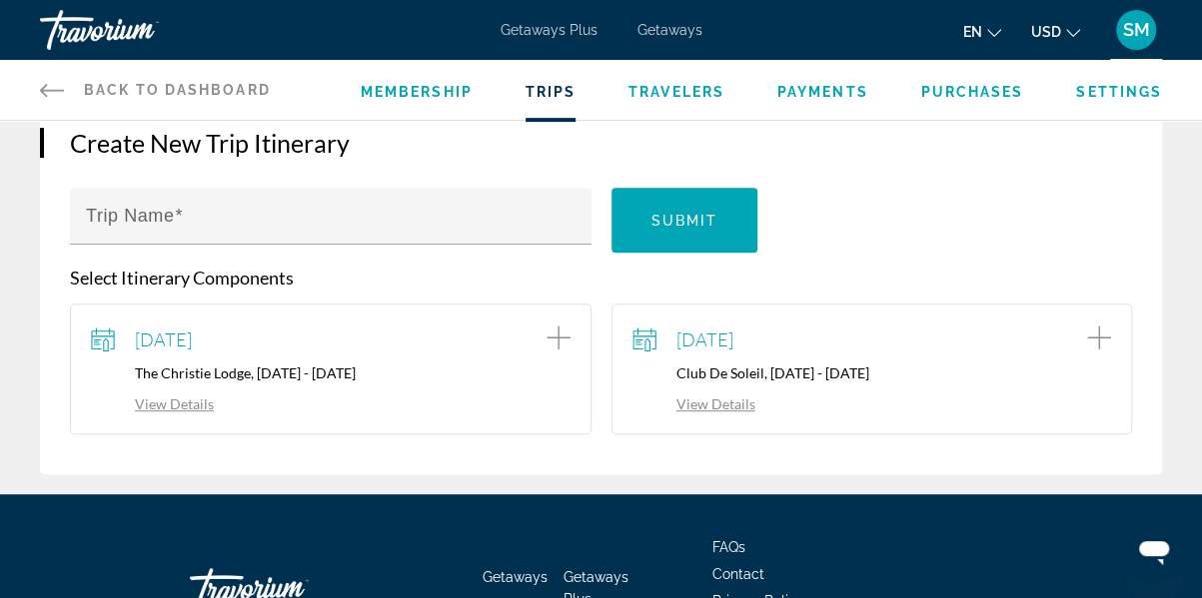
scroll to position [306, 0]
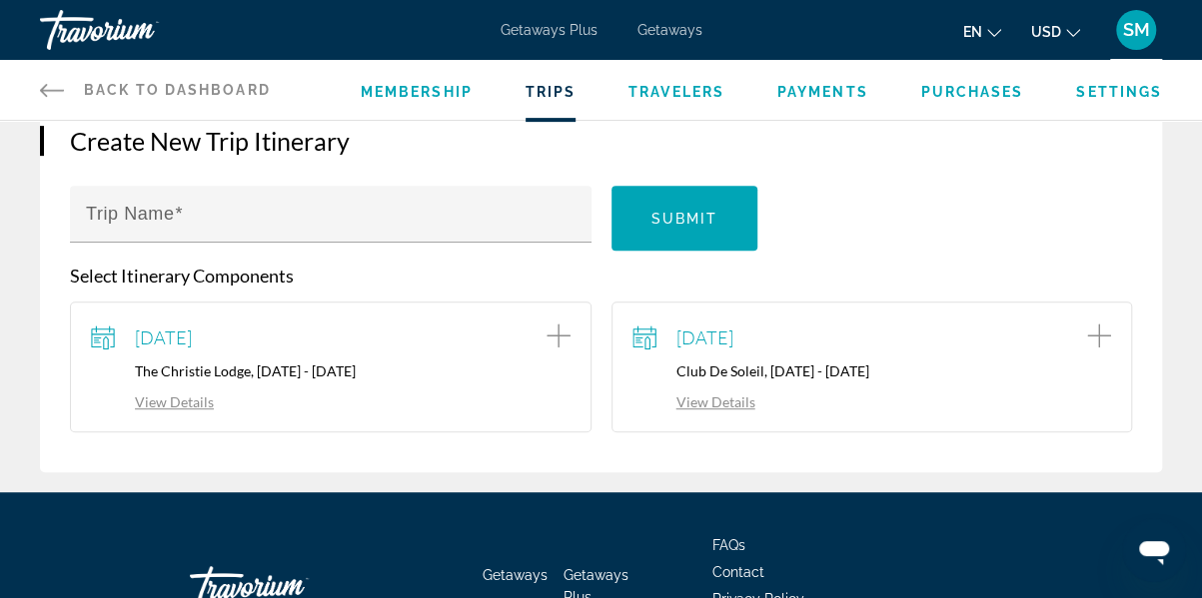
click at [710, 406] on link "View Details" at bounding box center [693, 402] width 123 height 17
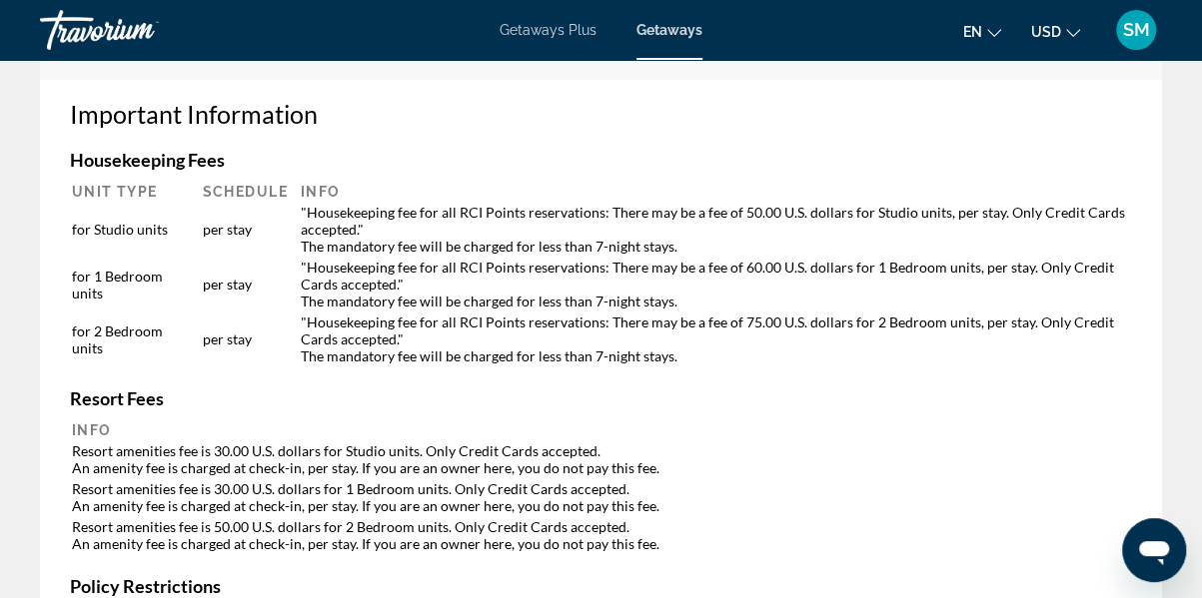
scroll to position [857, 0]
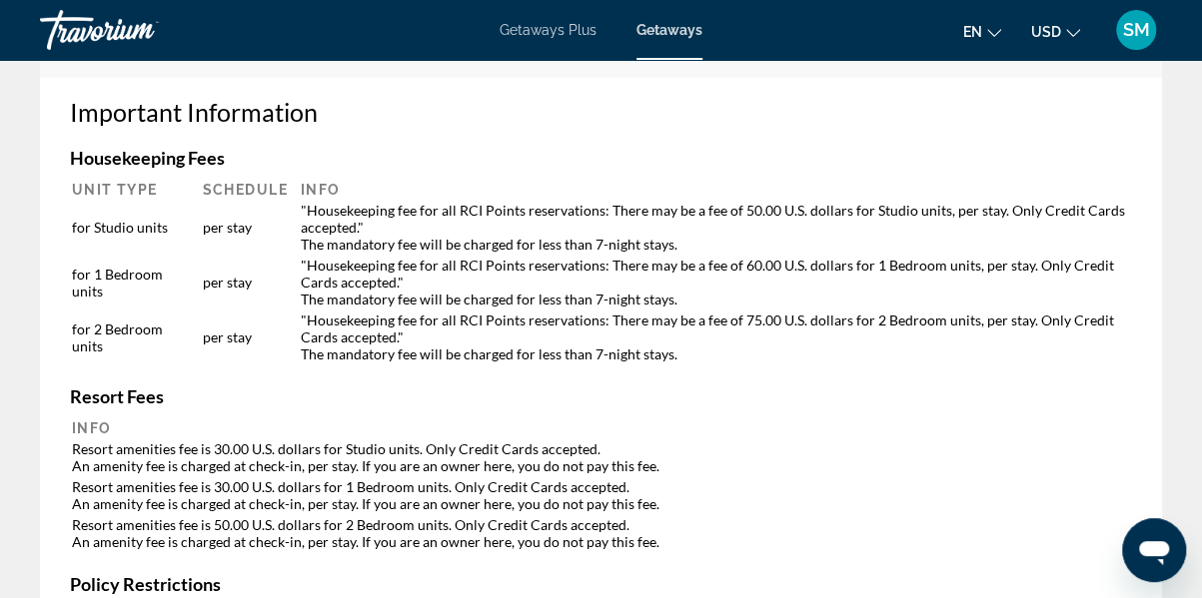
drag, startPoint x: 1177, startPoint y: 365, endPoint x: 683, endPoint y: 383, distance: 493.8
click at [683, 420] on th "Info" at bounding box center [601, 429] width 1058 height 18
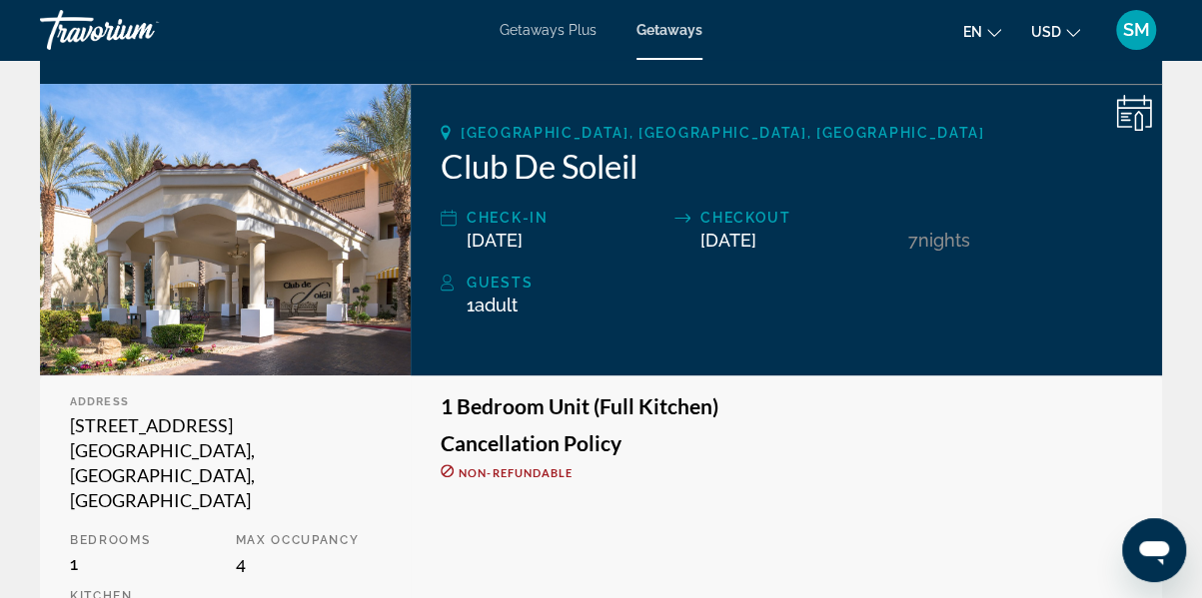
scroll to position [265, 0]
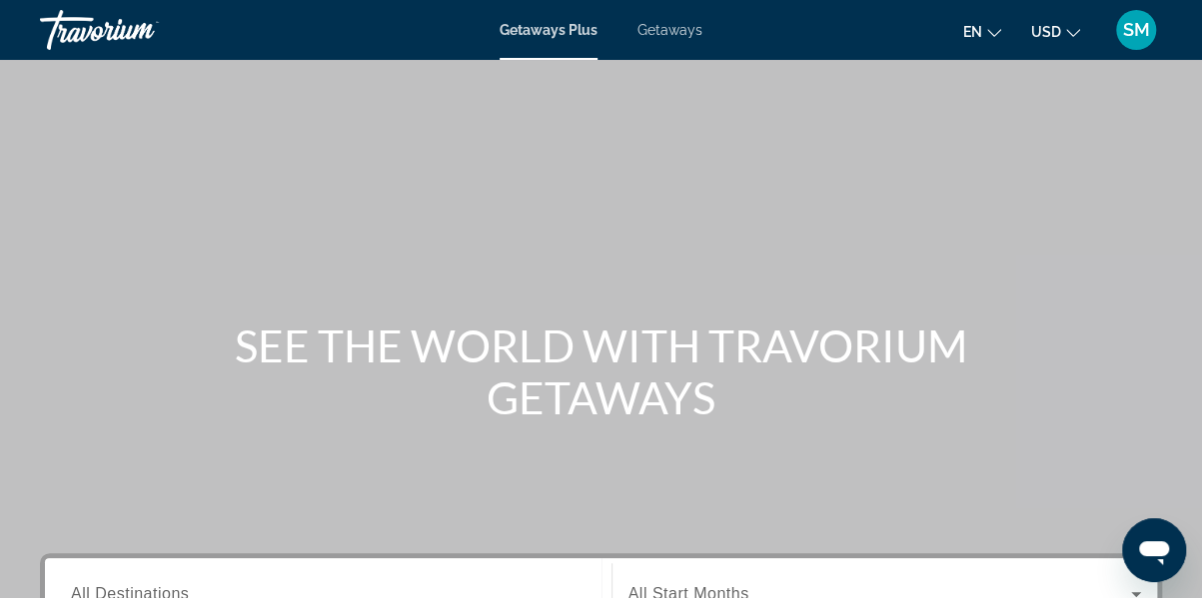
click at [1131, 32] on span "SM" at bounding box center [1136, 30] width 27 height 20
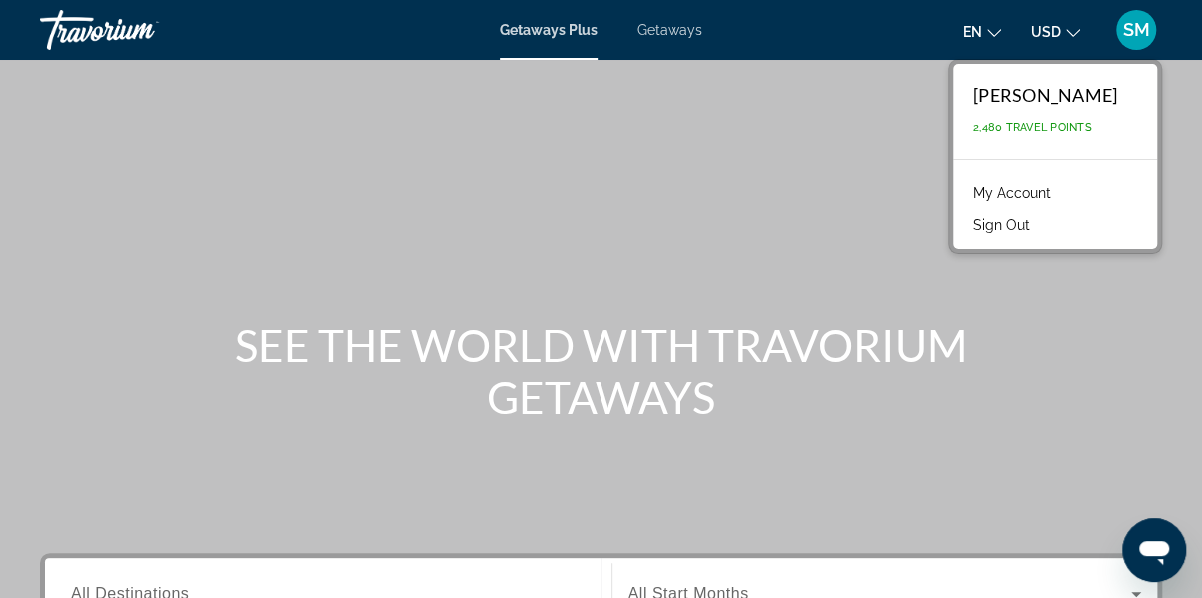
click at [1119, 24] on div "SM" at bounding box center [1136, 30] width 40 height 40
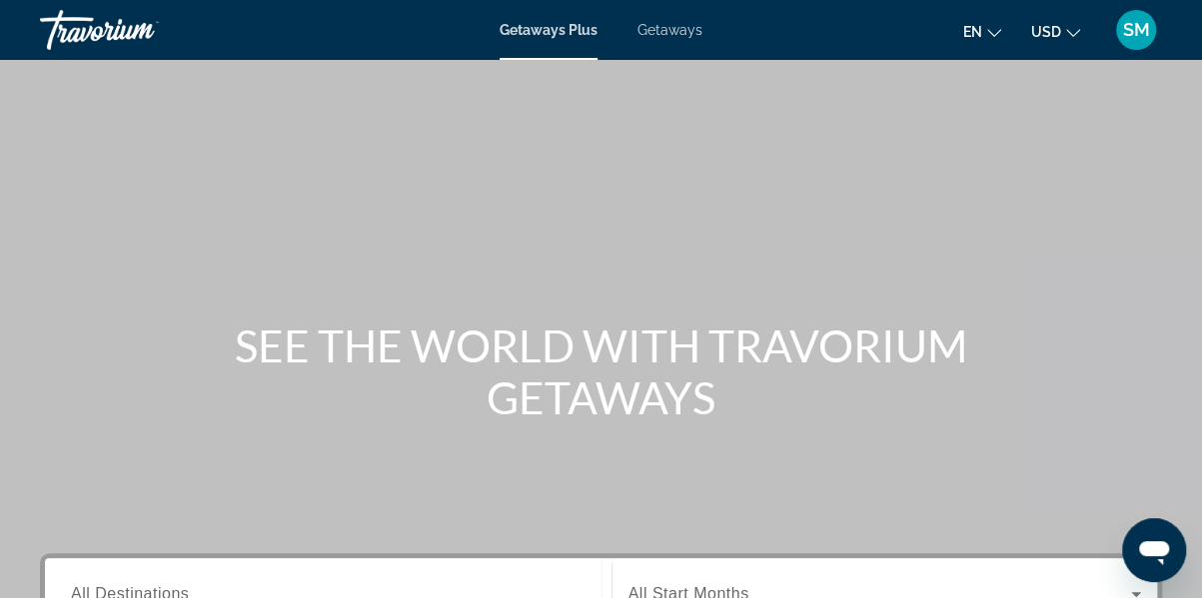
click at [1139, 33] on span "SM" at bounding box center [1136, 30] width 27 height 20
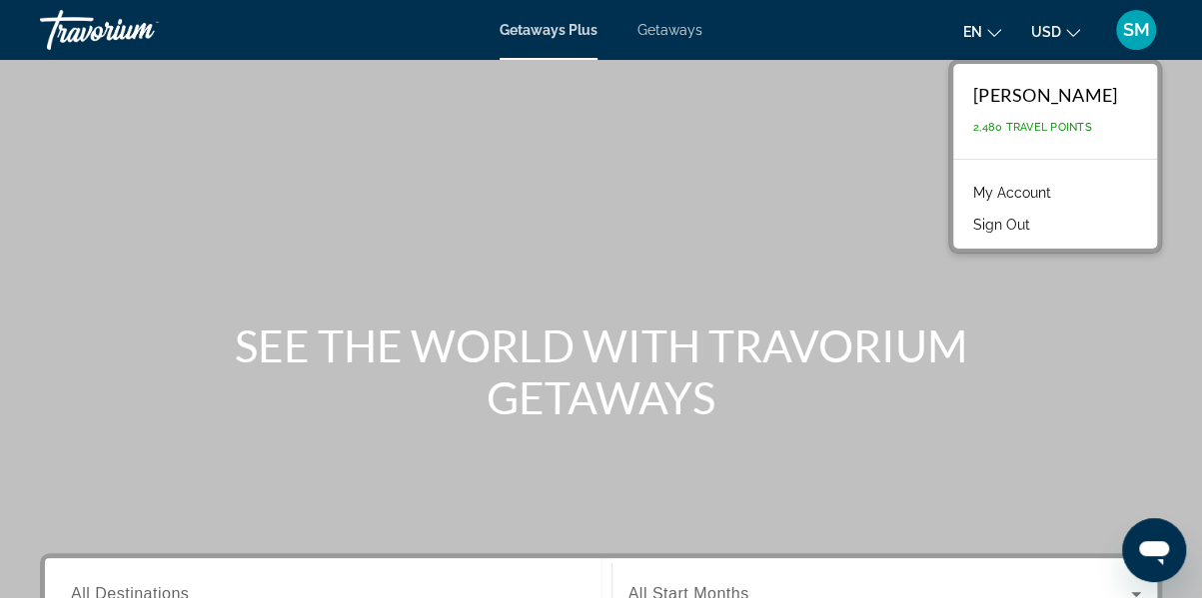
click at [1021, 197] on link "My Account" at bounding box center [1012, 193] width 98 height 26
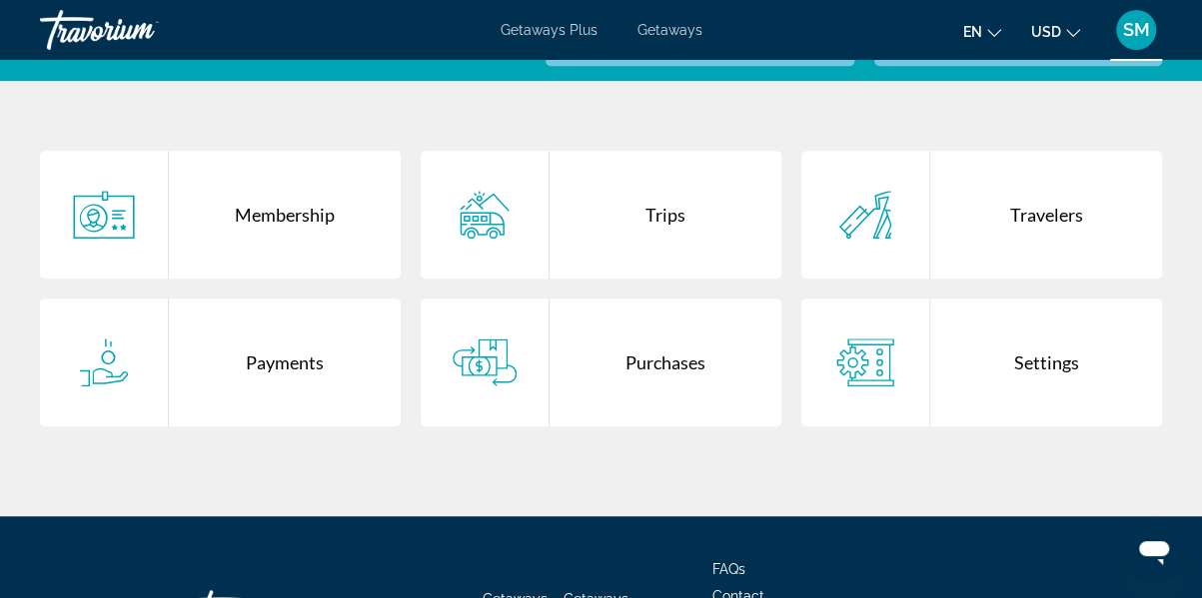
scroll to position [450, 0]
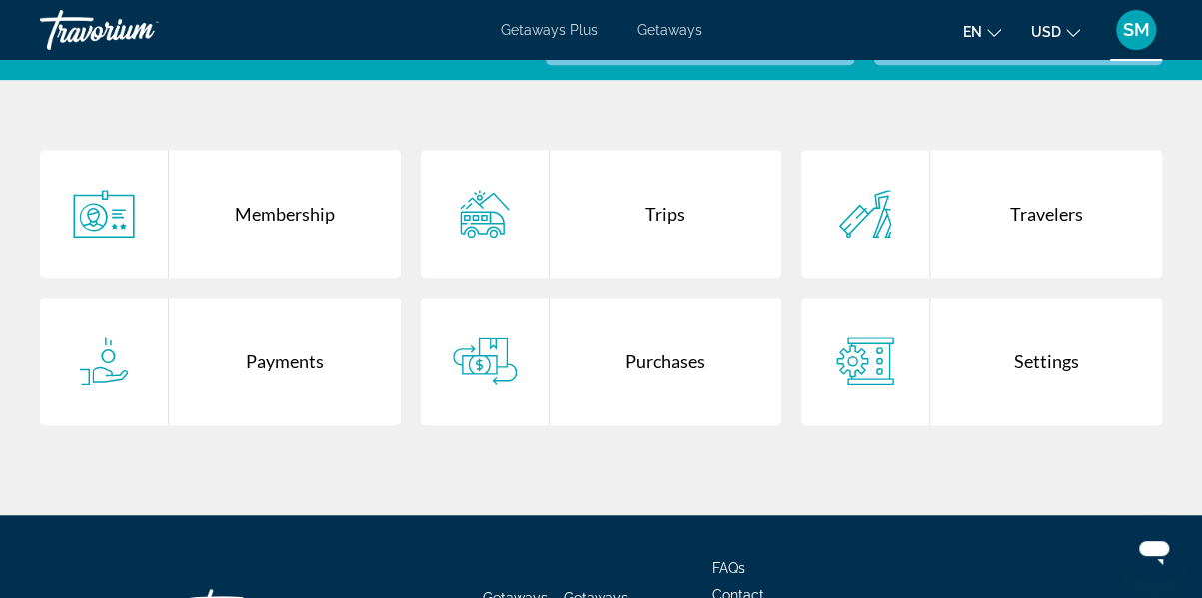
click at [610, 335] on div "Purchases" at bounding box center [665, 362] width 232 height 128
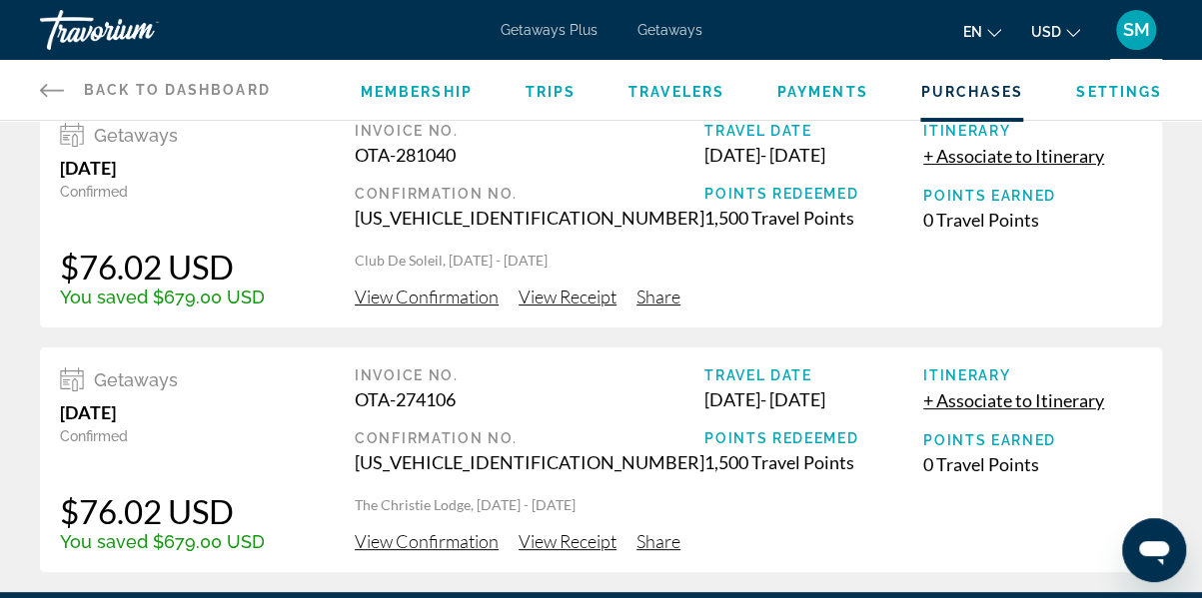
scroll to position [36, 0]
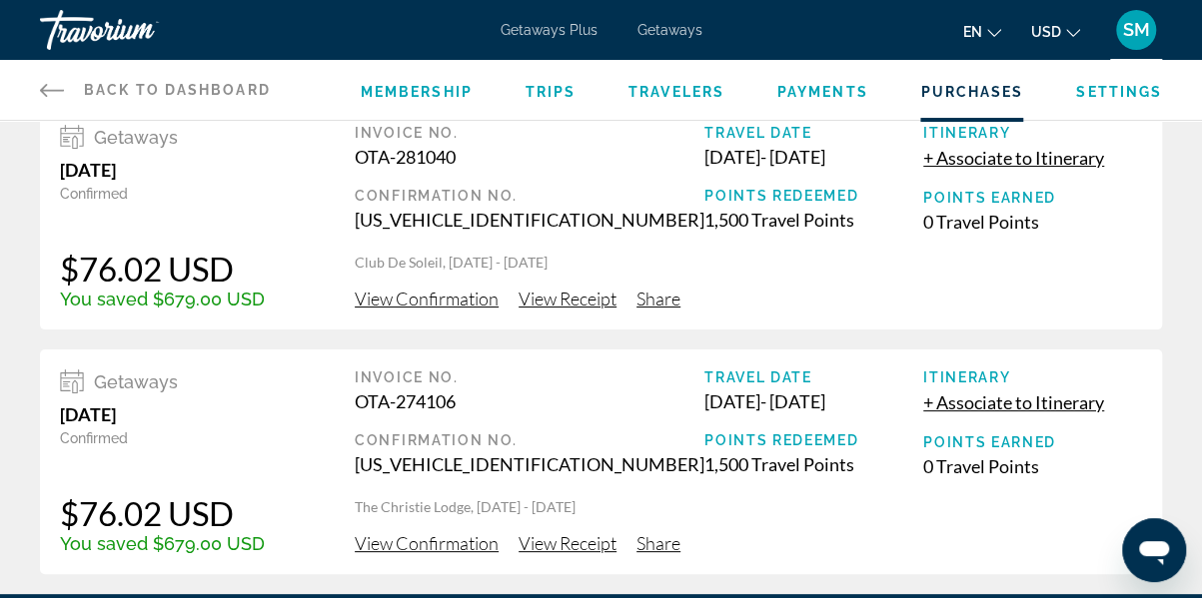
click at [539, 545] on span "View Receipt" at bounding box center [567, 543] width 98 height 22
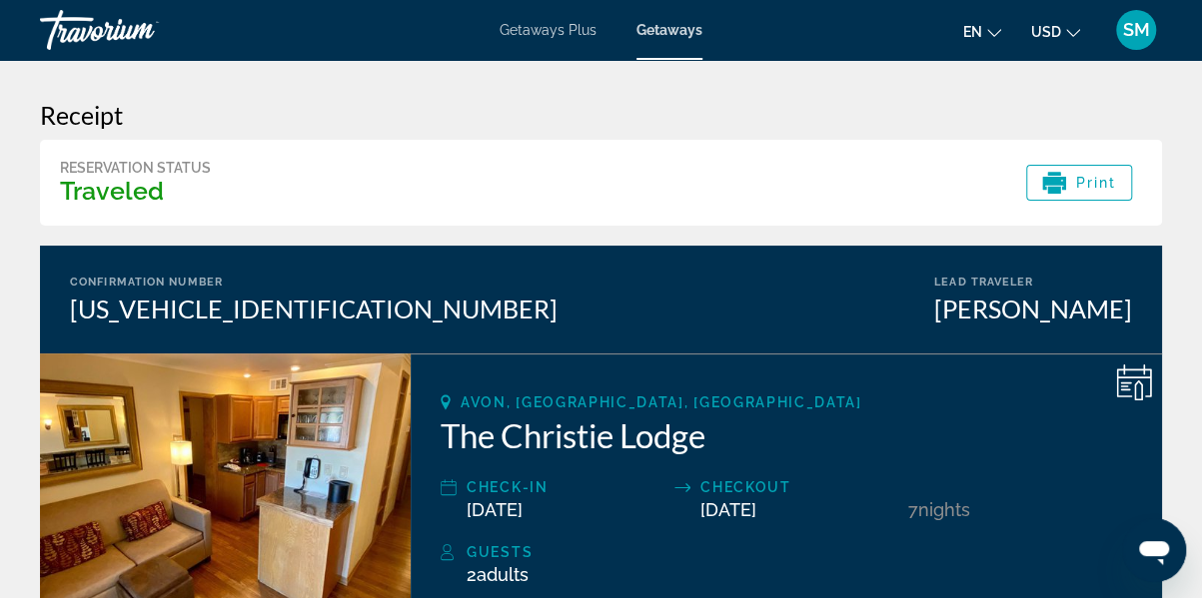
drag, startPoint x: 1208, startPoint y: 73, endPoint x: 1135, endPoint y: 37, distance: 81.3
click at [1135, 37] on span "SM" at bounding box center [1136, 30] width 27 height 20
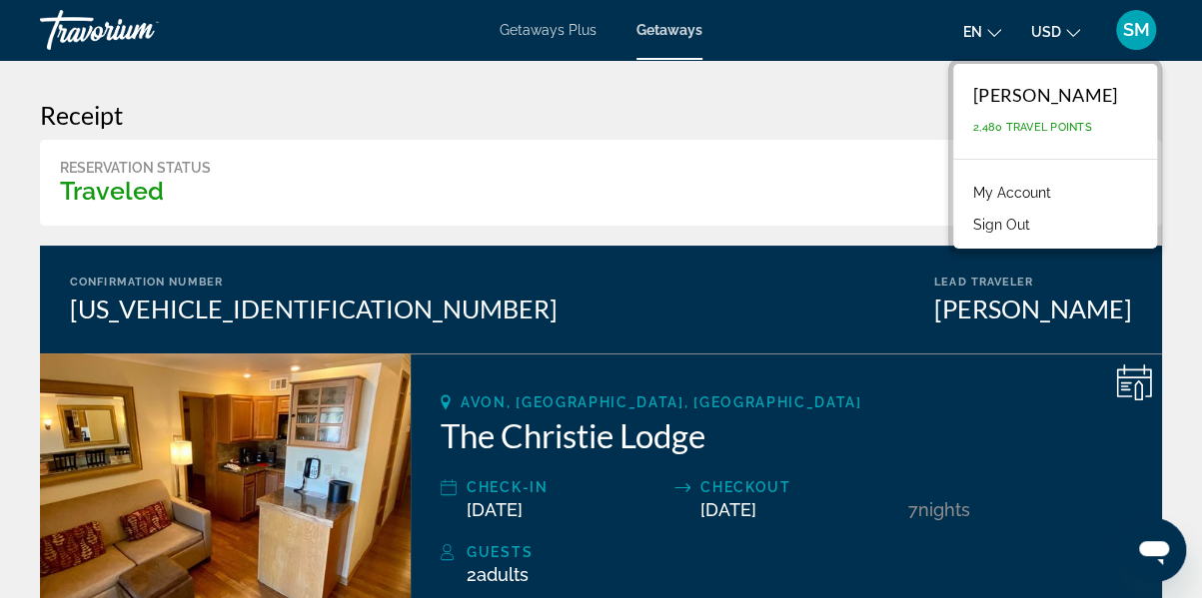
click at [1029, 192] on link "My Account" at bounding box center [1012, 193] width 98 height 26
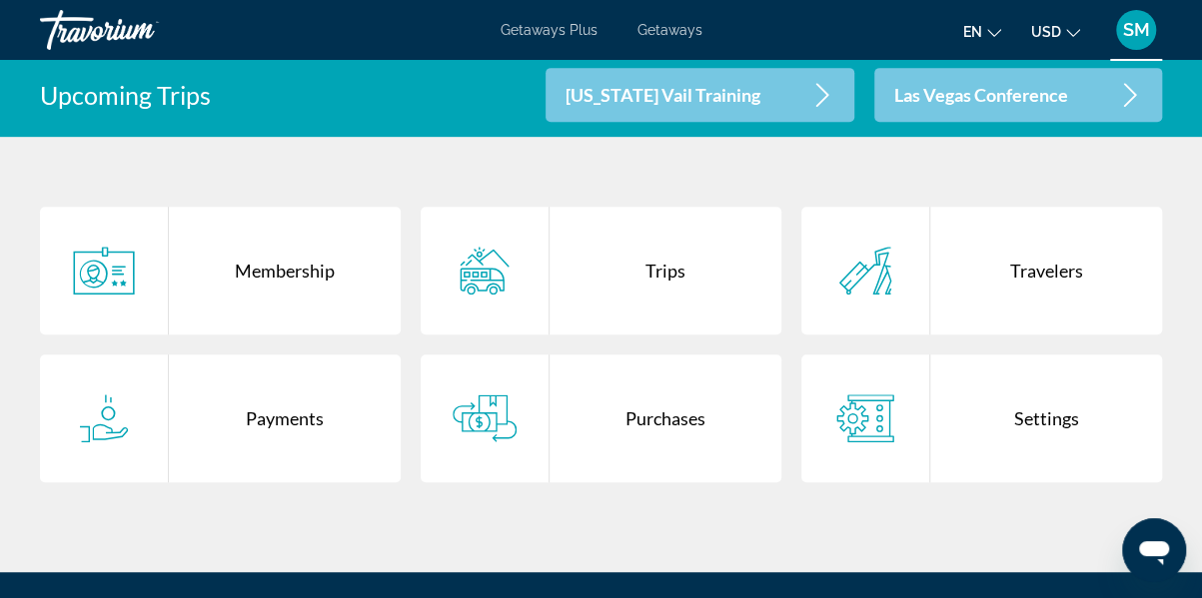
scroll to position [423, 0]
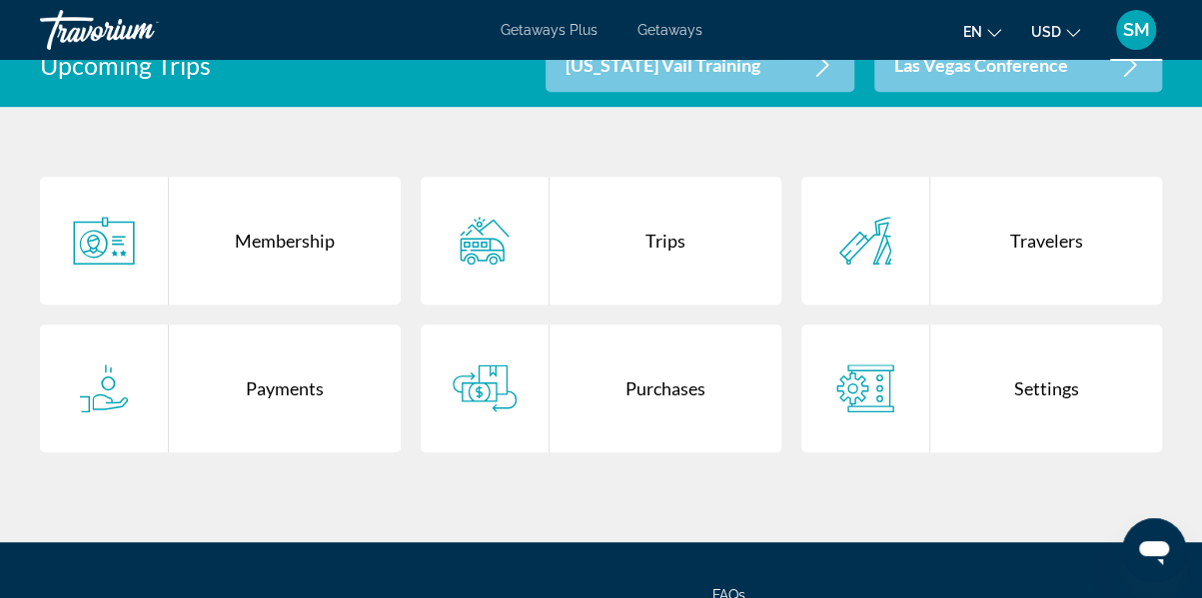
click at [656, 403] on div "Purchases" at bounding box center [665, 389] width 232 height 128
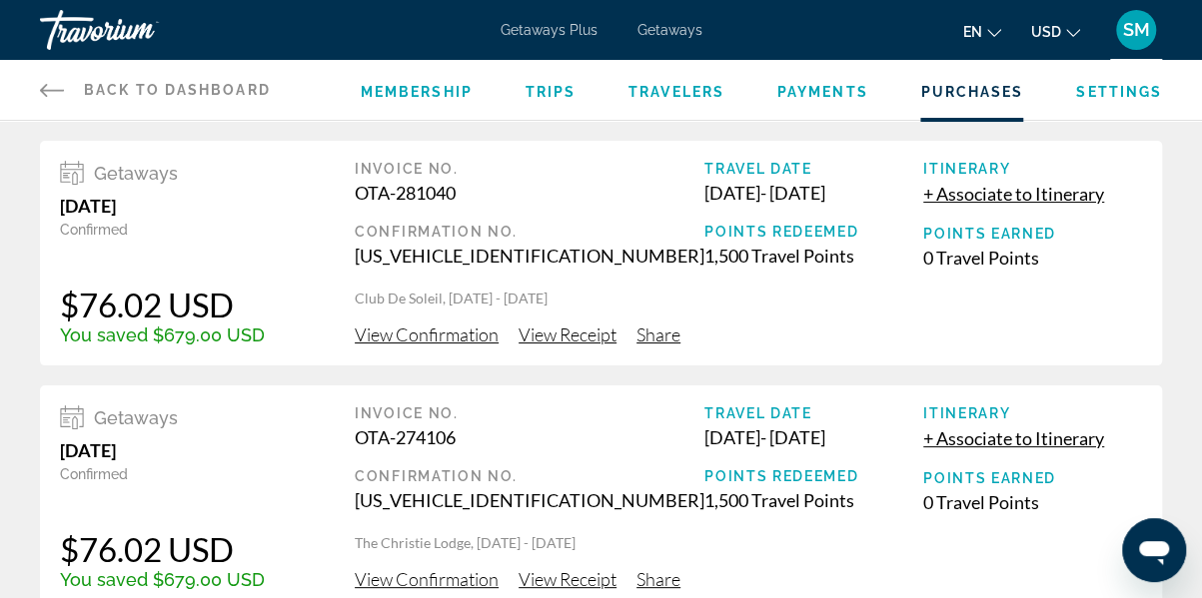
click at [526, 25] on span "Getaways Plus" at bounding box center [548, 30] width 97 height 16
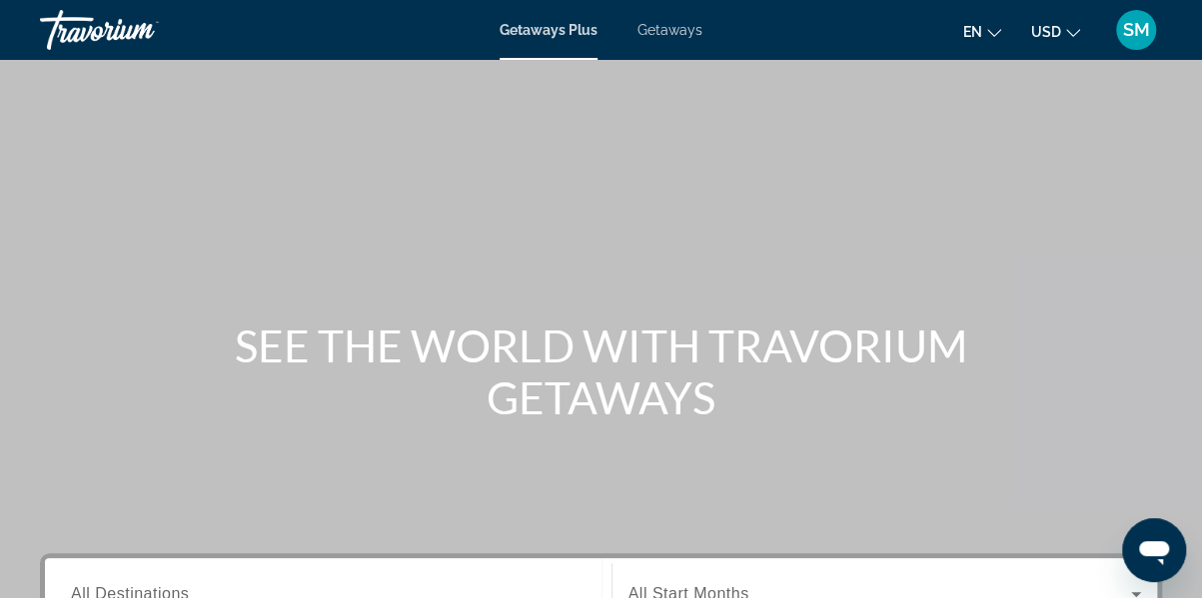
click at [1141, 29] on span "SM" at bounding box center [1136, 30] width 27 height 20
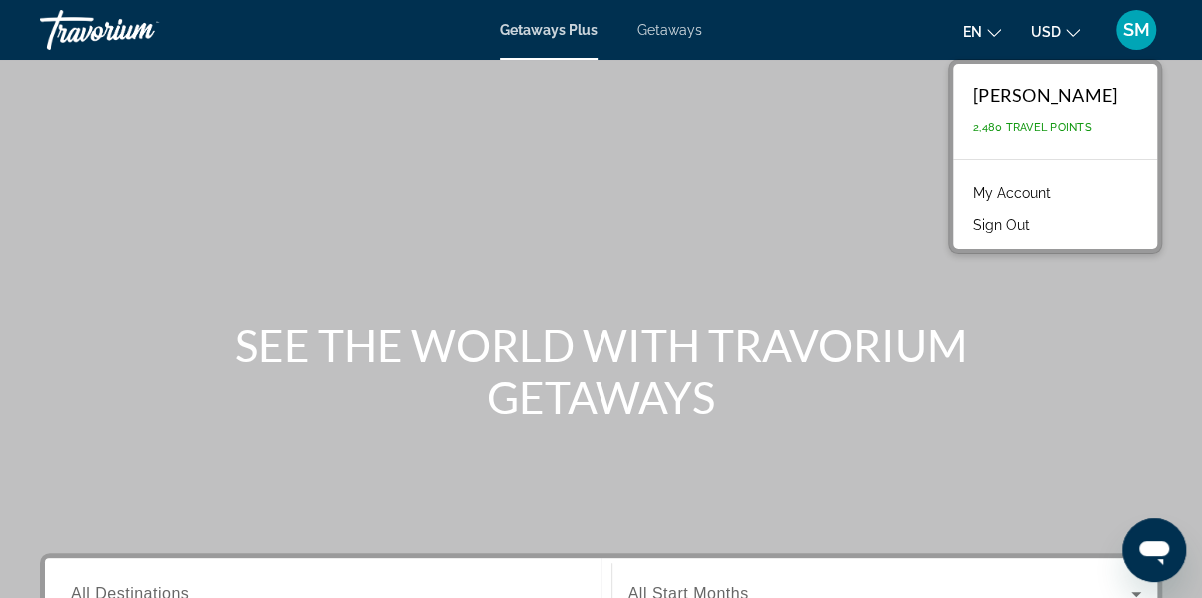
click at [1057, 197] on link "My Account" at bounding box center [1012, 193] width 98 height 26
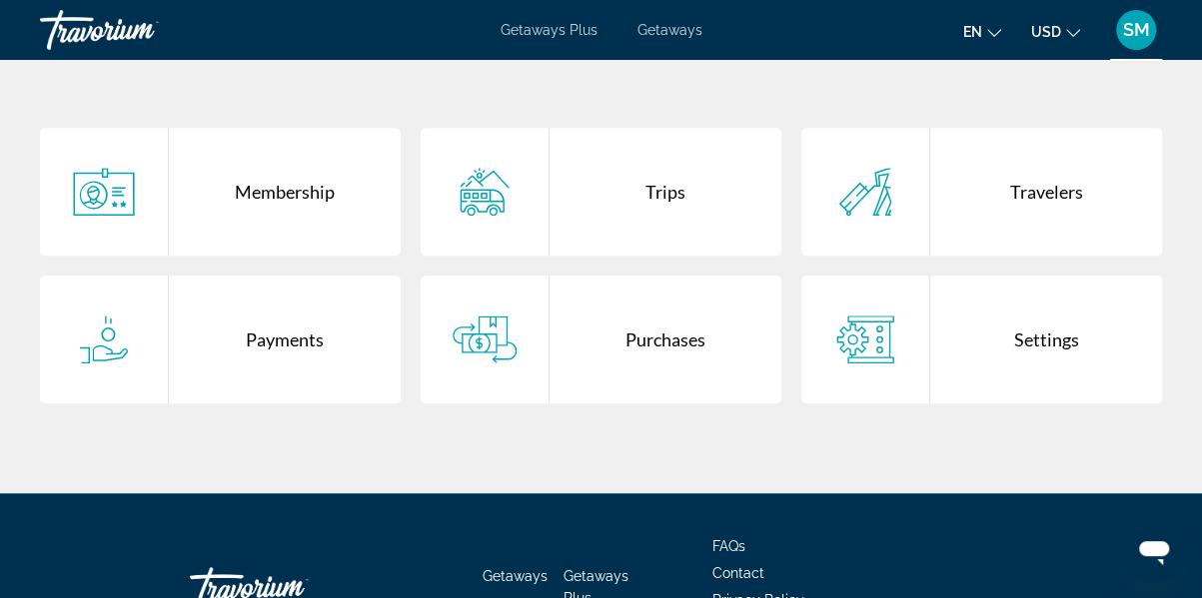
scroll to position [610, 0]
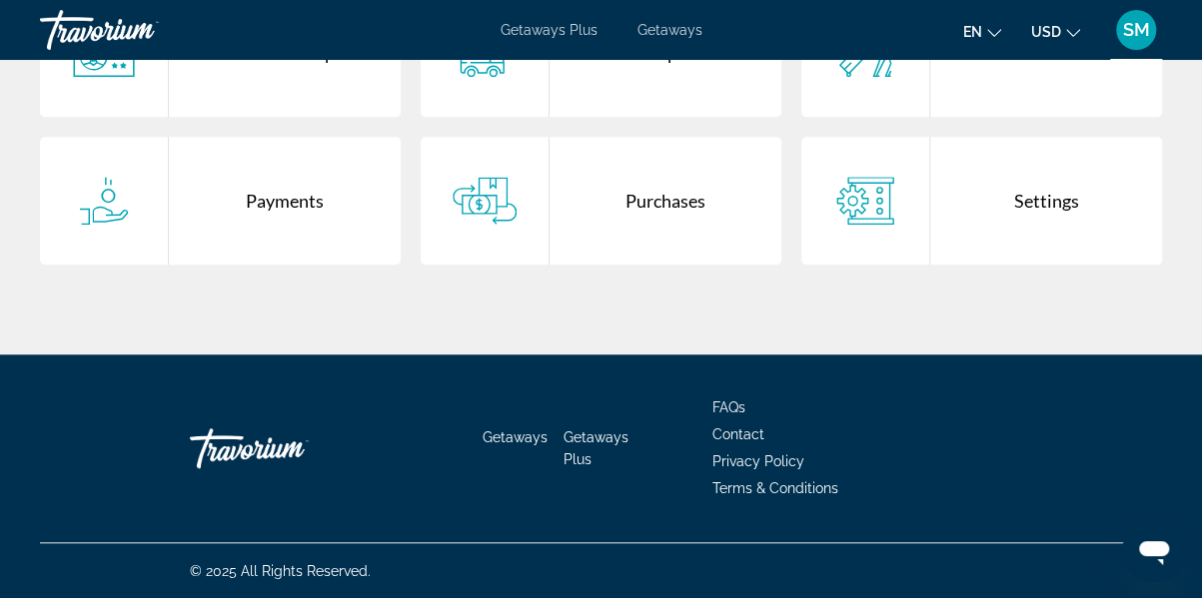
click at [639, 214] on div "Purchases" at bounding box center [665, 201] width 232 height 128
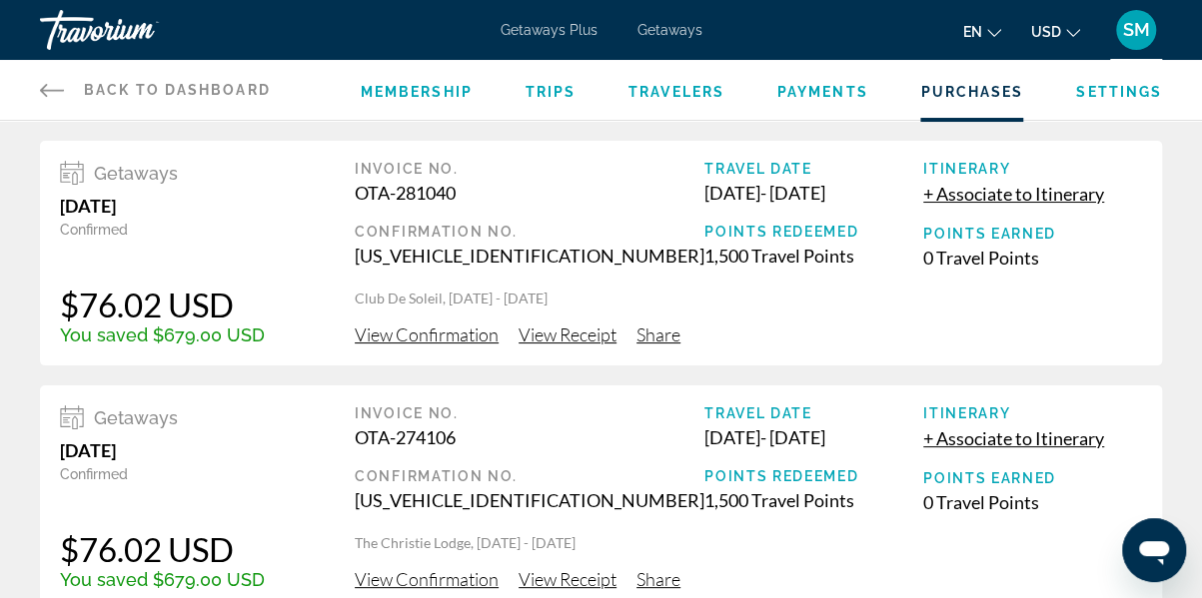
click at [821, 94] on span "Payments" at bounding box center [822, 92] width 91 height 16
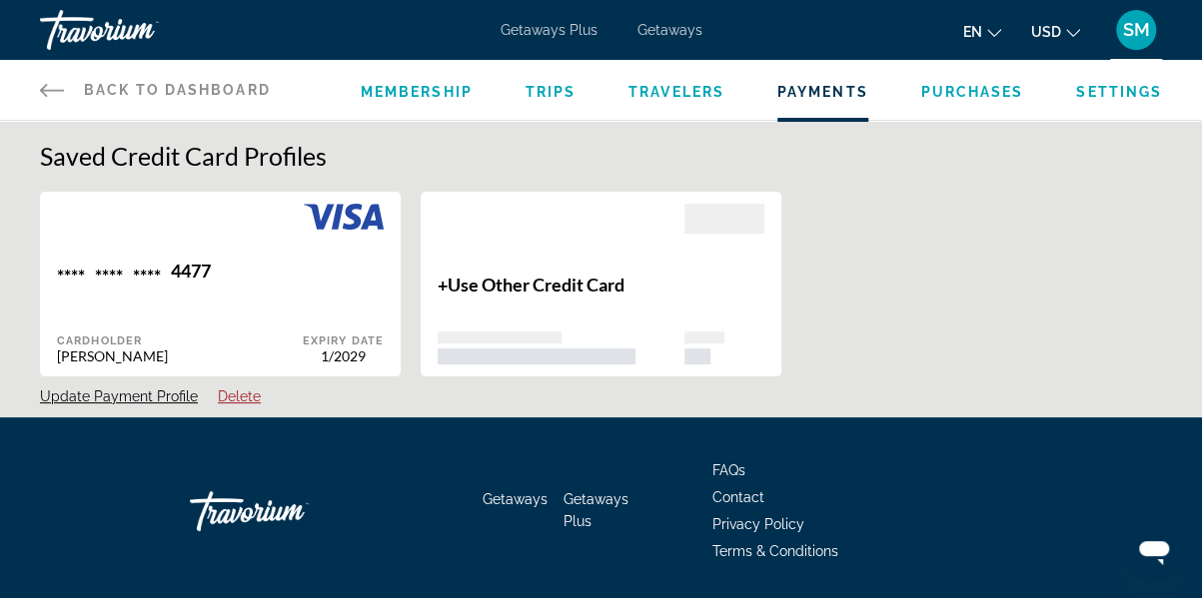
click at [678, 97] on span "Travelers" at bounding box center [676, 92] width 96 height 16
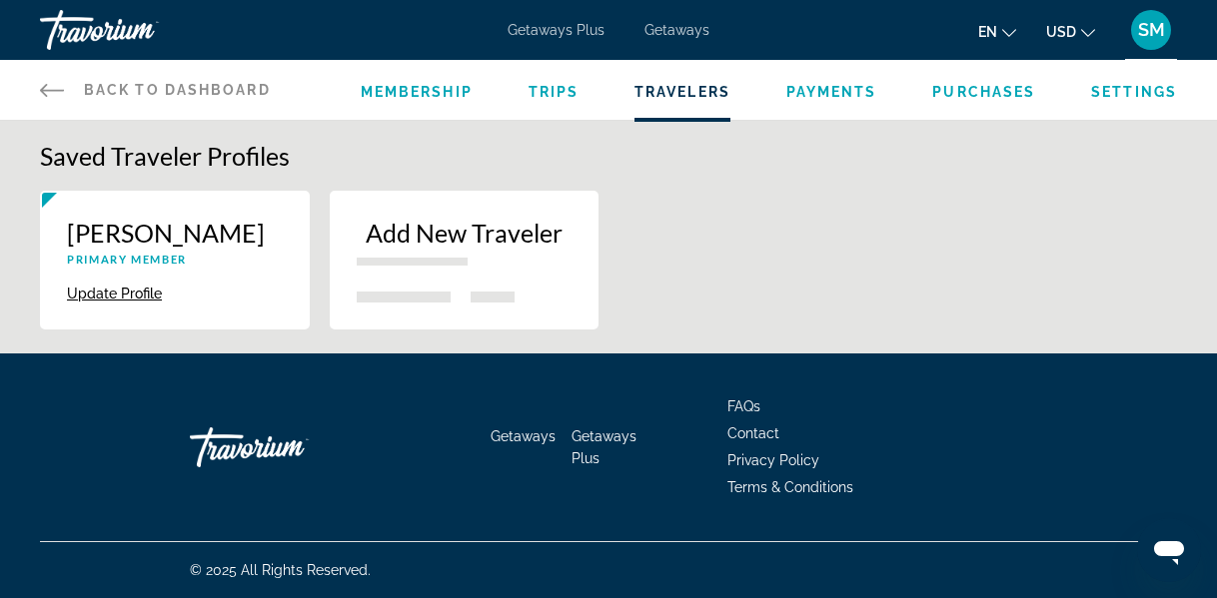
click at [1135, 87] on span "Settings" at bounding box center [1134, 92] width 86 height 16
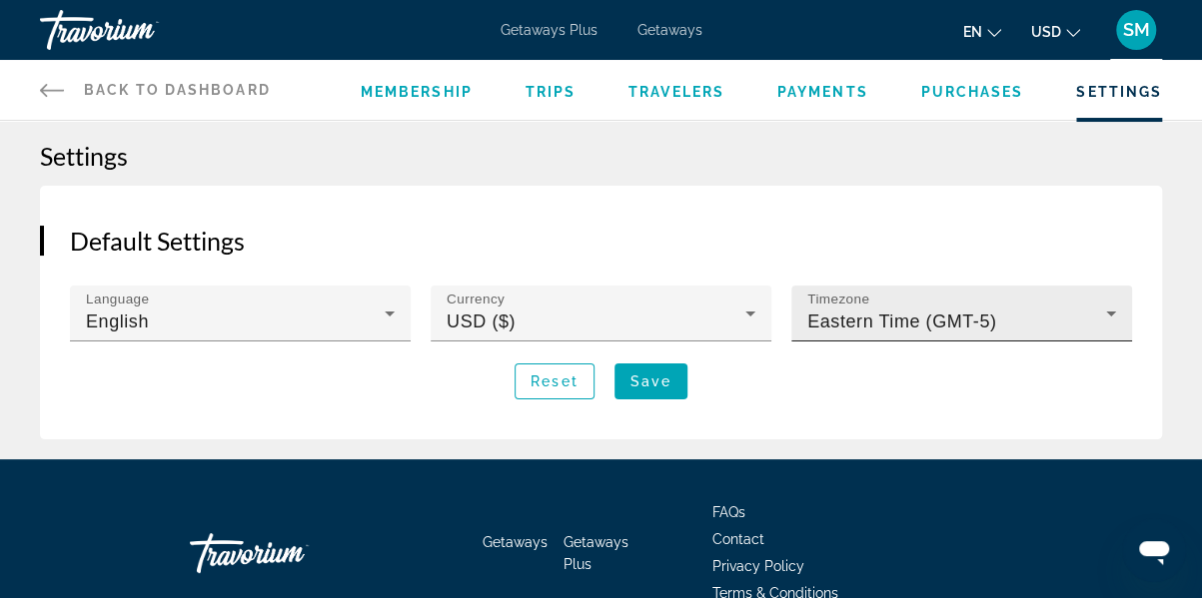
click at [1109, 315] on icon "Main content" at bounding box center [1111, 314] width 10 height 5
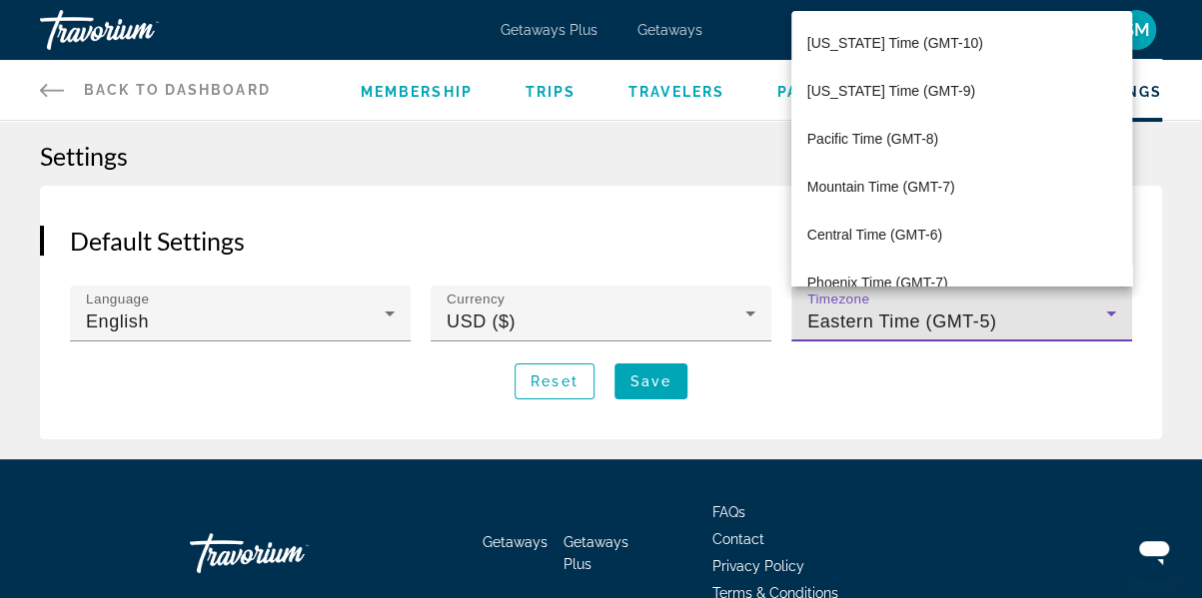
scroll to position [69, 0]
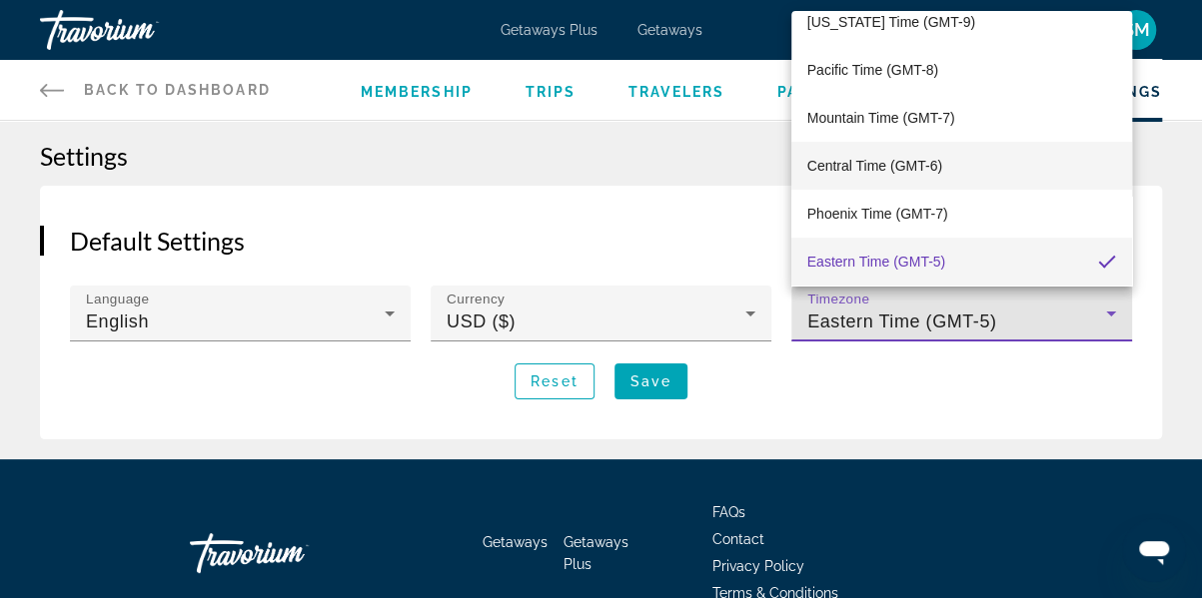
click at [1027, 171] on mat-option "Central Time (GMT-6)" at bounding box center [961, 166] width 341 height 48
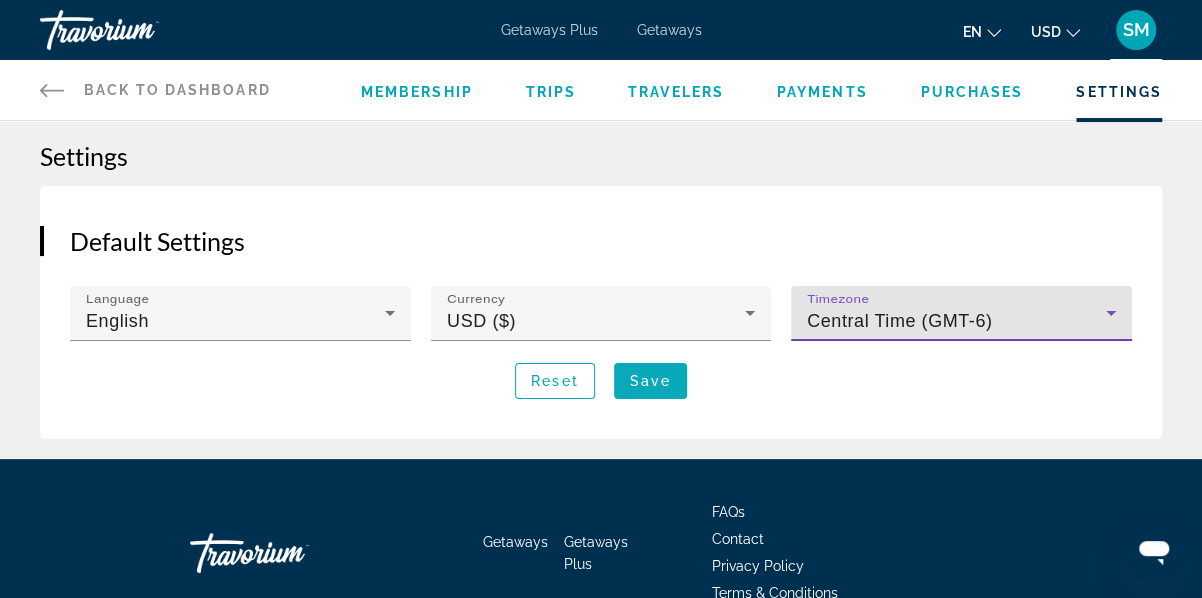
click at [669, 382] on span "Save" at bounding box center [650, 382] width 41 height 16
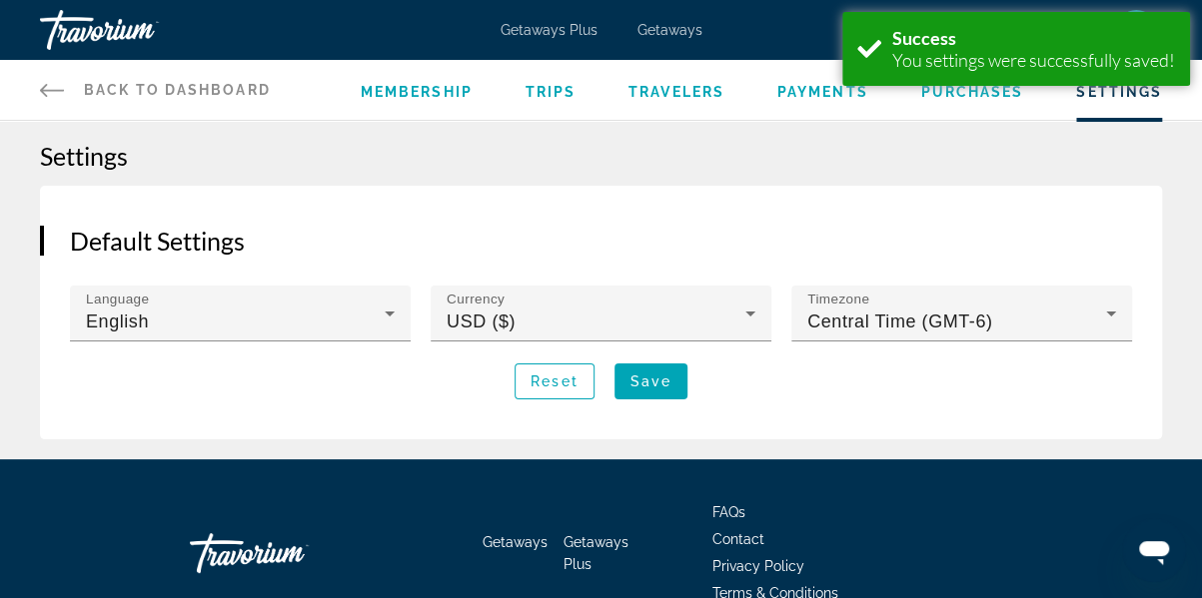
click at [400, 85] on span "Membership" at bounding box center [417, 92] width 112 height 16
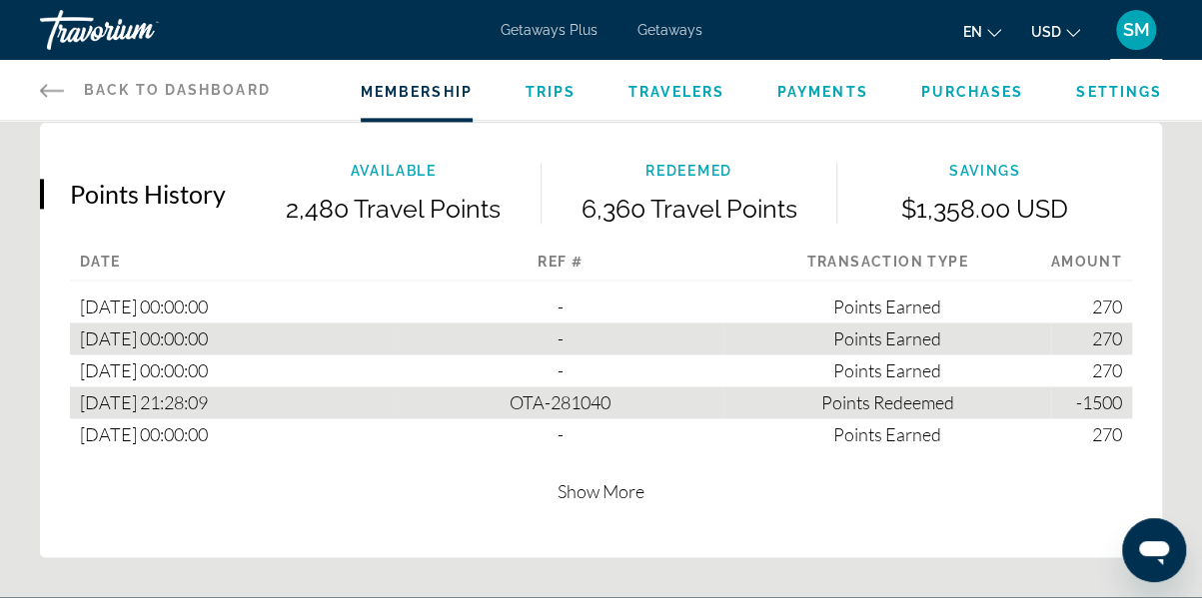
scroll to position [1187, 0]
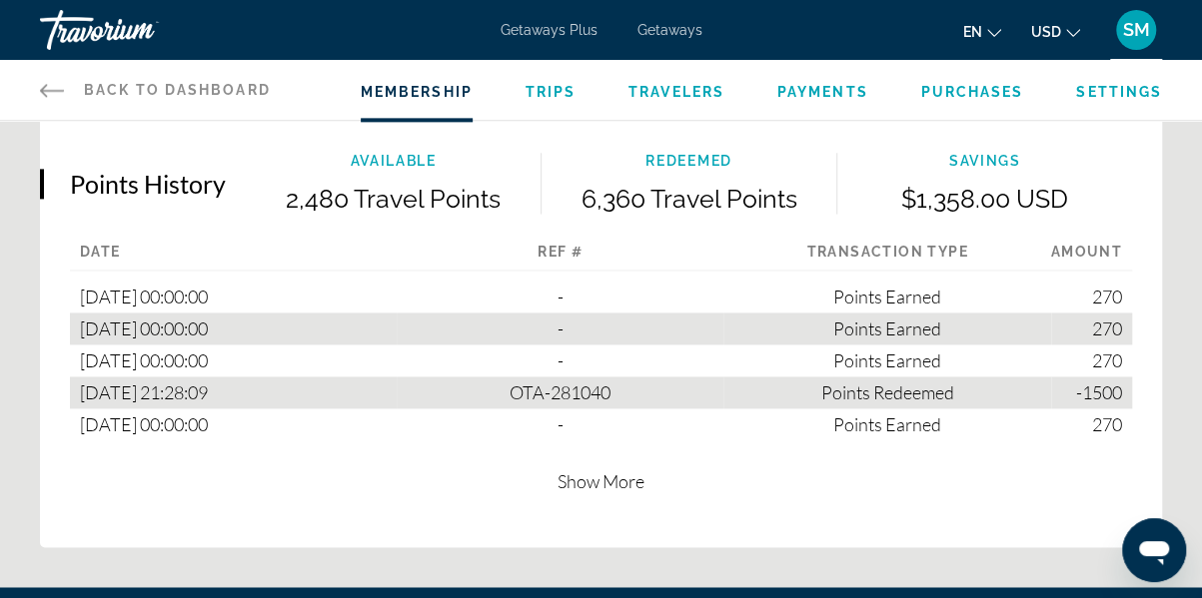
click at [616, 477] on span "Show More" at bounding box center [600, 481] width 87 height 22
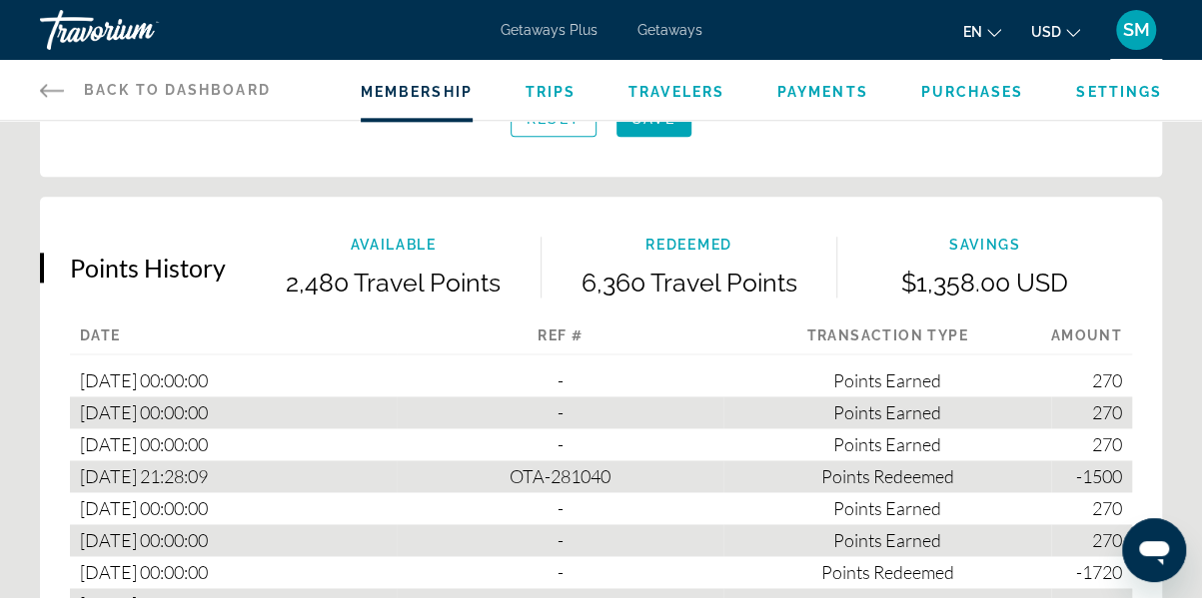
scroll to position [1106, 0]
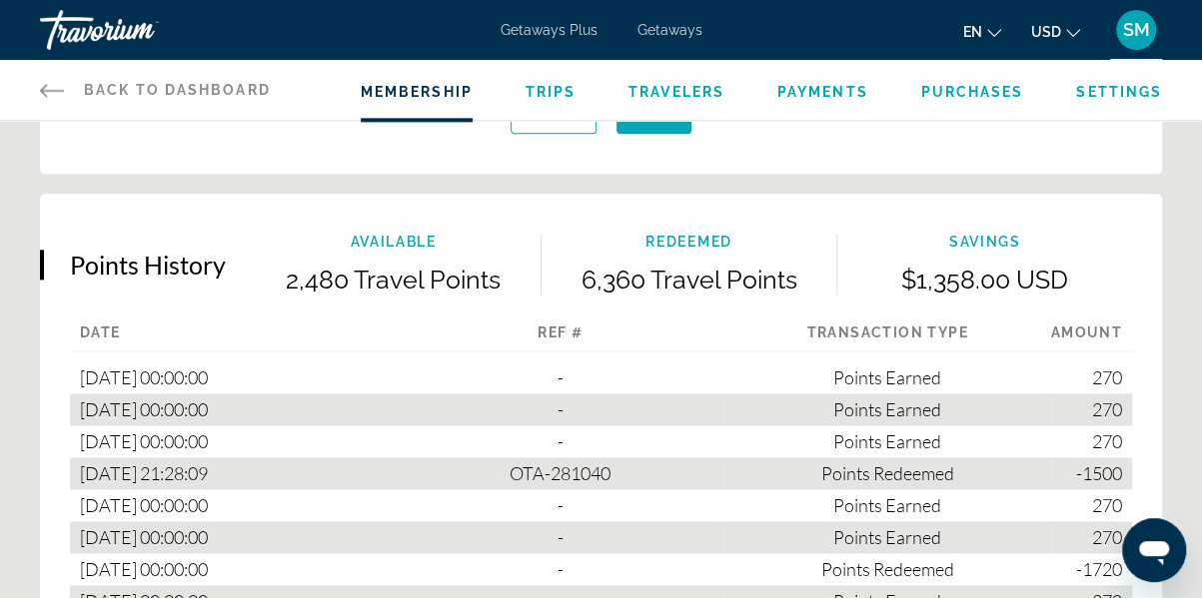
drag, startPoint x: 1191, startPoint y: 327, endPoint x: 1166, endPoint y: 407, distance: 83.7
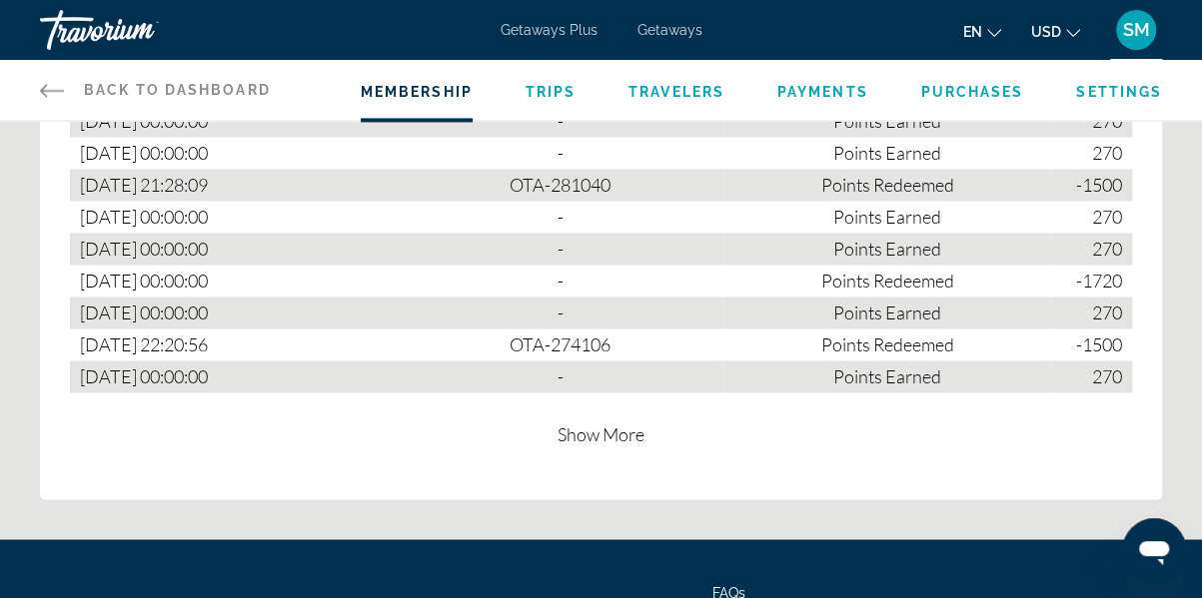
scroll to position [1400, 0]
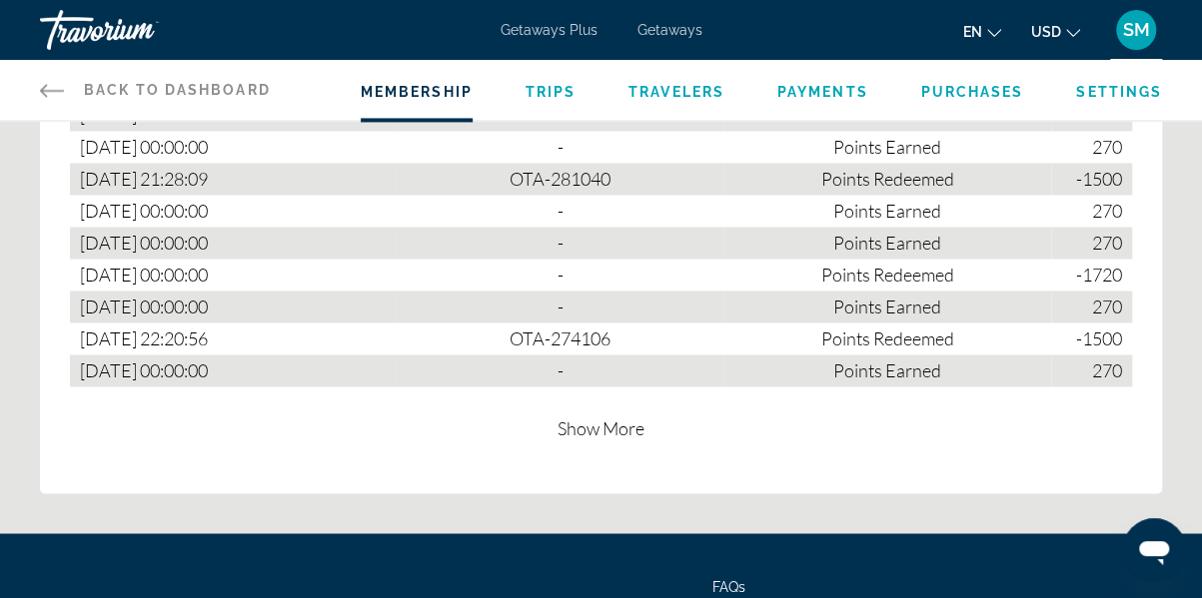
click at [600, 429] on span "Show More" at bounding box center [600, 428] width 87 height 22
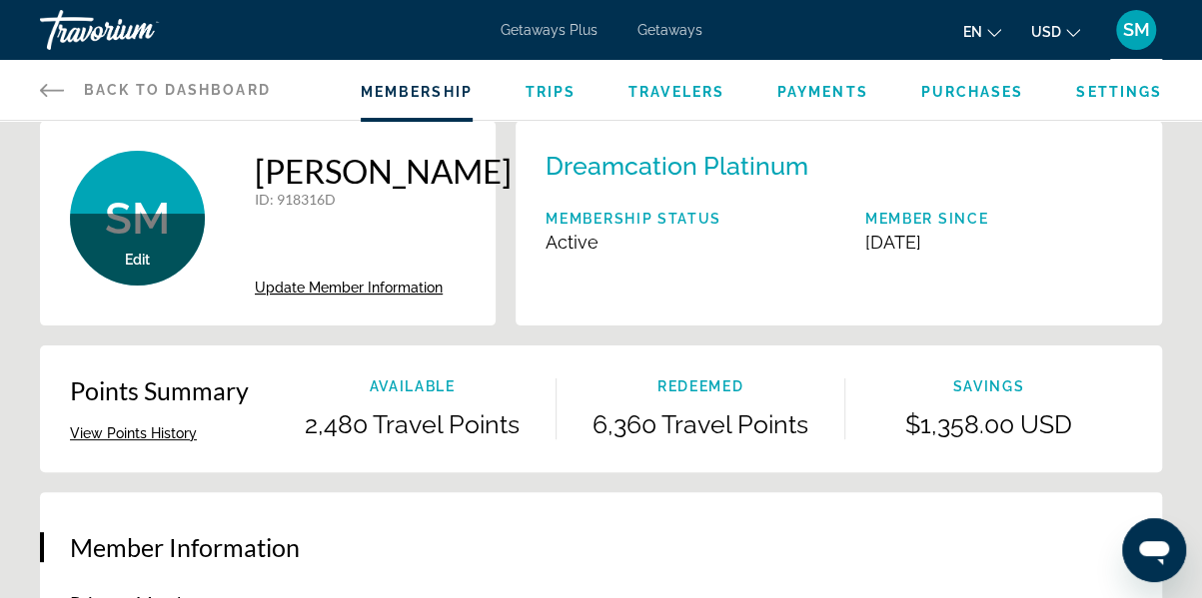
scroll to position [0, 0]
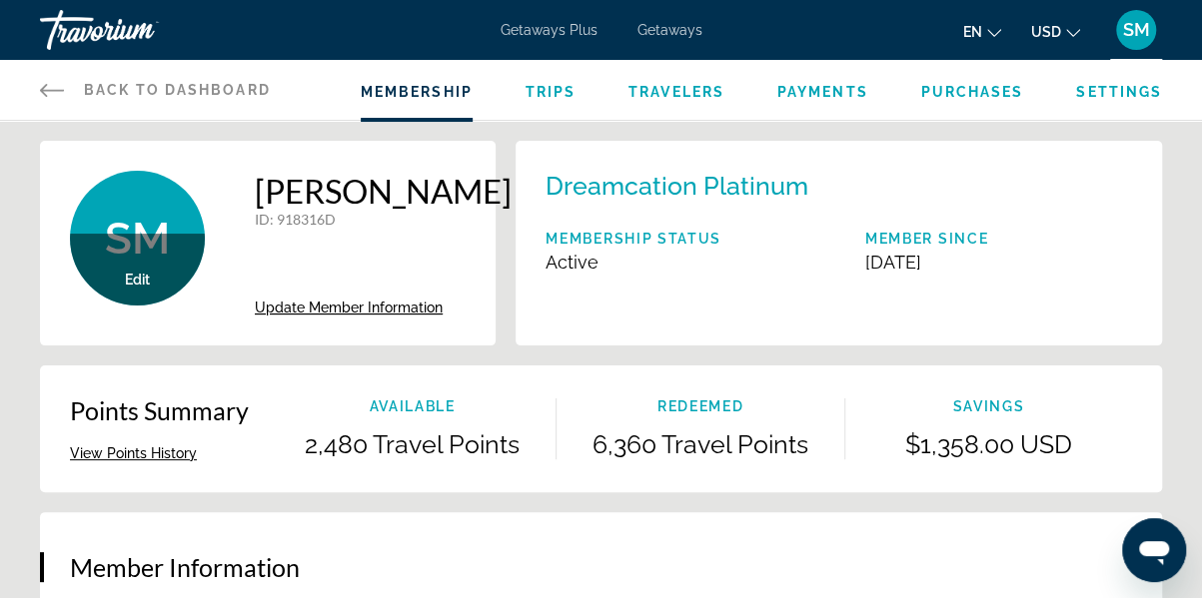
click at [94, 87] on span "Back to Dashboard" at bounding box center [177, 90] width 187 height 16
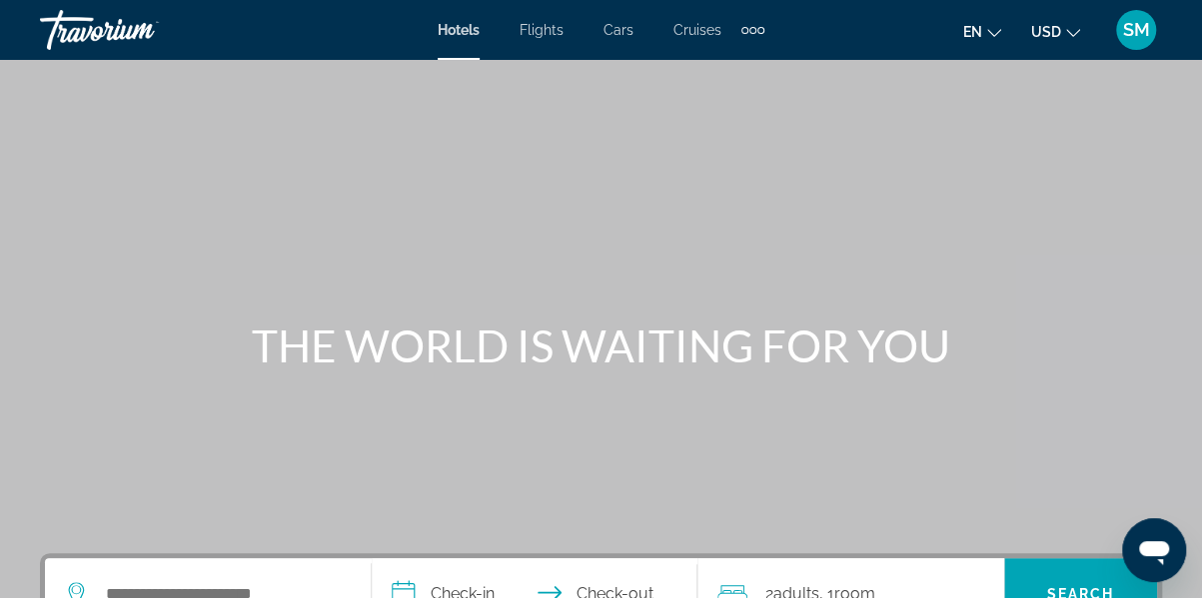
click at [1138, 30] on span "SM" at bounding box center [1136, 30] width 27 height 20
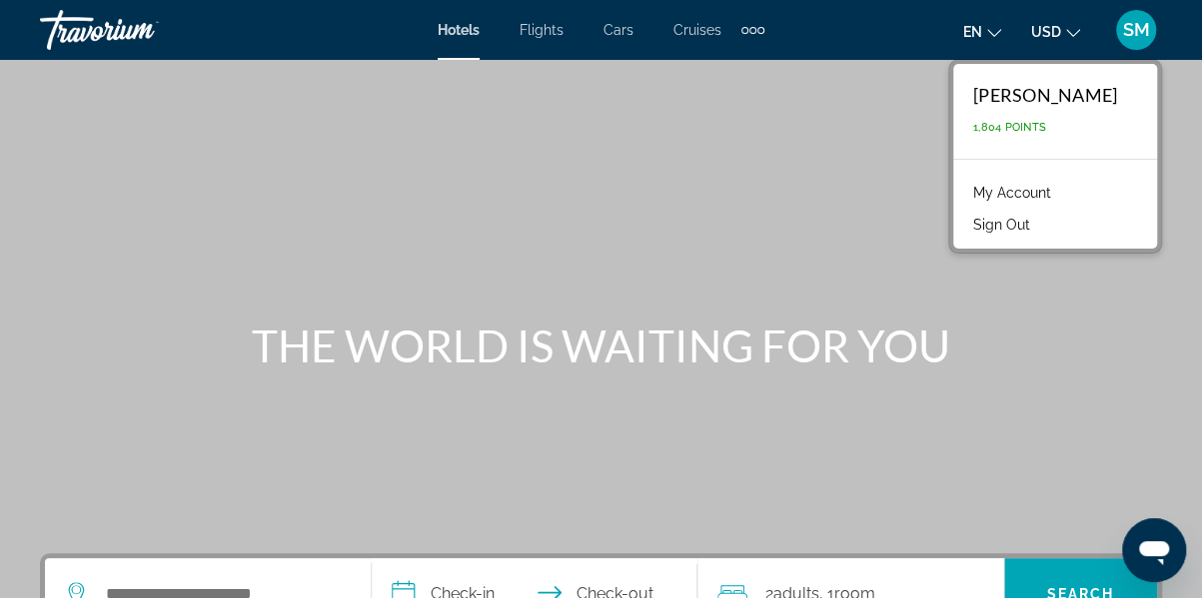
click at [1061, 197] on link "My Account" at bounding box center [1012, 193] width 98 height 26
click at [1070, 197] on div "Main content" at bounding box center [601, 299] width 1202 height 599
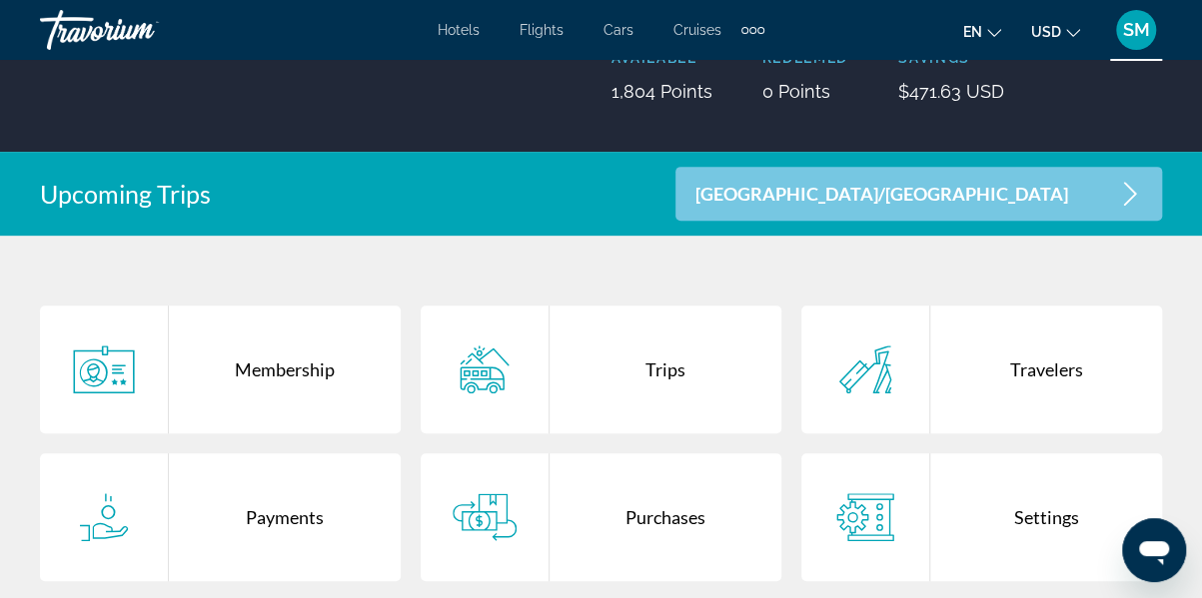
scroll to position [302, 0]
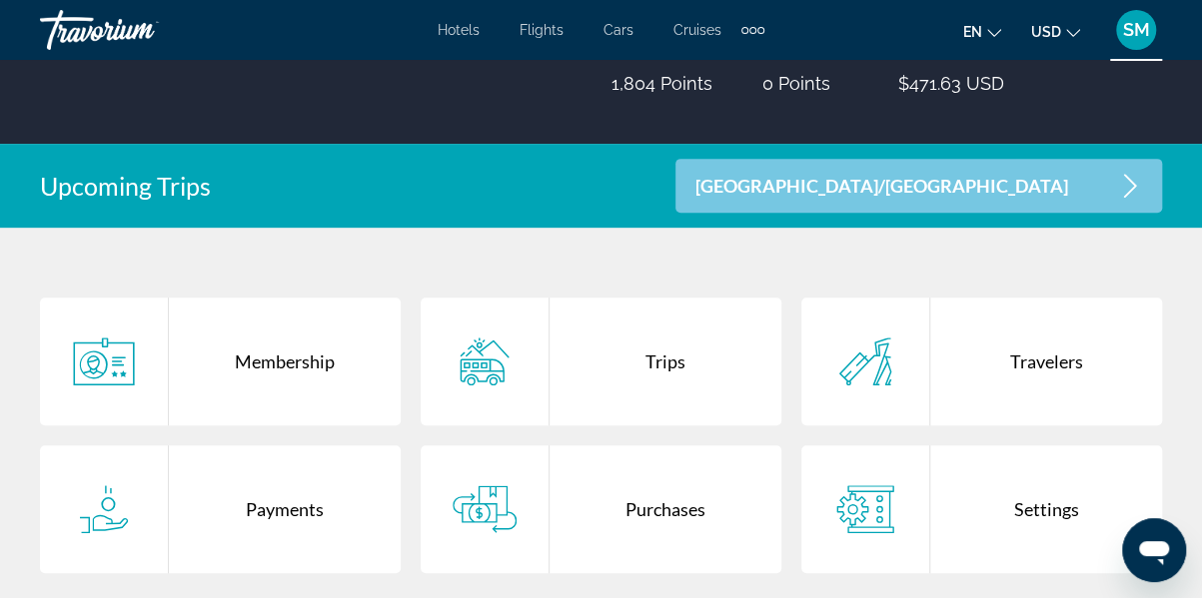
click at [723, 399] on div "Trips" at bounding box center [665, 362] width 232 height 128
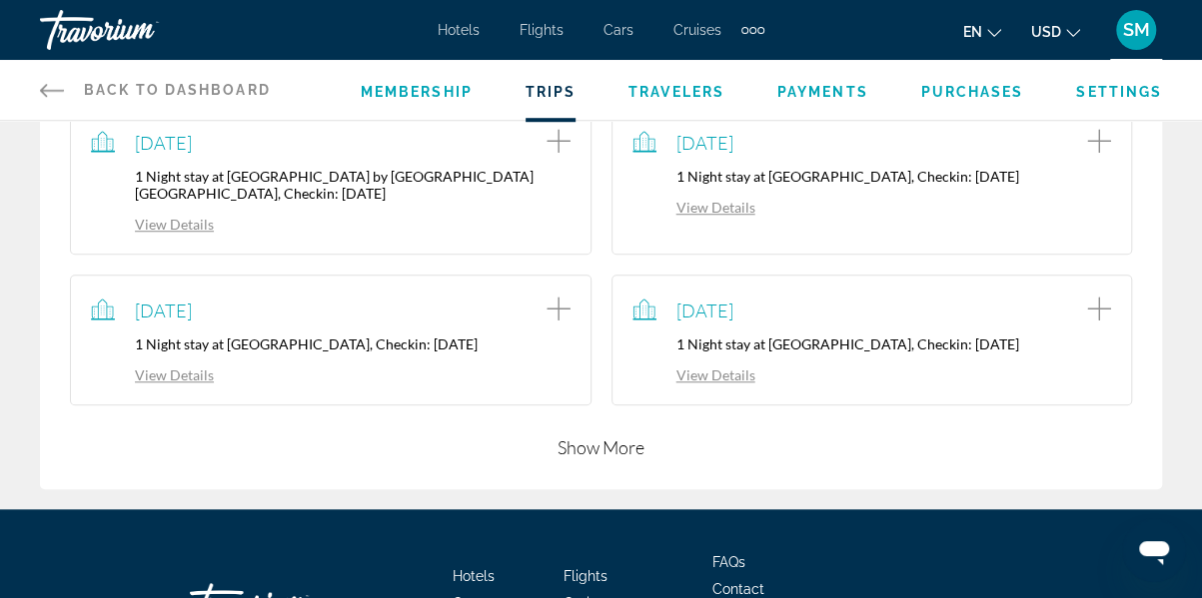
scroll to position [646, 0]
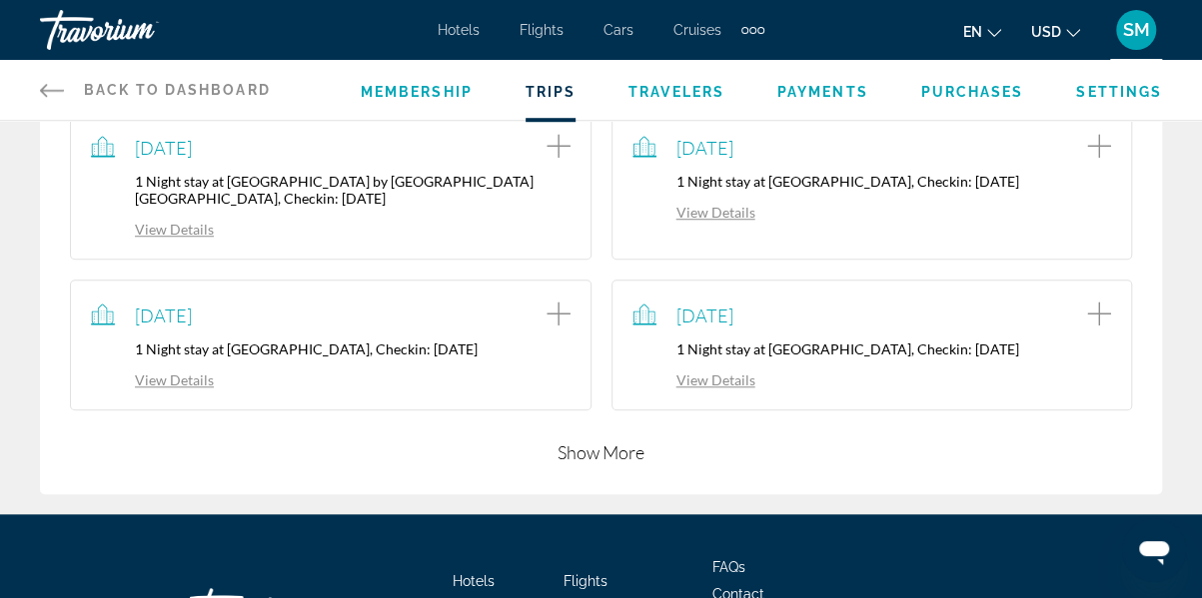
click at [1160, 486] on div "Create New Trip Itinerary Trip Name Submit Select Itinerary Components [DATE] 2…" at bounding box center [601, 119] width 1122 height 749
click at [573, 450] on button "Show More" at bounding box center [600, 453] width 87 height 24
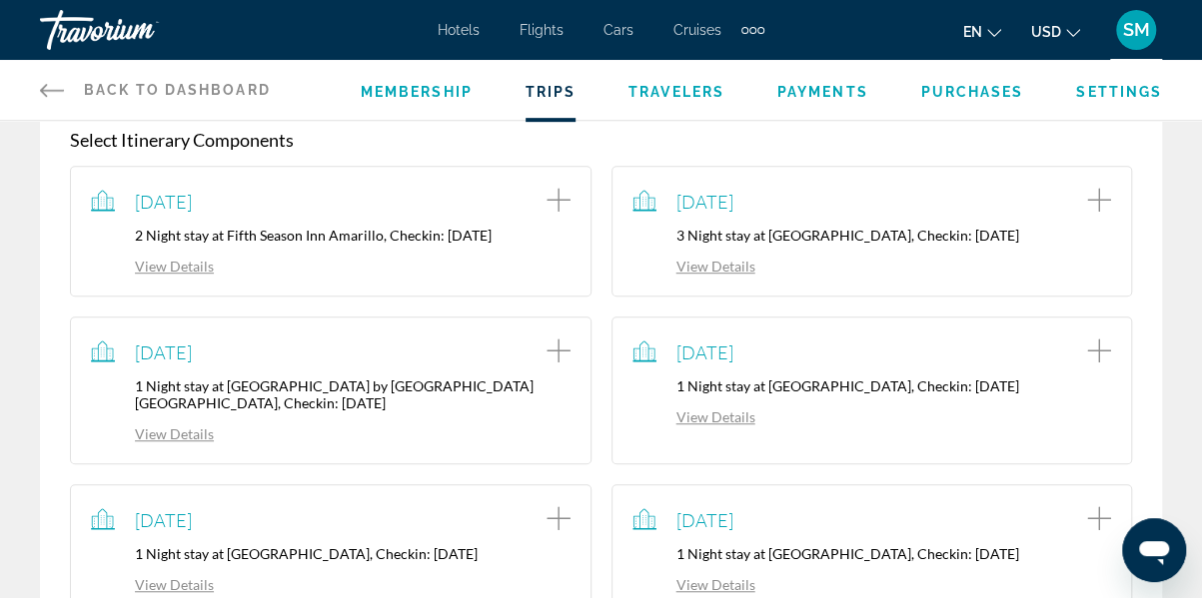
scroll to position [444, 0]
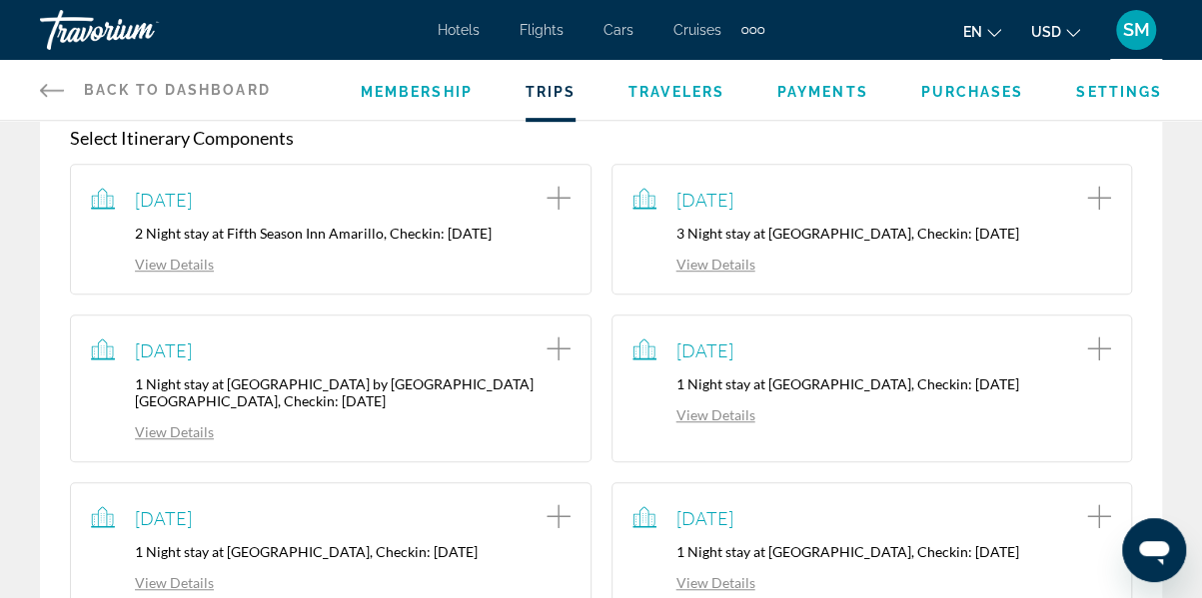
click at [179, 263] on link "View Details" at bounding box center [152, 264] width 123 height 17
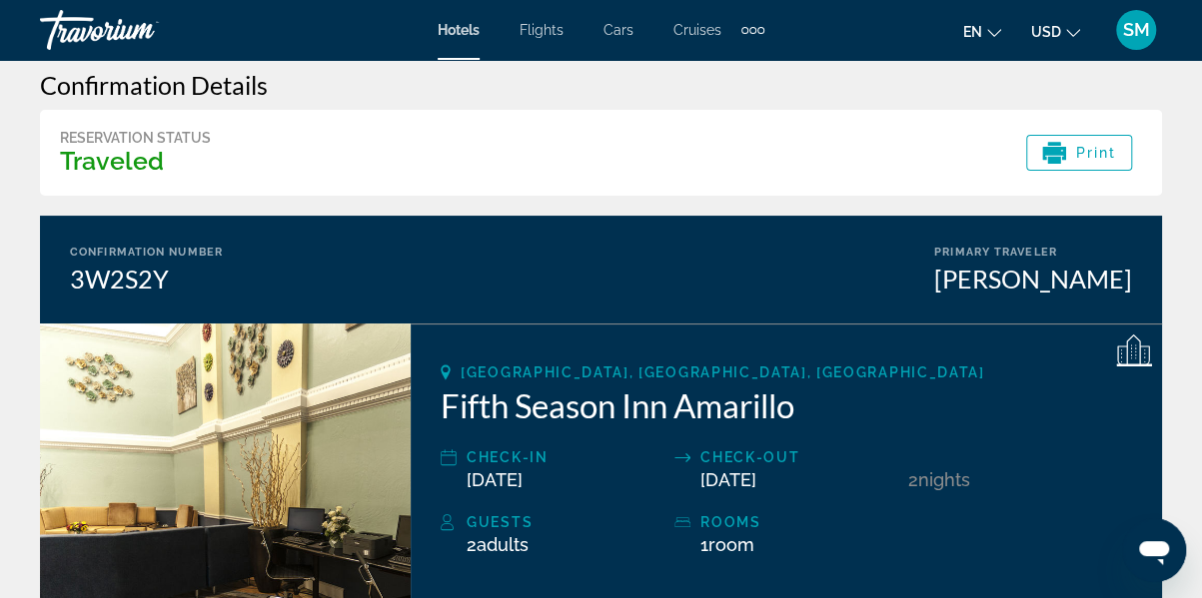
scroll to position [33, 0]
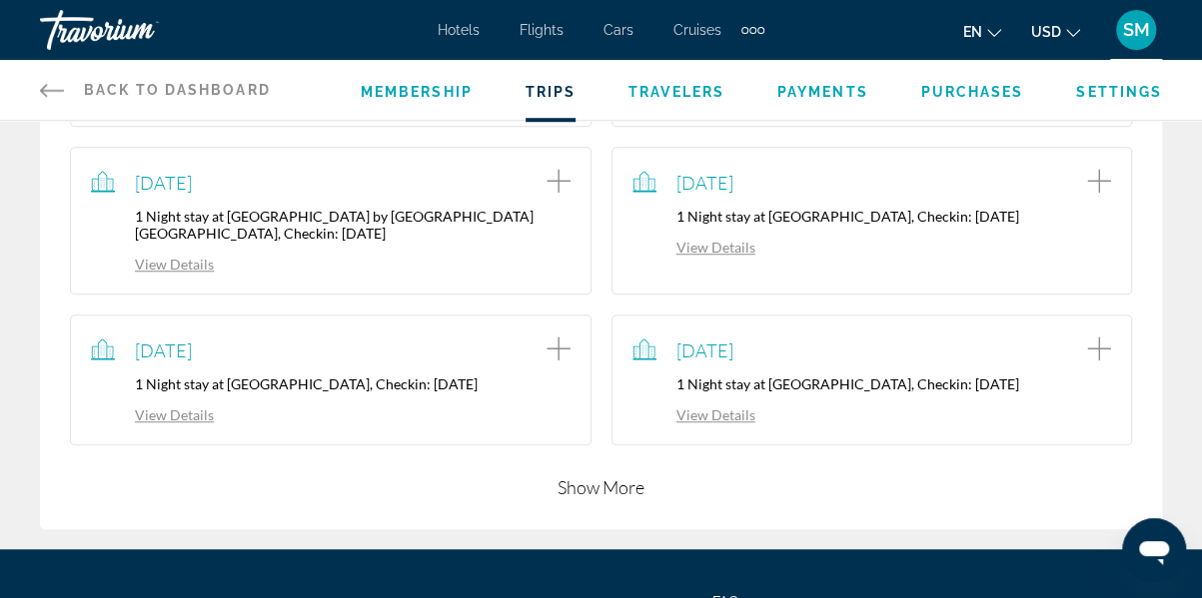
scroll to position [665, 0]
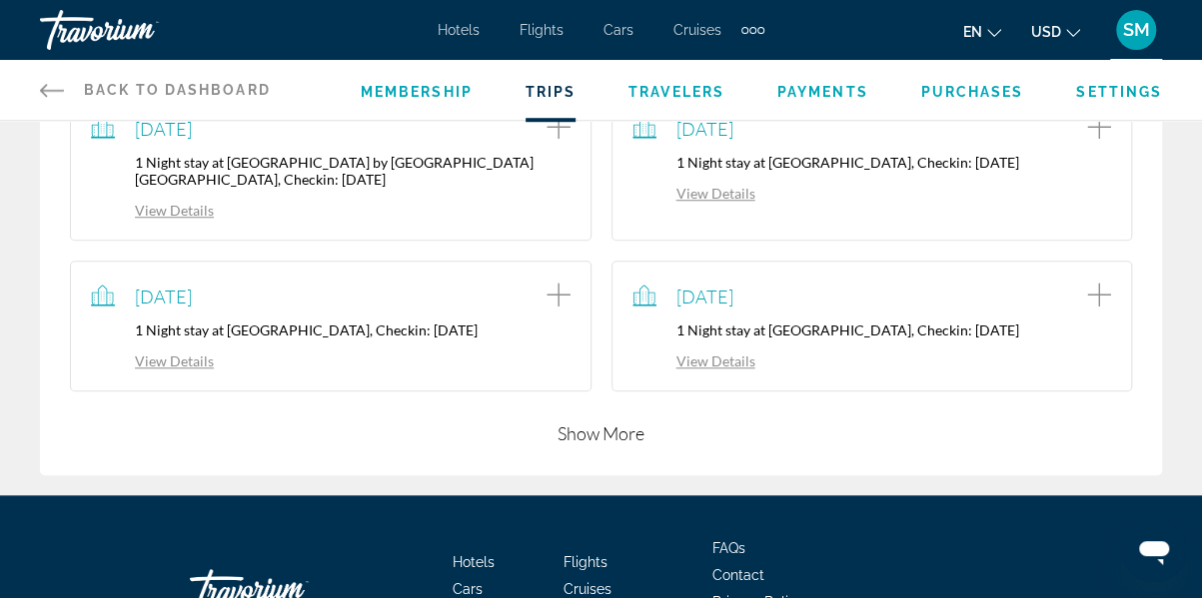
click at [626, 433] on button "Show More" at bounding box center [600, 434] width 87 height 24
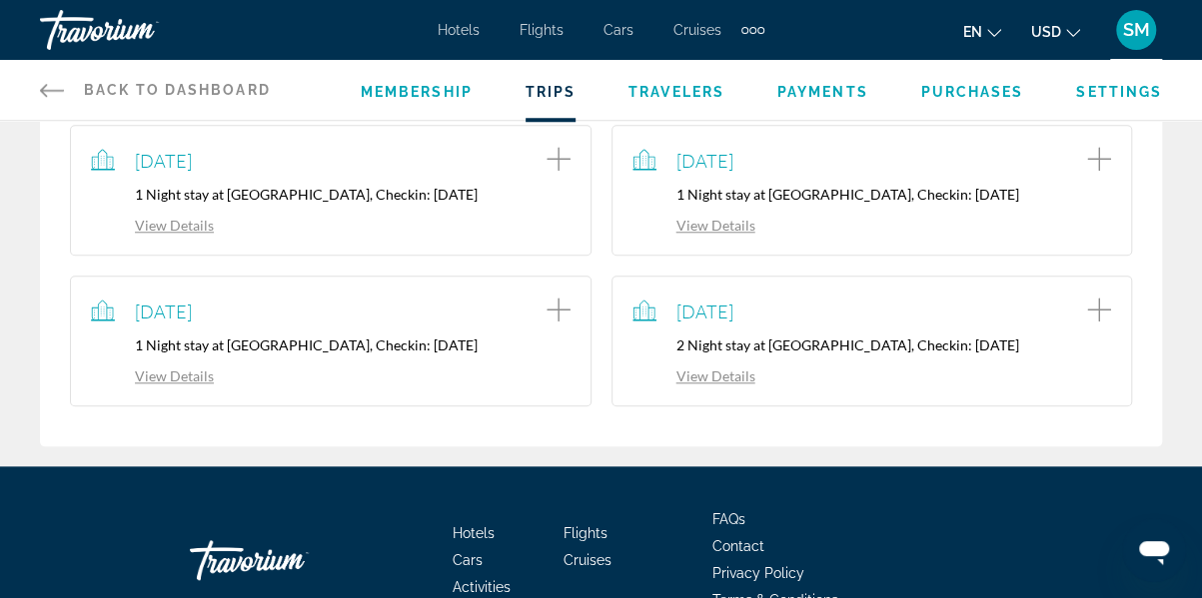
scroll to position [811, 0]
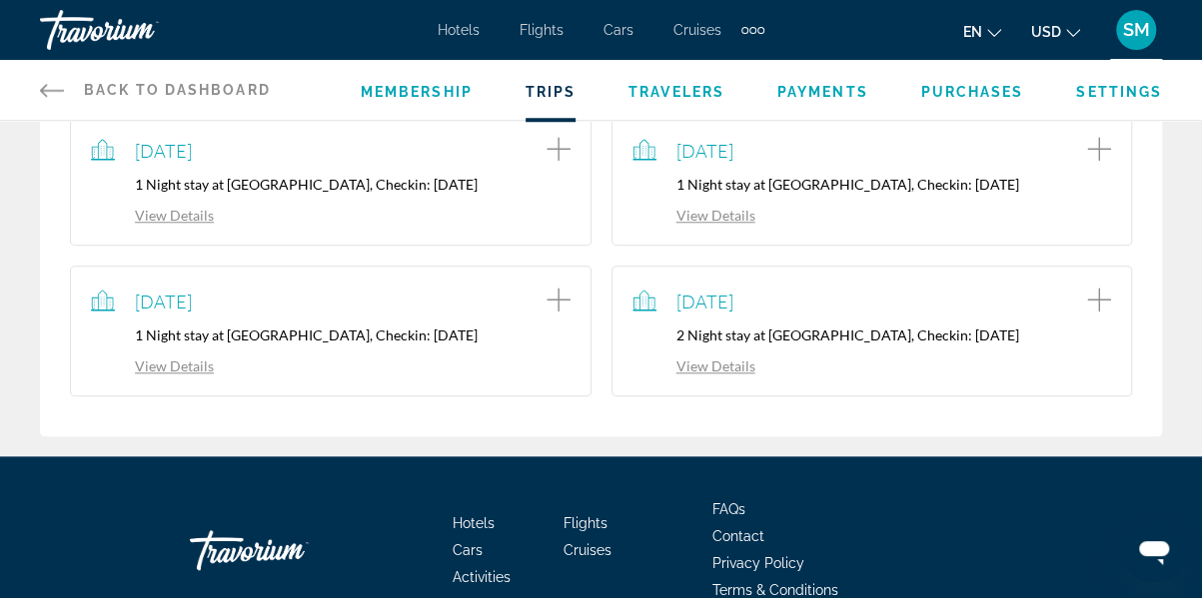
click at [743, 365] on link "View Details" at bounding box center [693, 366] width 123 height 17
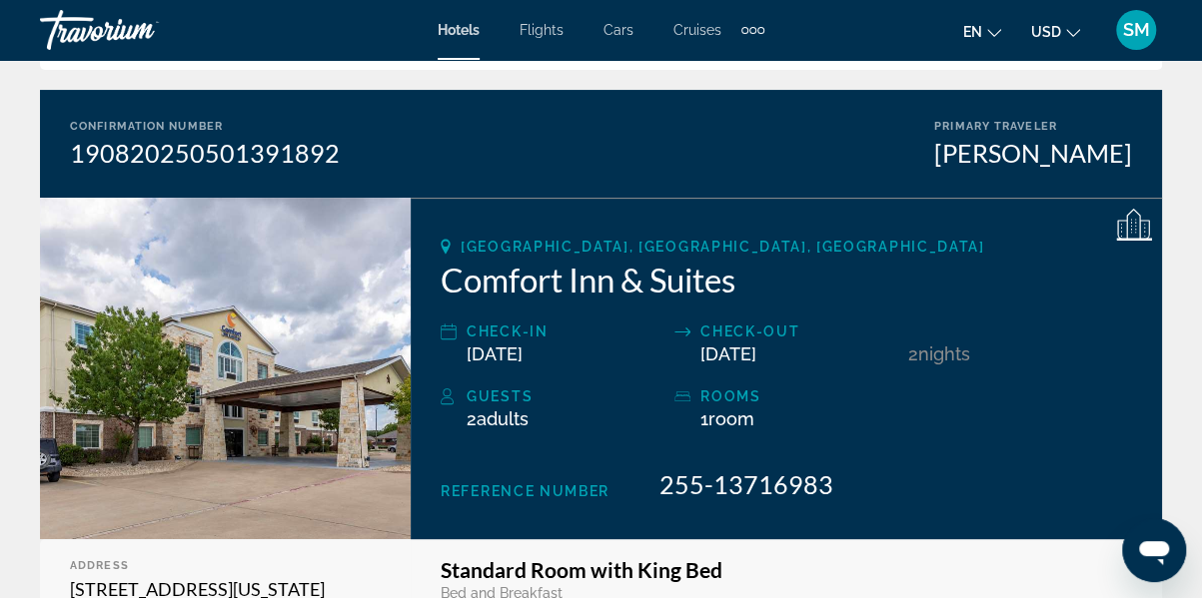
scroll to position [154, 0]
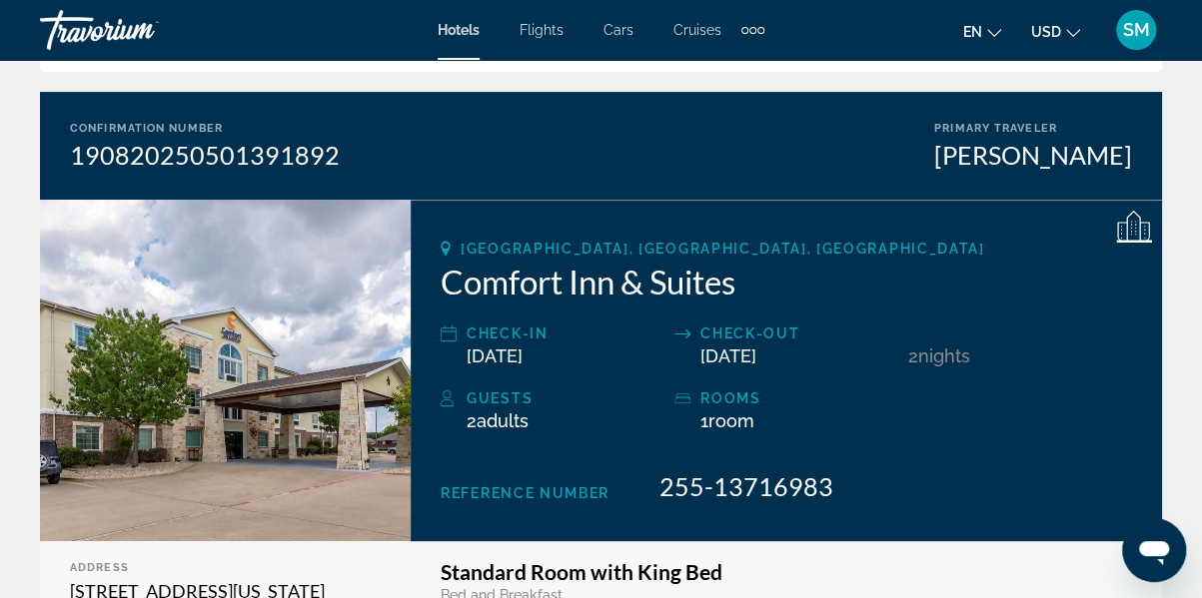
click at [1064, 160] on div "[PERSON_NAME]" at bounding box center [1033, 155] width 198 height 30
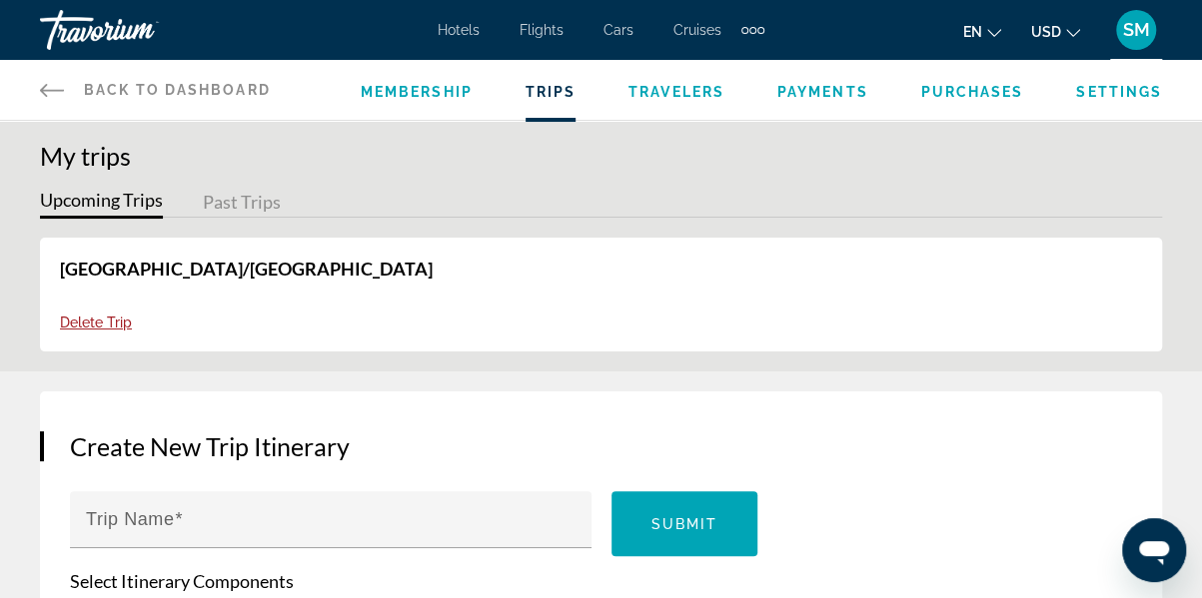
click at [778, 103] on div "Membership Trips Travelers Payments Purchases Settings" at bounding box center [761, 90] width 801 height 60
click at [801, 89] on span "Payments" at bounding box center [822, 92] width 91 height 16
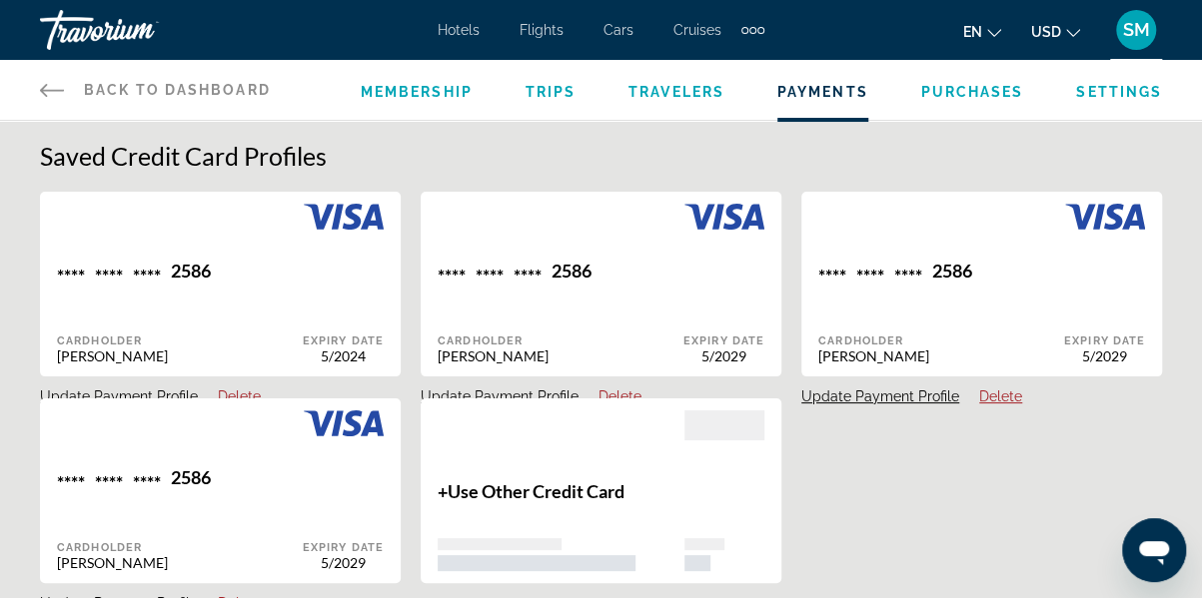
click at [952, 97] on span "Purchases" at bounding box center [971, 92] width 103 height 16
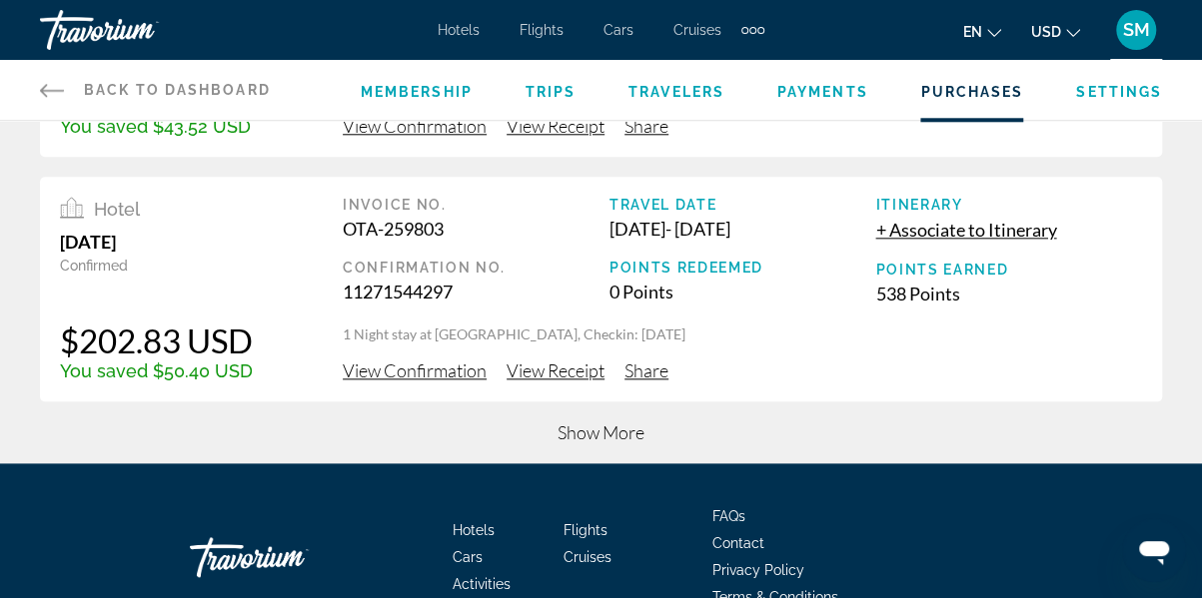
scroll to position [953, 0]
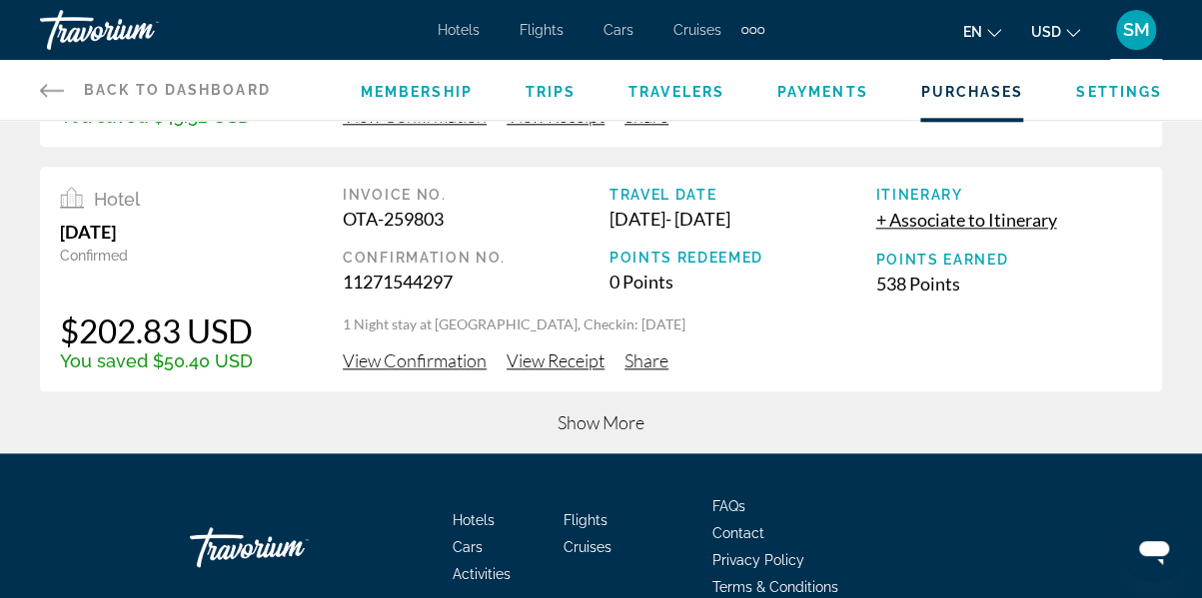
click at [539, 365] on span "View Receipt" at bounding box center [555, 361] width 98 height 22
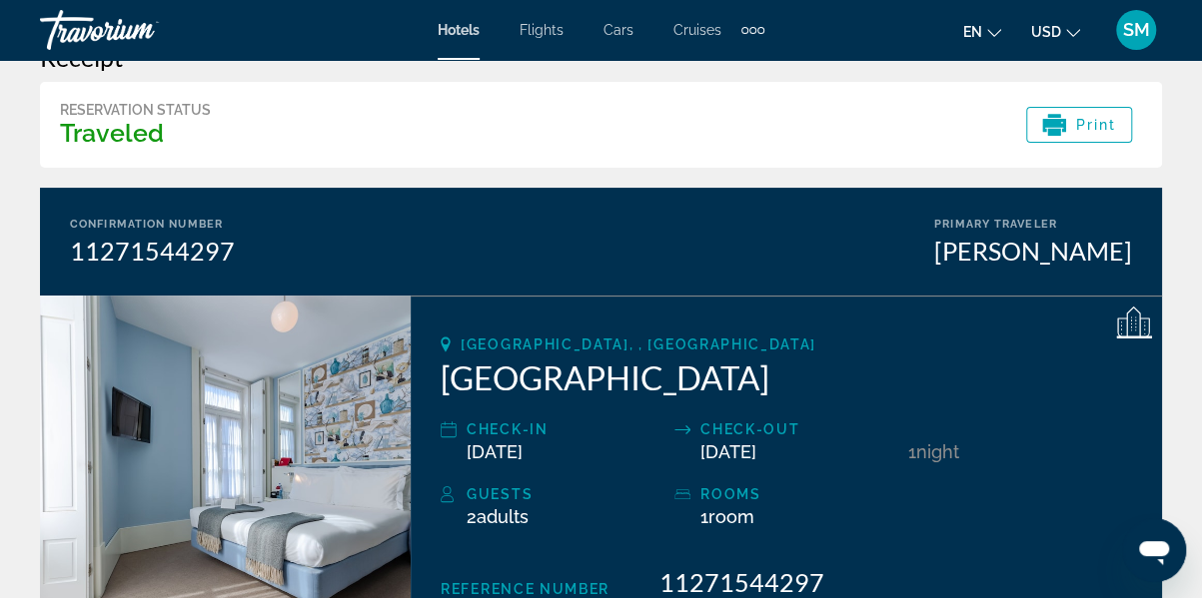
scroll to position [50, 0]
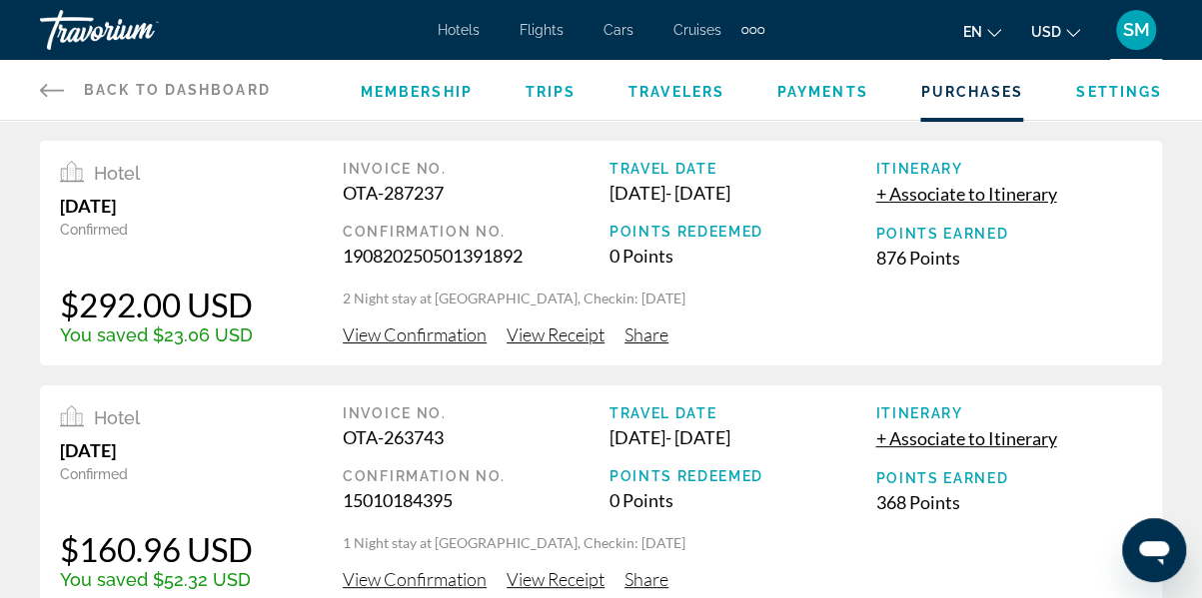
click at [549, 341] on span "View Receipt" at bounding box center [555, 335] width 98 height 22
click at [1115, 254] on div "876 Points" at bounding box center [1008, 258] width 267 height 22
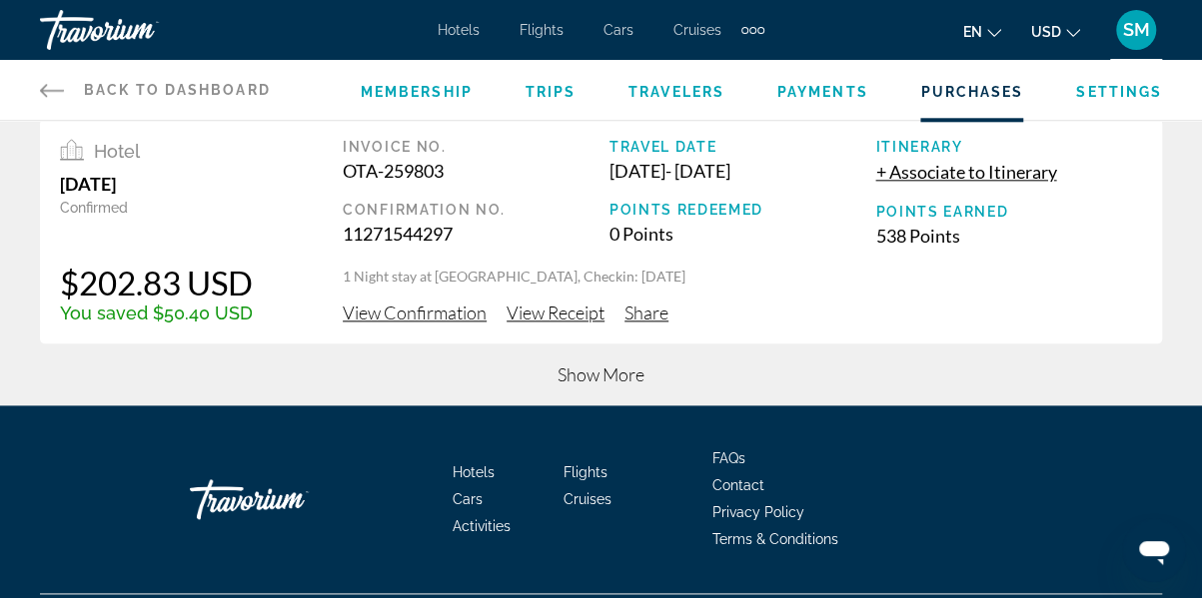
scroll to position [1006, 0]
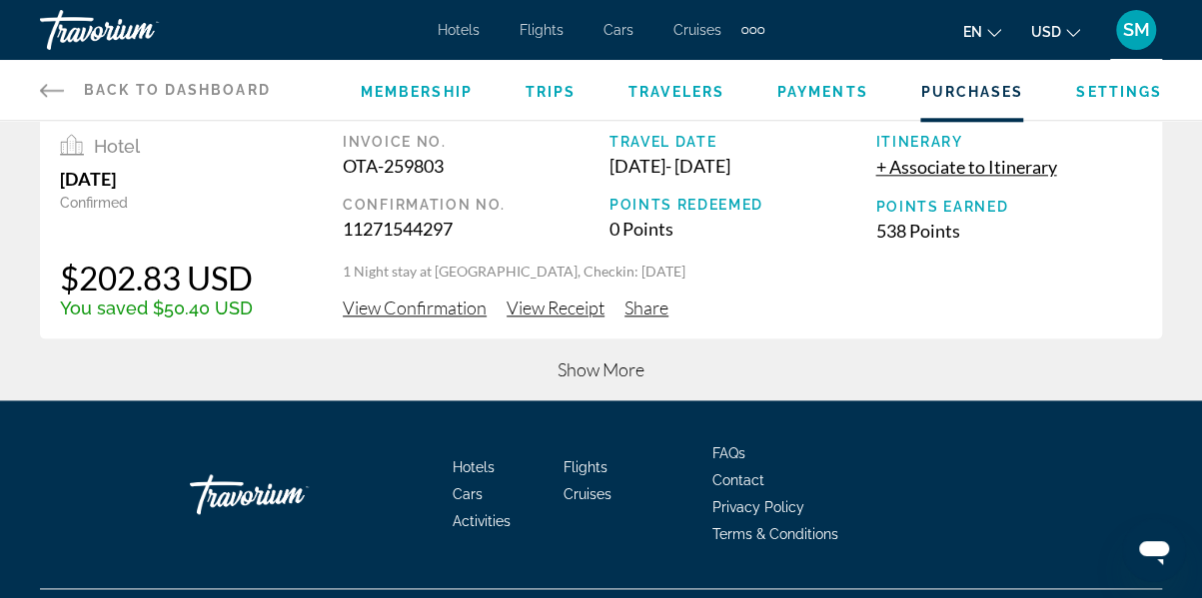
click at [585, 381] on div "Show More" at bounding box center [601, 380] width 1122 height 42
click at [585, 373] on span "Show More" at bounding box center [600, 370] width 87 height 22
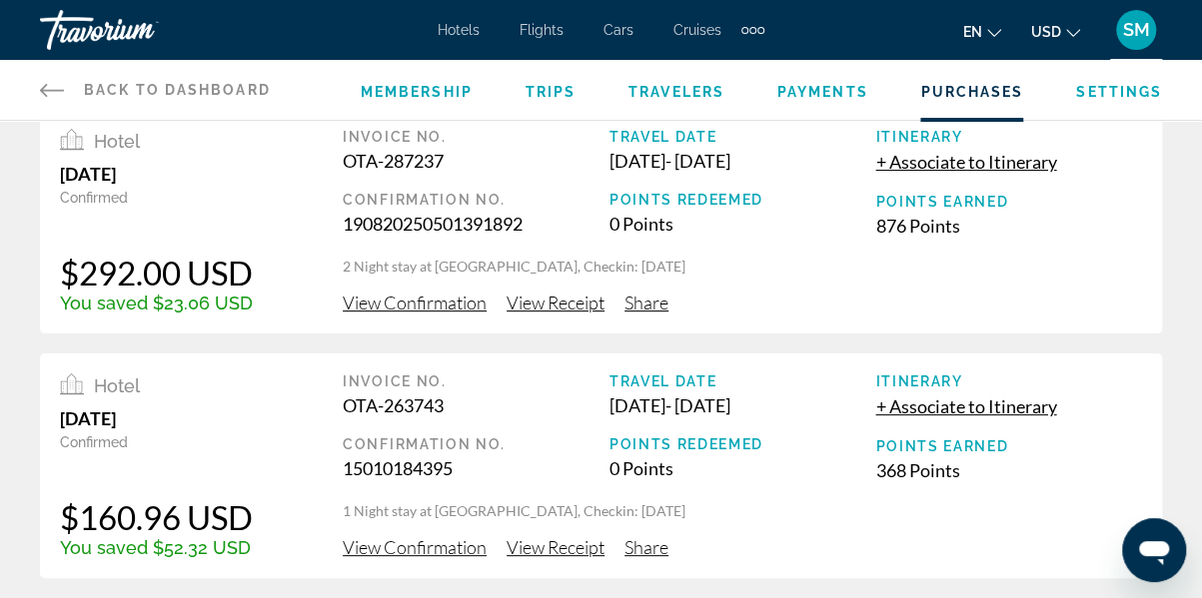
scroll to position [30, 0]
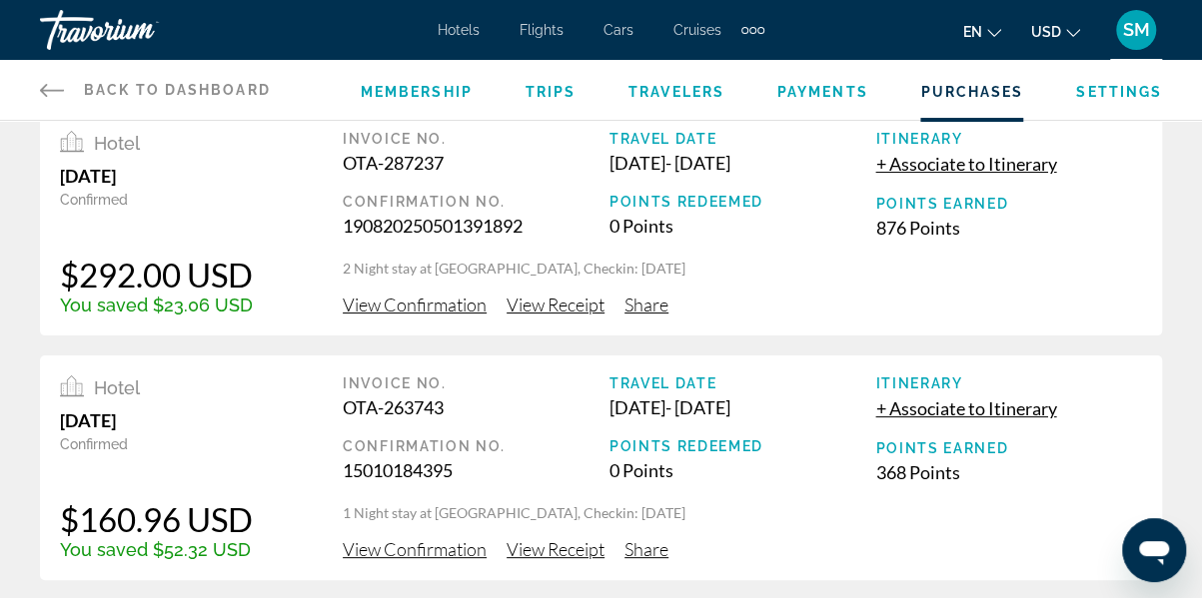
click at [559, 313] on span "View Receipt" at bounding box center [555, 305] width 98 height 22
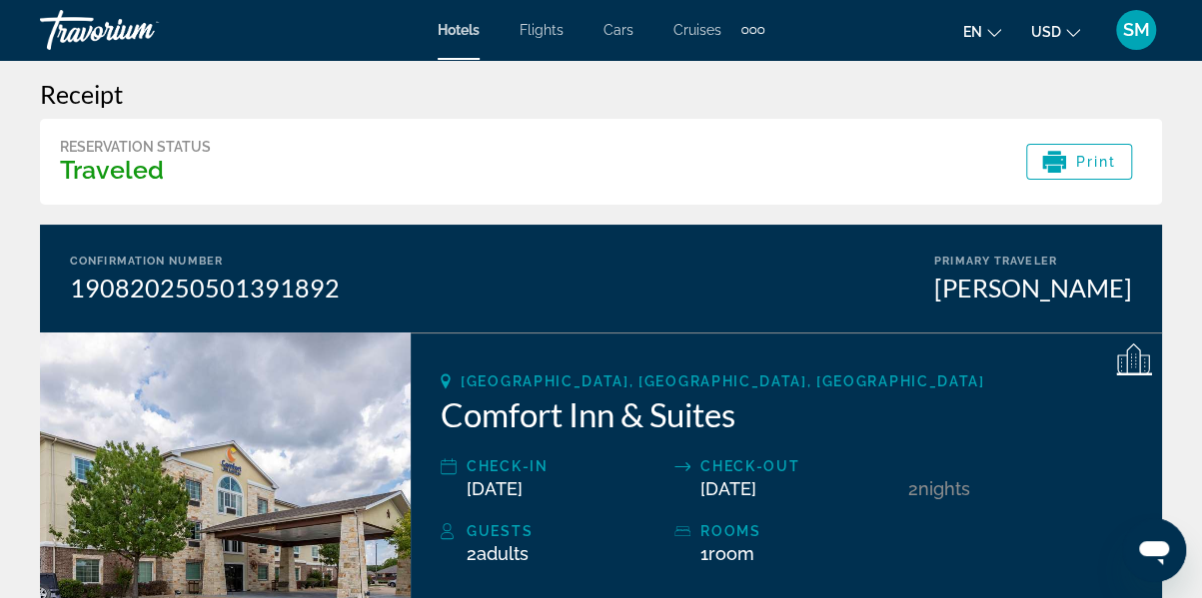
scroll to position [15, 0]
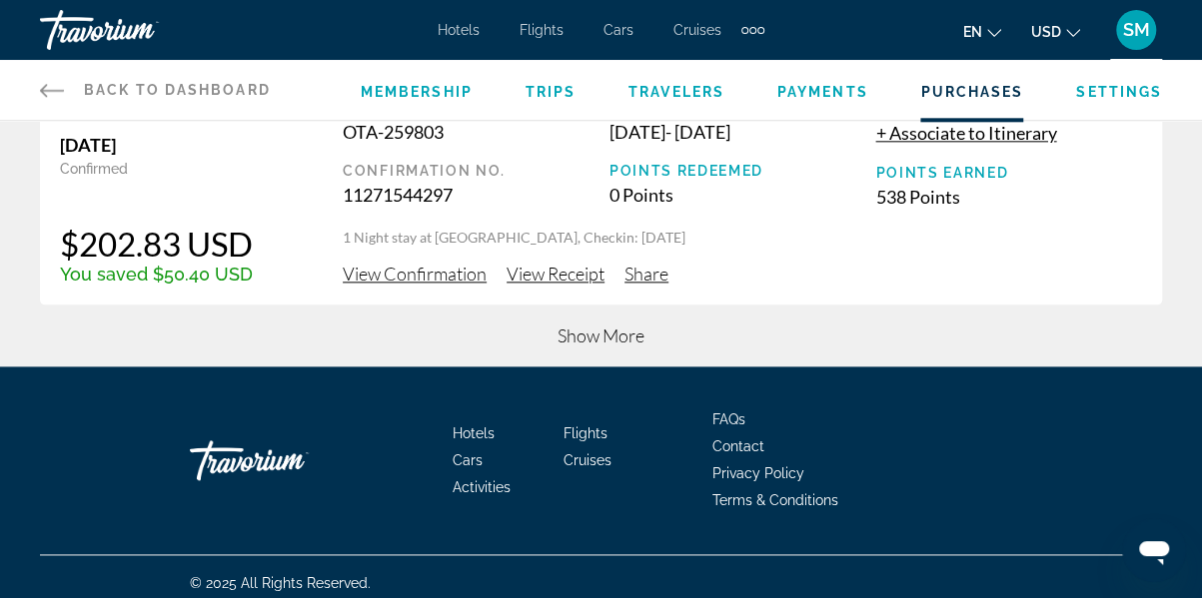
scroll to position [1052, 0]
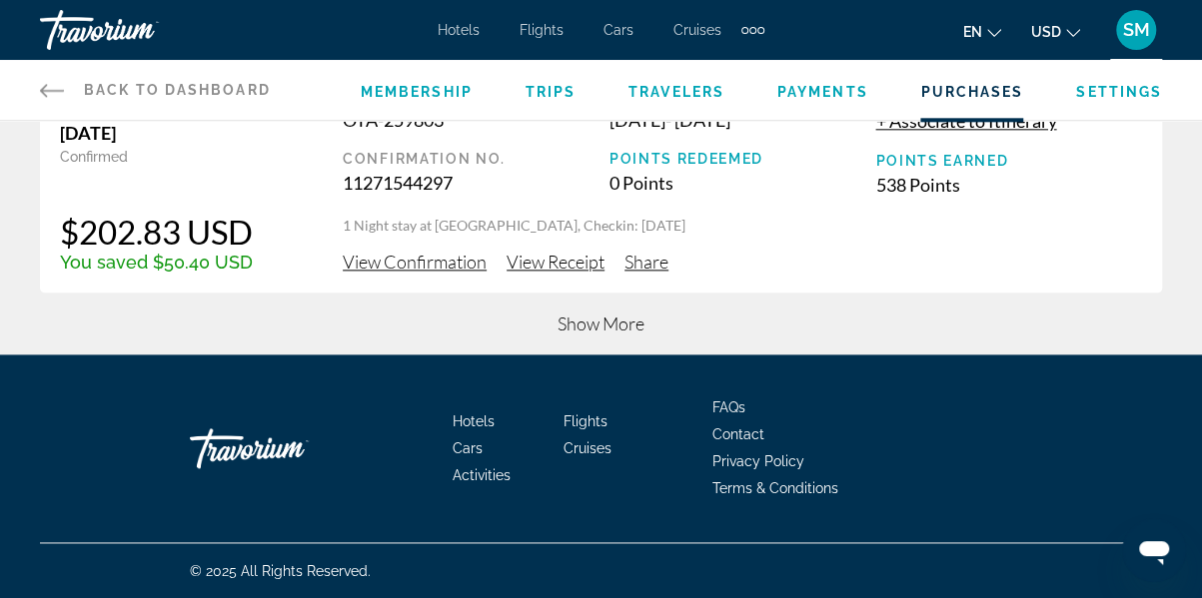
click at [573, 329] on span "Show More" at bounding box center [600, 324] width 87 height 22
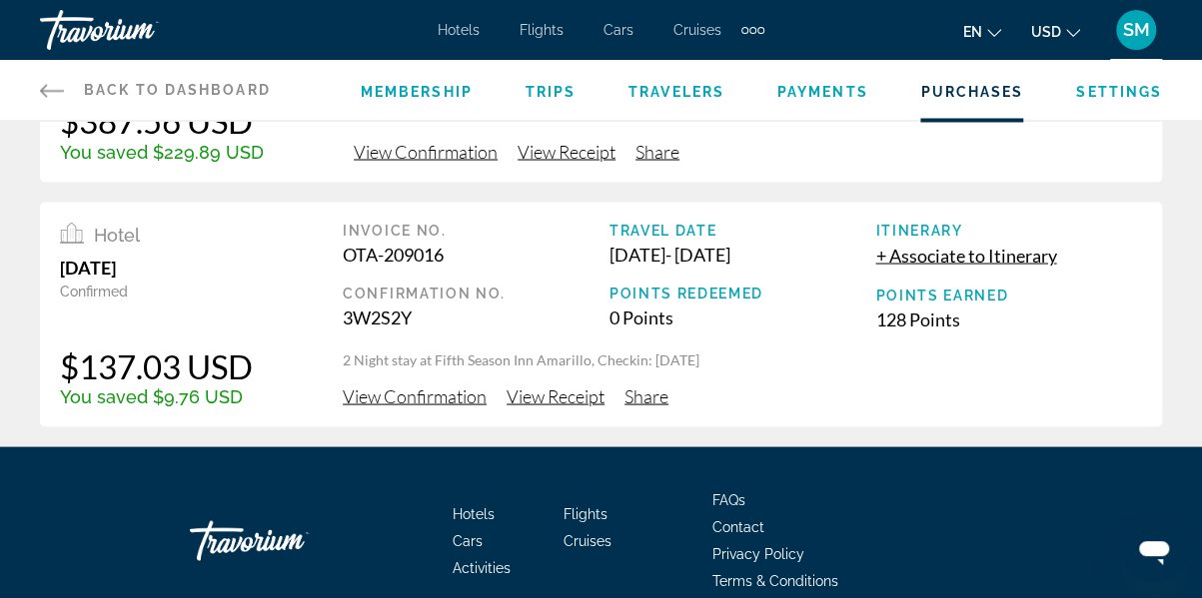
scroll to position [1659, 0]
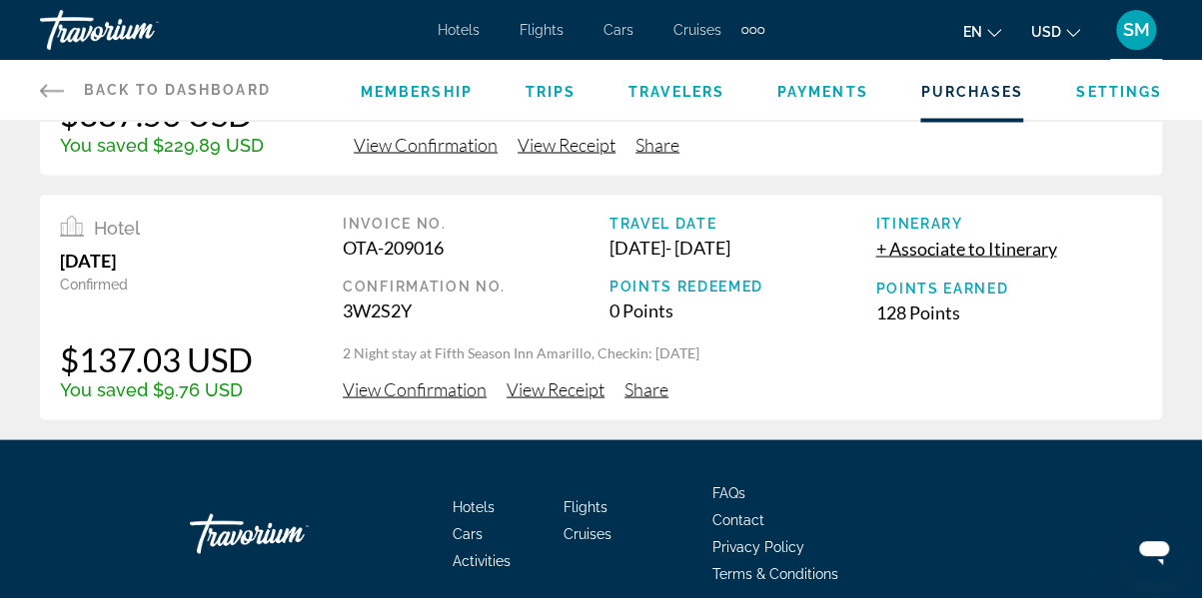
click at [219, 506] on div "Travorium" at bounding box center [290, 533] width 200 height 60
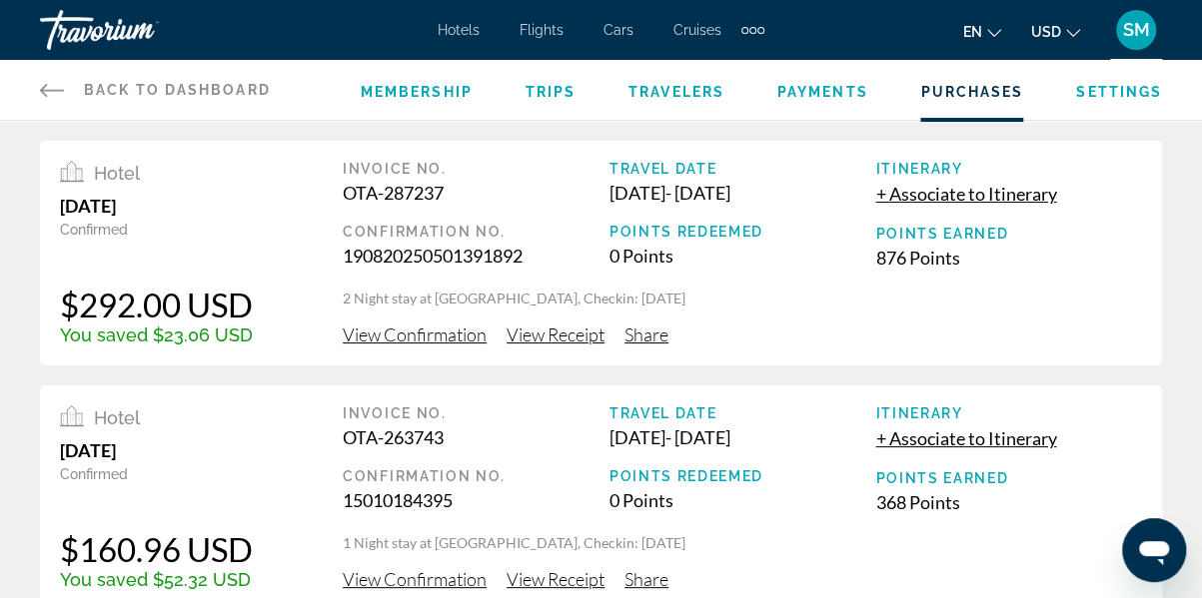
click at [116, 511] on div "Hotel [DATE] Confirmed $160.96 USD You saved $52.32 USD" at bounding box center [156, 498] width 193 height 185
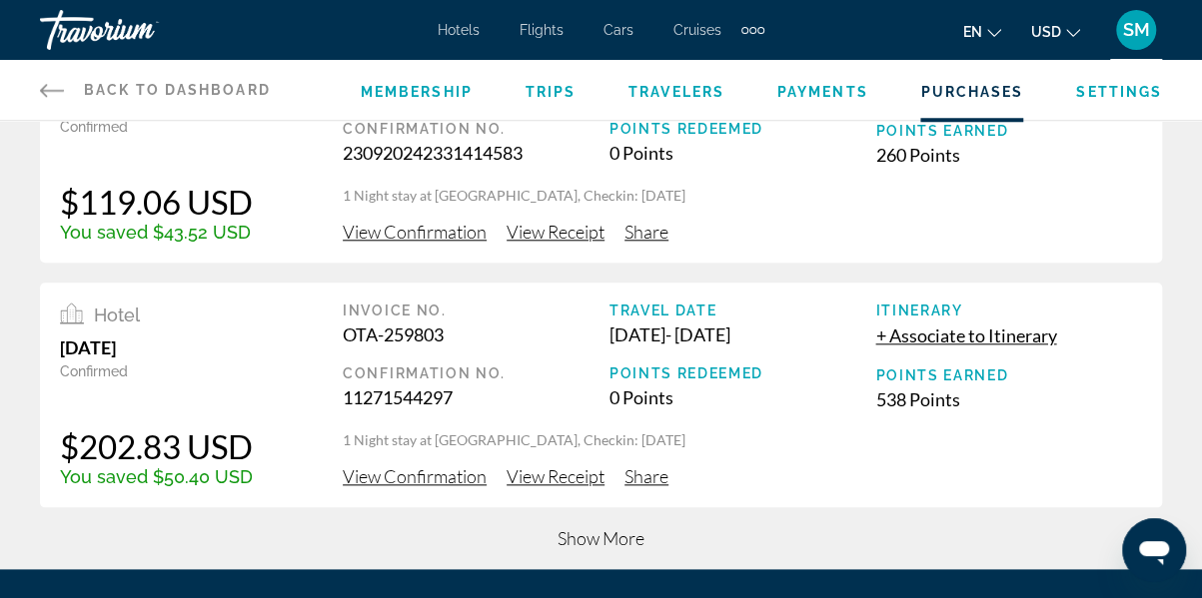
scroll to position [1052, 0]
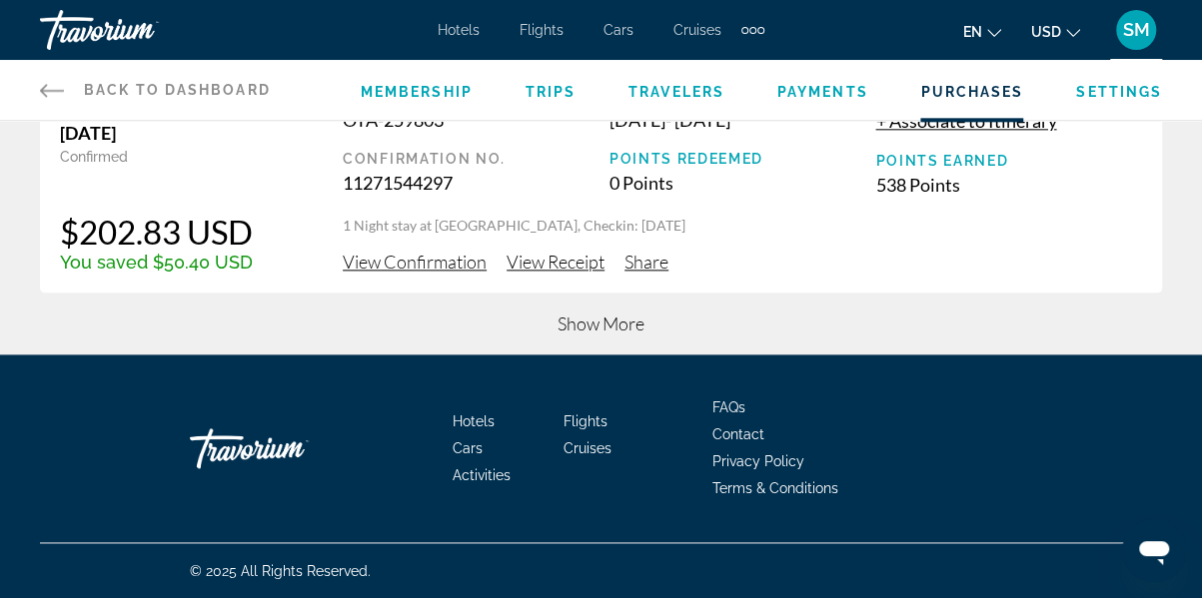
click at [591, 333] on span "Show More" at bounding box center [600, 324] width 87 height 22
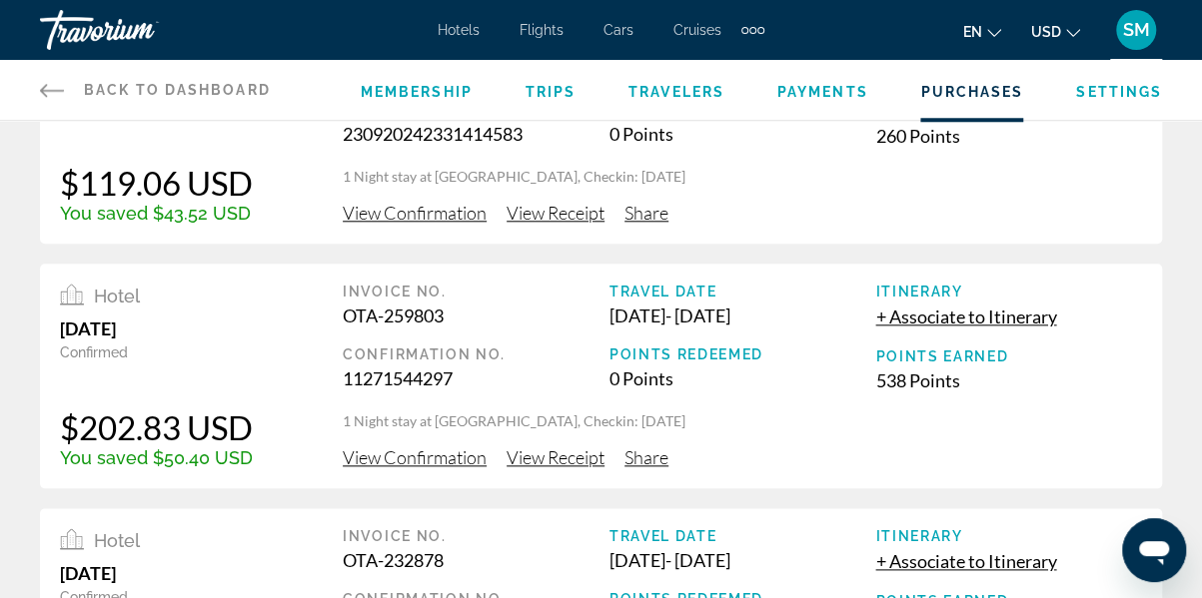
scroll to position [851, 0]
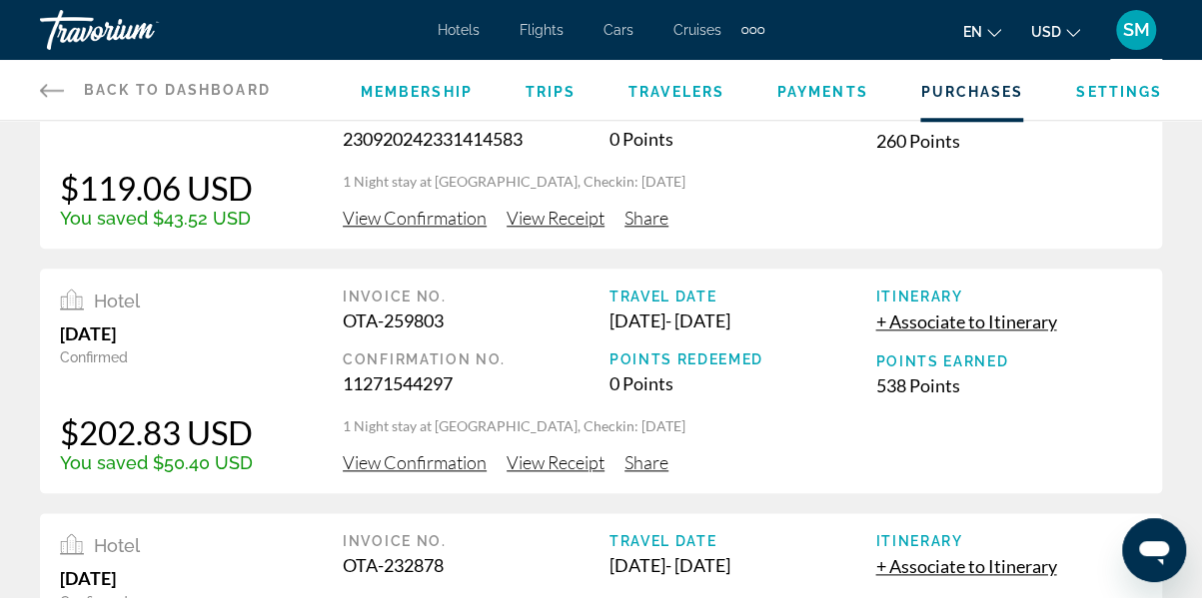
click at [551, 467] on span "View Receipt" at bounding box center [555, 463] width 98 height 22
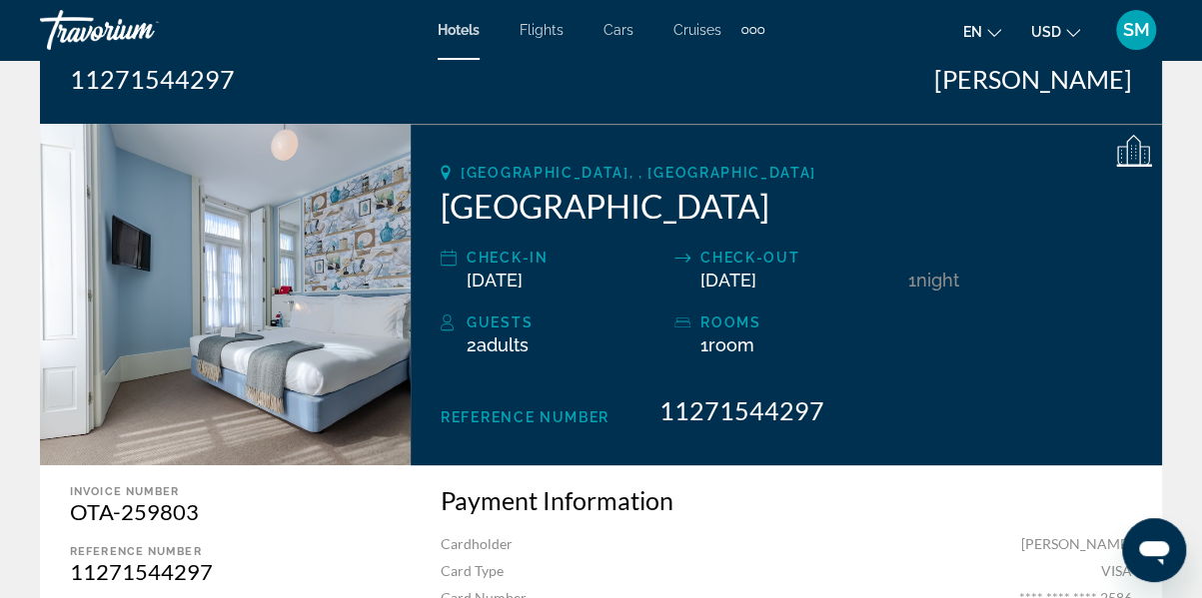
scroll to position [228, 0]
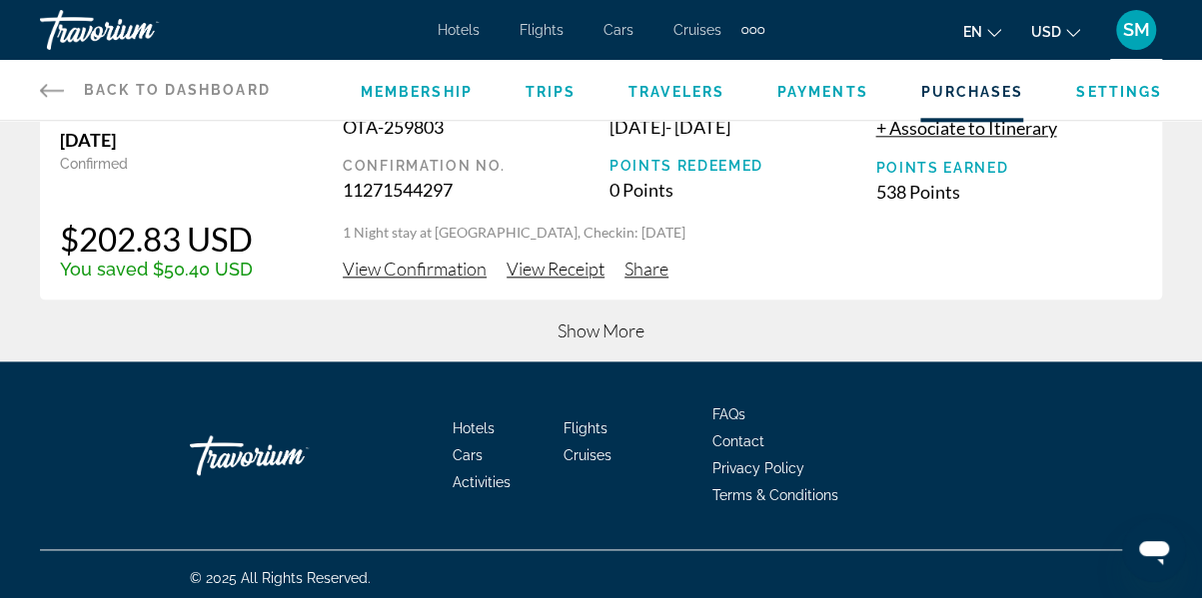
scroll to position [1045, 0]
click at [595, 339] on span "Show More" at bounding box center [600, 331] width 87 height 22
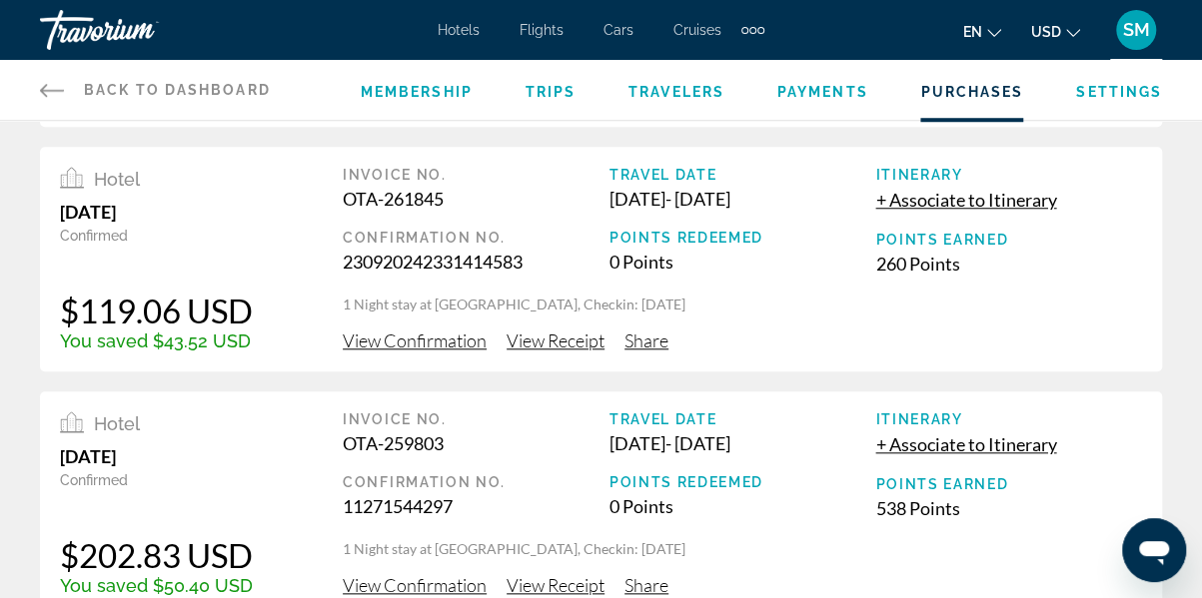
scroll to position [727, 0]
click at [585, 373] on div "Hotel [DATE] Confirmed $292.00 USD You saved $23.06 USD Invoice No. OTA-287237 …" at bounding box center [601, 383] width 1202 height 1938
